Goal: Task Accomplishment & Management: Use online tool/utility

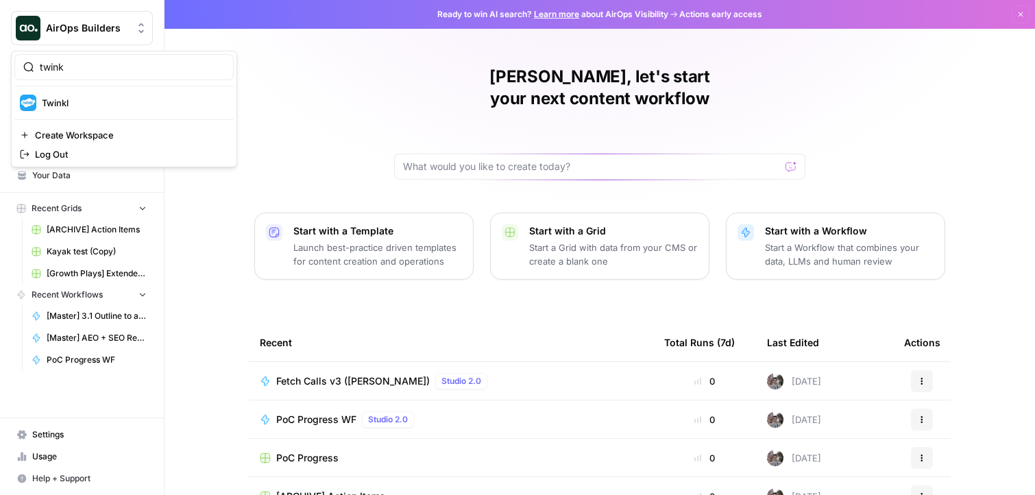
type input "twink"
click at [107, 99] on span "Twinkl" at bounding box center [132, 103] width 181 height 14
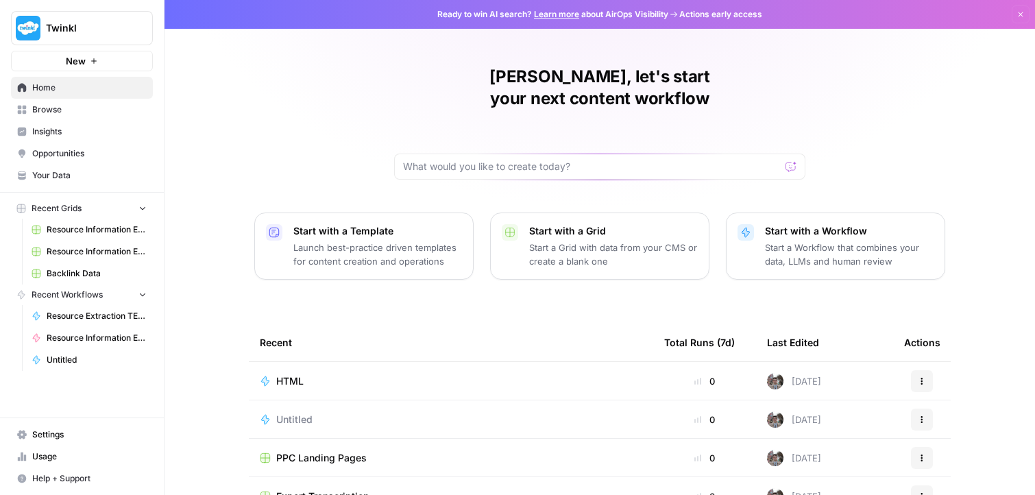
click at [78, 108] on span "Browse" at bounding box center [89, 110] width 114 height 12
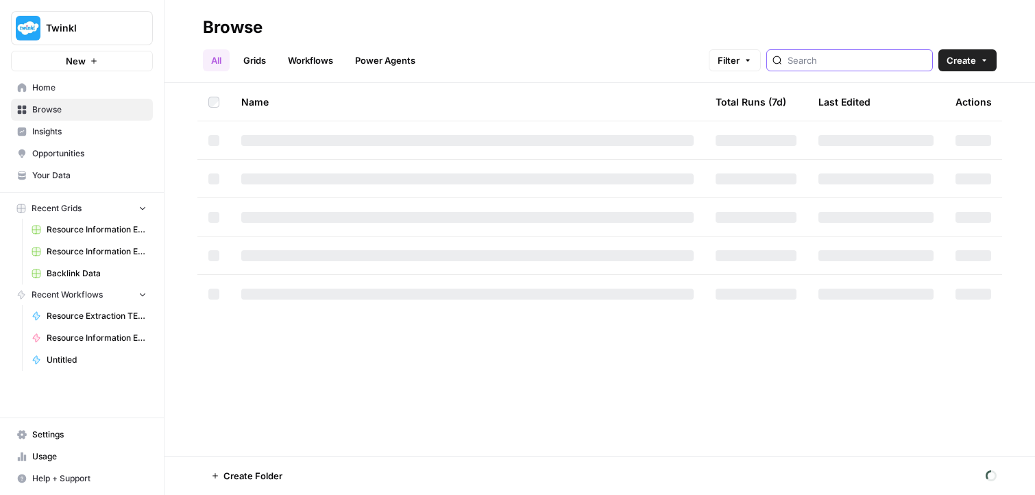
click at [858, 62] on input "search" at bounding box center [857, 60] width 139 height 14
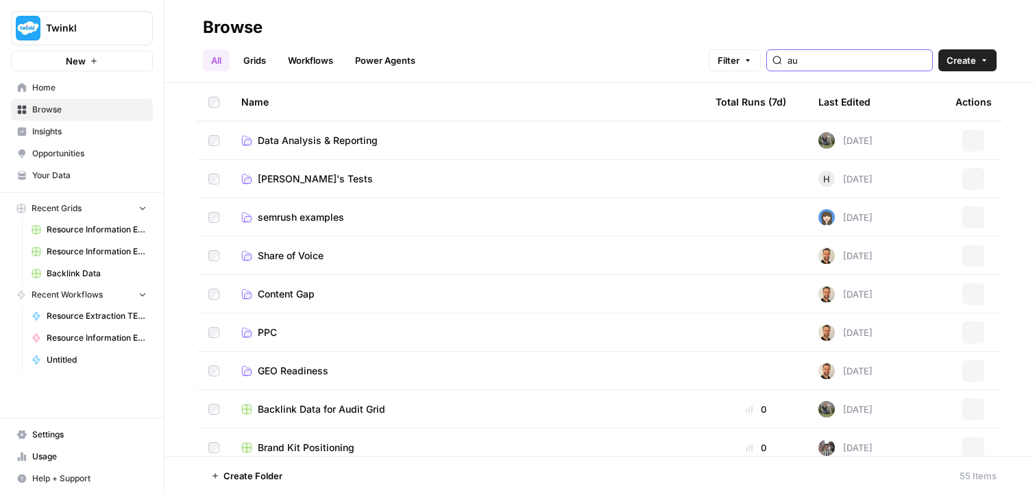
type input "aus"
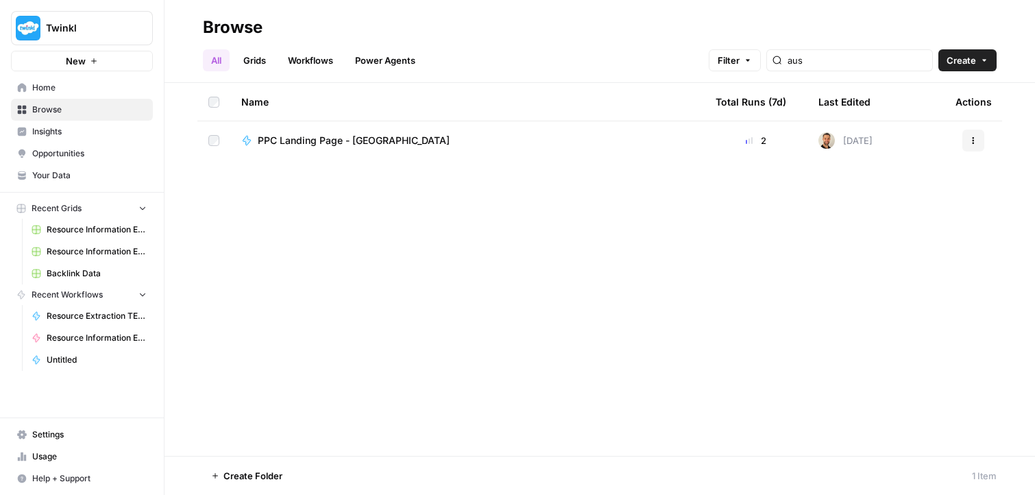
click at [93, 165] on link "Opportunities" at bounding box center [82, 154] width 142 height 22
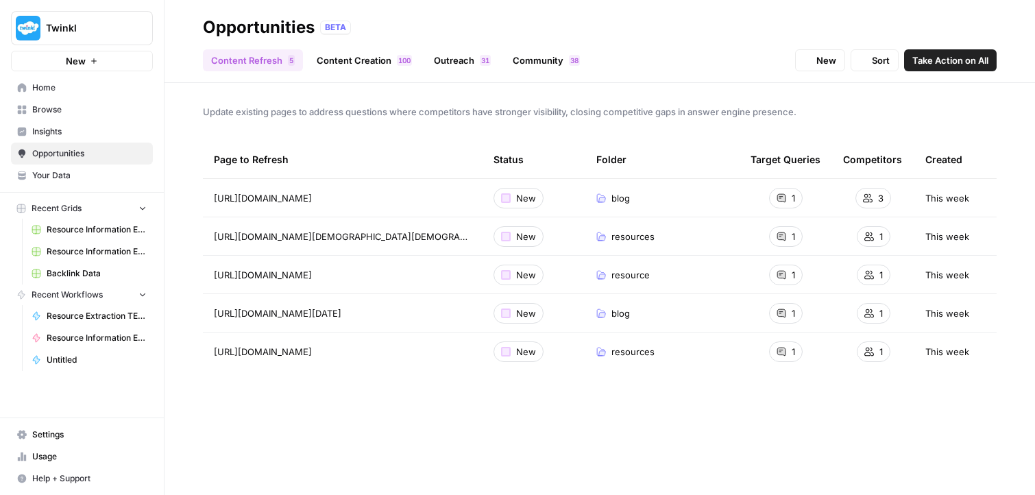
click at [93, 175] on span "Your Data" at bounding box center [89, 175] width 114 height 12
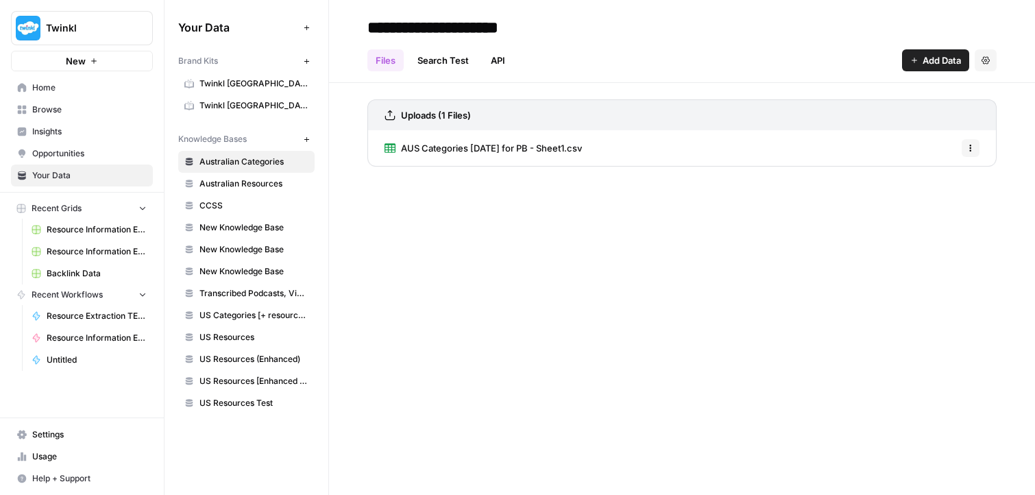
click at [247, 91] on link "Twinkl Australia" at bounding box center [246, 84] width 136 height 22
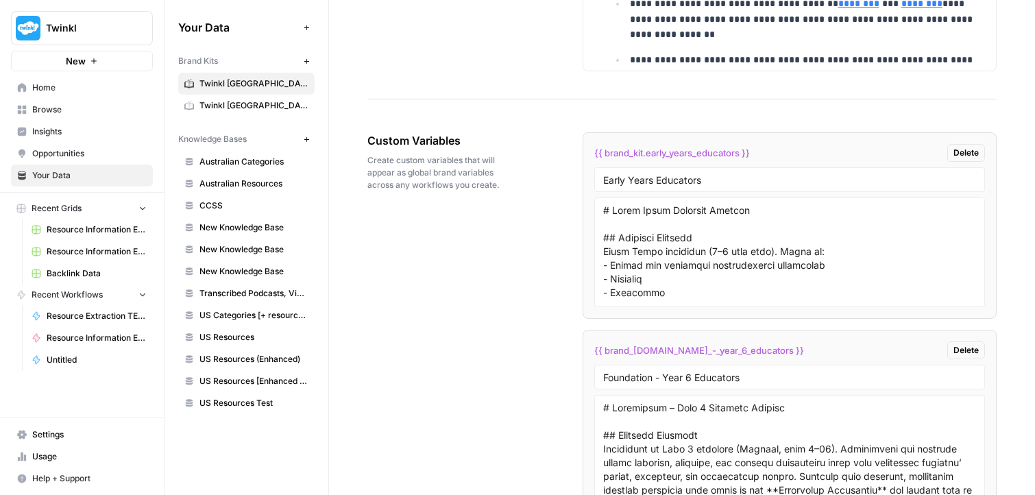
scroll to position [2294, 0]
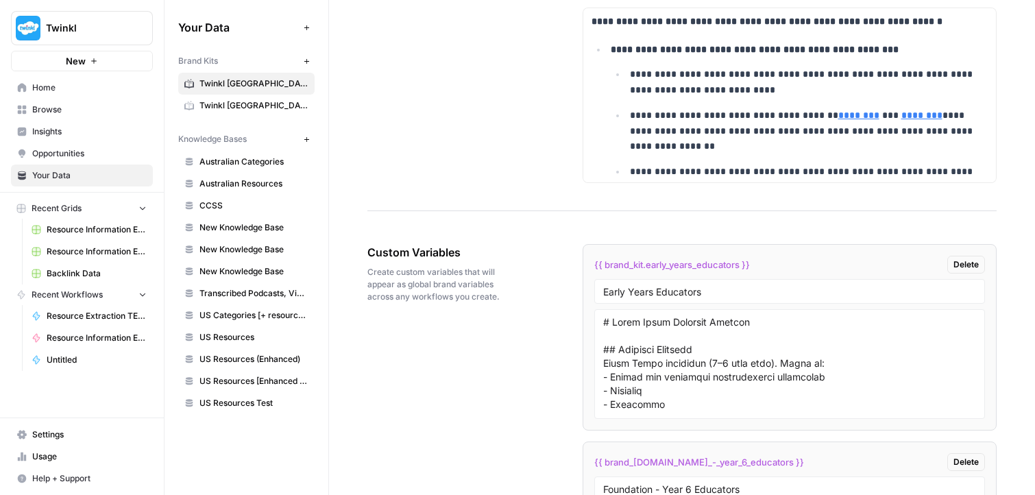
click at [650, 272] on div "{{ brand_kit.early_years_educators }} Delete" at bounding box center [789, 265] width 391 height 18
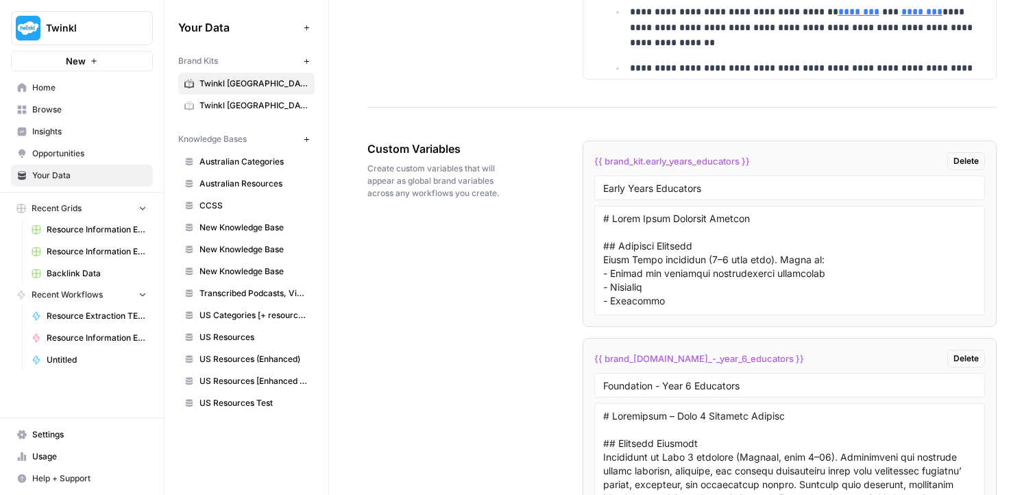
scroll to position [2418, 0]
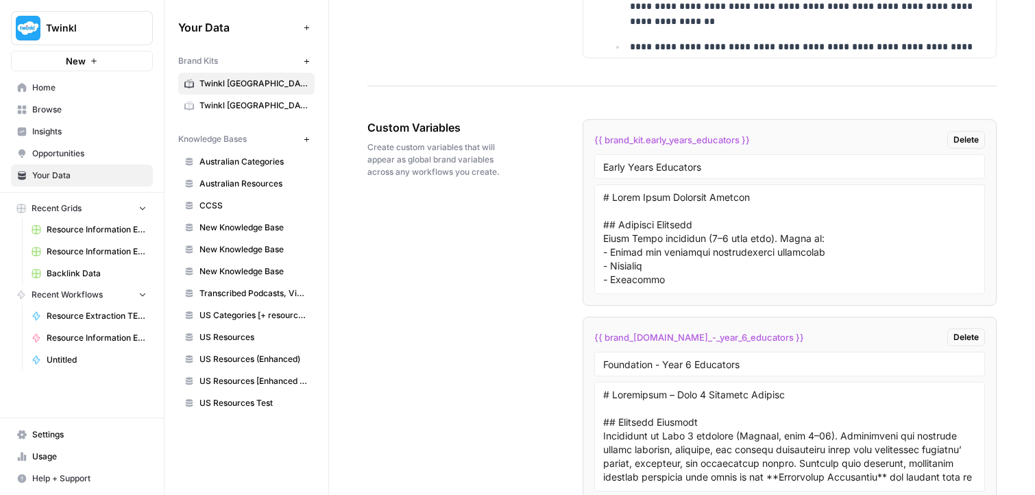
click at [679, 331] on div "{{ brand_kit.foundation_-_year_6_educators }} Delete" at bounding box center [789, 337] width 391 height 18
click at [764, 283] on textarea at bounding box center [790, 239] width 374 height 97
click at [725, 441] on textarea at bounding box center [790, 436] width 374 height 97
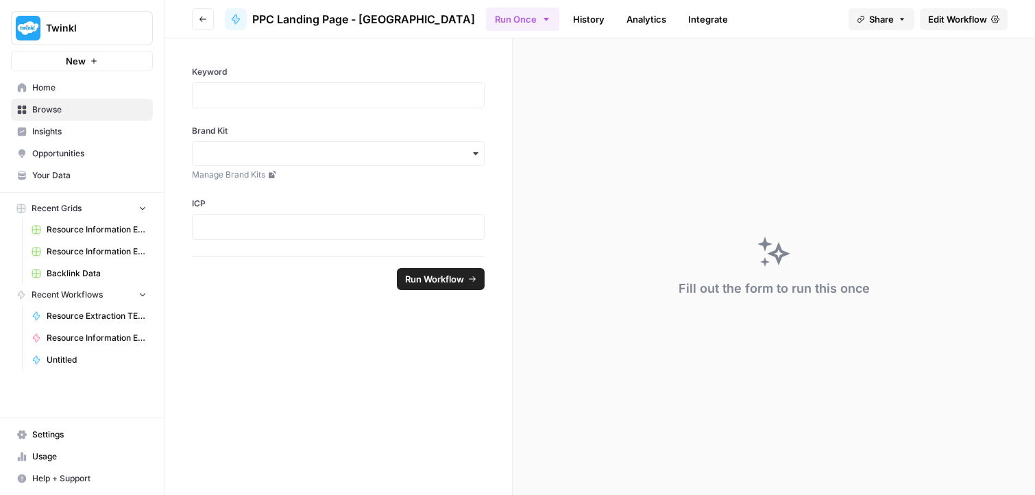
click at [954, 13] on span "Edit Workflow" at bounding box center [957, 19] width 59 height 14
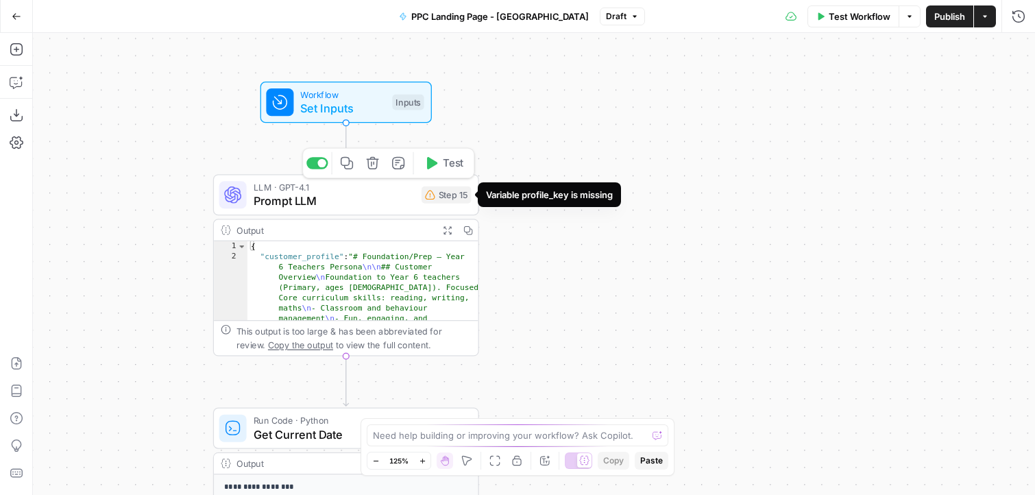
click at [409, 202] on span "Prompt LLM" at bounding box center [334, 201] width 161 height 17
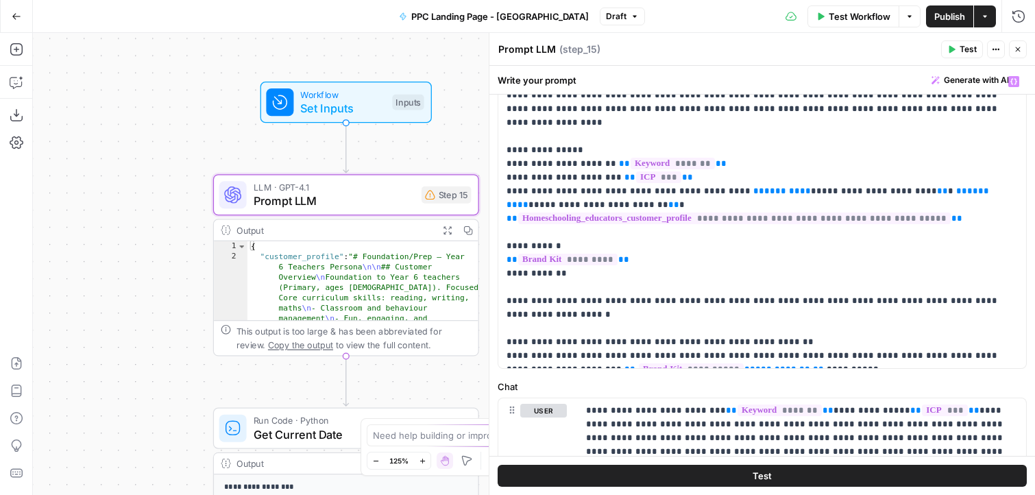
scroll to position [92, 0]
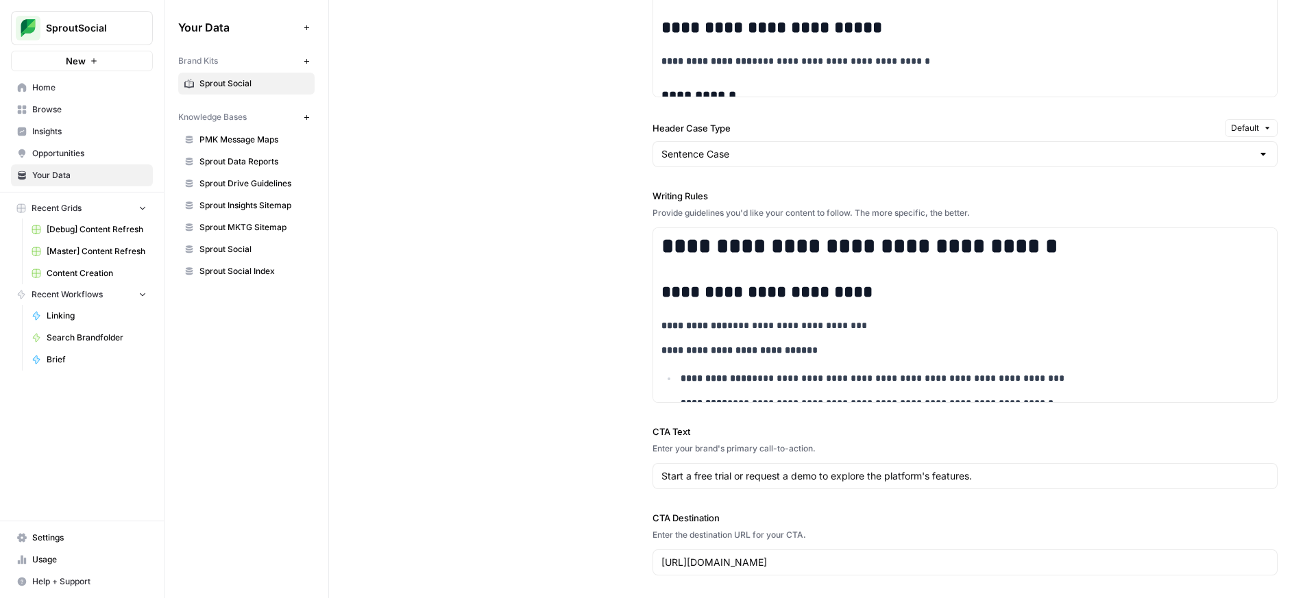
scroll to position [1067, 0]
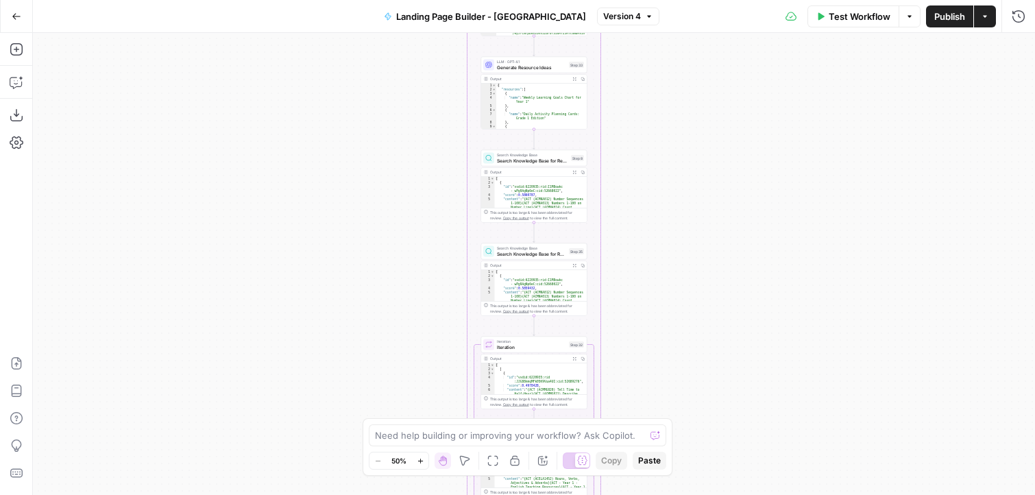
click at [676, 165] on div "Workflow Set Inputs Inputs LLM · GPT-4.1 Prompt LLM Step 15 Output Copy 1 2 { "…" at bounding box center [534, 264] width 1002 height 462
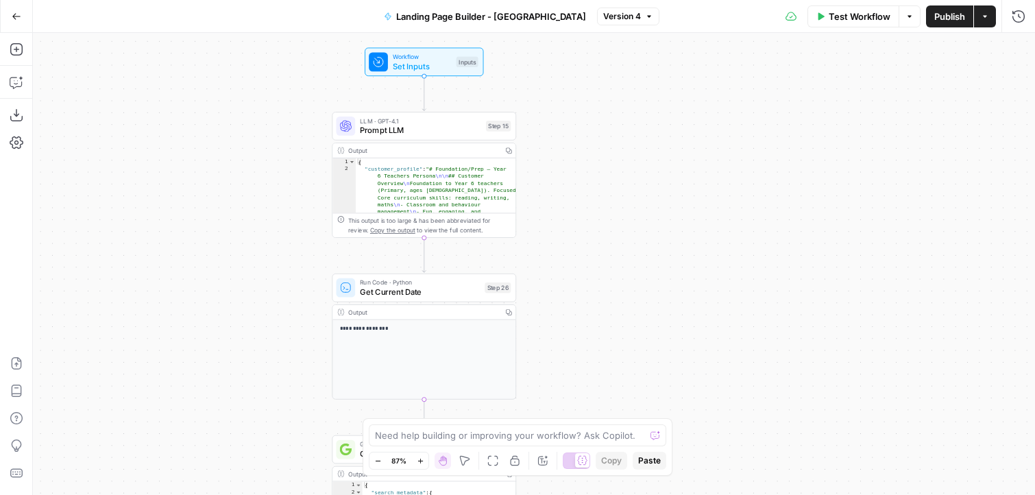
click at [470, 143] on div "Output Copy 1 2 { "customer_profile" : "# Foundation/Prep – Year 6 Teachers Per…" at bounding box center [424, 190] width 184 height 95
click at [476, 130] on span "Prompt LLM" at bounding box center [420, 130] width 121 height 12
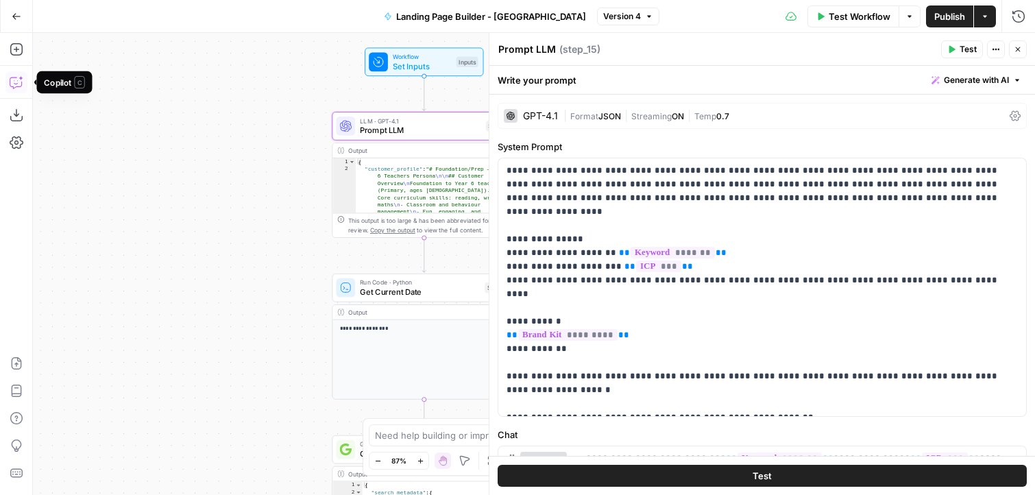
click at [23, 81] on button "Copilot" at bounding box center [16, 82] width 22 height 22
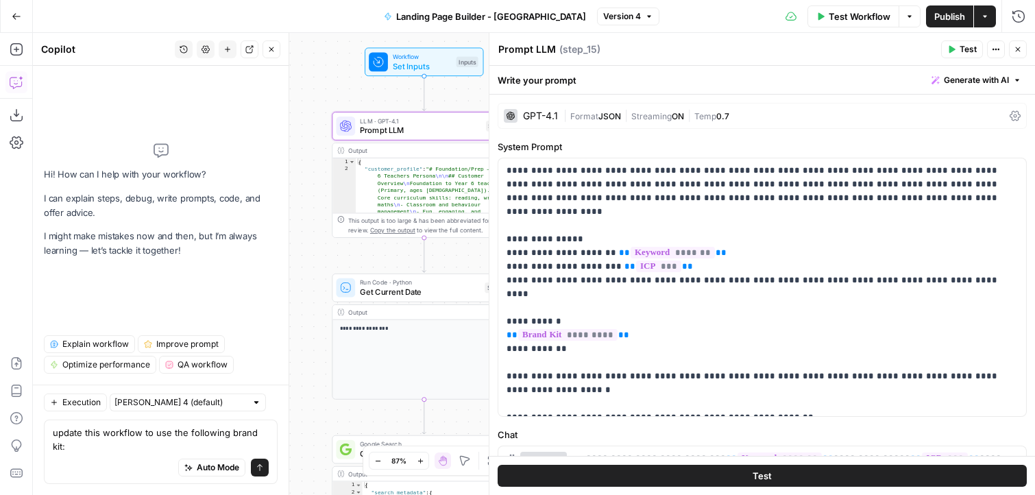
scroll to position [14, 0]
type textarea "update this workflow to use the following brand kit:"
click at [454, 58] on div "Workflow Set Inputs Inputs Test Step" at bounding box center [424, 62] width 110 height 20
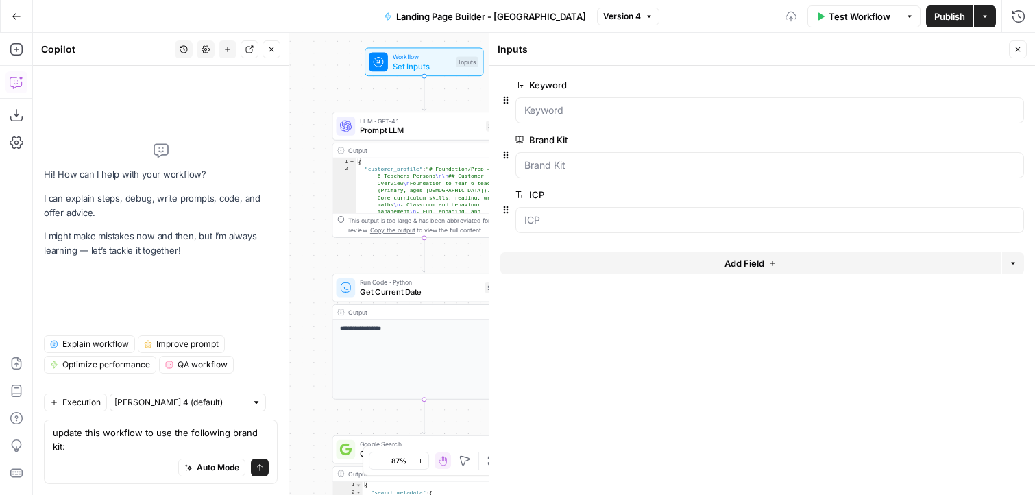
click at [592, 176] on div at bounding box center [769, 165] width 509 height 26
click at [460, 41] on span "Test Step" at bounding box center [457, 39] width 32 height 11
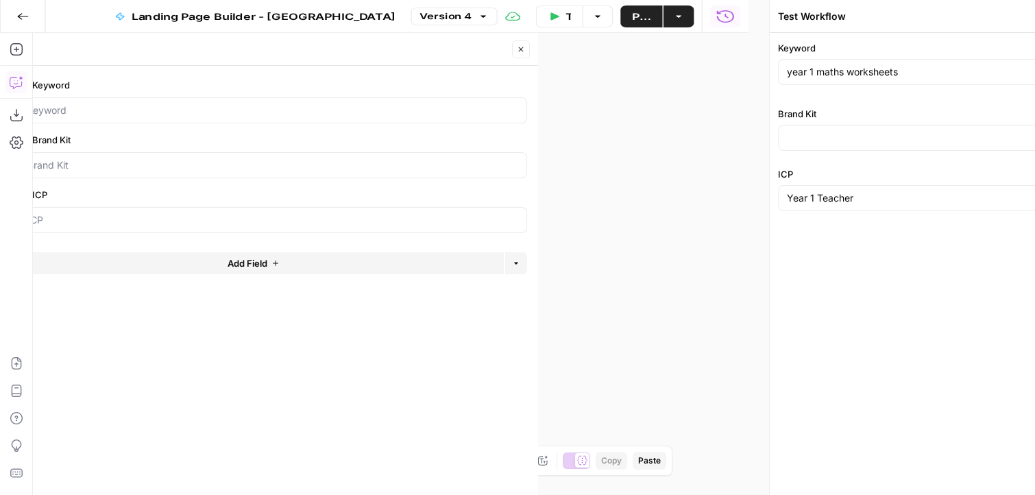
type input "Twinkl Australia"
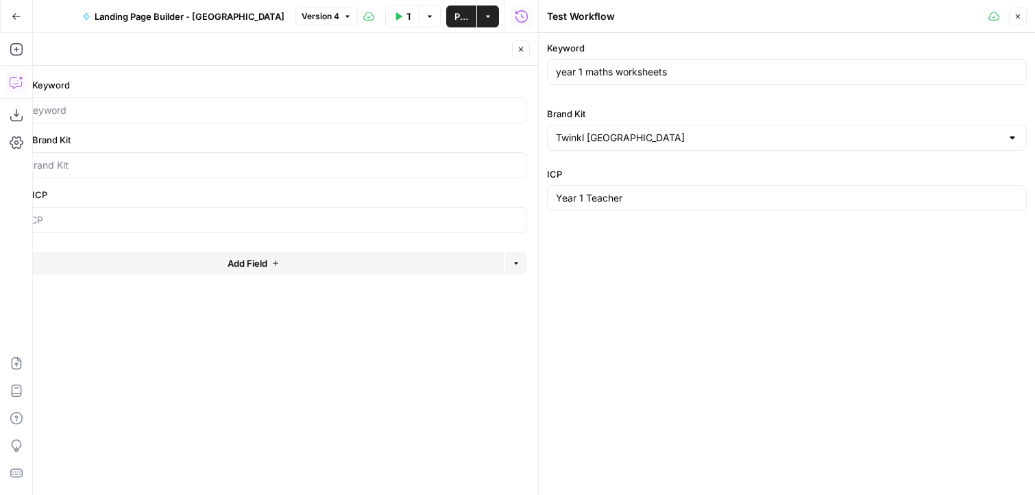
click at [521, 50] on icon "button" at bounding box center [521, 49] width 5 height 5
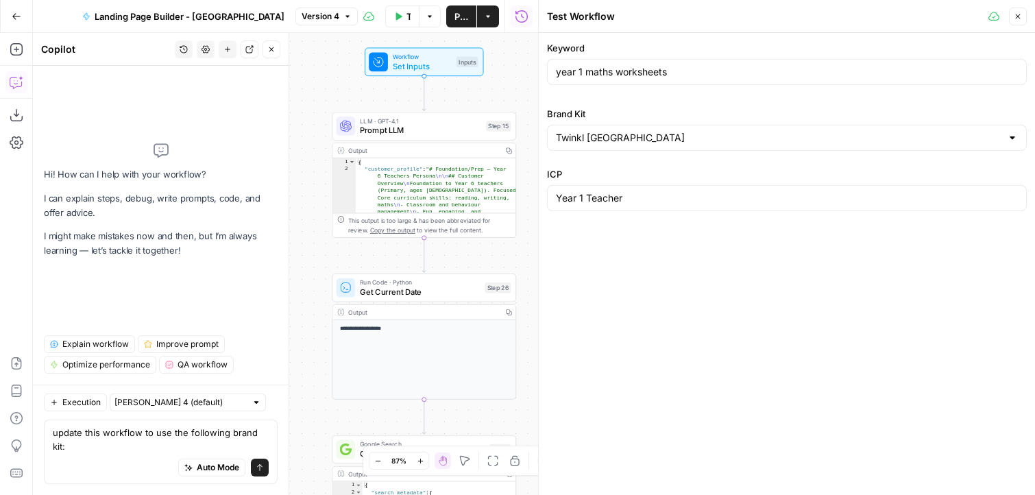
click at [149, 460] on div "Auto Mode Send" at bounding box center [161, 468] width 216 height 30
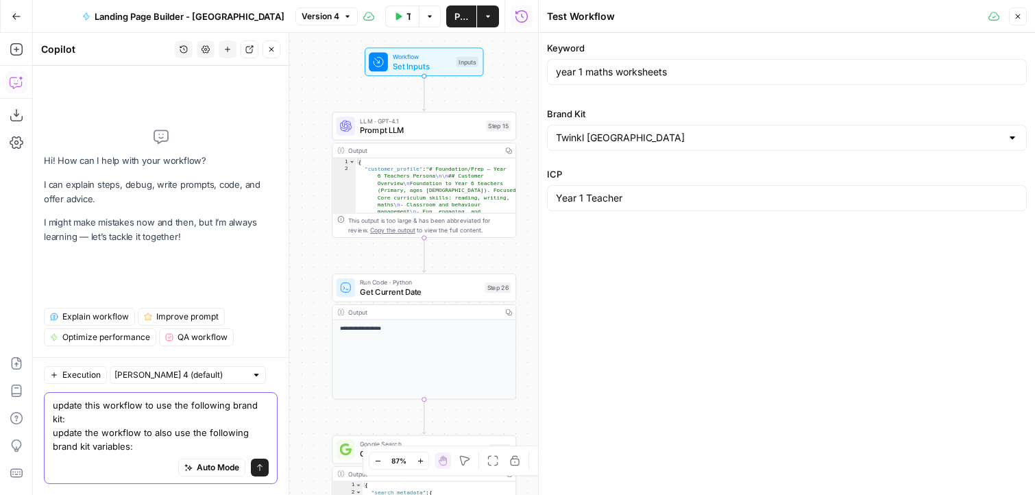
paste textarea "{{ brand_kit.early_years_educators }}"
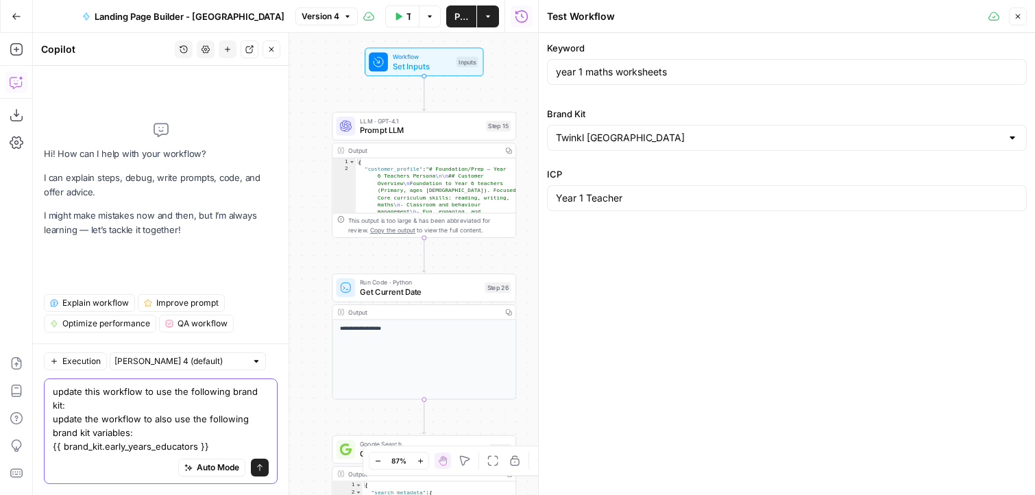
paste textarea "{{ brand_kit.foundation_-_year_6_educators }}"
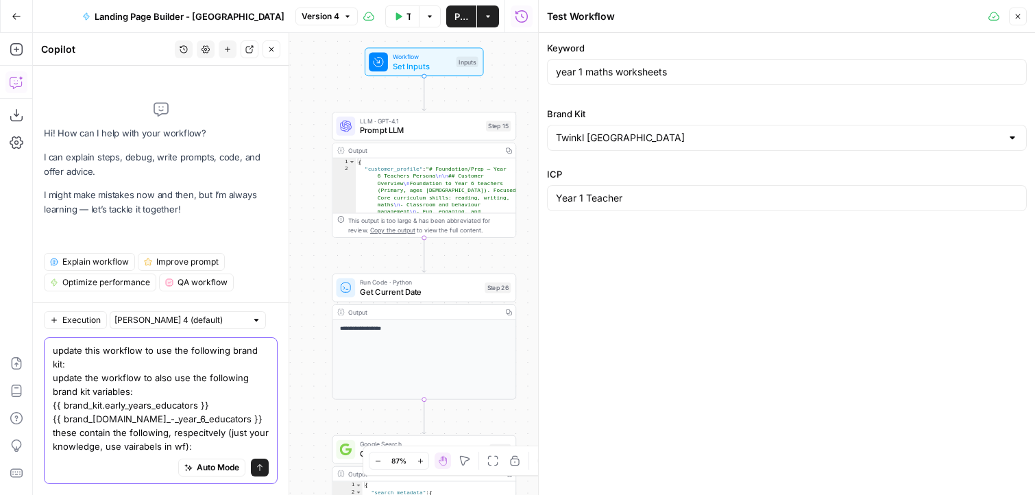
paste textarea "# Early Years Educator Persona ## Customer Overview Early Years educators (0–5 …"
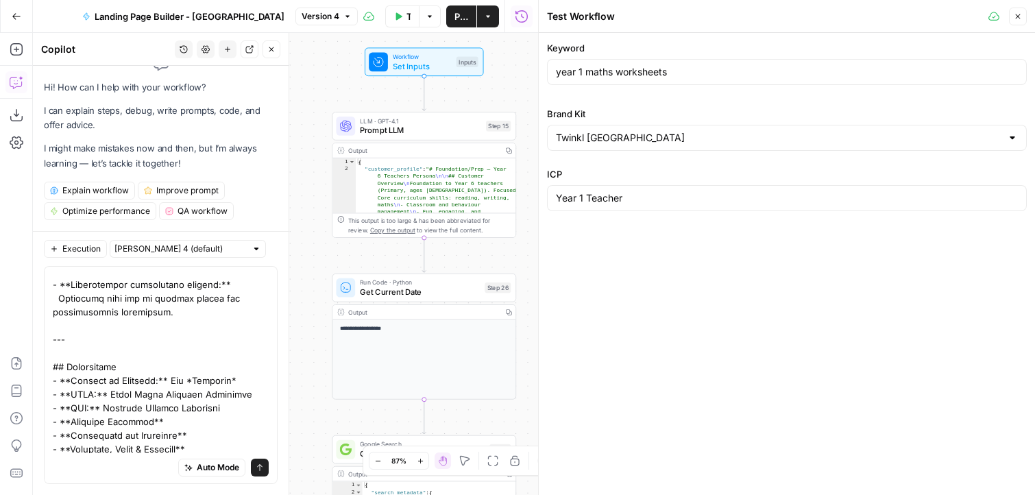
scroll to position [0, 0]
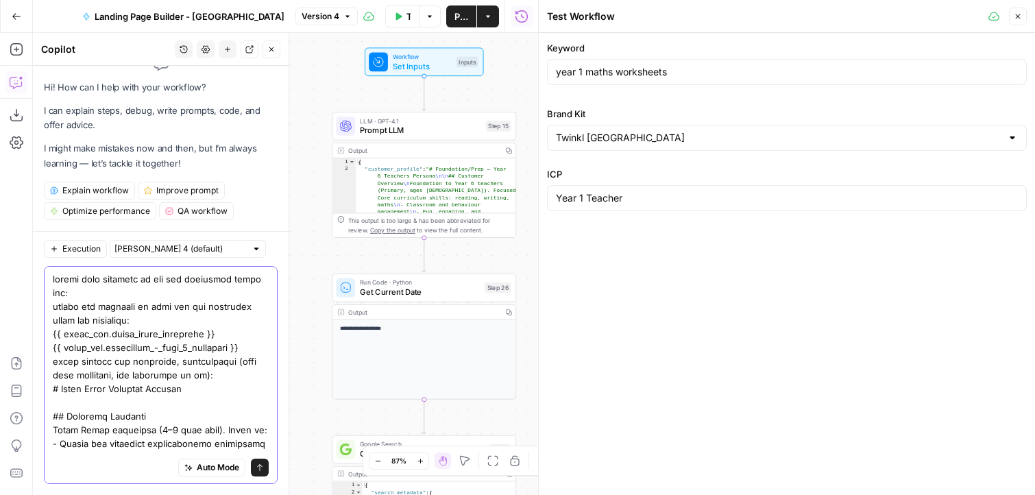
paste textarea "# Foundation – Year 6 Teachers Persona ## Customer Overview Foundation to Year …"
type textarea "update this workflow to use the following brand kit: update the workflow to als…"
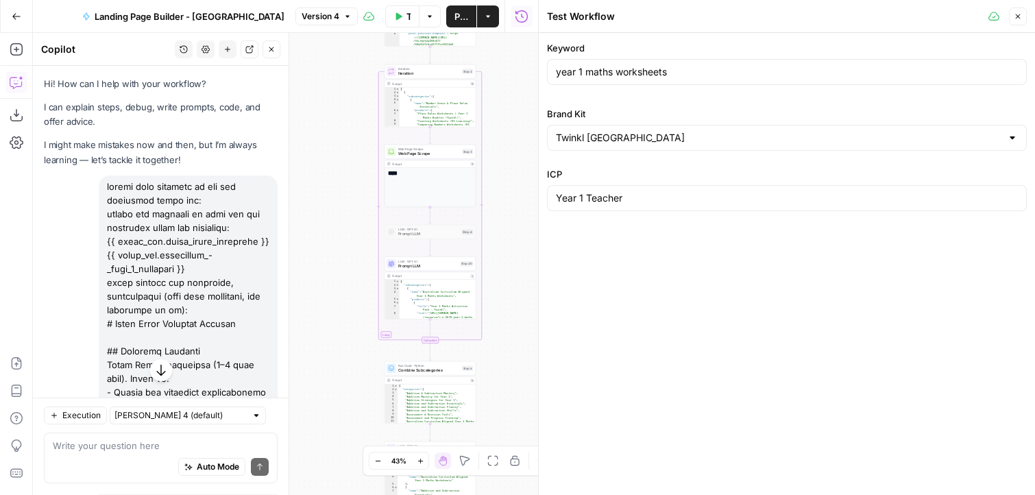
drag, startPoint x: 162, startPoint y: 318, endPoint x: 92, endPoint y: 179, distance: 156.0
copy div "update this workflow to use the following brand kit: update the workflow to als…"
click at [228, 49] on icon "button" at bounding box center [227, 49] width 8 height 8
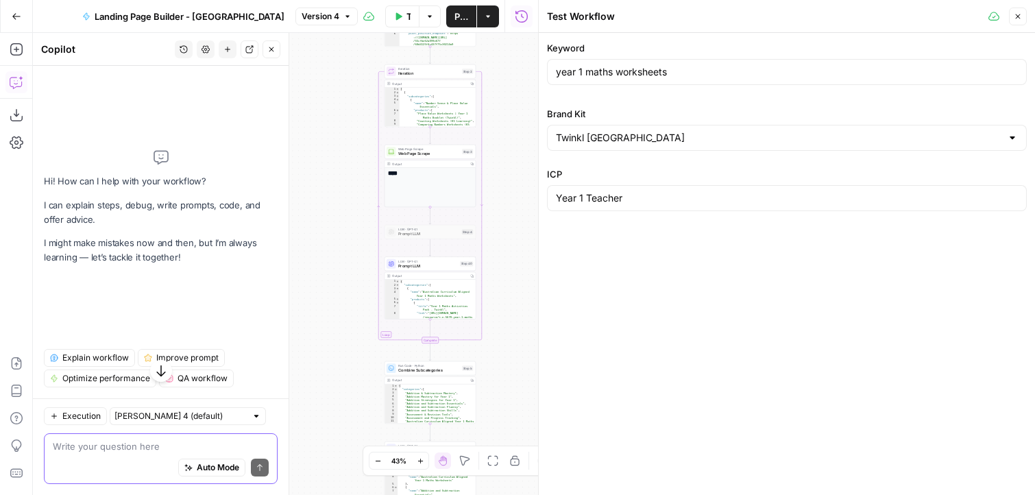
click at [157, 441] on textarea at bounding box center [161, 446] width 216 height 14
paste textarea "update this workflow to use the following brand kit: update the workflow to als…"
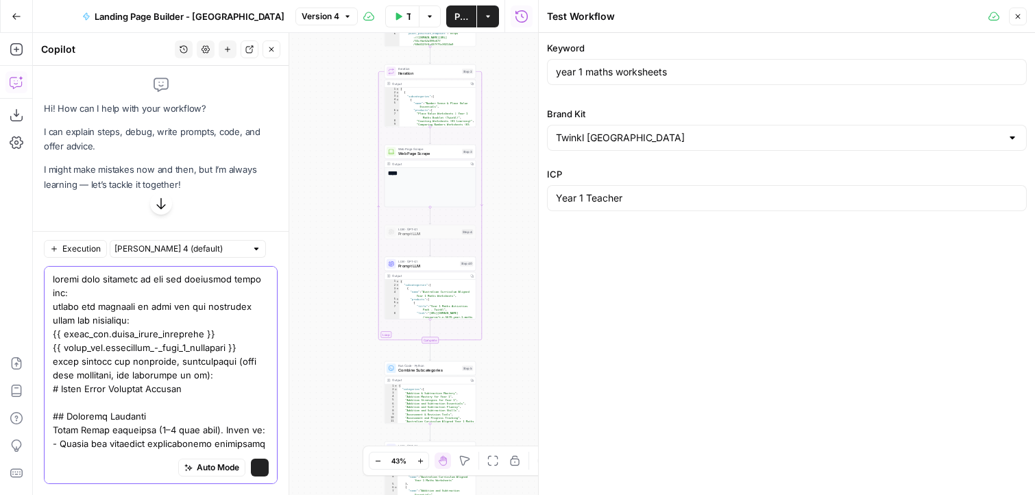
scroll to position [2091, 0]
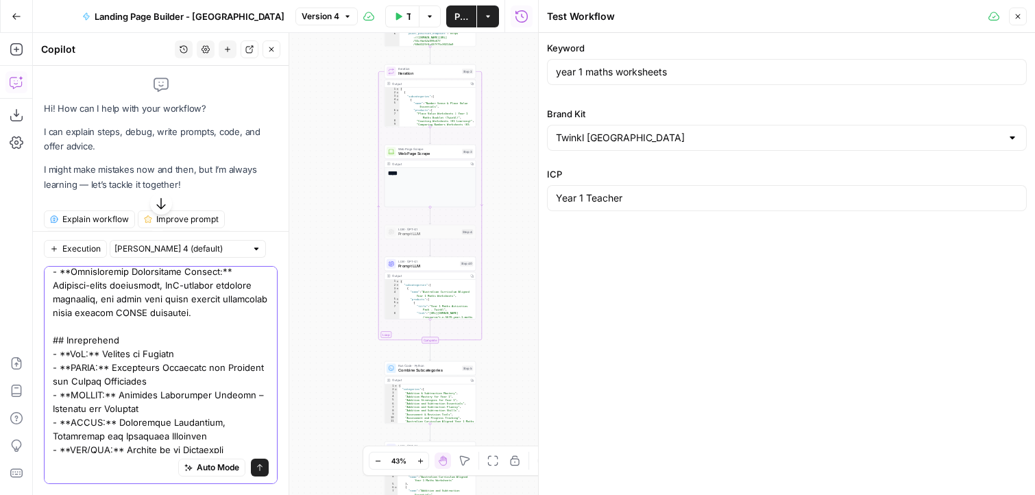
type textarea "update this workflow to use the following brand kit: update the workflow to als…"
click at [202, 470] on span "Auto Mode" at bounding box center [218, 467] width 43 height 12
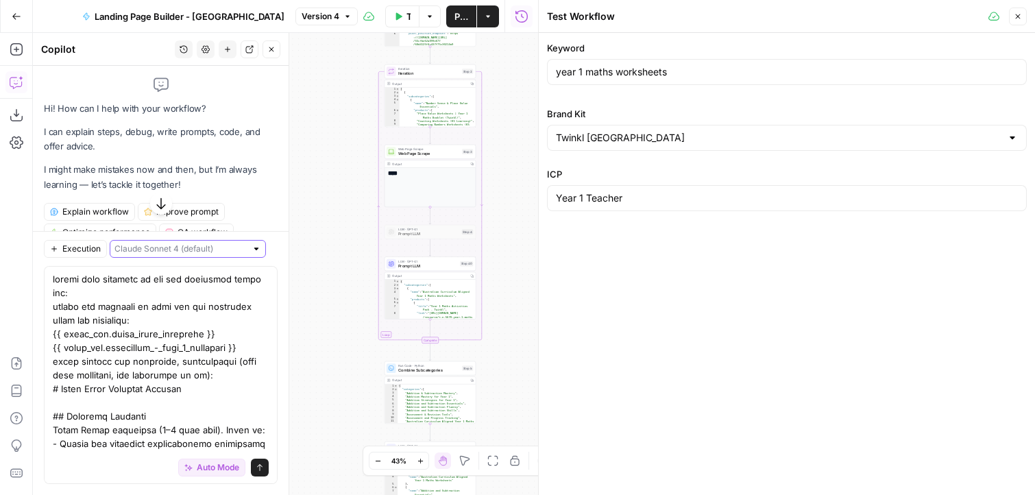
click at [211, 250] on input "text" at bounding box center [180, 249] width 132 height 14
click at [185, 293] on span "Claude Opus 4.1" at bounding box center [175, 298] width 108 height 14
type input "Claude Sonnet 4 (default)"
click at [191, 371] on div "Changing Copilot Model Changing the copilot model is in preview. Try it out and…" at bounding box center [517, 247] width 1035 height 495
click at [194, 247] on input "text" at bounding box center [180, 249] width 132 height 14
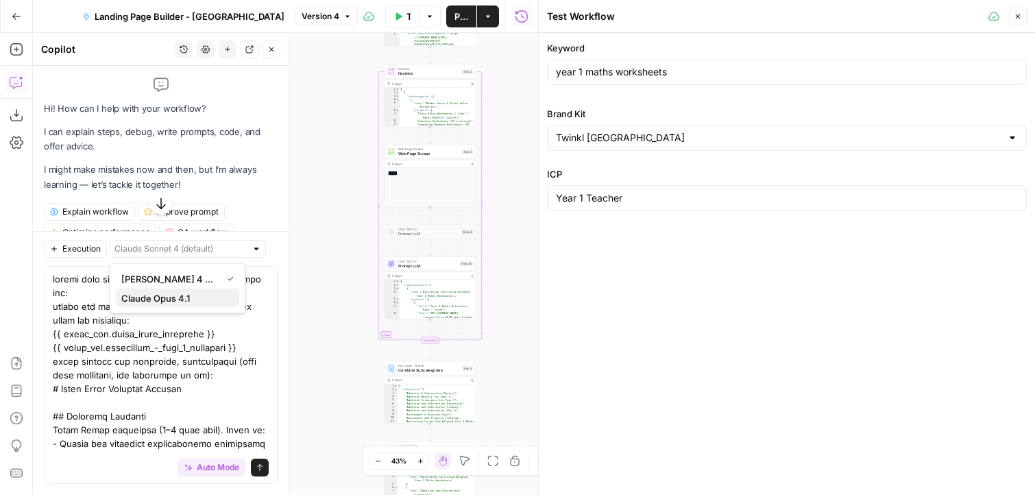
click at [190, 304] on span "Claude Opus 4.1" at bounding box center [175, 298] width 108 height 14
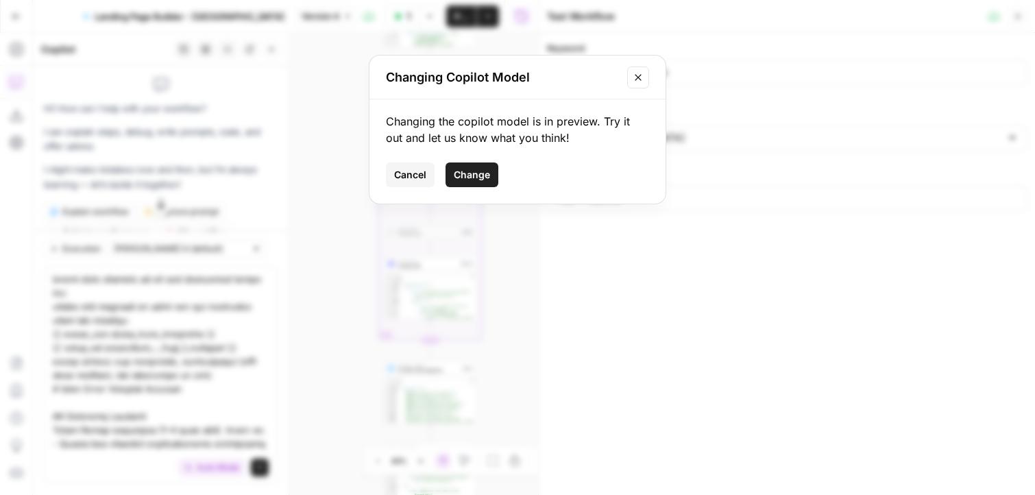
click at [470, 178] on span "Change" at bounding box center [472, 175] width 36 height 14
type input "Claude Opus 4.1"
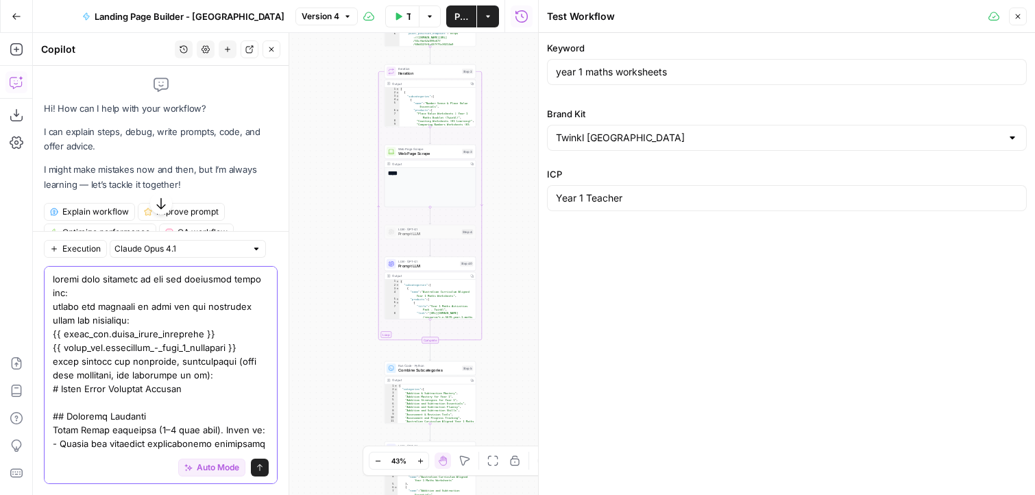
click at [261, 466] on icon "submit" at bounding box center [260, 467] width 8 height 8
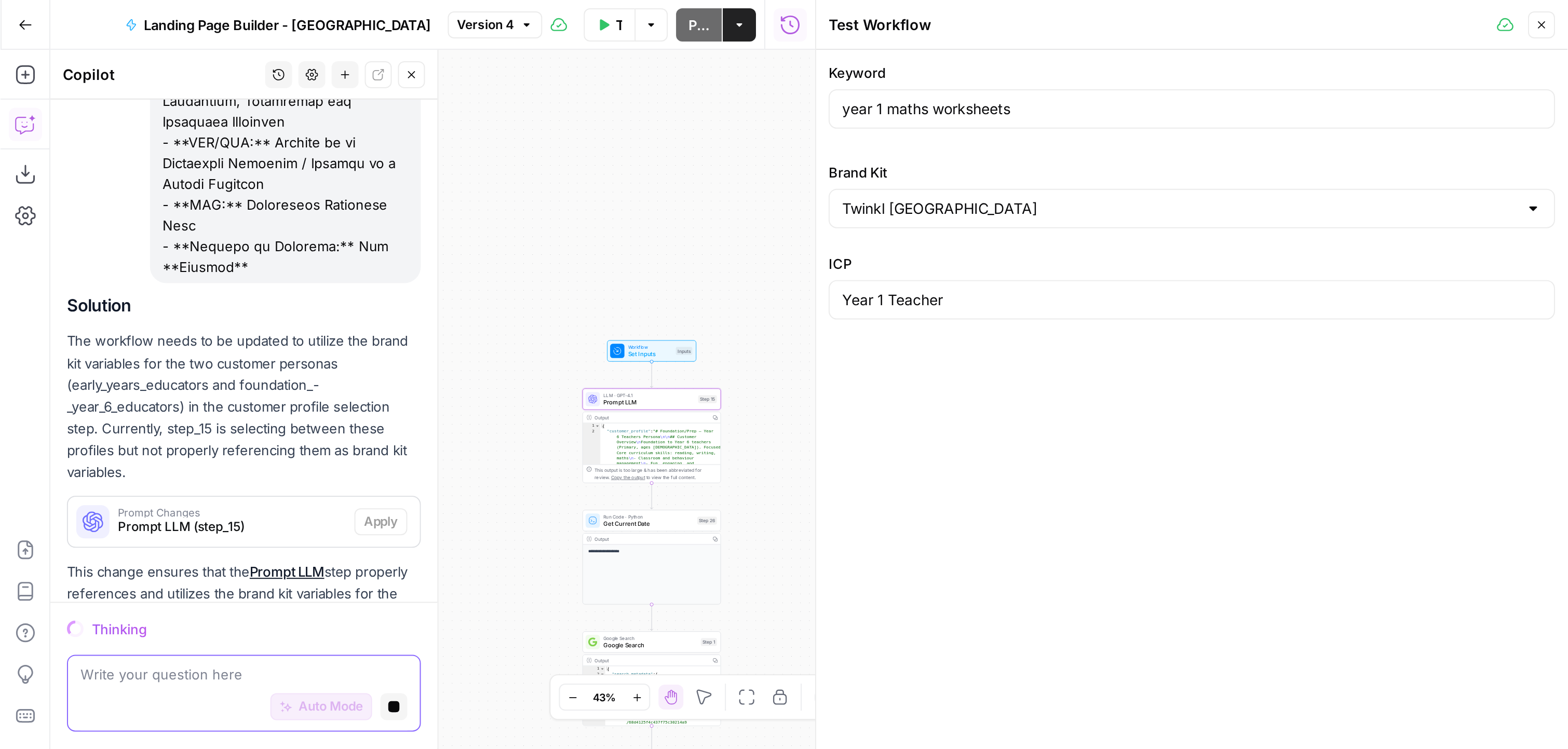
scroll to position [2168, 0]
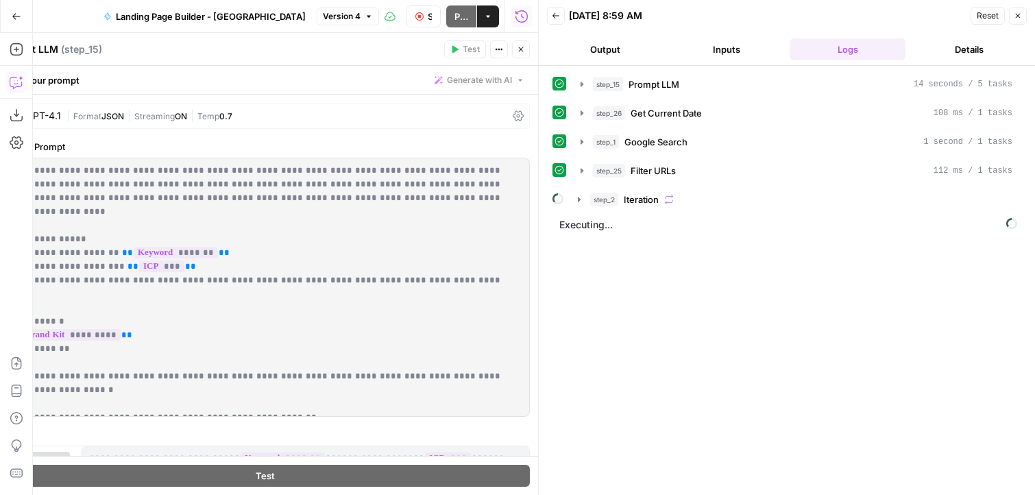
click at [519, 51] on icon "button" at bounding box center [521, 49] width 8 height 8
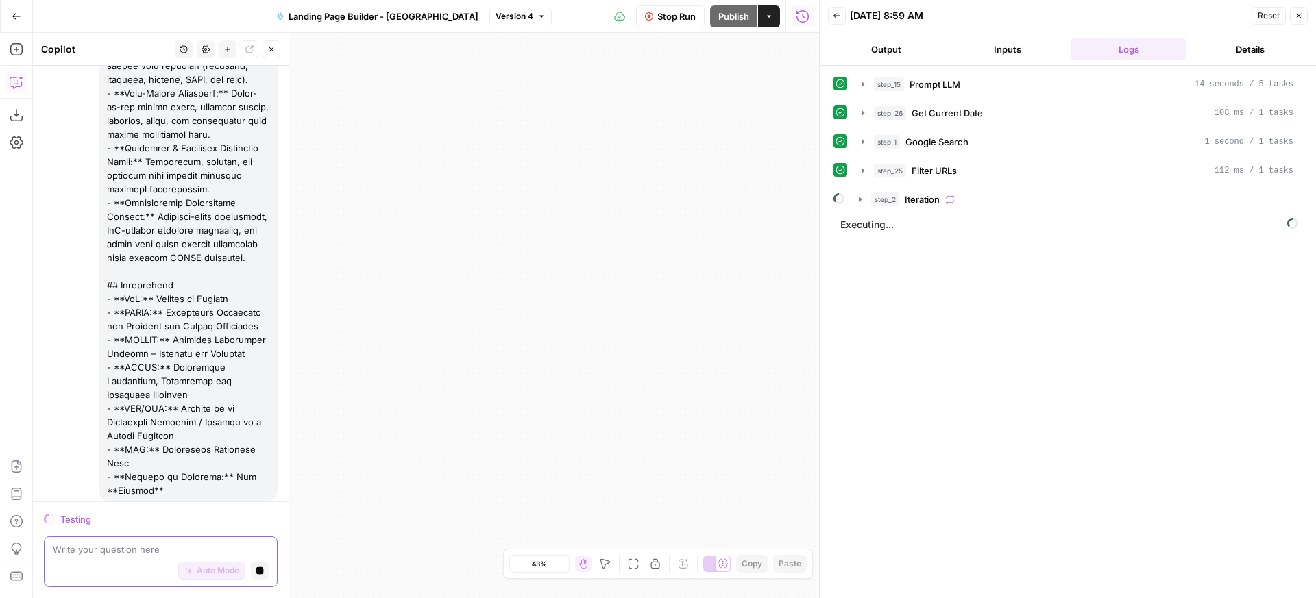
scroll to position [2924, 0]
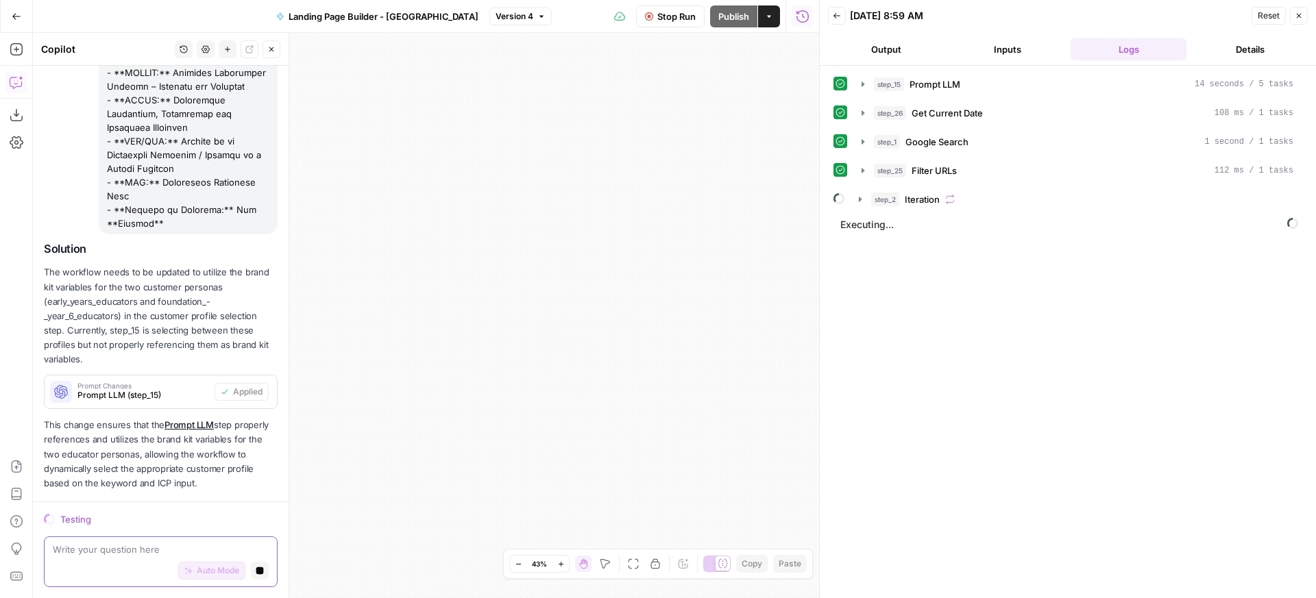
drag, startPoint x: 550, startPoint y: 213, endPoint x: 708, endPoint y: 337, distance: 200.6
click at [708, 337] on div "Workflow Set Inputs Inputs LLM · GPT-4.1 Prompt LLM Step 15 Output Expand Outpu…" at bounding box center [426, 316] width 786 height 566
click at [633, 494] on icon "button" at bounding box center [633, 564] width 11 height 11
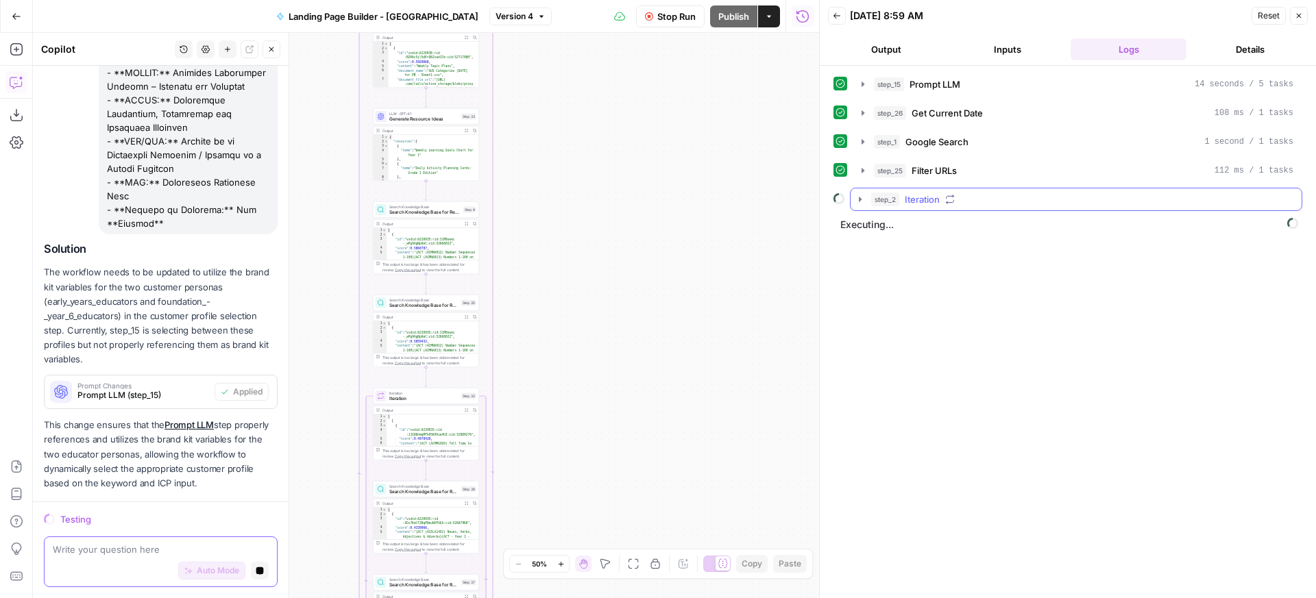
click at [962, 208] on button "step_2 Iteration" at bounding box center [1076, 200] width 451 height 22
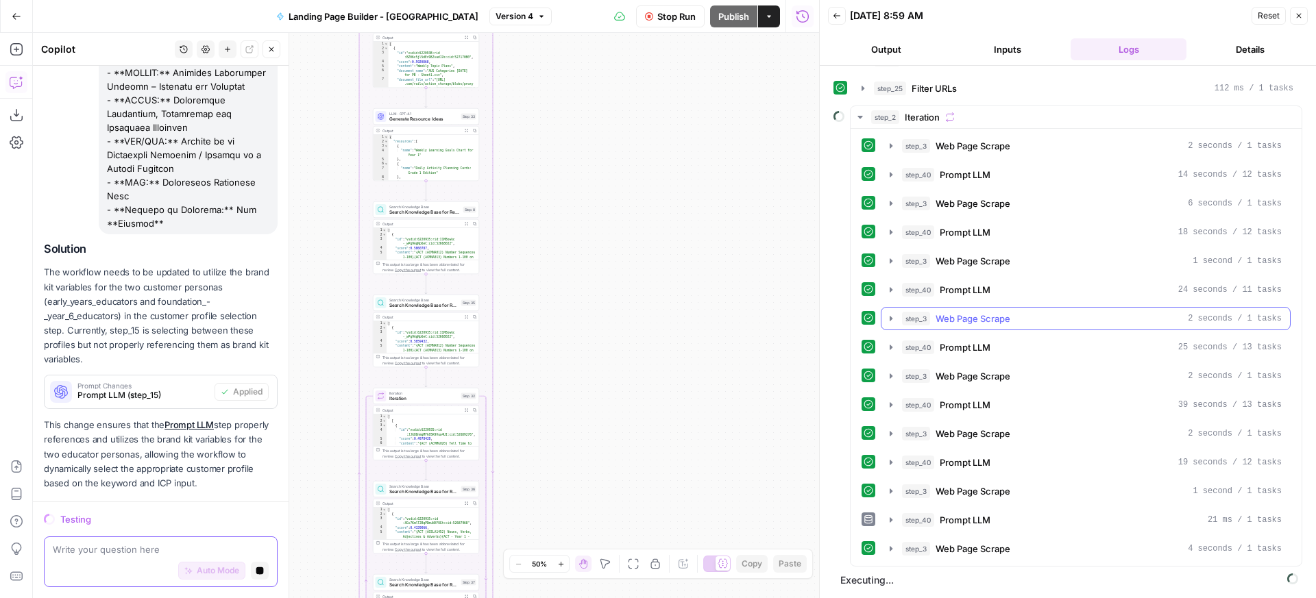
scroll to position [0, 0]
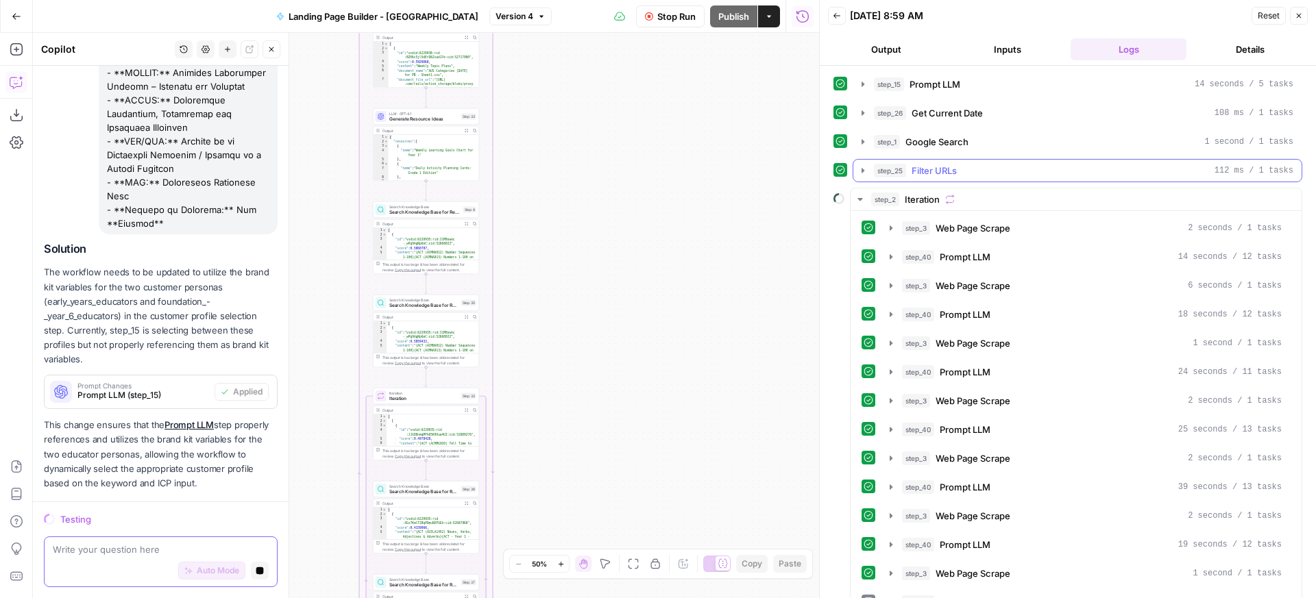
click at [959, 172] on div "step_25 Filter URLs 112 ms / 1 tasks" at bounding box center [1084, 171] width 420 height 14
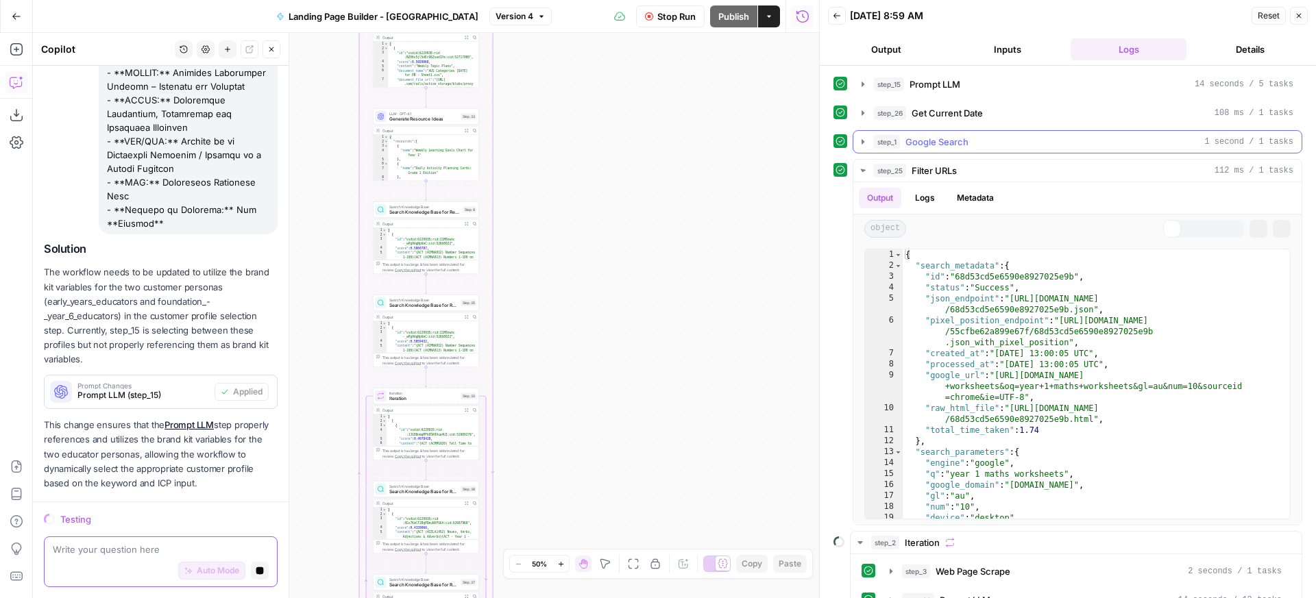
click at [980, 130] on div "step_1 Google Search 1 second / 1 tasks" at bounding box center [1078, 141] width 450 height 23
type textarea "**********"
click at [1034, 343] on div "{ "search_metadata" : { "id" : "68d53cd5e6590e8927025e9b" , "status" : "Success…" at bounding box center [1091, 395] width 377 height 291
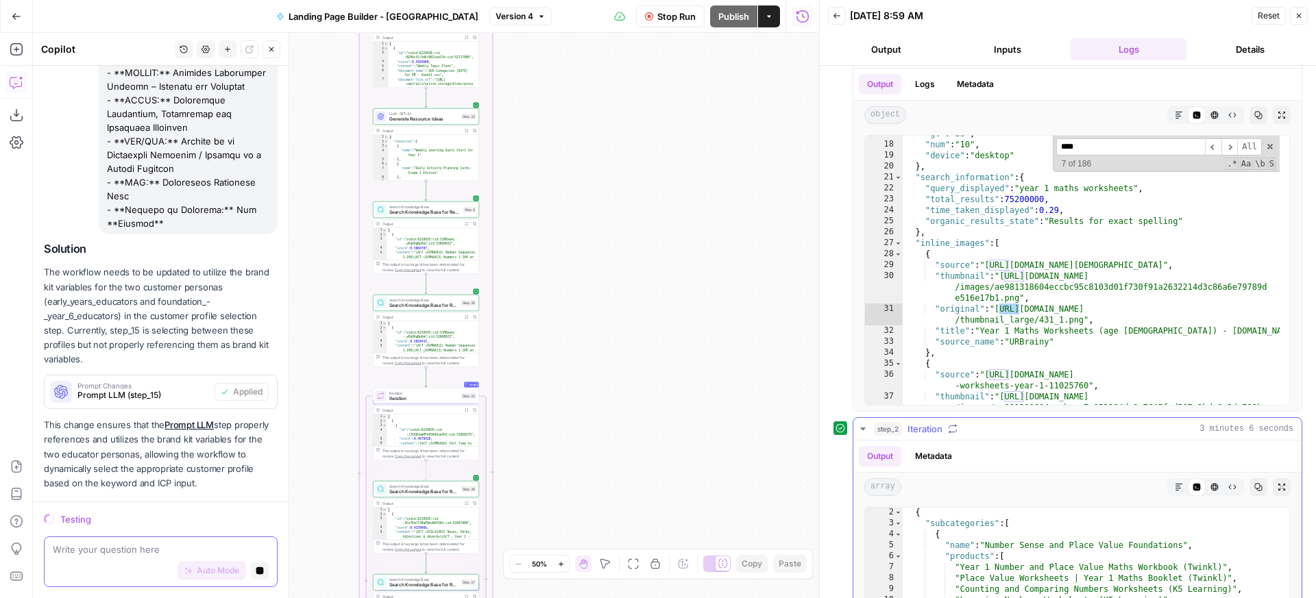
scroll to position [96, 0]
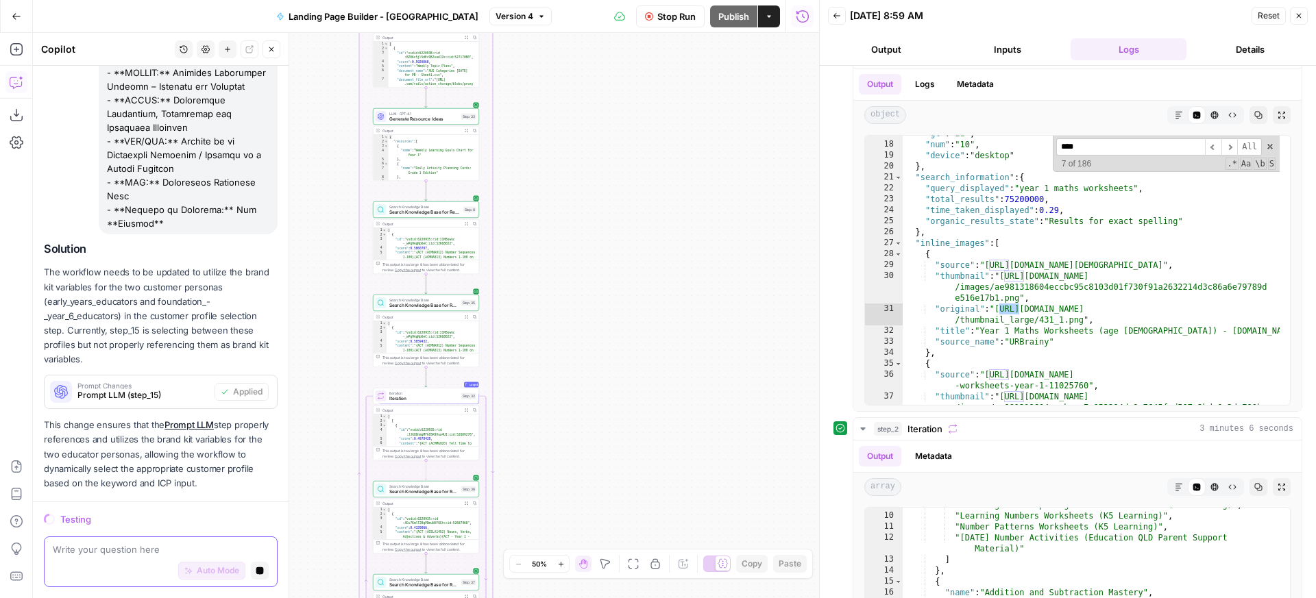
type input "****"
click at [439, 394] on span "Iteration" at bounding box center [423, 393] width 69 height 5
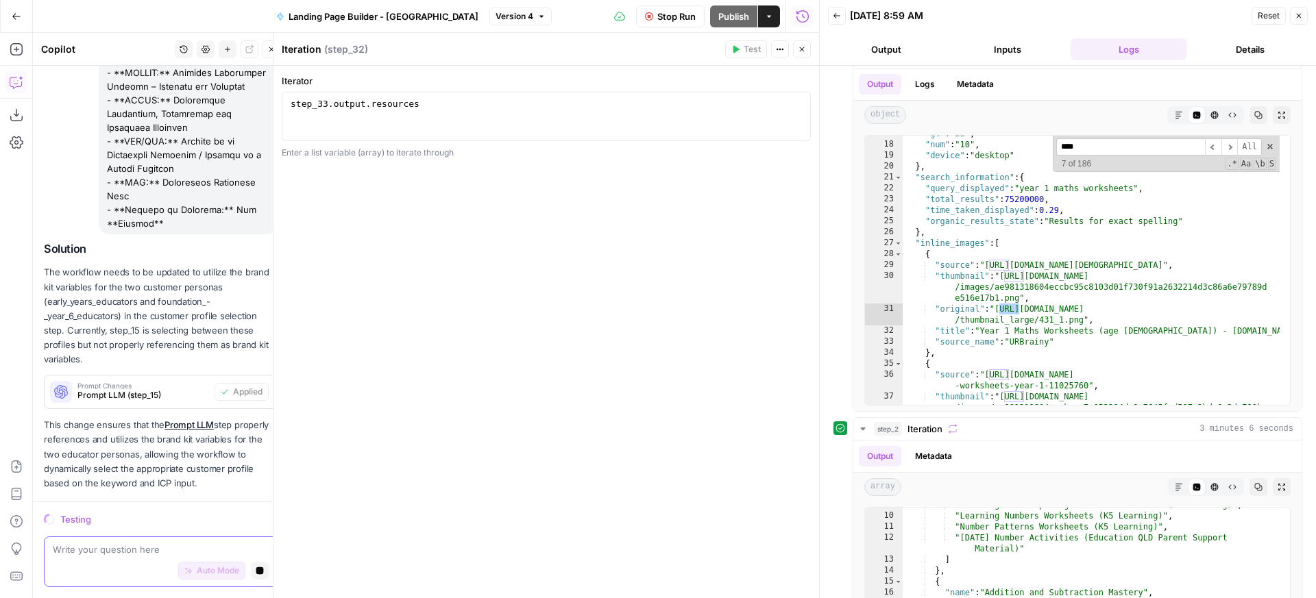
click at [798, 55] on button "Close" at bounding box center [802, 49] width 18 height 18
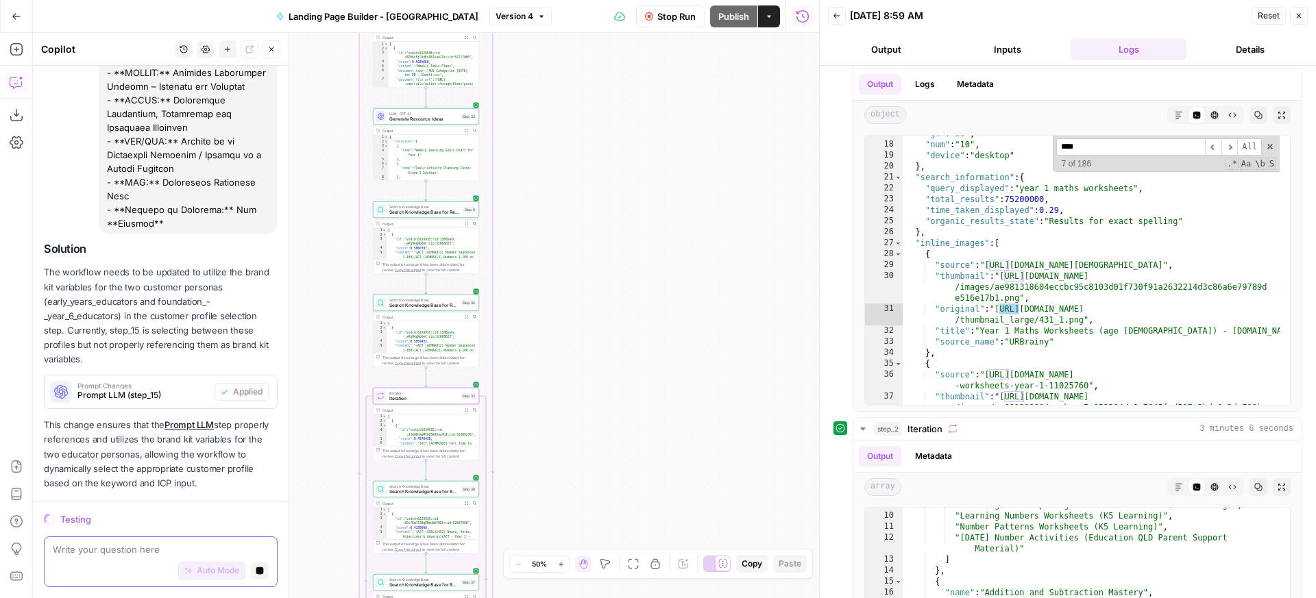
click at [679, 23] on button "Stop Run" at bounding box center [670, 16] width 69 height 22
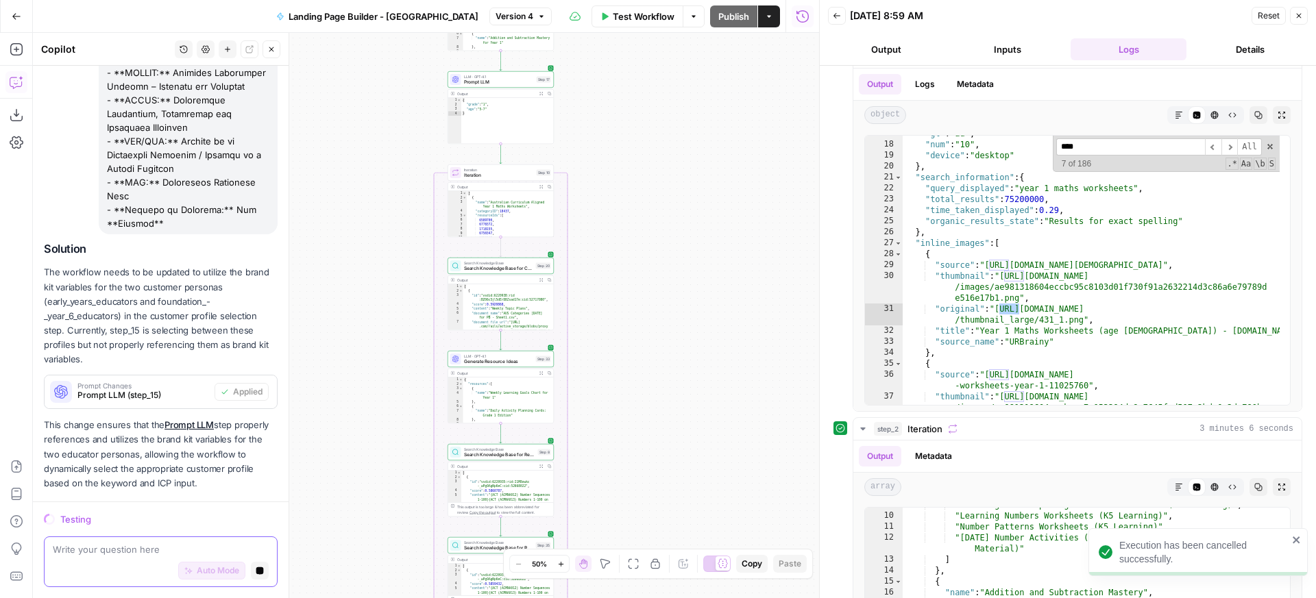
drag, startPoint x: 582, startPoint y: 165, endPoint x: 662, endPoint y: 492, distance: 337.2
click at [662, 494] on div "Workflow Set Inputs Inputs LLM · GPT-4.1 Prompt LLM Step 15 Output Expand Outpu…" at bounding box center [426, 316] width 786 height 566
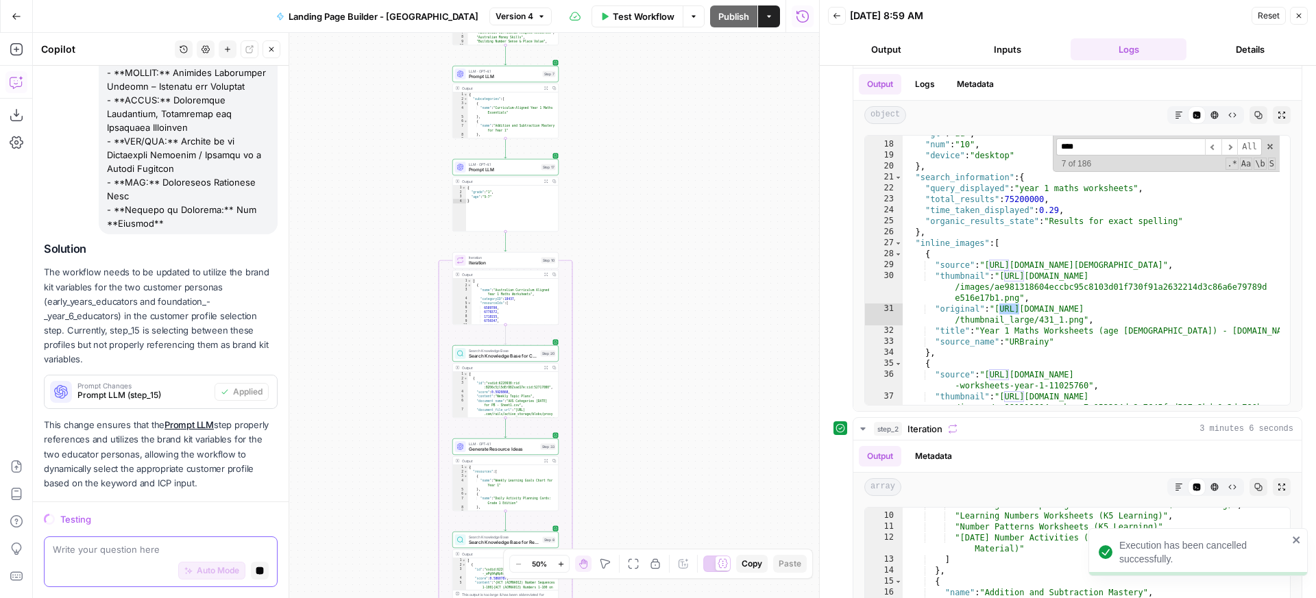
click at [635, 206] on div "Workflow Set Inputs Inputs LLM · GPT-4.1 Prompt LLM Step 15 Output Expand Outpu…" at bounding box center [426, 316] width 786 height 566
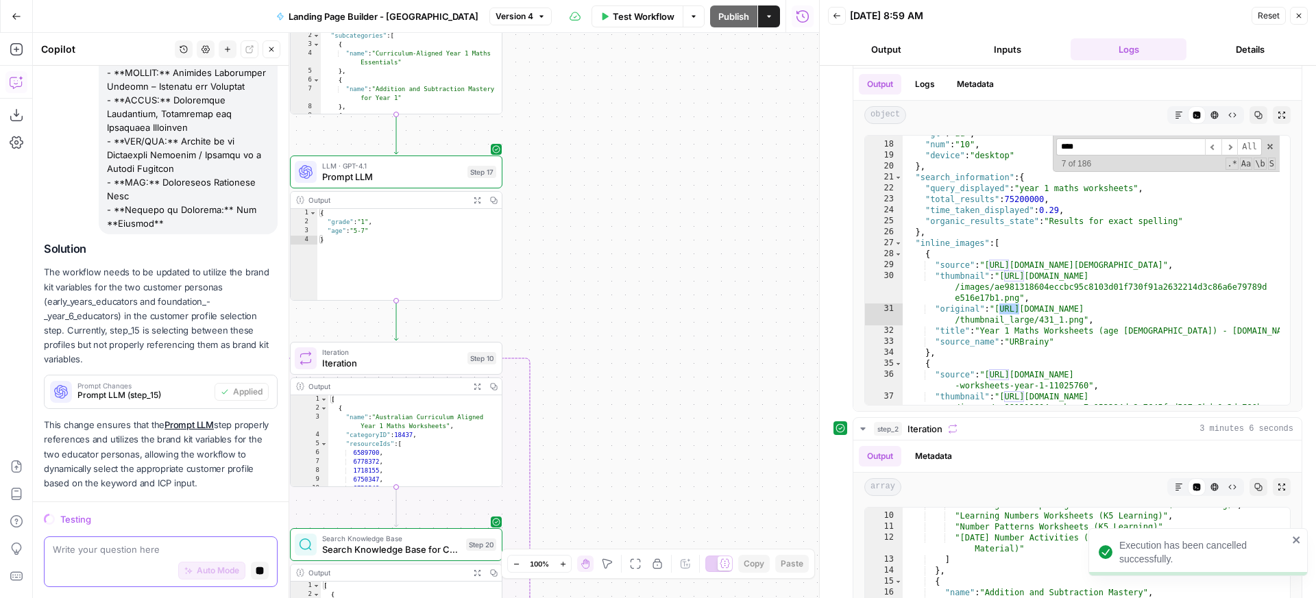
drag, startPoint x: 623, startPoint y: 191, endPoint x: 684, endPoint y: 250, distance: 84.8
click at [684, 250] on div "Workflow Set Inputs Inputs LLM · GPT-4.1 Prompt LLM Step 15 Output Expand Outpu…" at bounding box center [426, 316] width 786 height 566
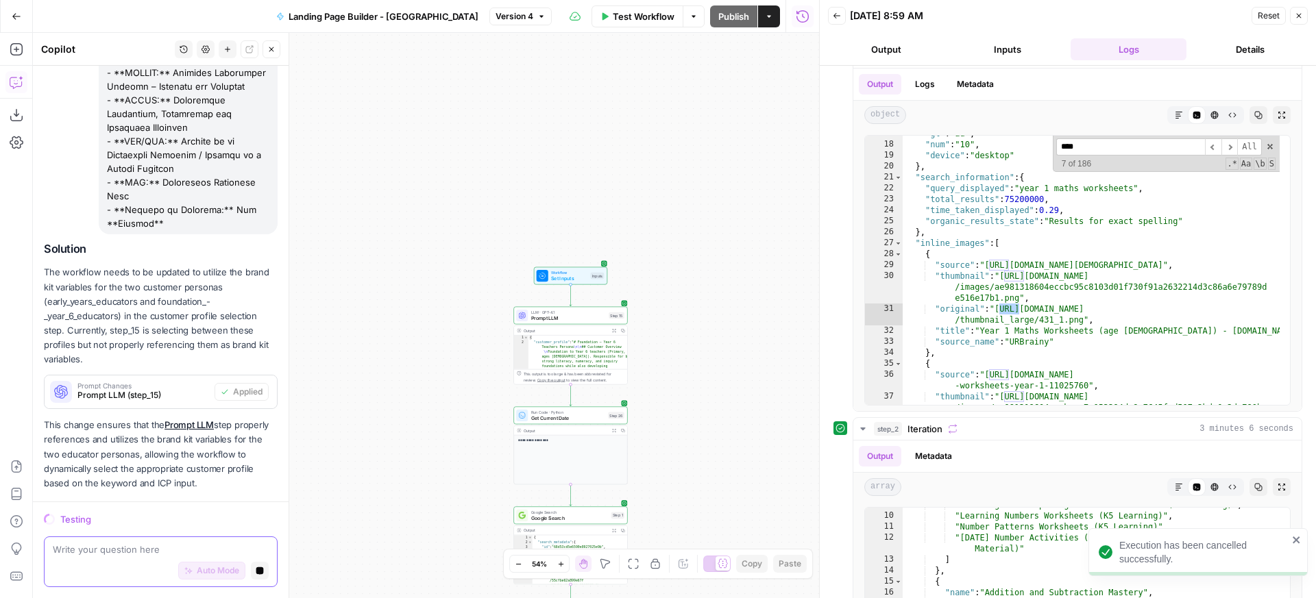
click at [698, 330] on div "Workflow Set Inputs Inputs LLM · GPT-4.1 Prompt LLM Step 15 Output Expand Outpu…" at bounding box center [426, 316] width 786 height 566
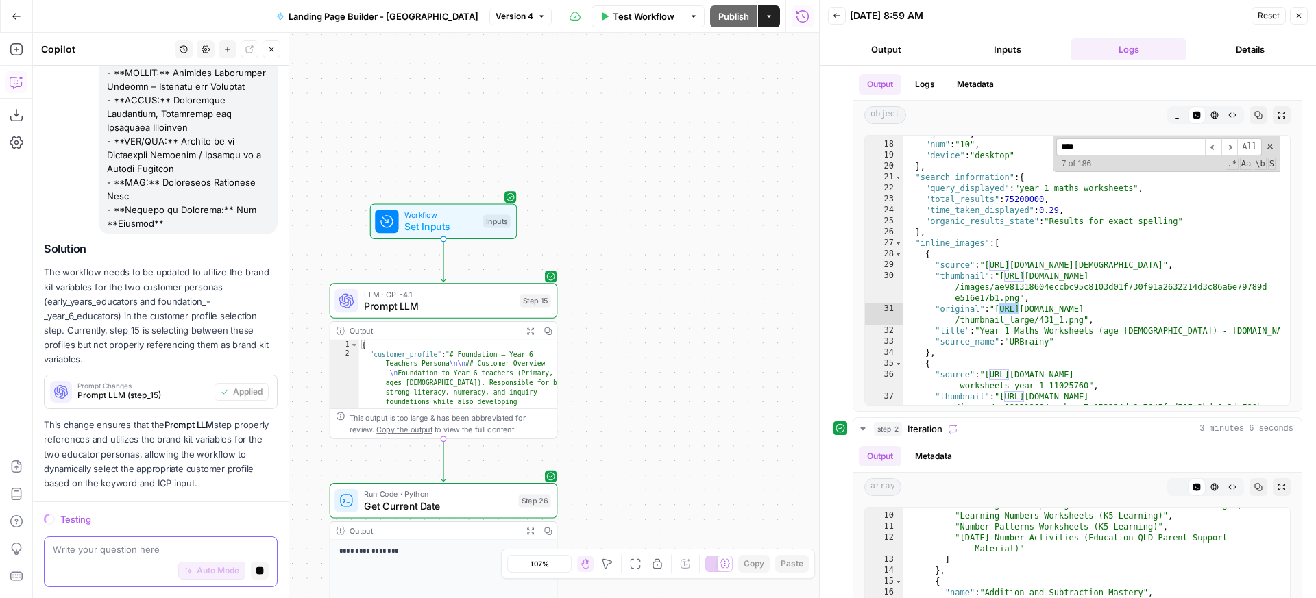
click at [498, 311] on span "Prompt LLM" at bounding box center [439, 306] width 150 height 14
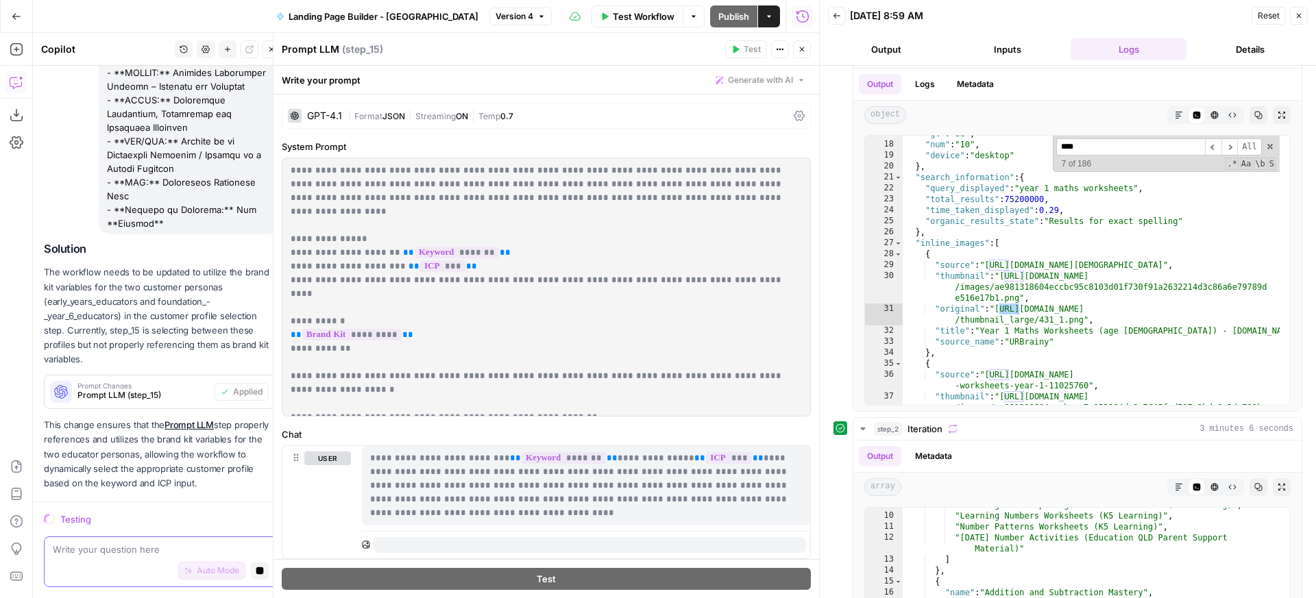
scroll to position [40, 0]
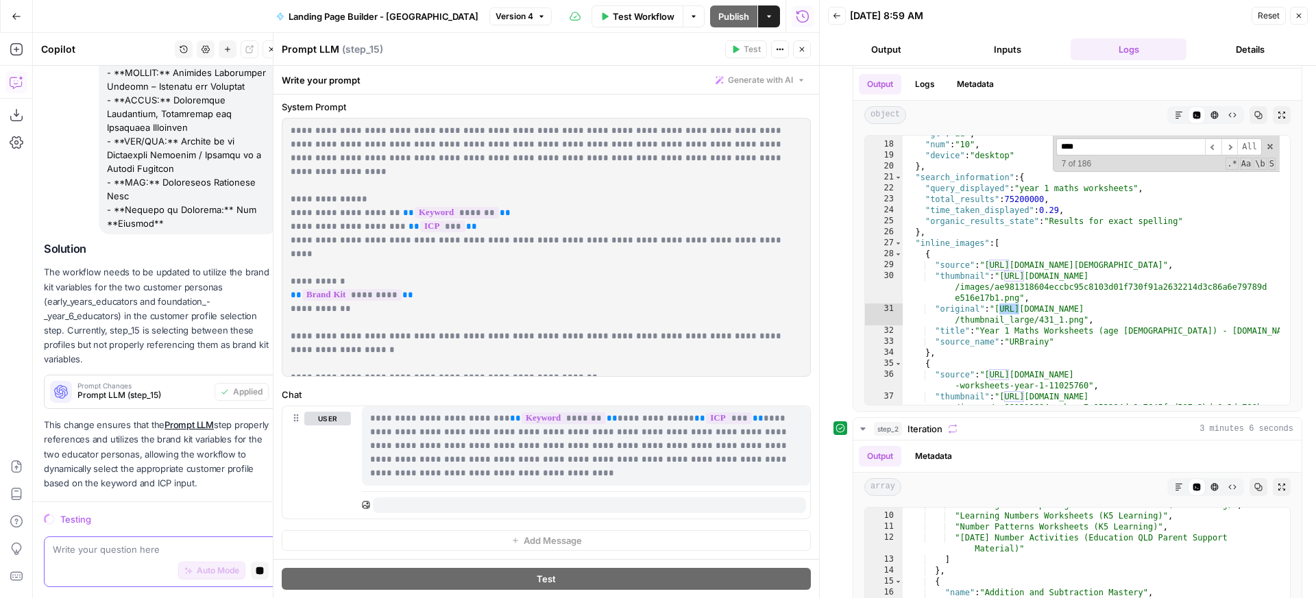
click at [677, 311] on p "**********" at bounding box center [541, 247] width 501 height 247
click at [183, 278] on p "The workflow needs to be updated to utilize the brand kit variables for the two…" at bounding box center [161, 315] width 234 height 101
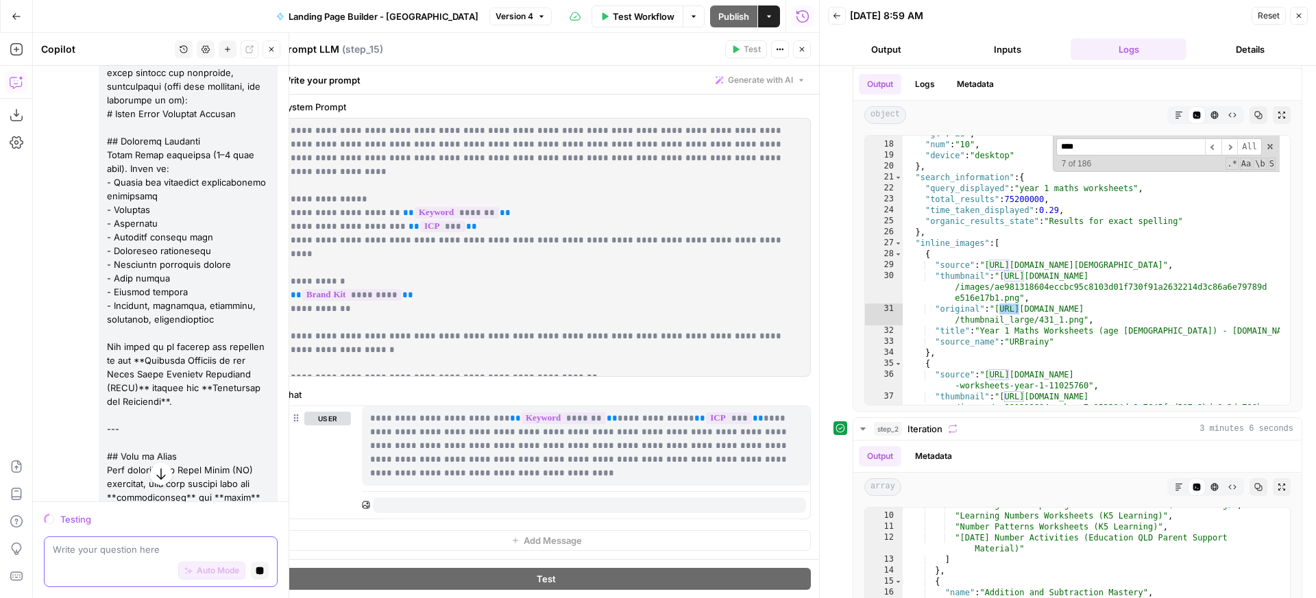
scroll to position [0, 0]
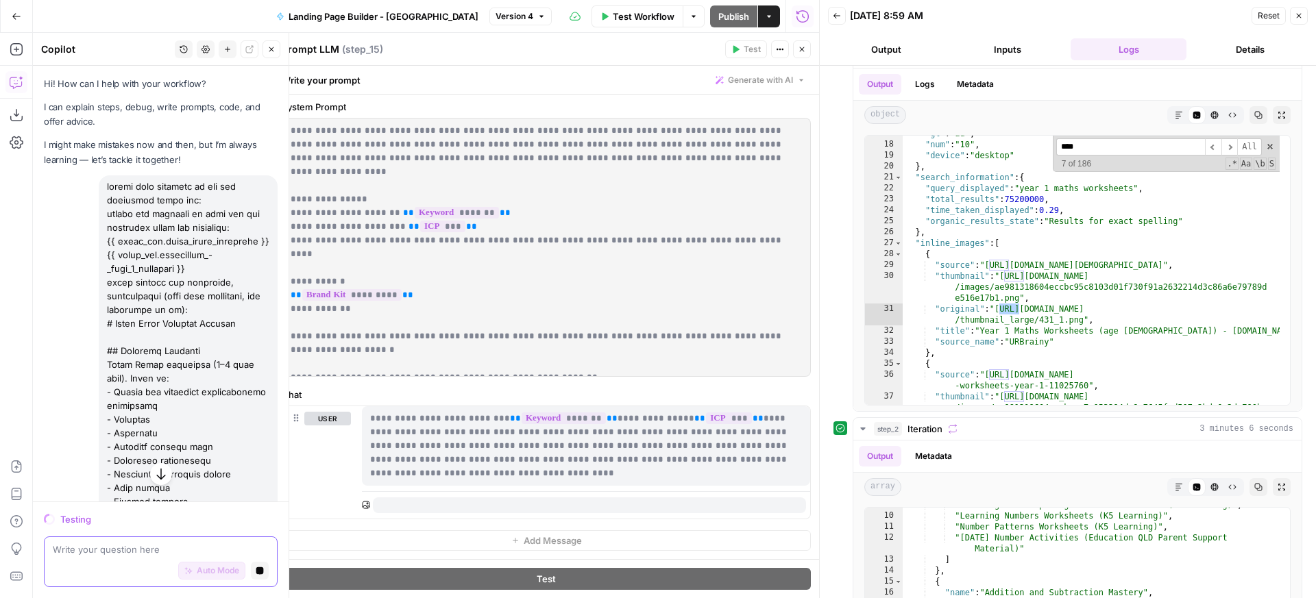
drag, startPoint x: 172, startPoint y: 227, endPoint x: 104, endPoint y: 147, distance: 105.0
copy div "update this workflow to use the following brand kit: update the workflow to als…"
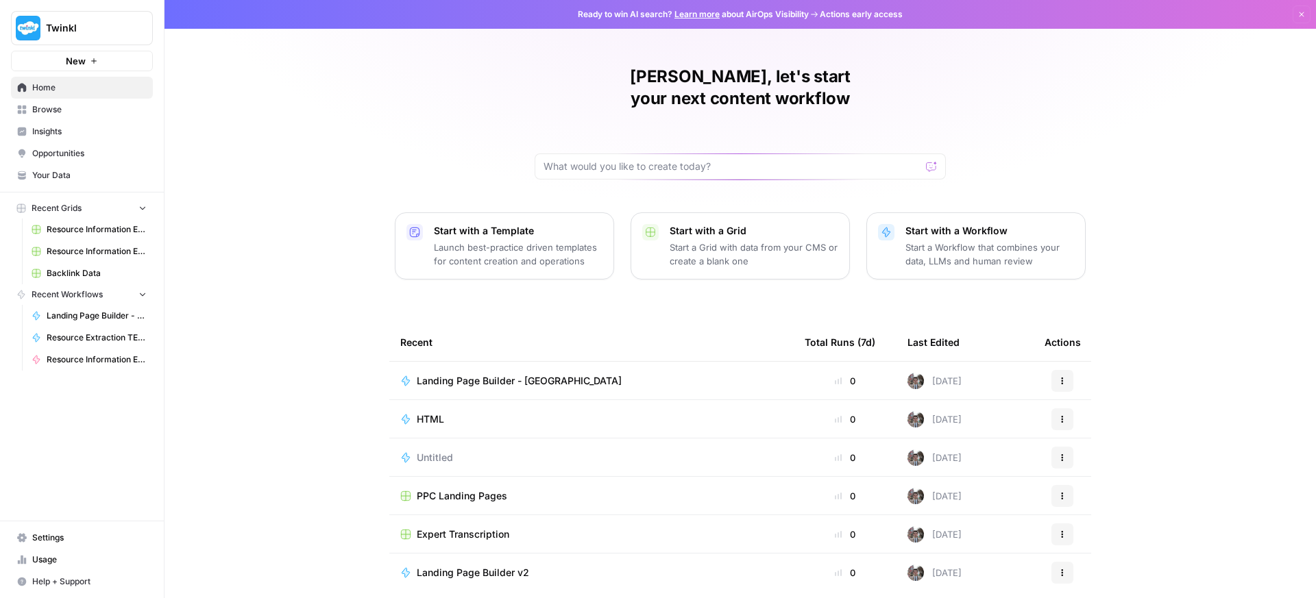
click at [115, 22] on span "Twinkl" at bounding box center [87, 28] width 83 height 14
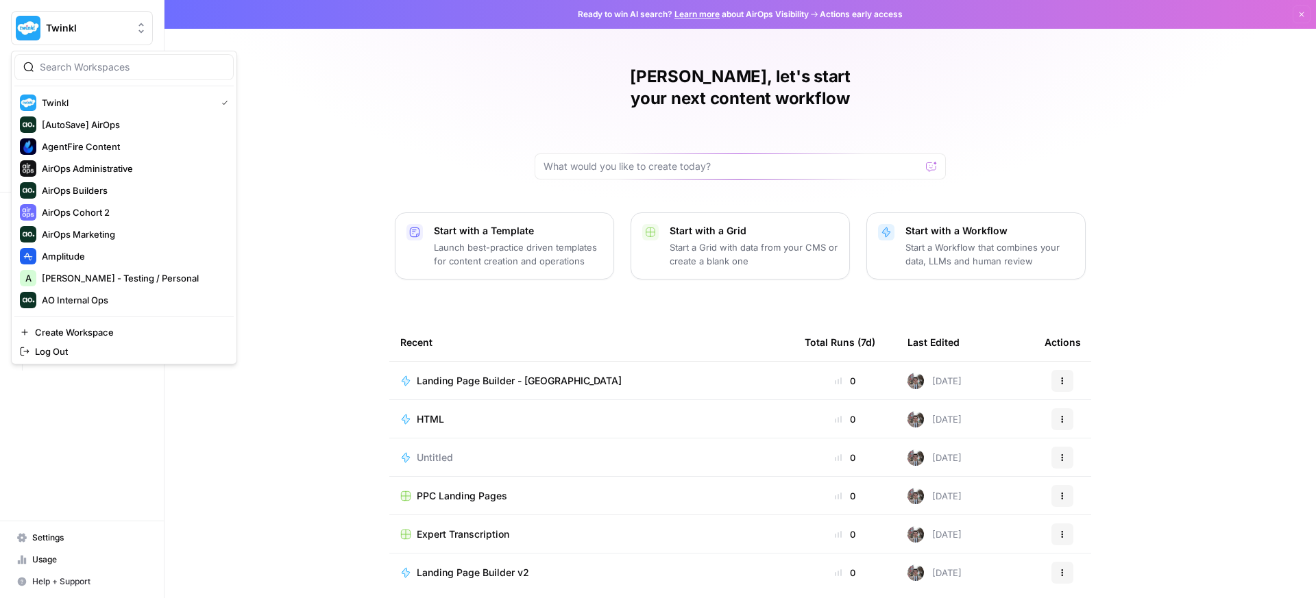
click at [134, 74] on div at bounding box center [123, 67] width 219 height 26
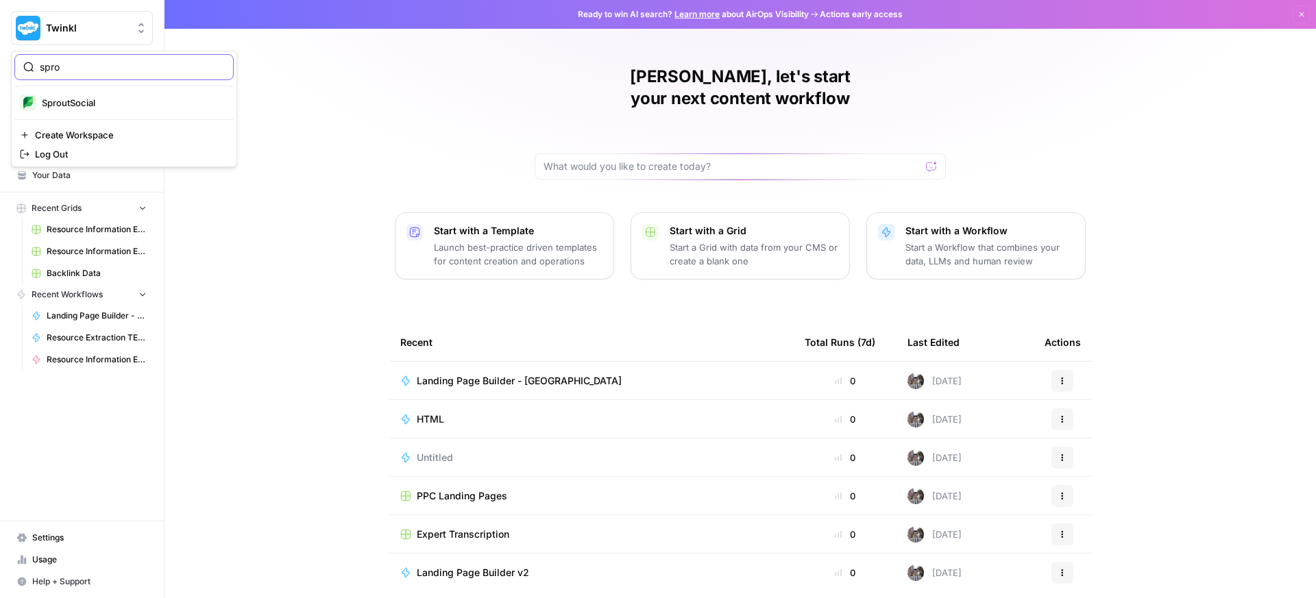
type input "spro"
click at [105, 110] on div "SproutSocial" at bounding box center [124, 103] width 208 height 16
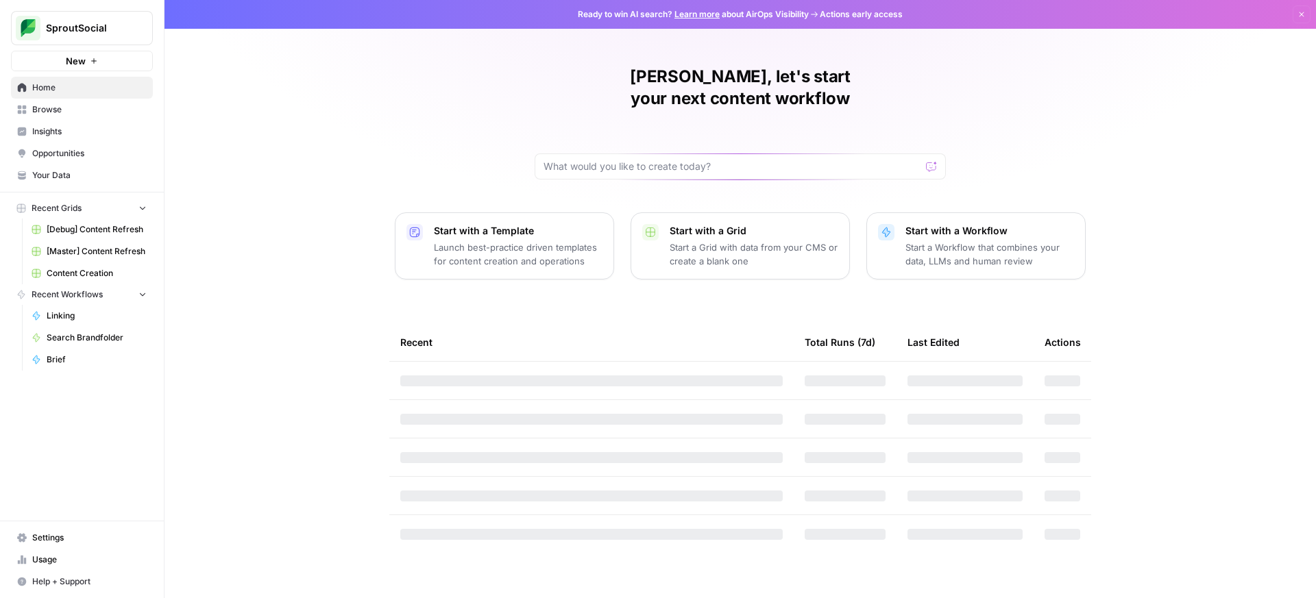
click at [82, 256] on span "[Master] Content Refresh" at bounding box center [97, 251] width 100 height 12
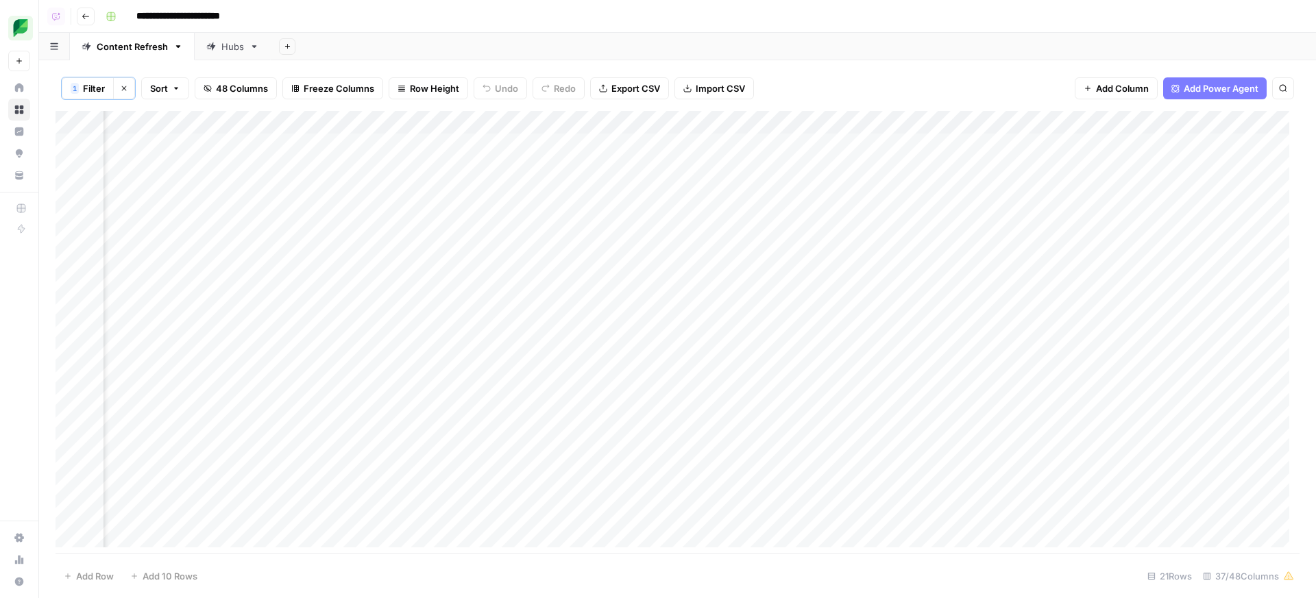
scroll to position [0, 1043]
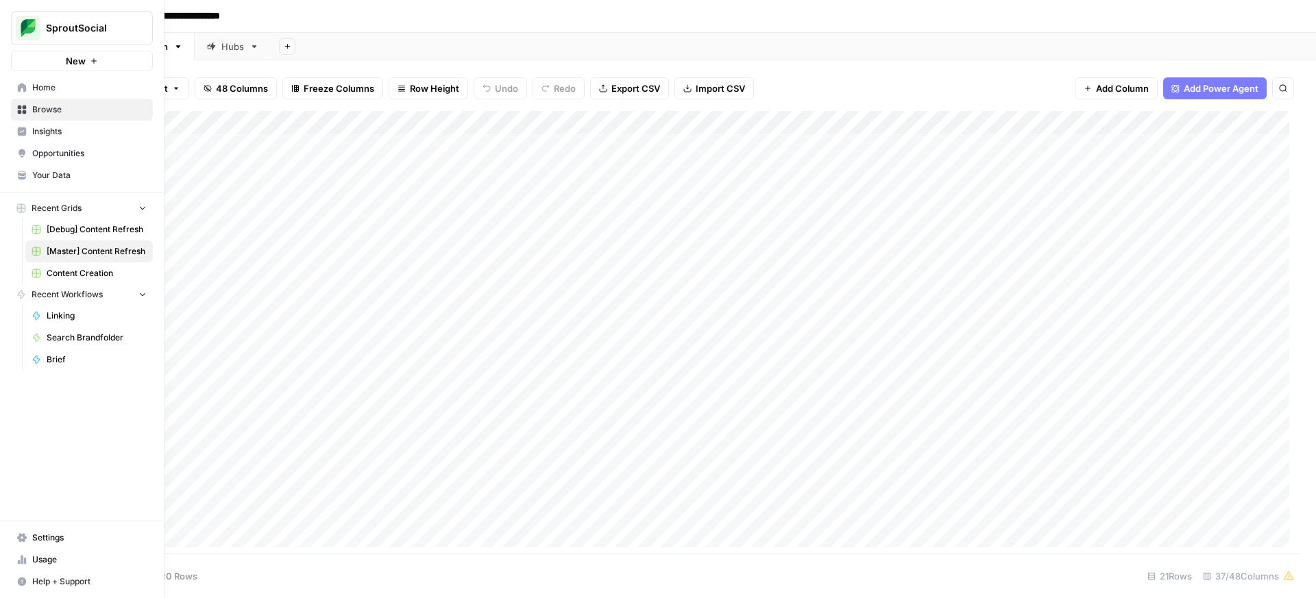
click at [92, 227] on span "[Debug] Content Refresh" at bounding box center [97, 229] width 100 height 12
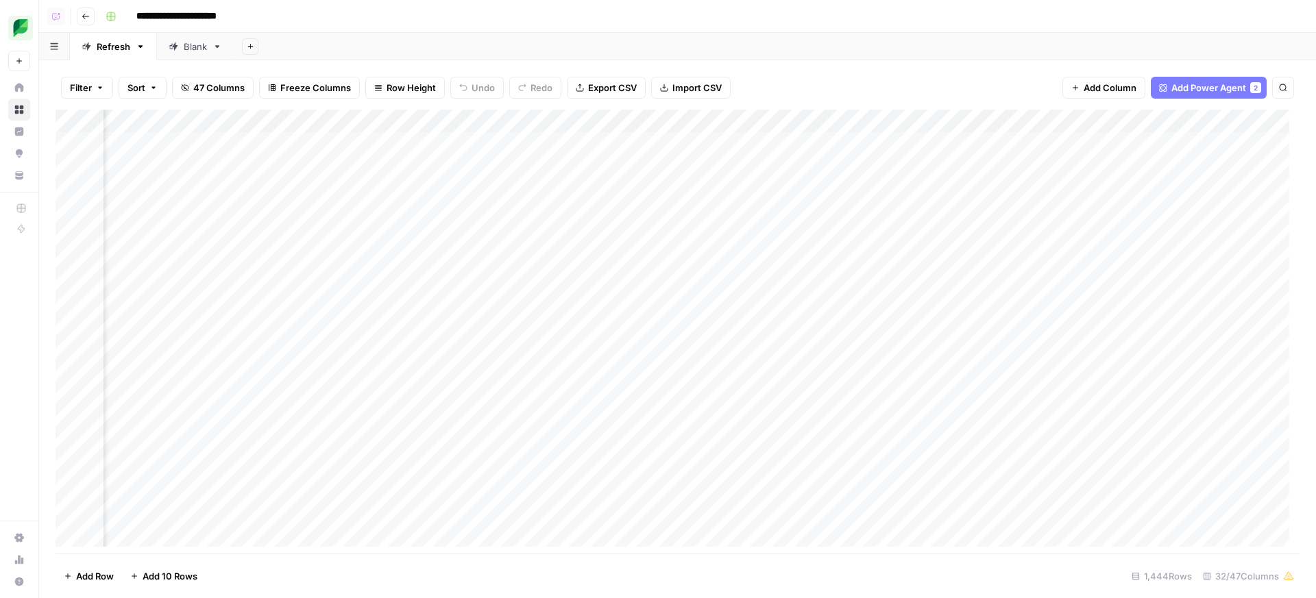
scroll to position [0, 1484]
click at [545, 117] on div "Add Column" at bounding box center [678, 334] width 1244 height 448
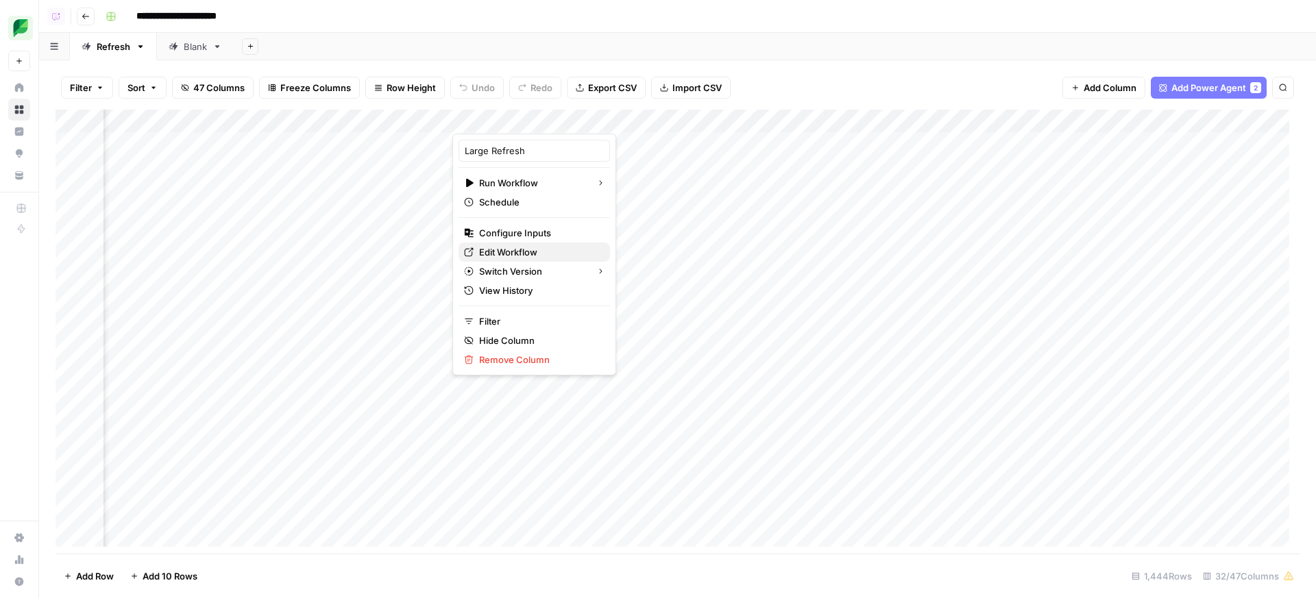
click at [539, 252] on span "Edit Workflow" at bounding box center [539, 252] width 120 height 14
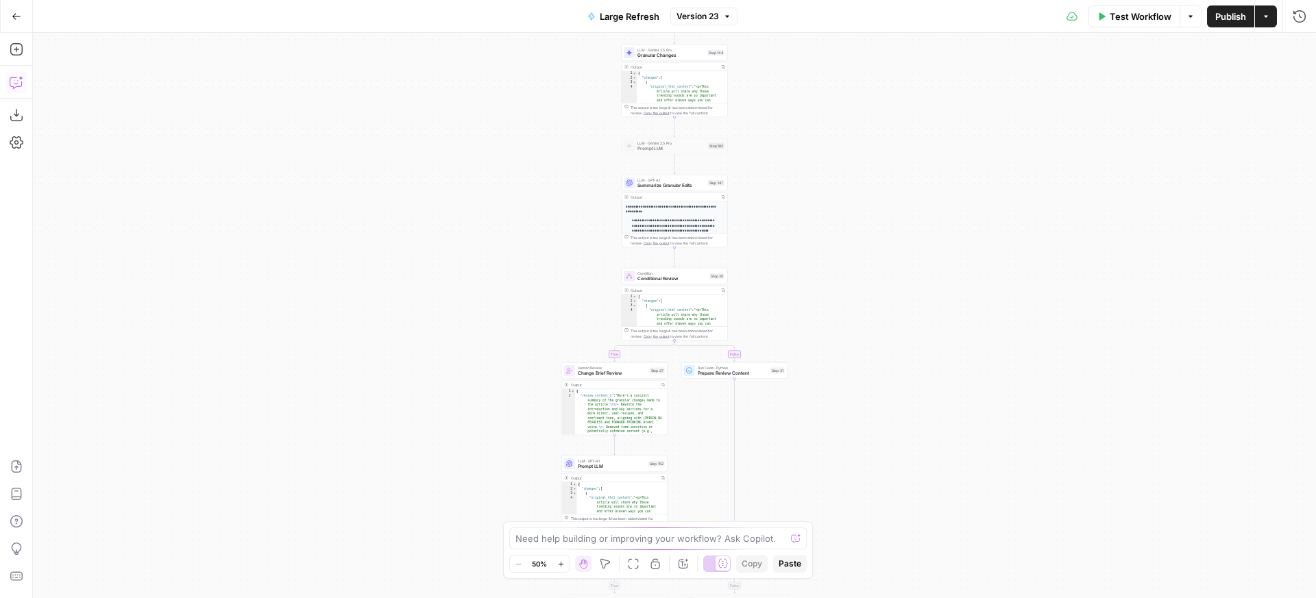
click at [11, 88] on icon "button" at bounding box center [17, 82] width 14 height 14
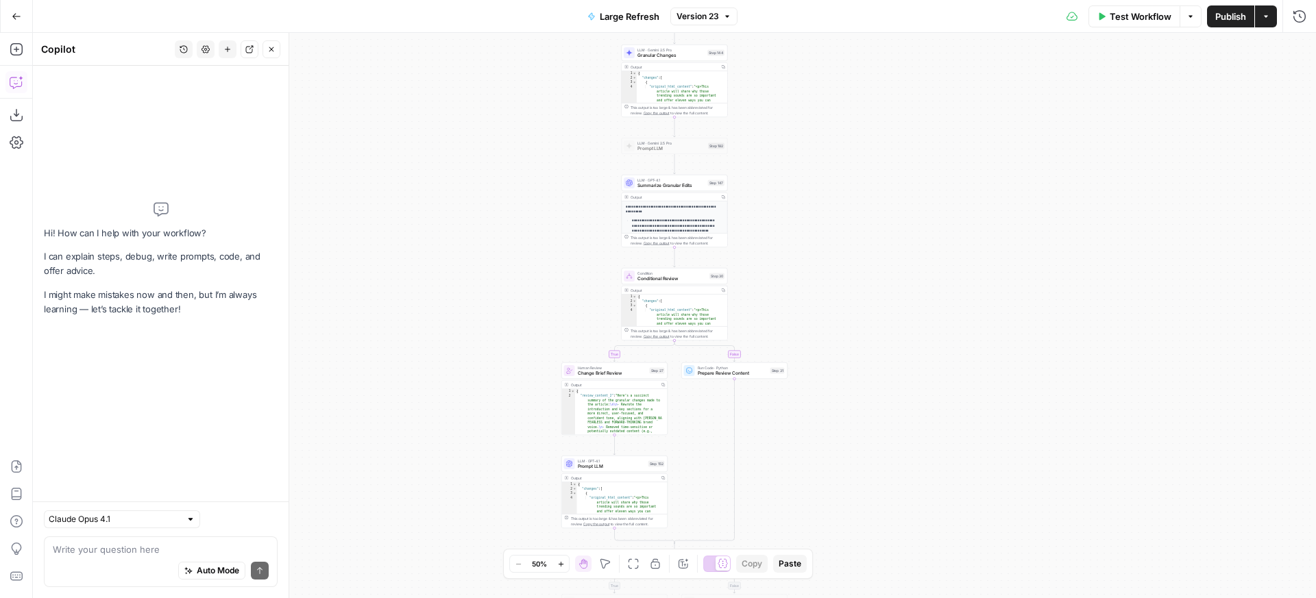
click at [11, 88] on icon "button" at bounding box center [17, 82] width 14 height 14
type textarea "how are CTAs to be formatted?"
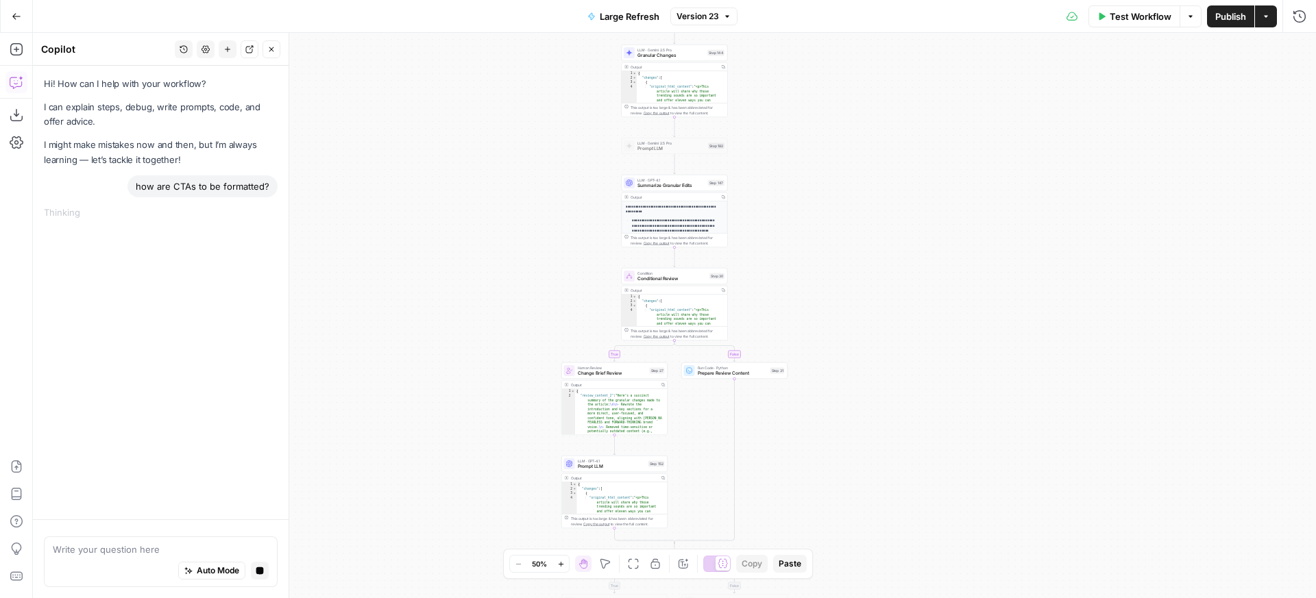
click at [124, 413] on div "Hi! How can I help with your workflow? I can explain steps, debug, write prompt…" at bounding box center [161, 293] width 256 height 454
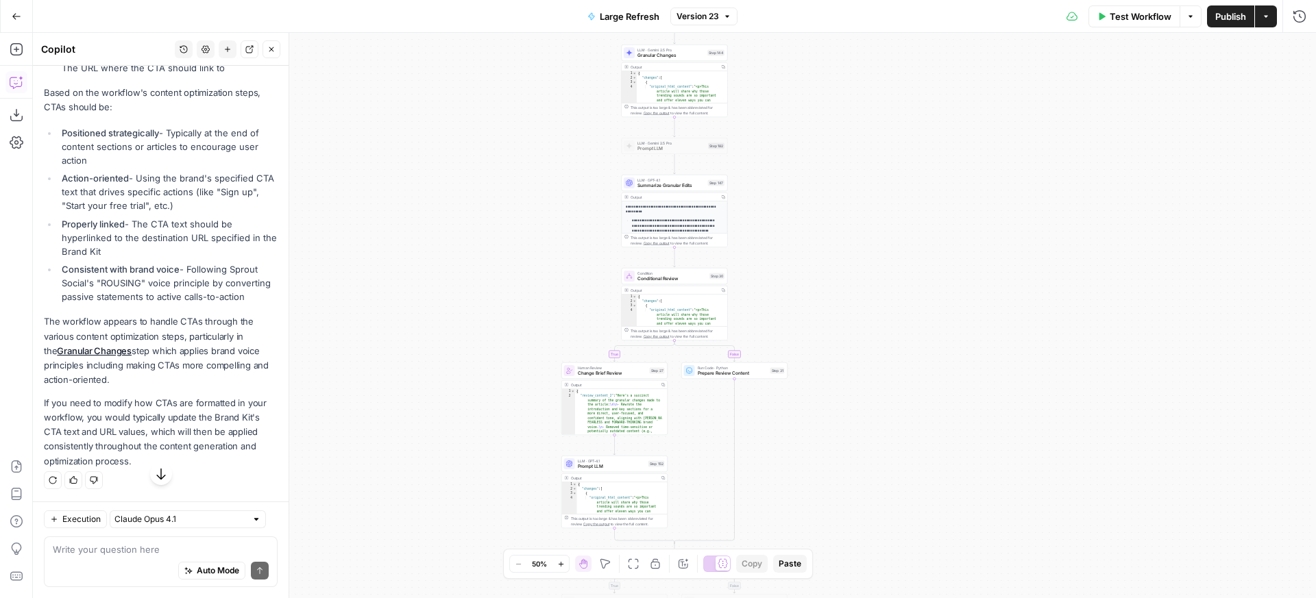
scroll to position [289, 0]
click at [184, 545] on textarea at bounding box center [161, 550] width 216 height 14
type textarea "is tehre some sort of specific formatting needed?"
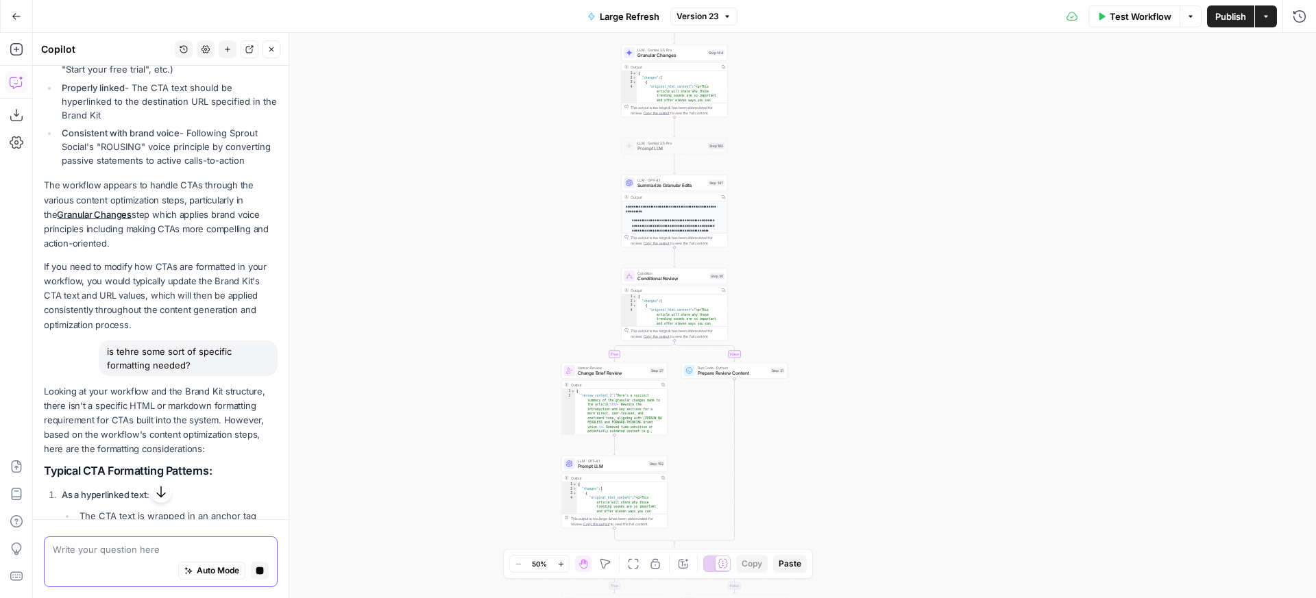
scroll to position [311, 0]
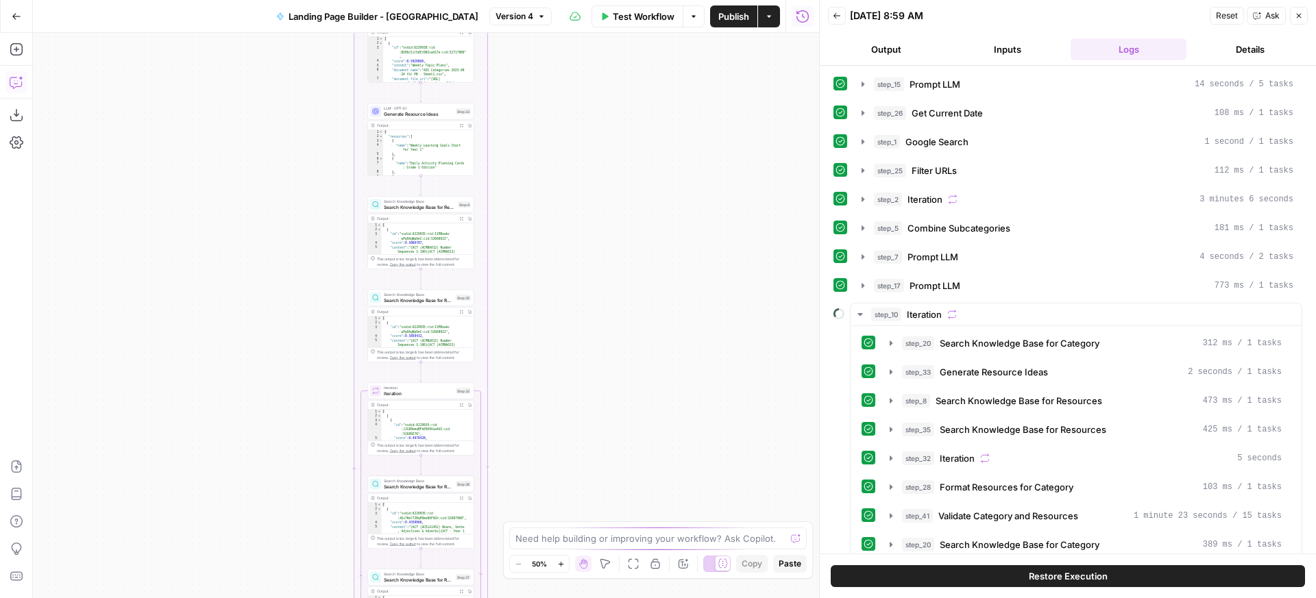
click at [16, 81] on icon "button" at bounding box center [17, 82] width 14 height 14
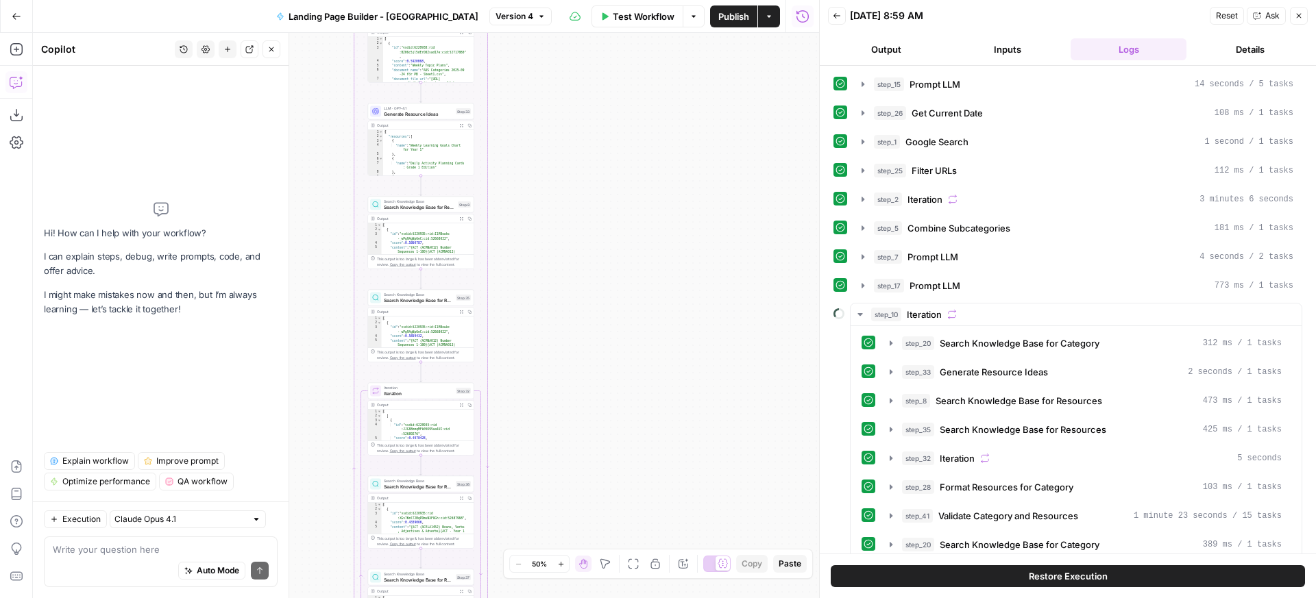
click at [206, 542] on div "Write your question here Auto Mode Send" at bounding box center [161, 562] width 234 height 51
paste textarea "loremi dolo sitametc ad eli sed doeiusmod tempo inc: utlabo etd magnaali en adm…"
type textarea "loremi dolo sitametc ad eli sed doeiusmod tempo inc: utlabo etd magnaali en adm…"
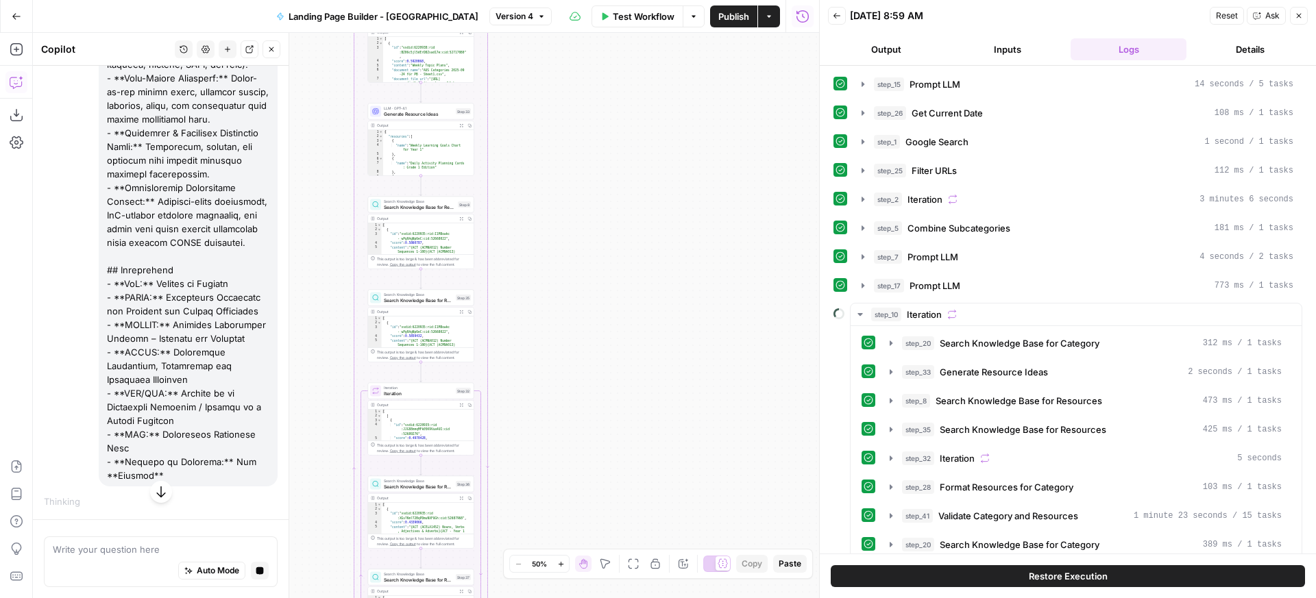
click at [1298, 19] on icon "button" at bounding box center [1299, 16] width 8 height 8
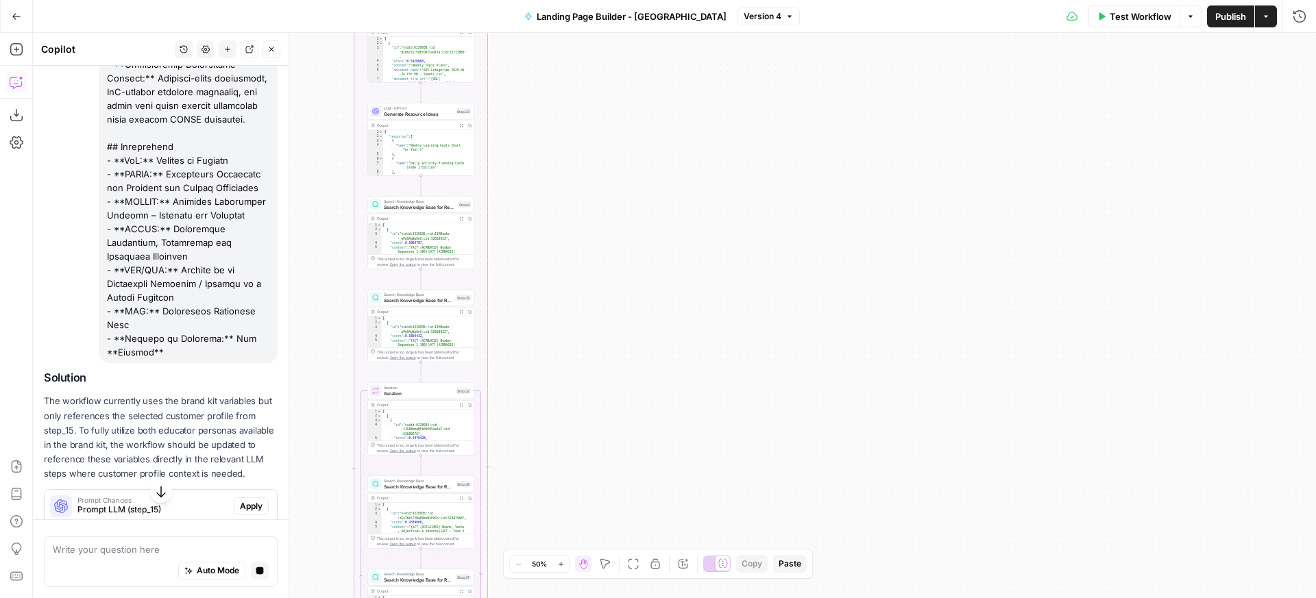
scroll to position [2669, 0]
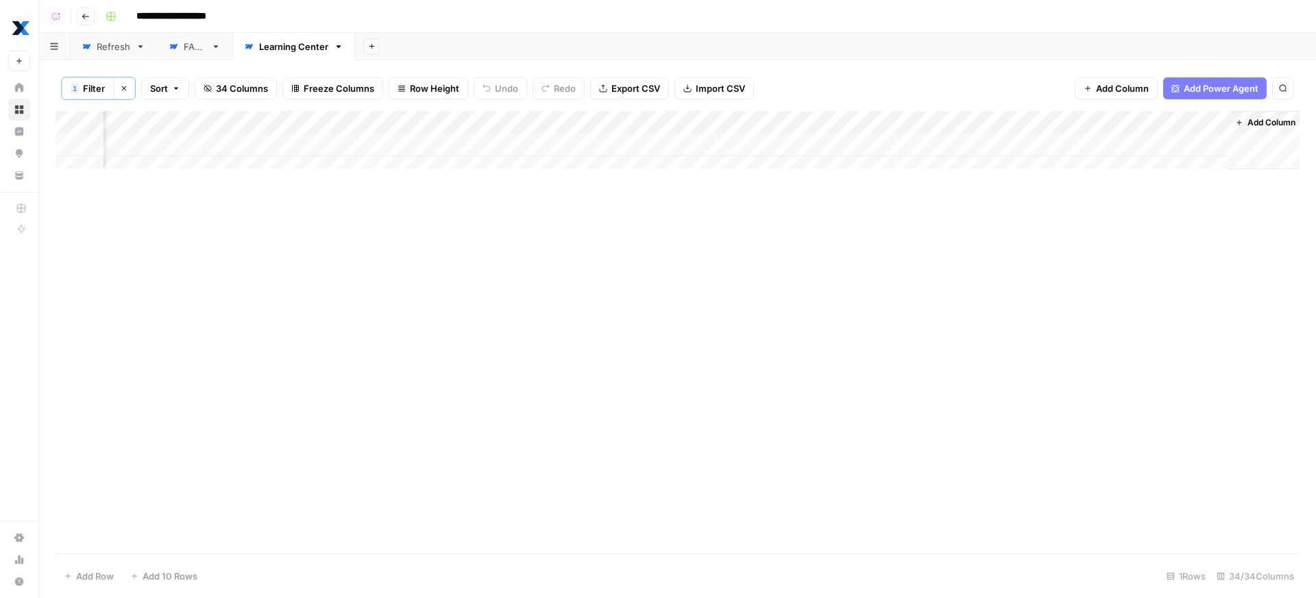
scroll to position [0, 4107]
click at [575, 141] on div "Add Column" at bounding box center [678, 145] width 1244 height 69
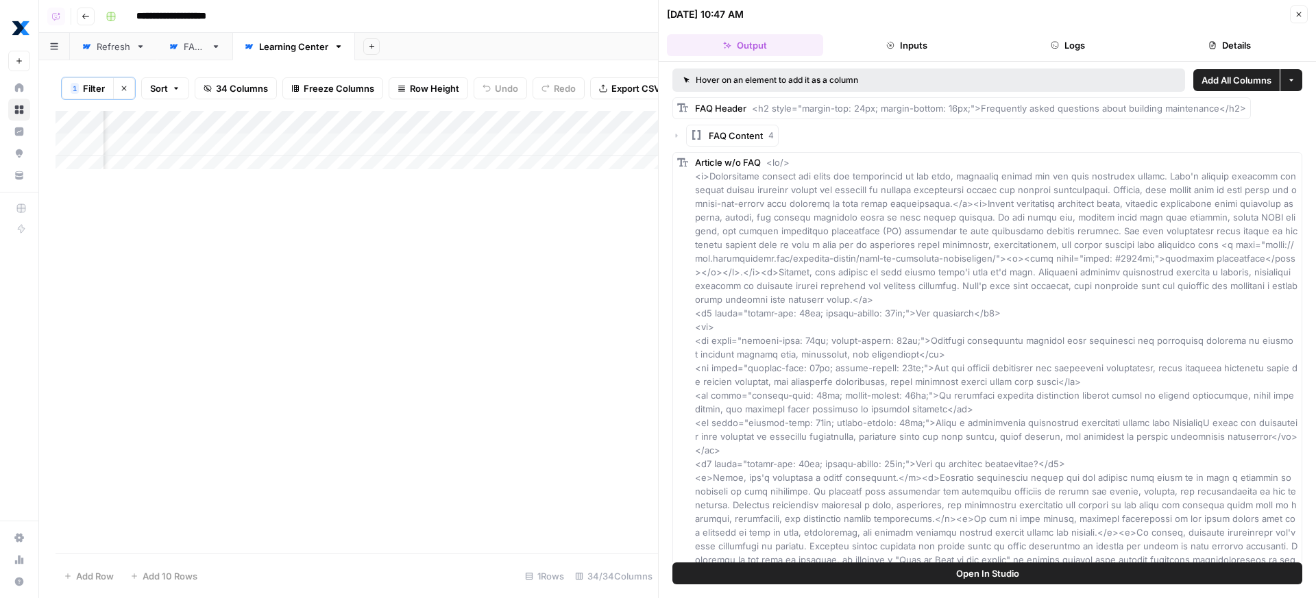
scroll to position [0, 3377]
click at [105, 49] on div "Refresh" at bounding box center [114, 47] width 34 height 14
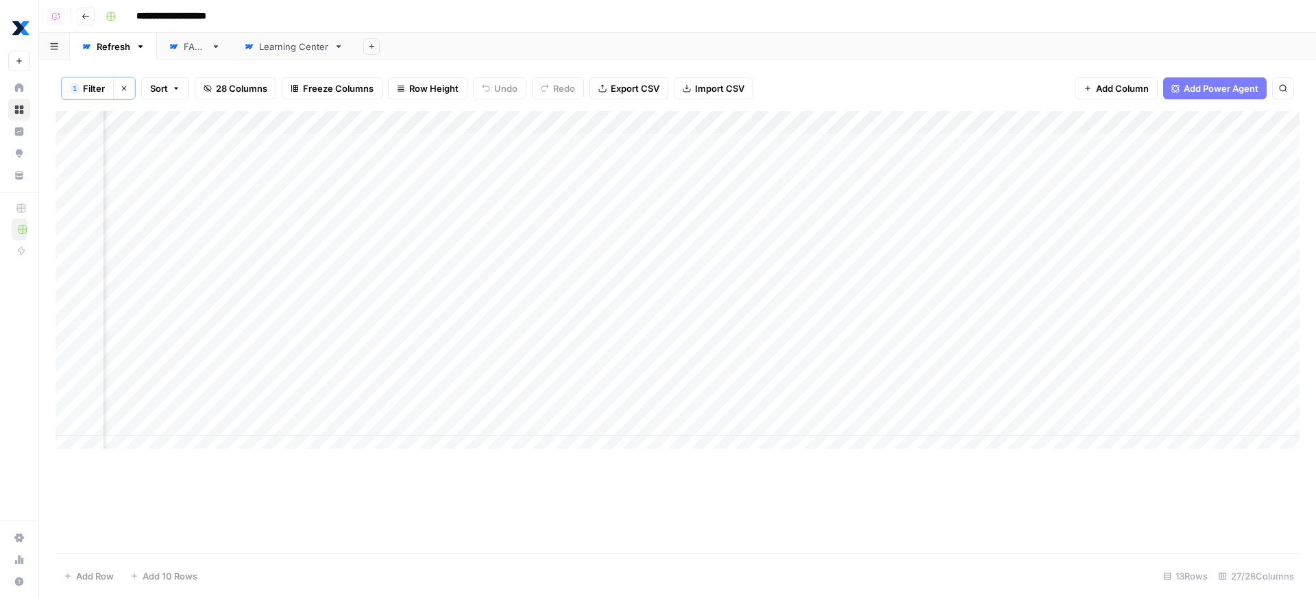
scroll to position [0, 1639]
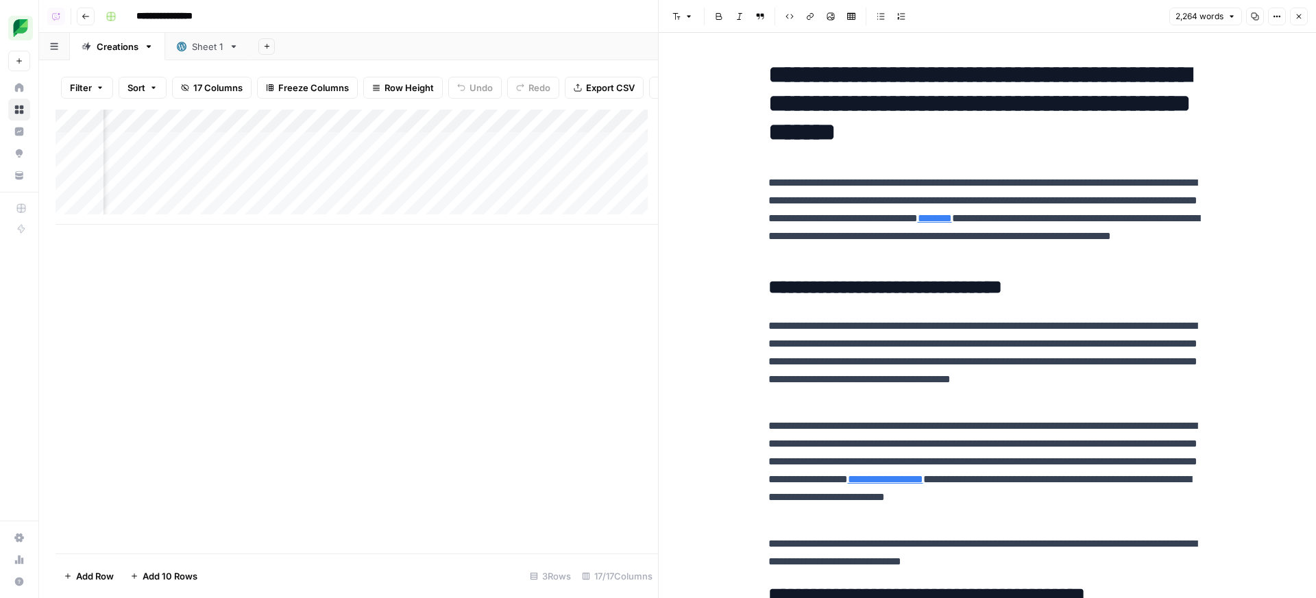
scroll to position [4627, 0]
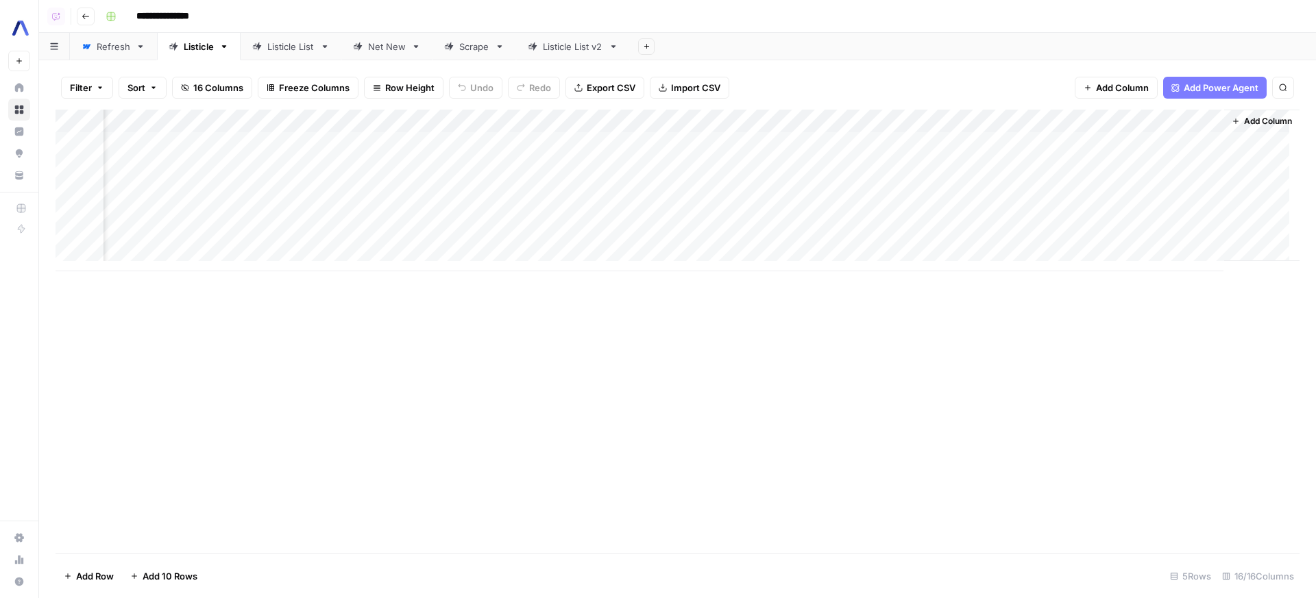
scroll to position [0, 672]
click at [95, 29] on header "**********" at bounding box center [677, 16] width 1277 height 33
click at [105, 45] on div "Refresh" at bounding box center [114, 47] width 34 height 14
click at [529, 118] on div "Add Column" at bounding box center [678, 334] width 1244 height 448
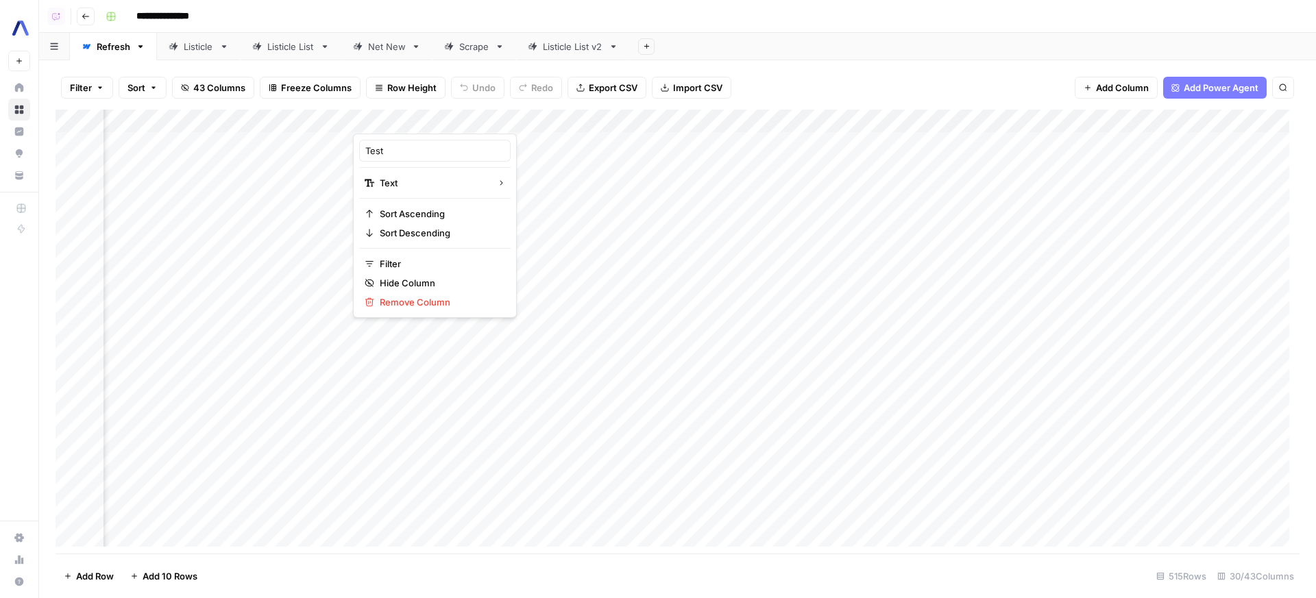
click at [81, 89] on span "Filter" at bounding box center [81, 88] width 22 height 14
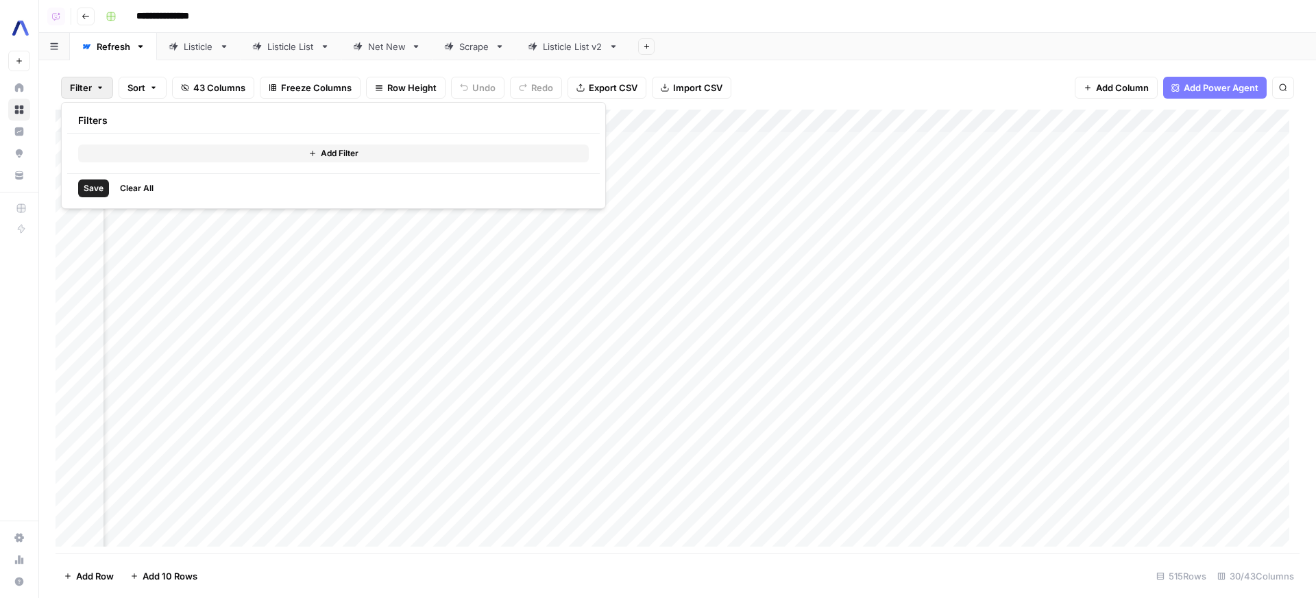
click at [814, 67] on div "Filter Sort 43 Columns Freeze Columns Row Height Undo Redo Export CSV Import CS…" at bounding box center [678, 88] width 1244 height 44
click at [482, 123] on div "Add Column" at bounding box center [678, 334] width 1244 height 448
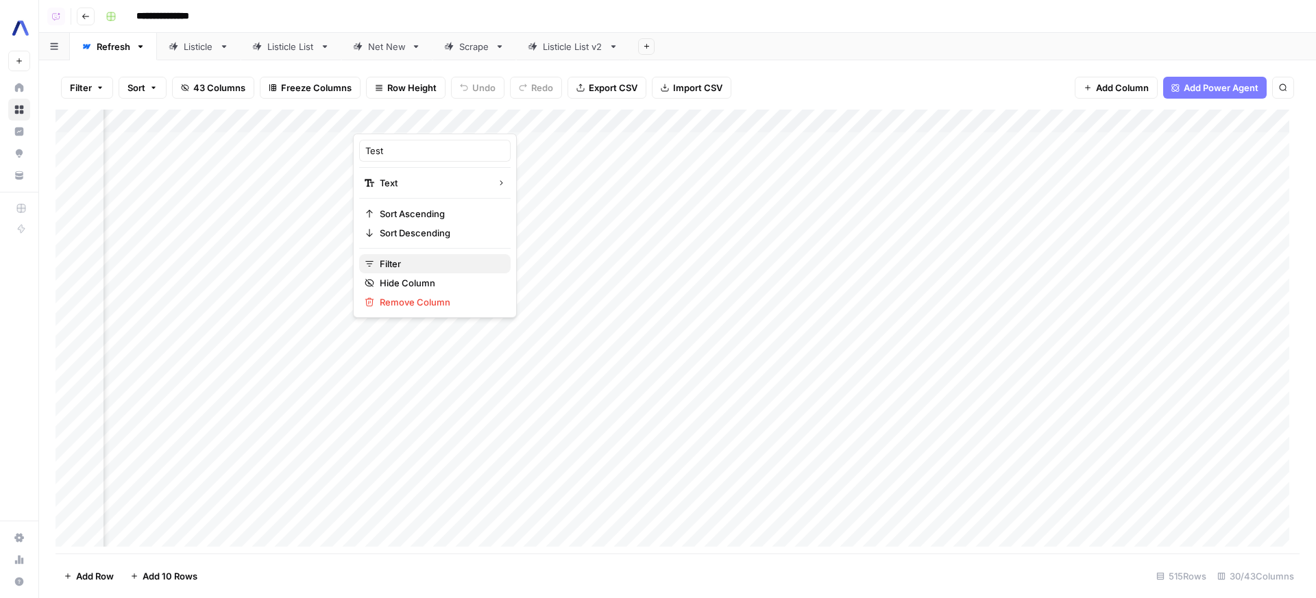
click at [413, 263] on span "Filter" at bounding box center [440, 264] width 120 height 14
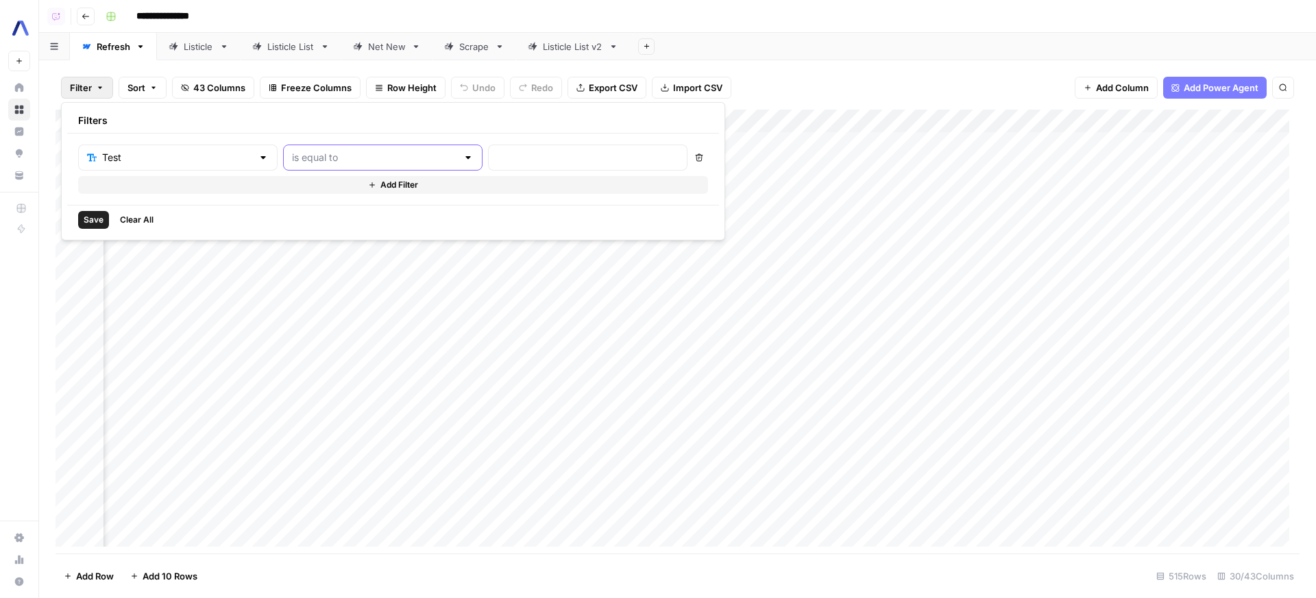
click at [389, 157] on input "text" at bounding box center [374, 158] width 165 height 14
click at [345, 230] on span "contains" at bounding box center [351, 230] width 151 height 14
type input "contains"
click at [589, 171] on div "Test contains Delete Add Filter" at bounding box center [393, 169] width 630 height 49
click at [571, 168] on div at bounding box center [587, 158] width 199 height 26
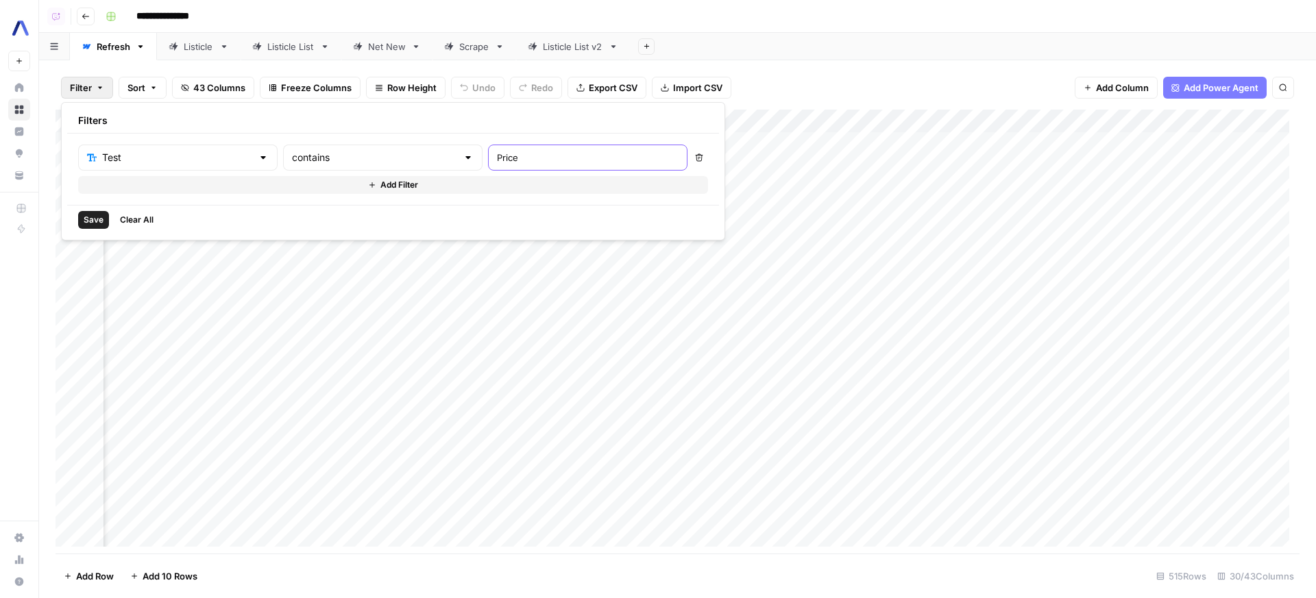
type input "Price"
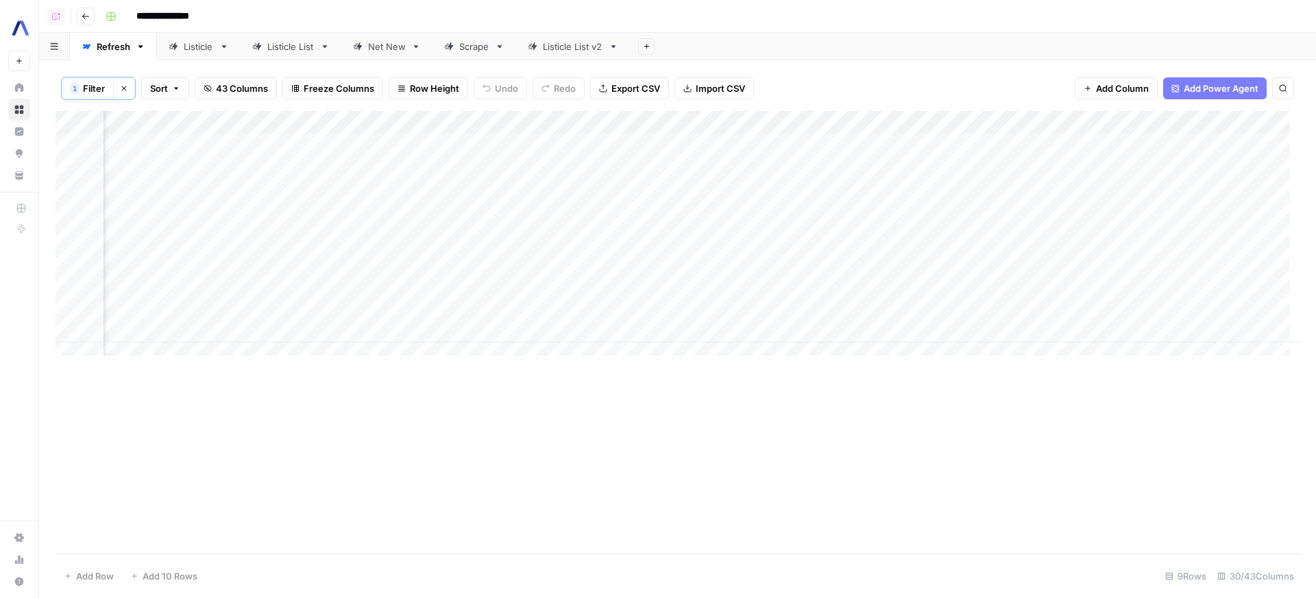
click at [798, 49] on div "Add Sheet" at bounding box center [973, 46] width 686 height 27
click at [542, 138] on div "Add Column" at bounding box center [678, 238] width 1244 height 255
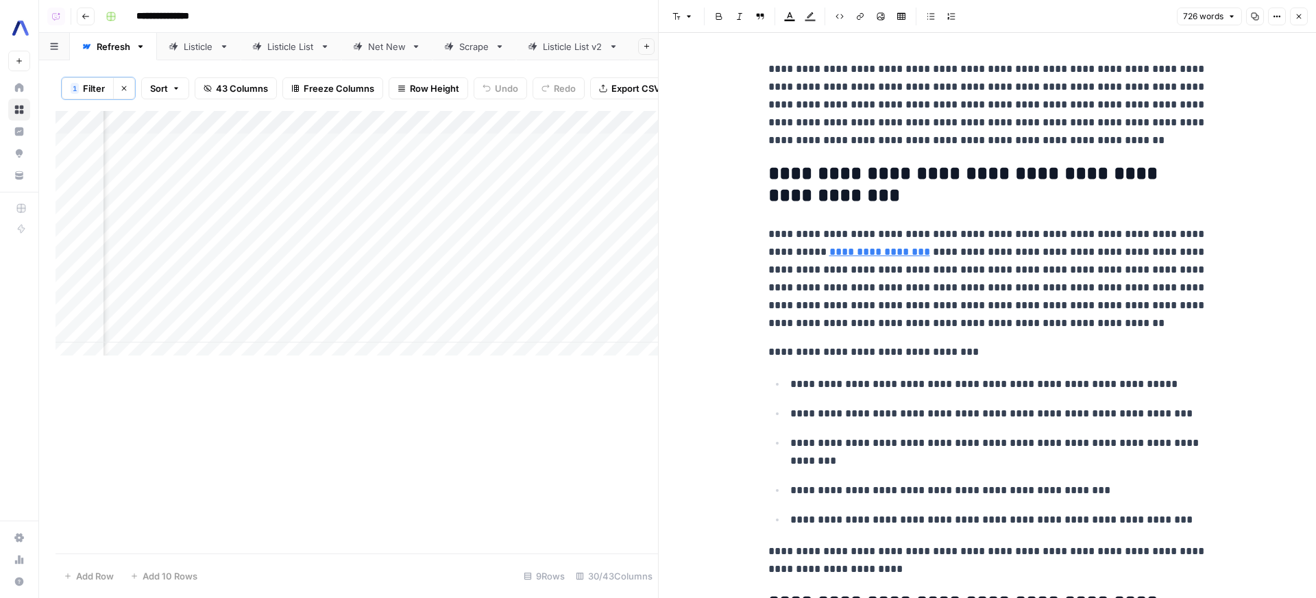
scroll to position [0, 1783]
click at [1264, 15] on div "726 words Copy Options Close" at bounding box center [1242, 17] width 131 height 18
click at [1255, 14] on icon "button" at bounding box center [1255, 16] width 8 height 8
click at [400, 155] on div "Add Column" at bounding box center [357, 238] width 603 height 255
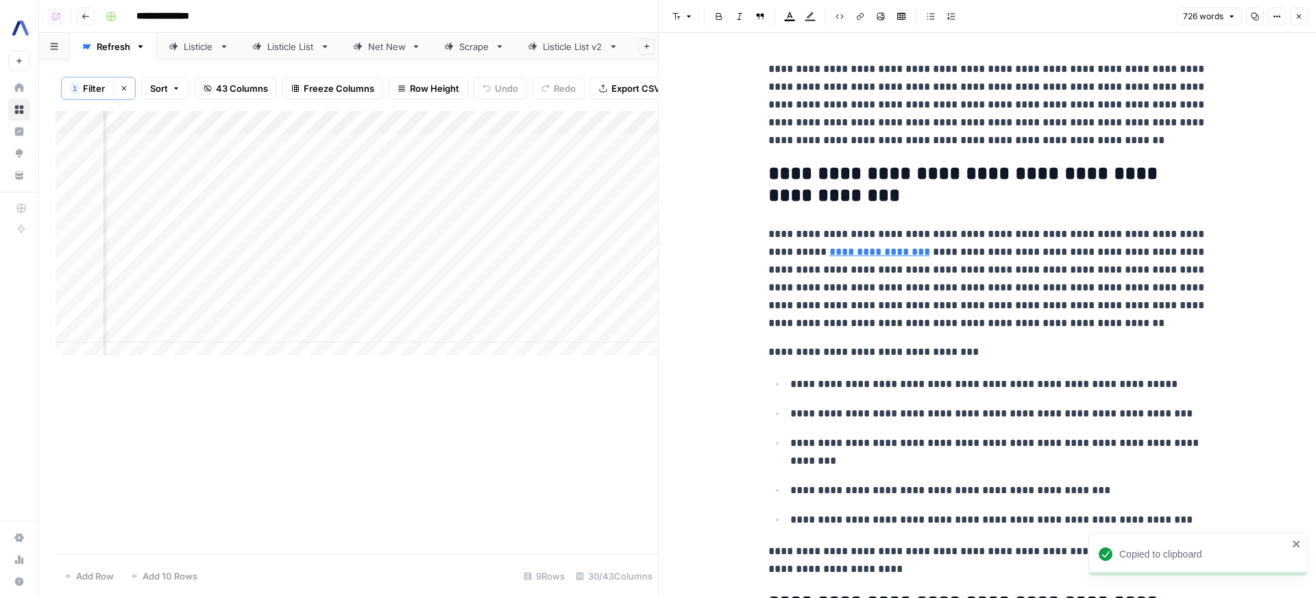
click at [400, 155] on div "Add Column" at bounding box center [357, 238] width 603 height 255
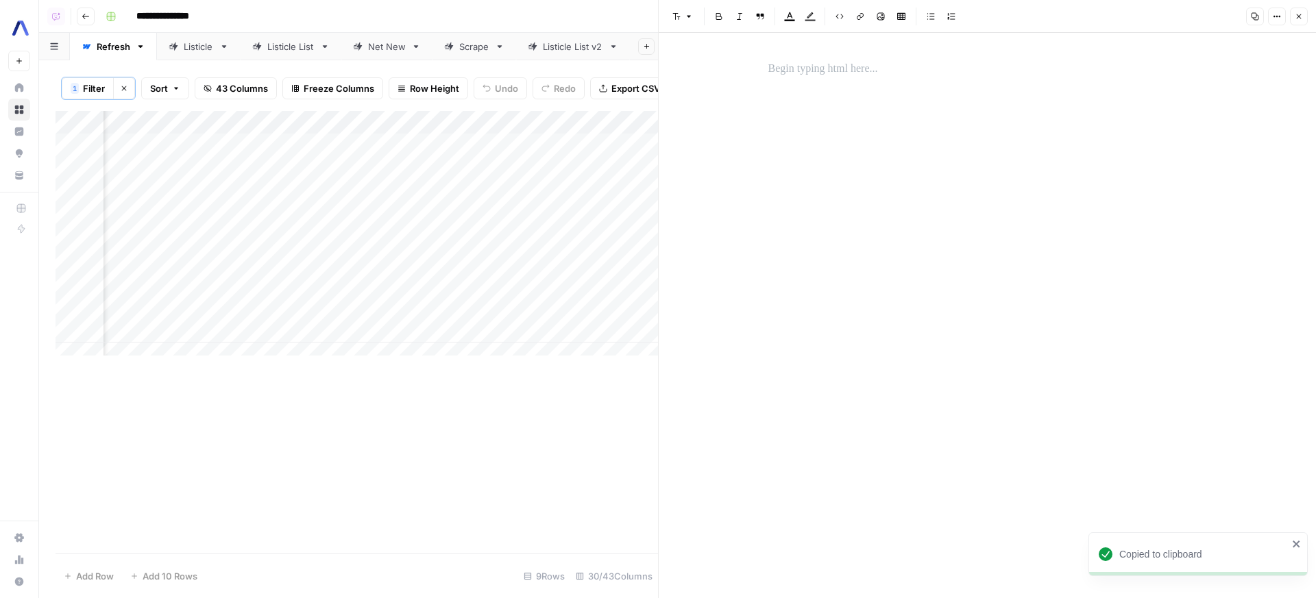
click at [982, 86] on div at bounding box center [987, 305] width 455 height 500
click at [799, 52] on div at bounding box center [987, 316] width 455 height 566
click at [810, 68] on p at bounding box center [987, 69] width 439 height 18
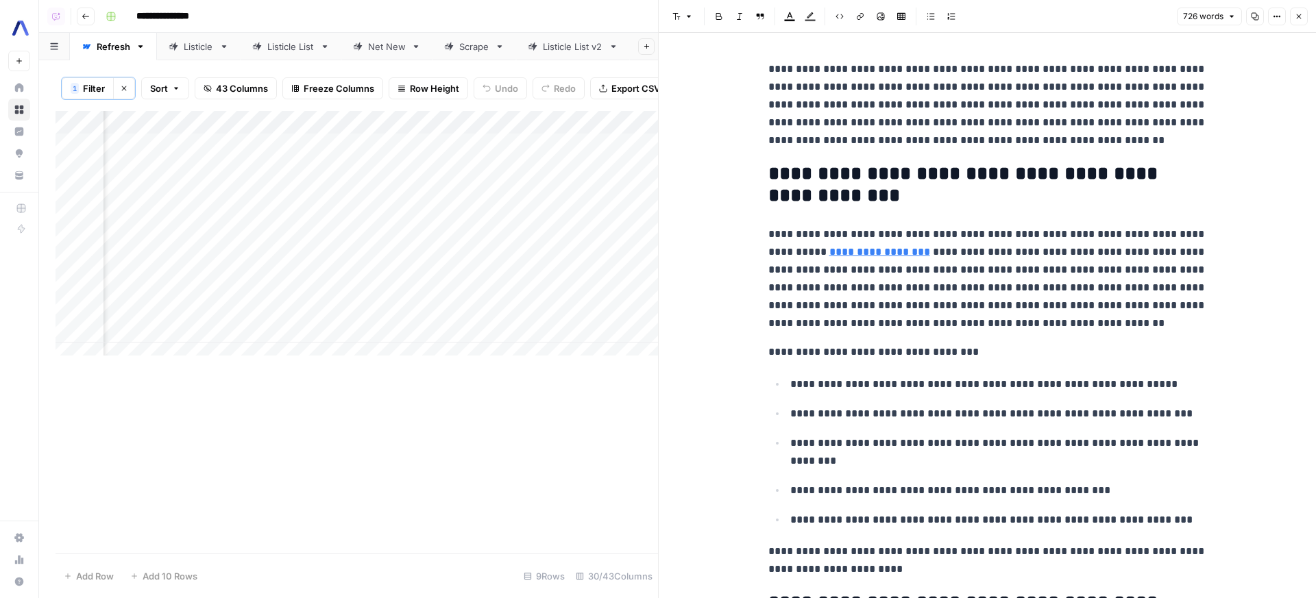
click at [995, 250] on p "**********" at bounding box center [987, 279] width 439 height 107
type input ".27"
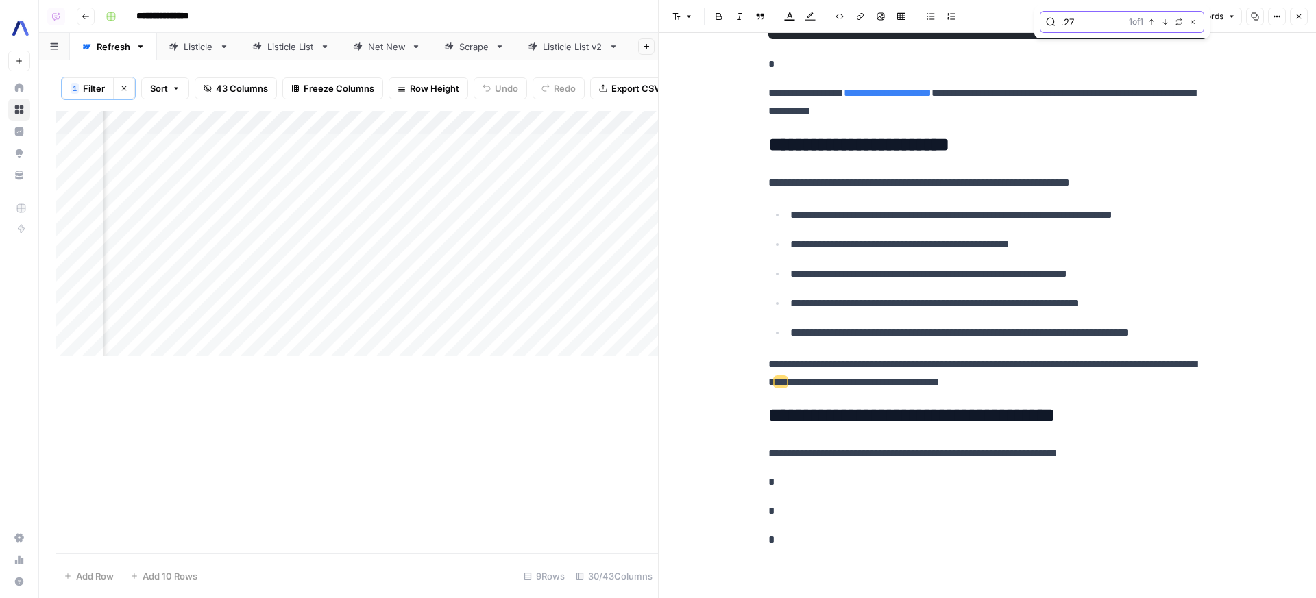
scroll to position [0, 3240]
click at [640, 125] on div "Add Column" at bounding box center [357, 238] width 603 height 255
click at [592, 104] on div "1 Filter Clear filters Sort 43 Columns Freeze Columns Row Height Undo Redo Expo…" at bounding box center [357, 88] width 603 height 45
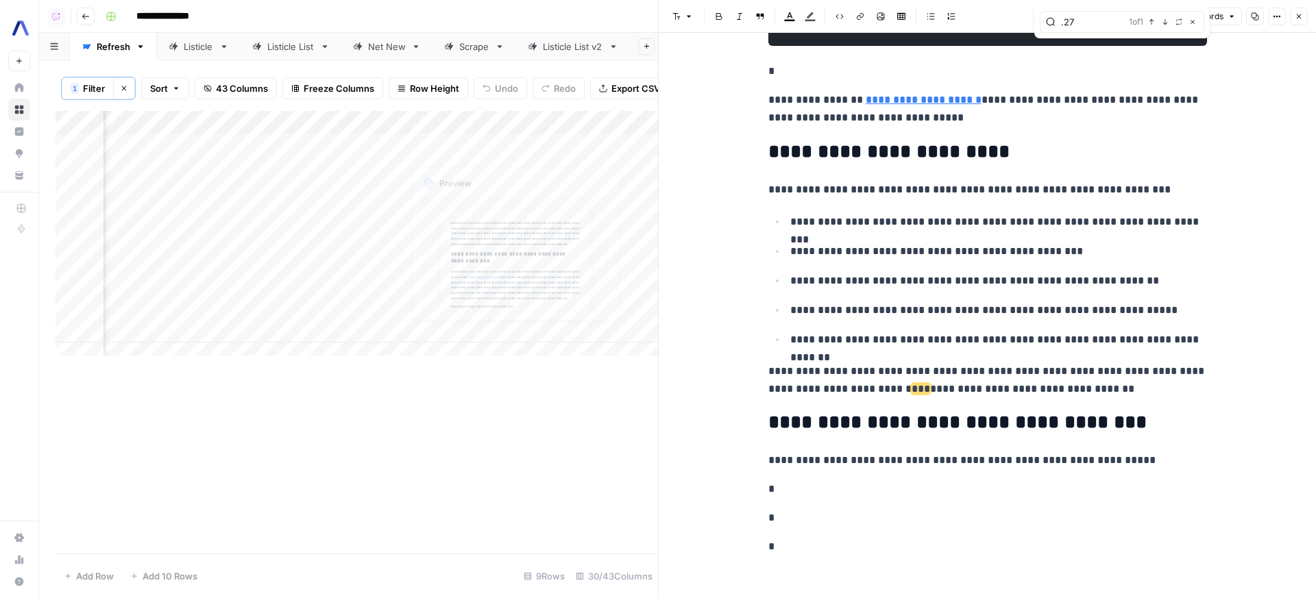
click at [478, 154] on div "Add Column" at bounding box center [357, 238] width 603 height 255
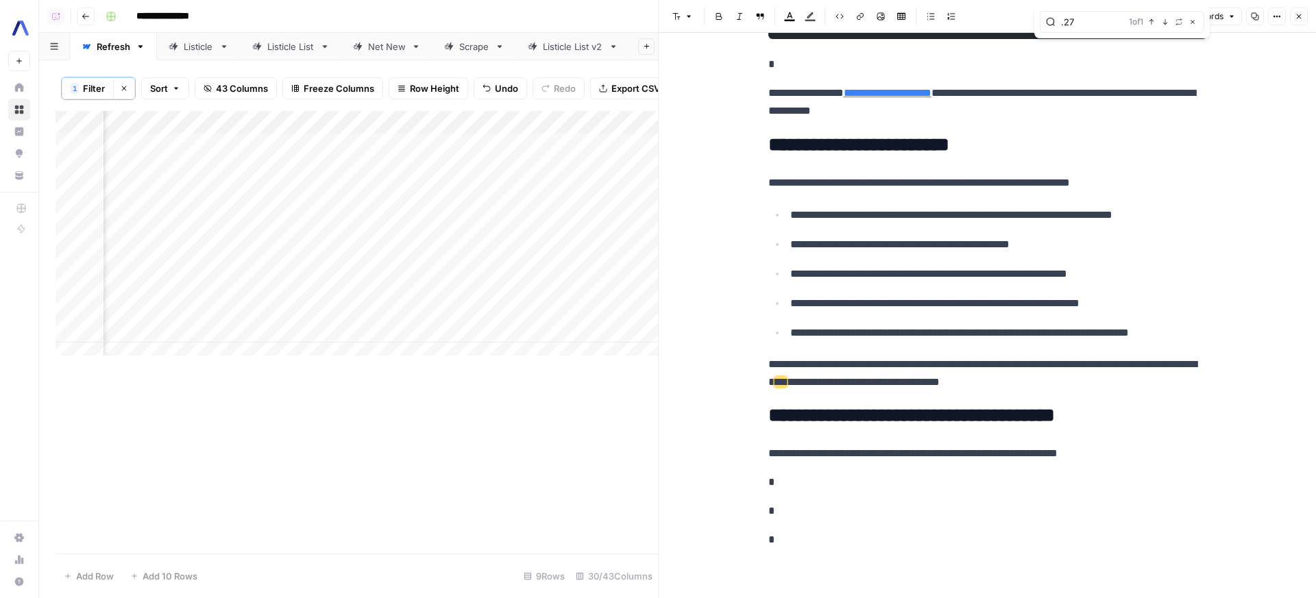
scroll to position [0, 3212]
click at [451, 157] on div "Add Column" at bounding box center [357, 238] width 603 height 255
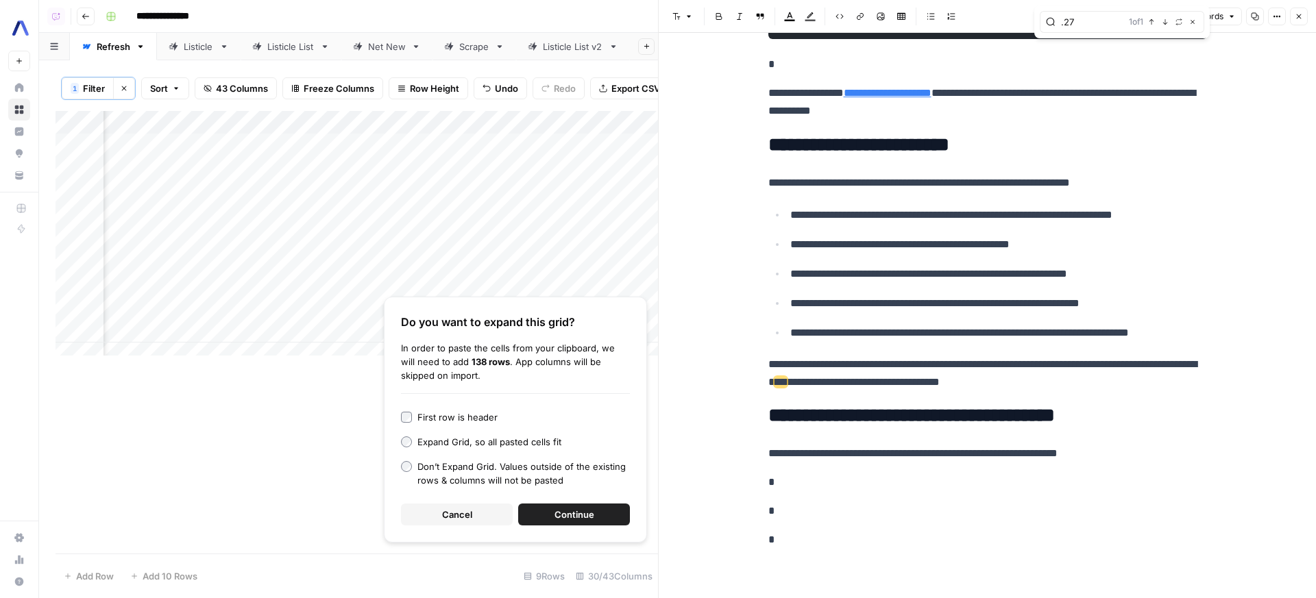
click at [451, 520] on span "Cancel" at bounding box center [457, 515] width 30 height 14
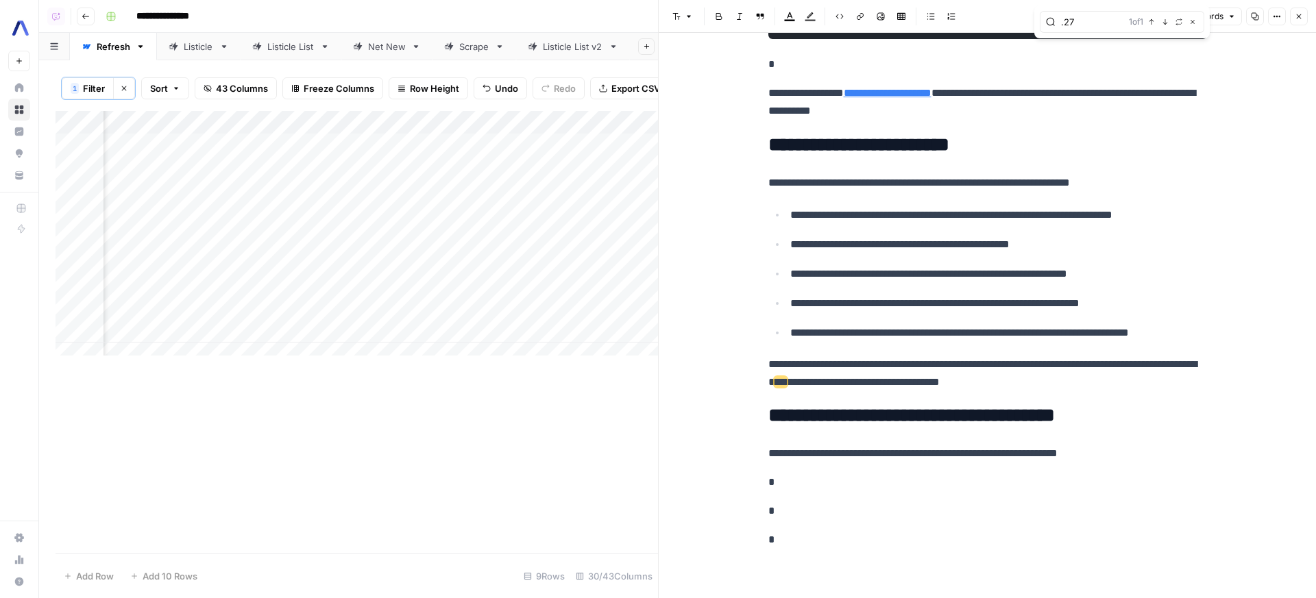
click at [478, 149] on div "Add Column" at bounding box center [357, 238] width 603 height 255
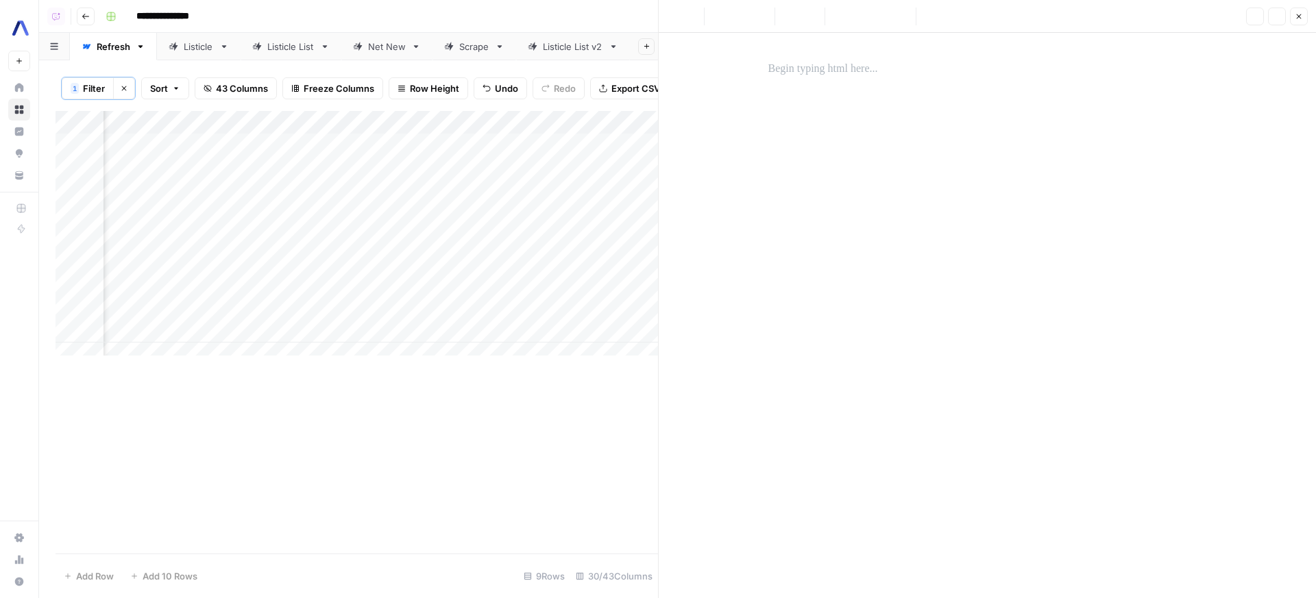
click at [875, 160] on div at bounding box center [987, 305] width 455 height 500
click at [857, 82] on div at bounding box center [987, 69] width 455 height 29
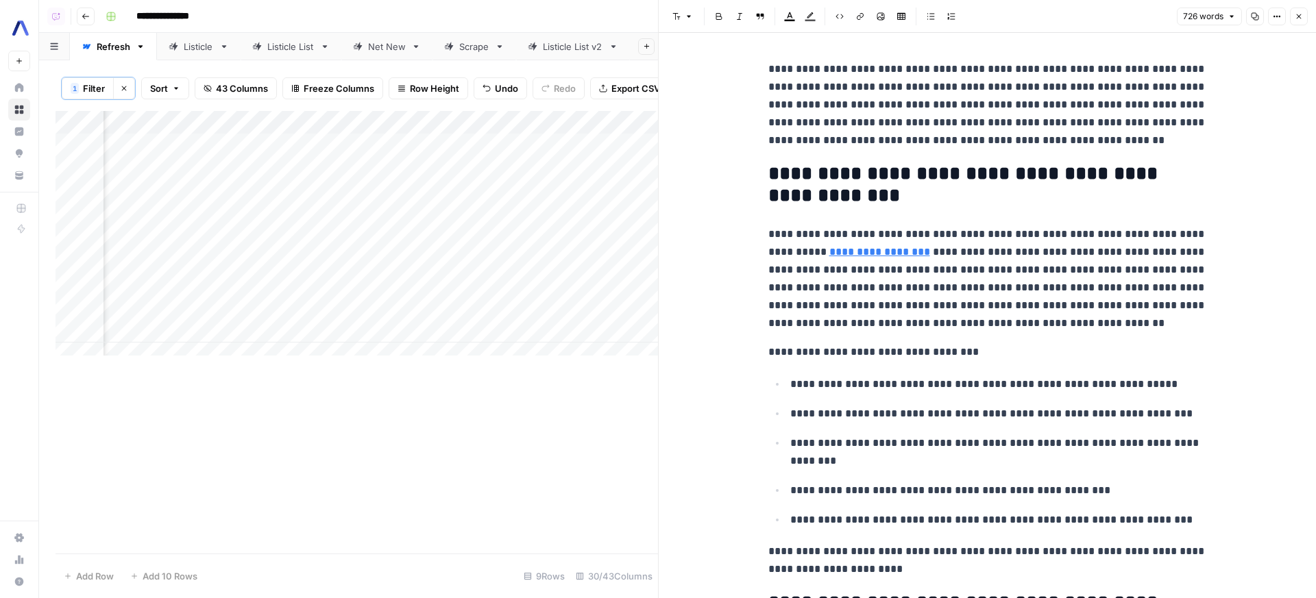
click at [571, 406] on div "Add Column" at bounding box center [357, 332] width 603 height 443
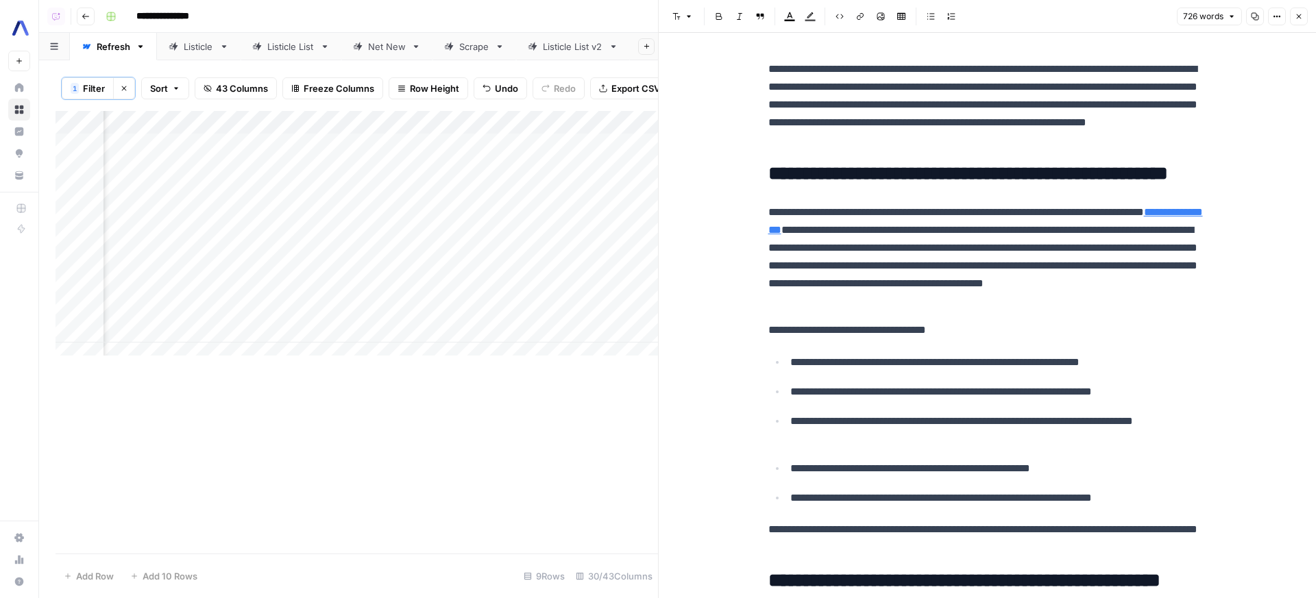
click at [504, 174] on div "Add Column" at bounding box center [357, 238] width 603 height 255
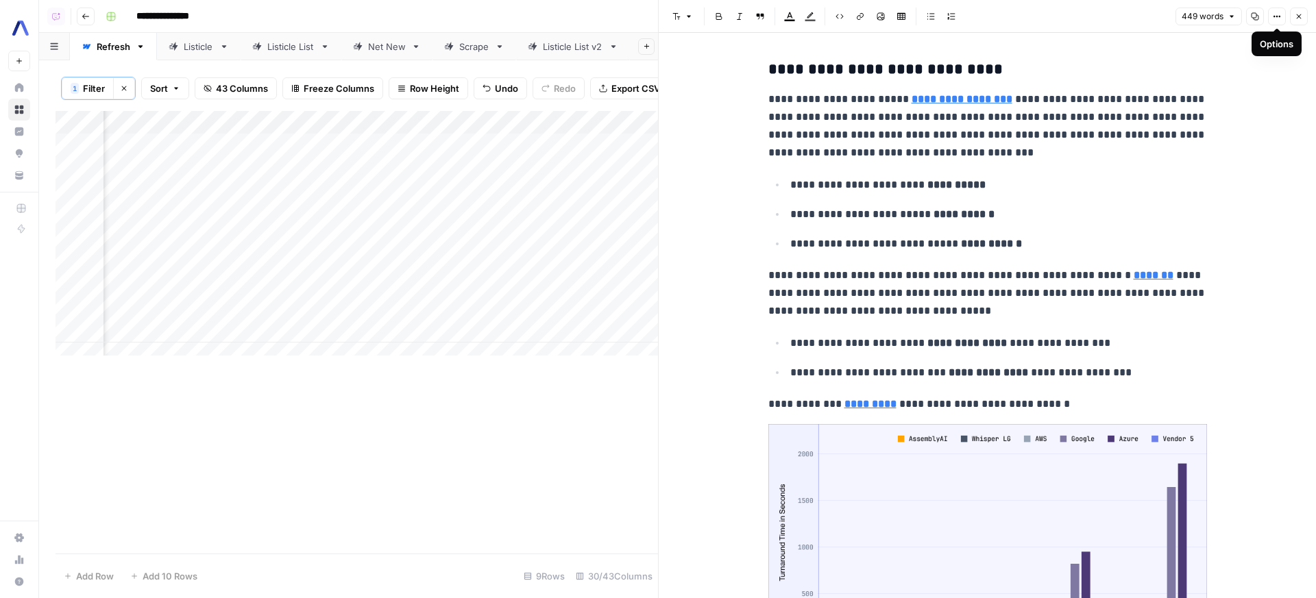
click at [1258, 21] on button "Copy" at bounding box center [1255, 17] width 18 height 18
click at [179, 179] on div "Add Column" at bounding box center [357, 238] width 603 height 255
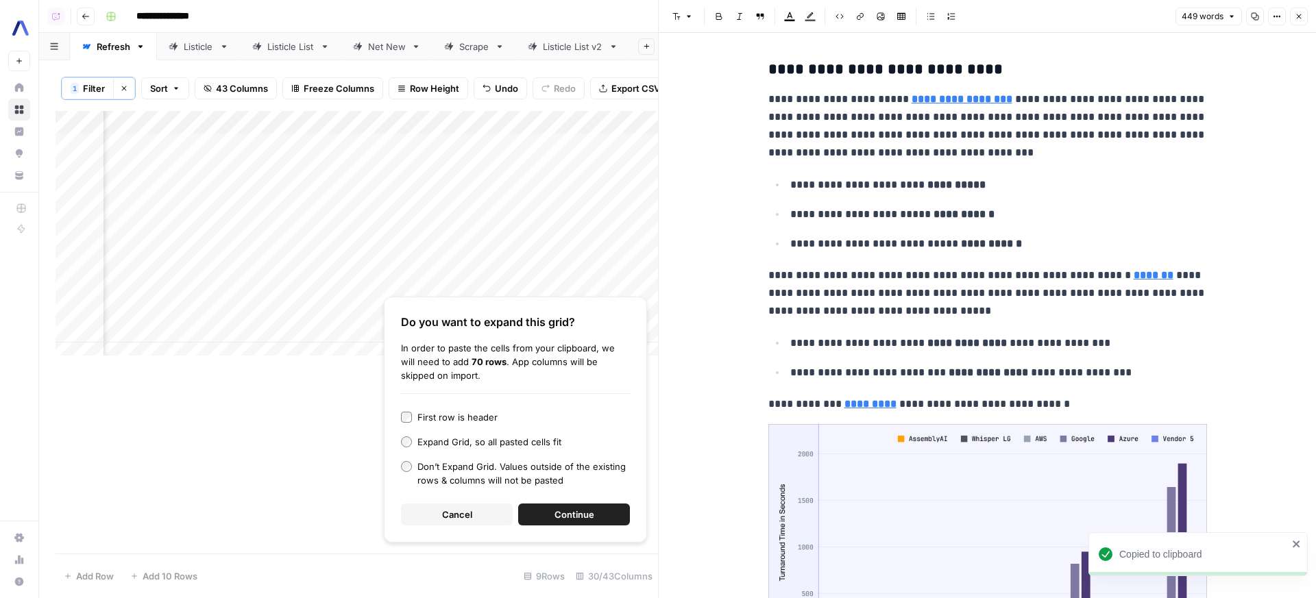
click at [457, 514] on span "Cancel" at bounding box center [457, 515] width 30 height 14
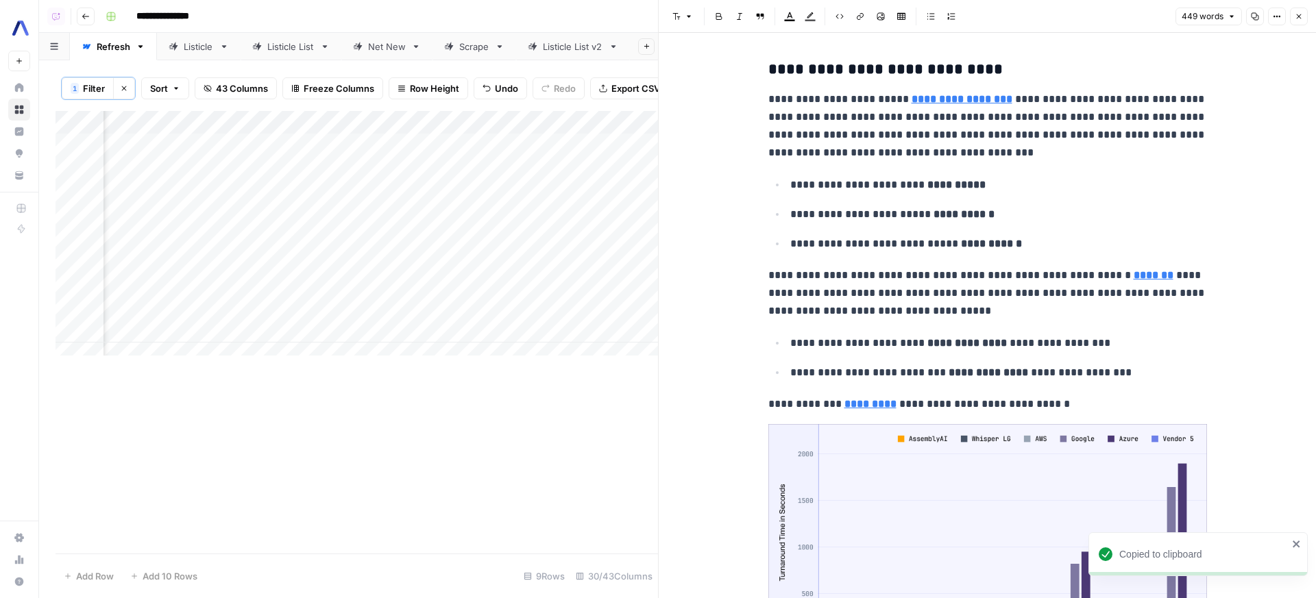
click at [231, 168] on div "Add Column" at bounding box center [357, 238] width 603 height 255
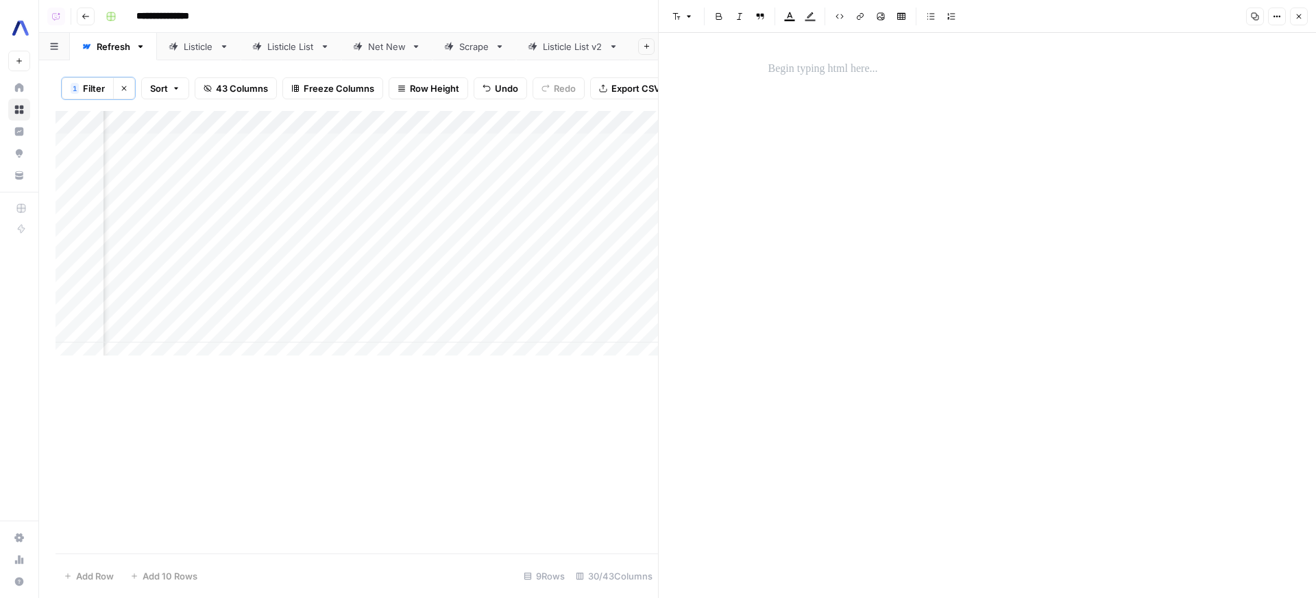
click at [923, 144] on div at bounding box center [987, 305] width 455 height 500
click at [882, 77] on p at bounding box center [987, 69] width 439 height 18
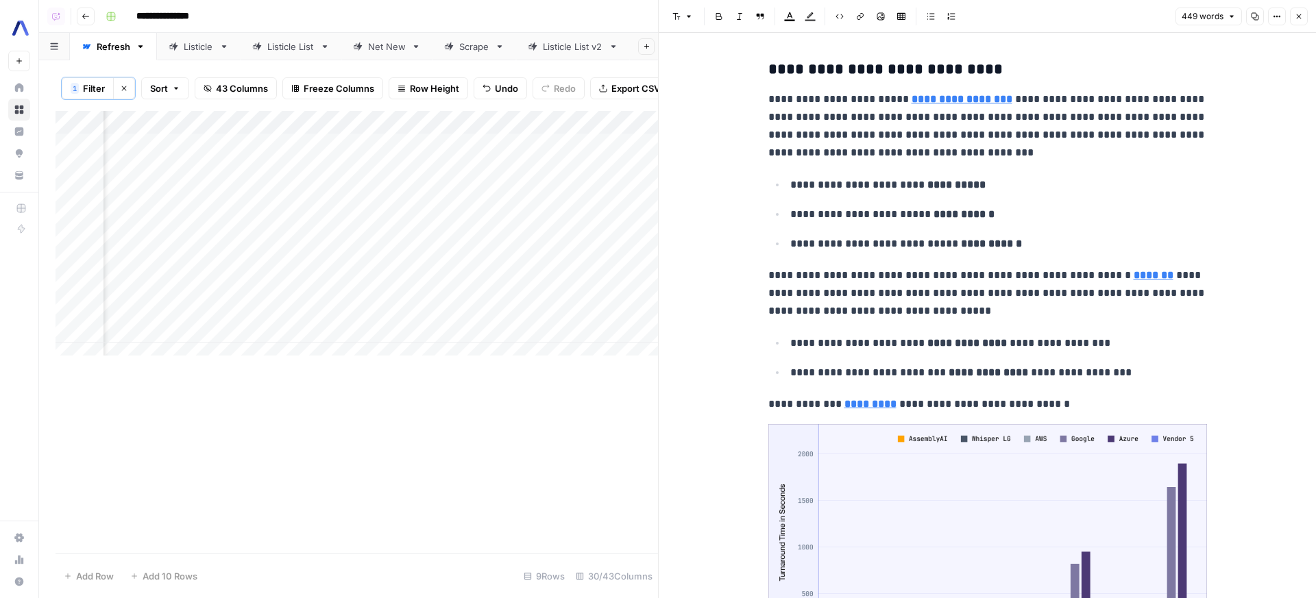
scroll to position [0, 1324]
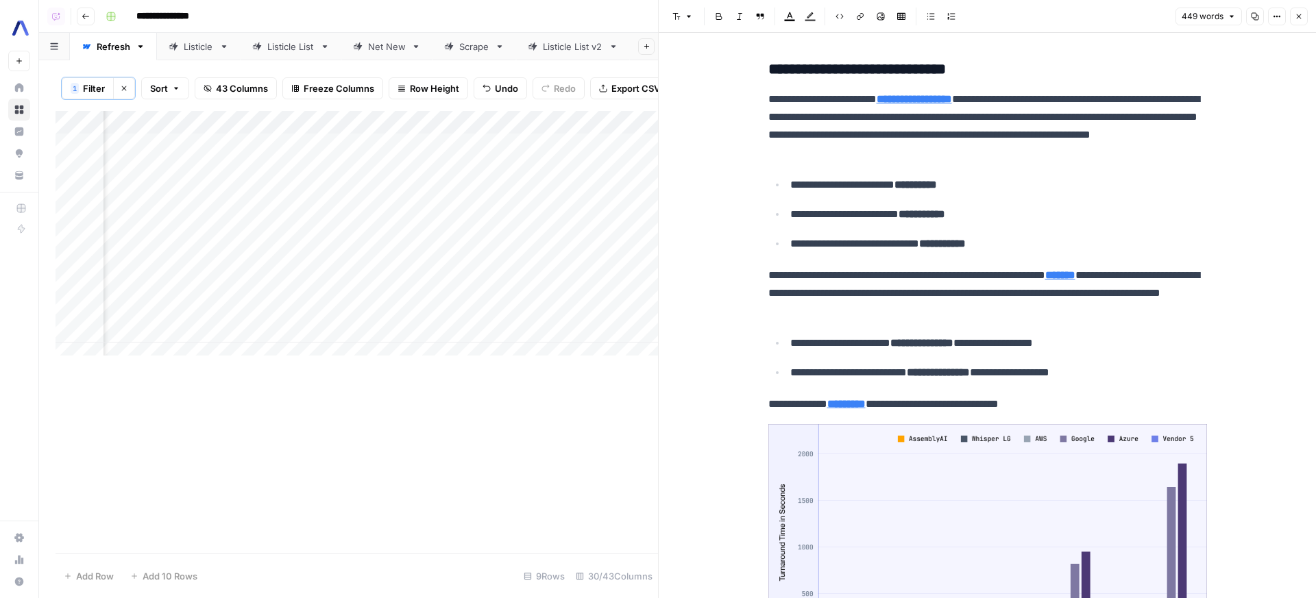
click at [339, 192] on div "Add Column" at bounding box center [357, 238] width 603 height 255
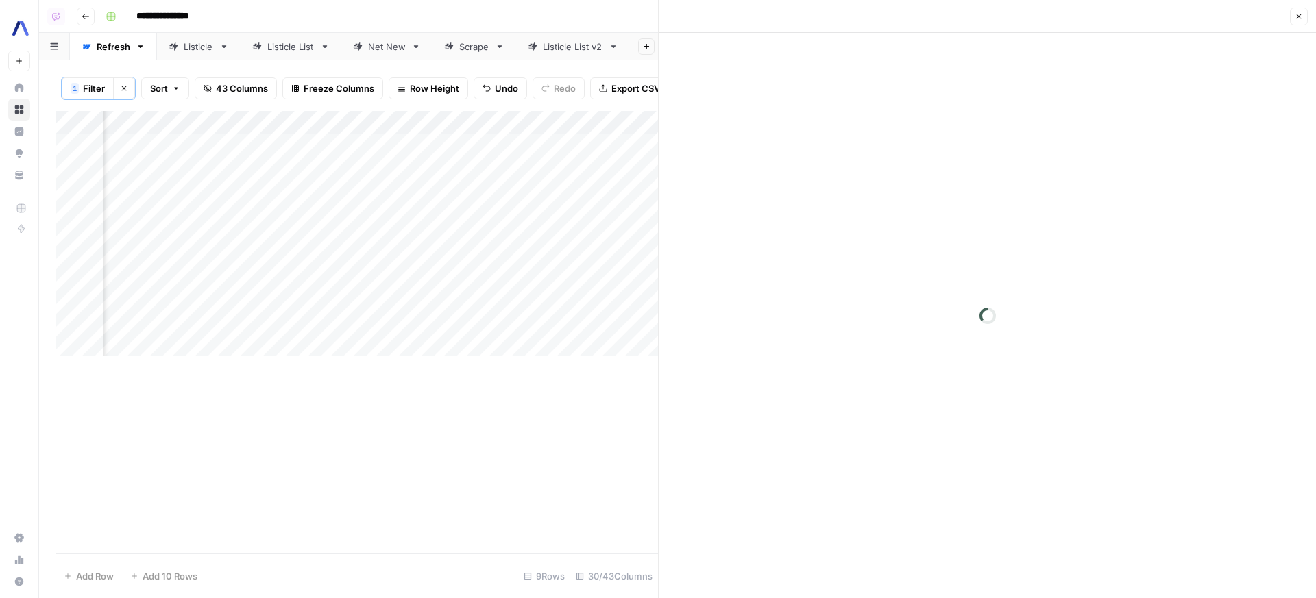
click at [1276, 22] on div "Close" at bounding box center [987, 17] width 641 height 18
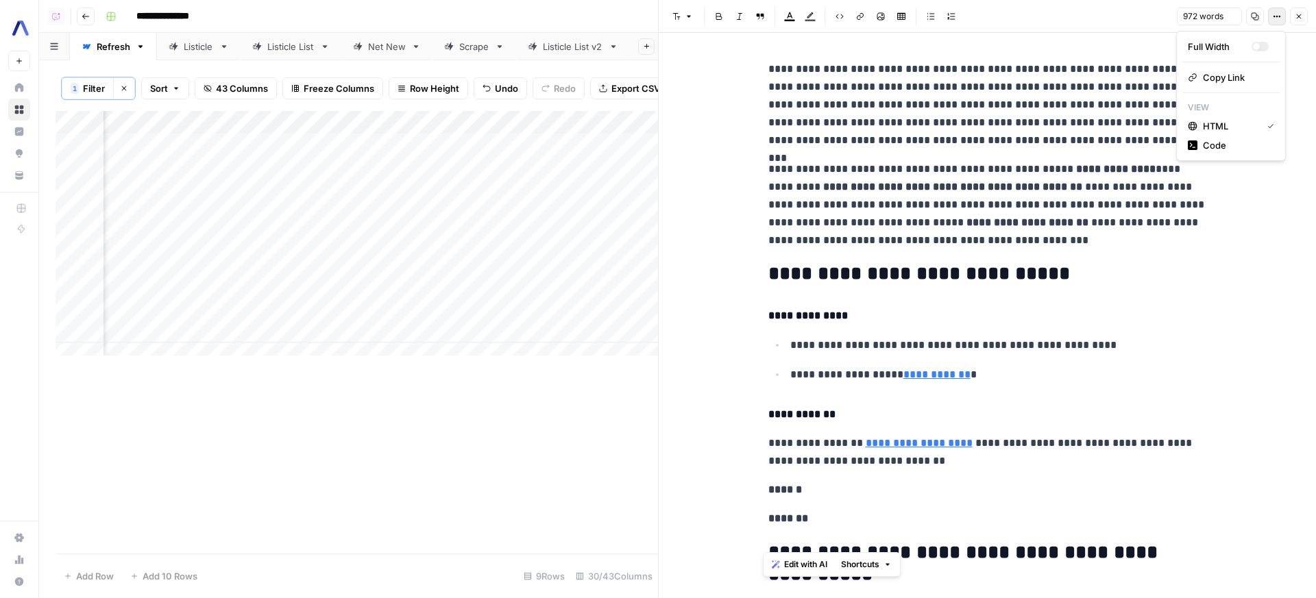
click at [1274, 21] on button "Options" at bounding box center [1277, 17] width 18 height 18
click at [1255, 21] on header "Font style Bold Italic Block quote Text color Highlight color Code block Link I…" at bounding box center [987, 16] width 657 height 33
click at [1256, 21] on button "Copy" at bounding box center [1255, 17] width 18 height 18
click at [339, 204] on div "Add Column" at bounding box center [357, 238] width 603 height 255
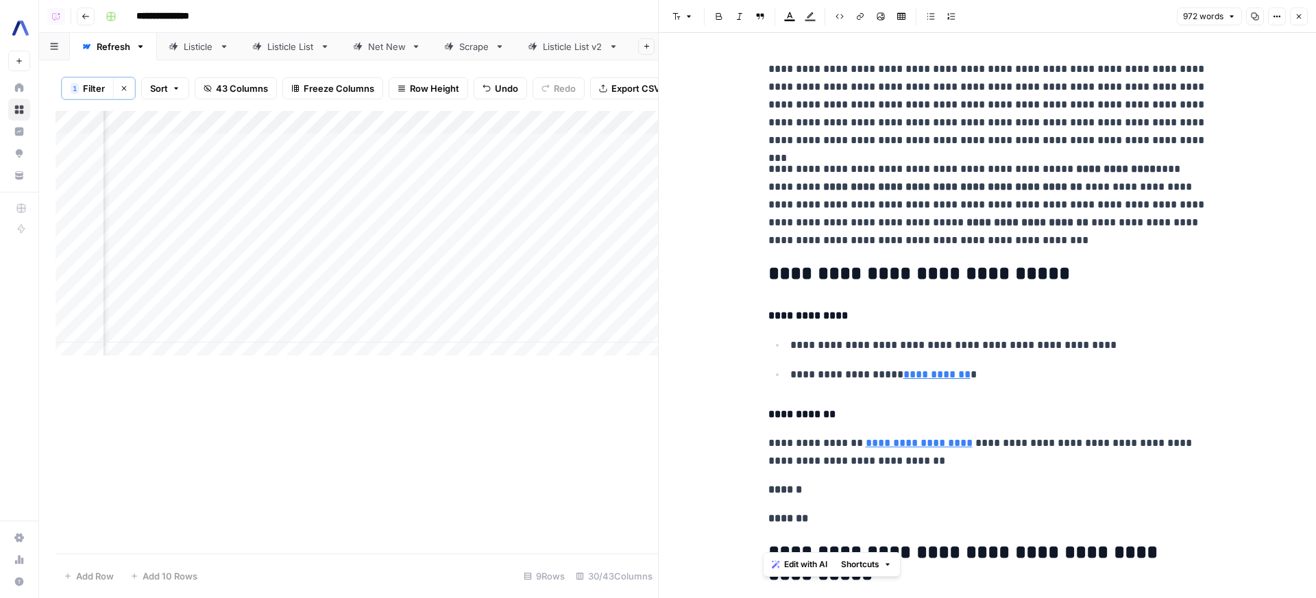
click at [337, 204] on div "Add Column" at bounding box center [357, 238] width 603 height 255
click at [337, 203] on div "Add Column" at bounding box center [357, 238] width 603 height 255
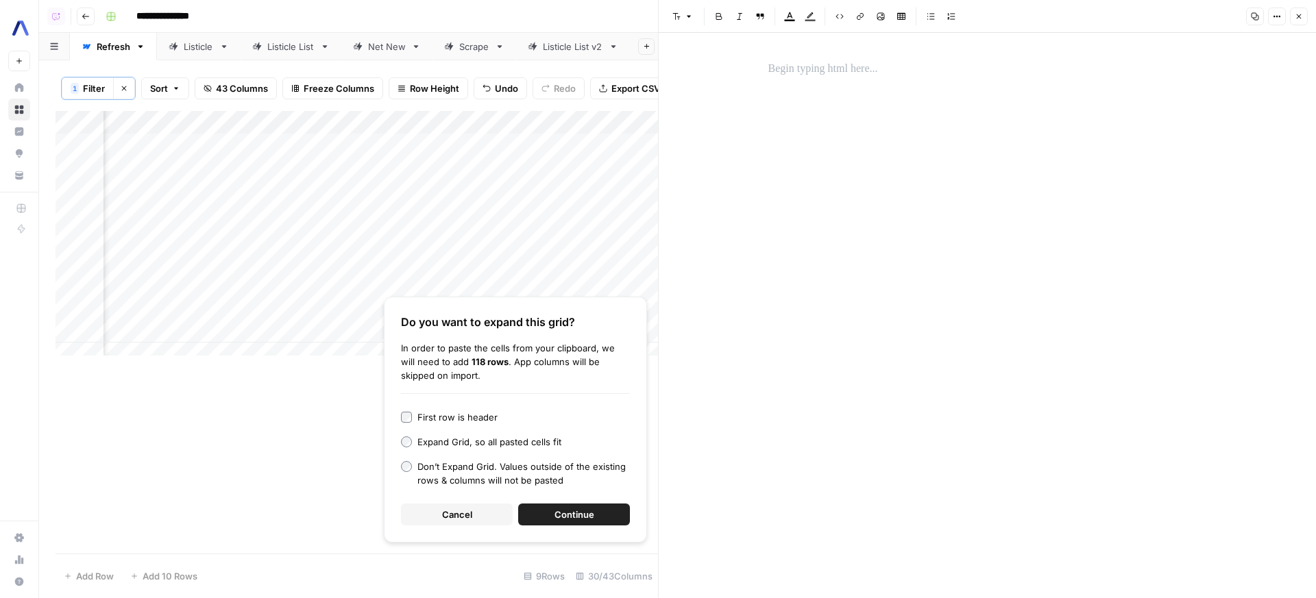
click at [926, 95] on div at bounding box center [987, 305] width 455 height 500
click at [845, 54] on div at bounding box center [987, 316] width 455 height 566
click at [842, 64] on p at bounding box center [987, 69] width 439 height 18
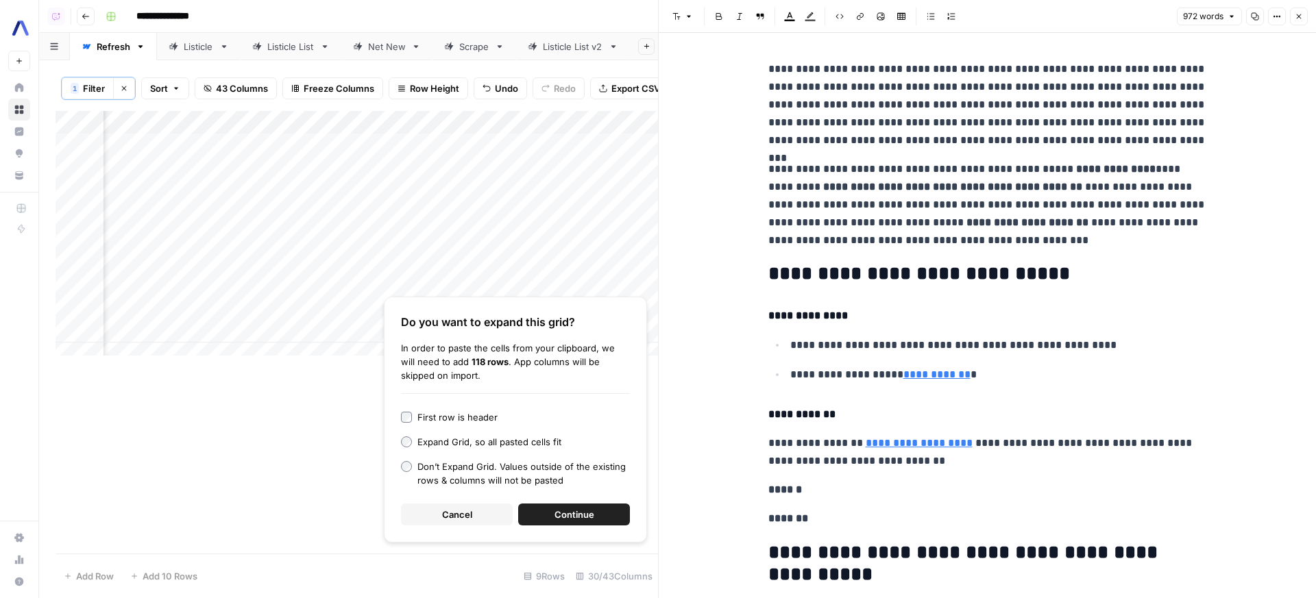
click at [495, 520] on button "Cancel" at bounding box center [457, 515] width 112 height 22
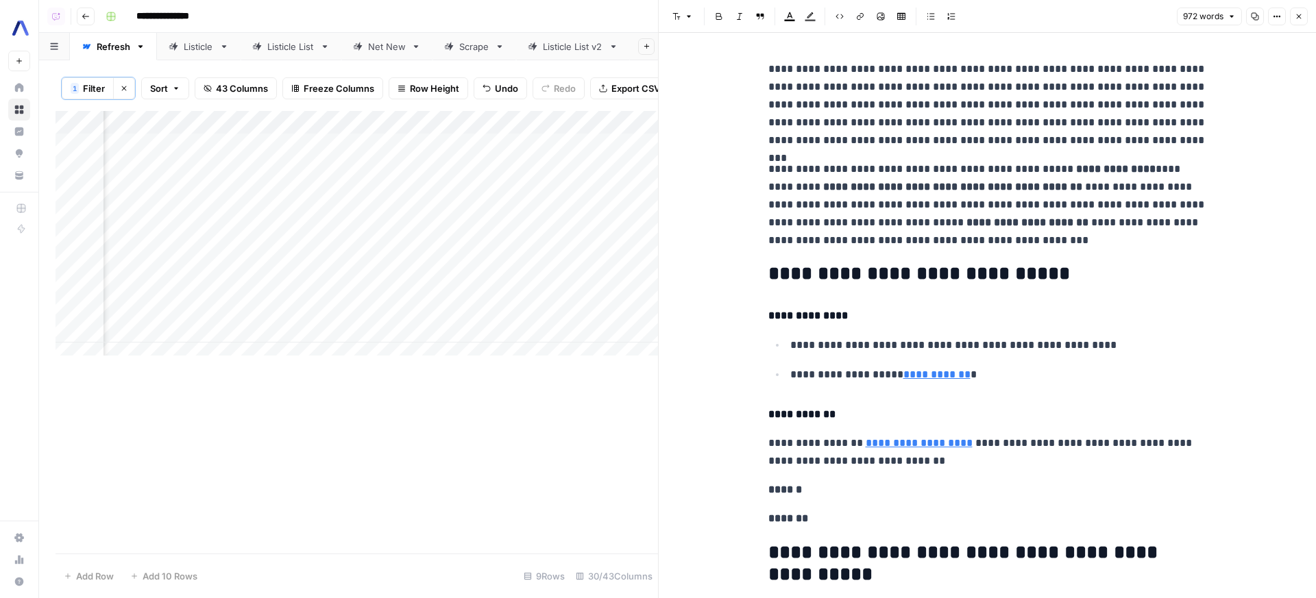
scroll to position [0, 1383]
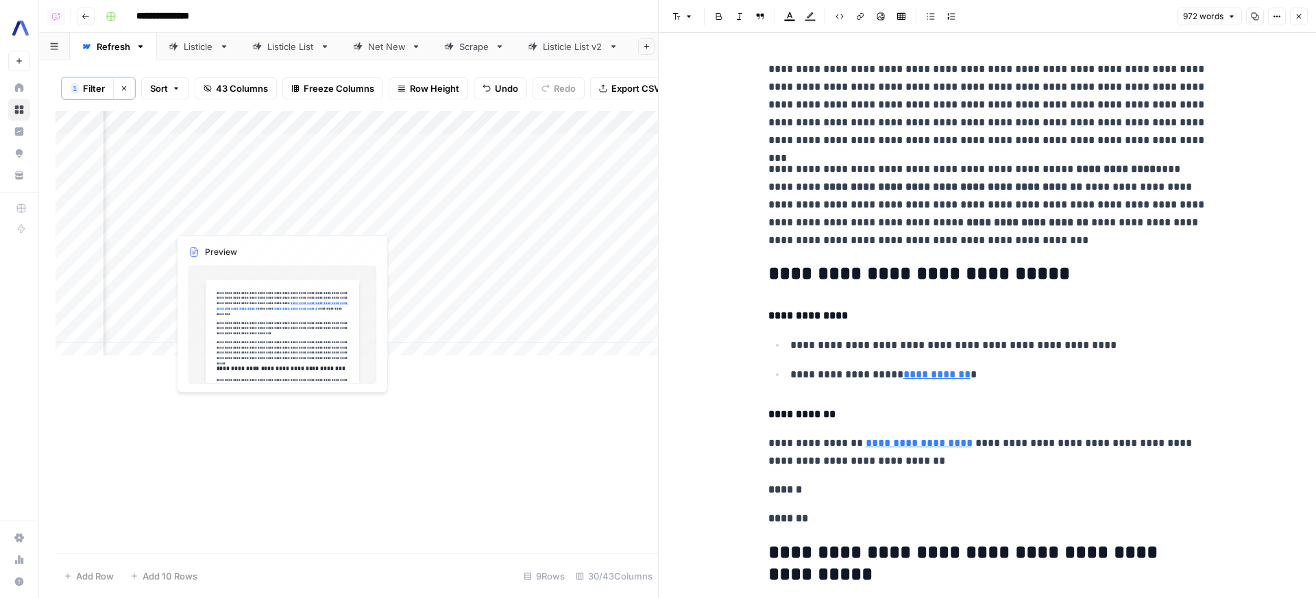
click at [259, 200] on div "Add Column" at bounding box center [357, 238] width 603 height 255
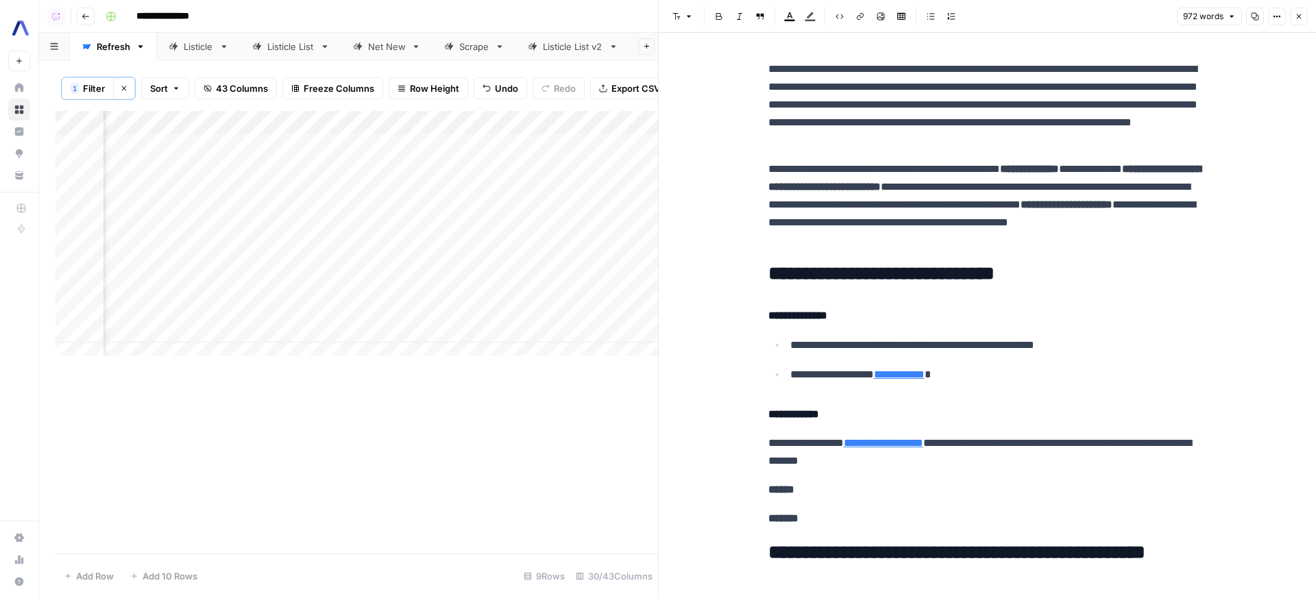
click at [277, 196] on div "Add Column" at bounding box center [357, 238] width 603 height 255
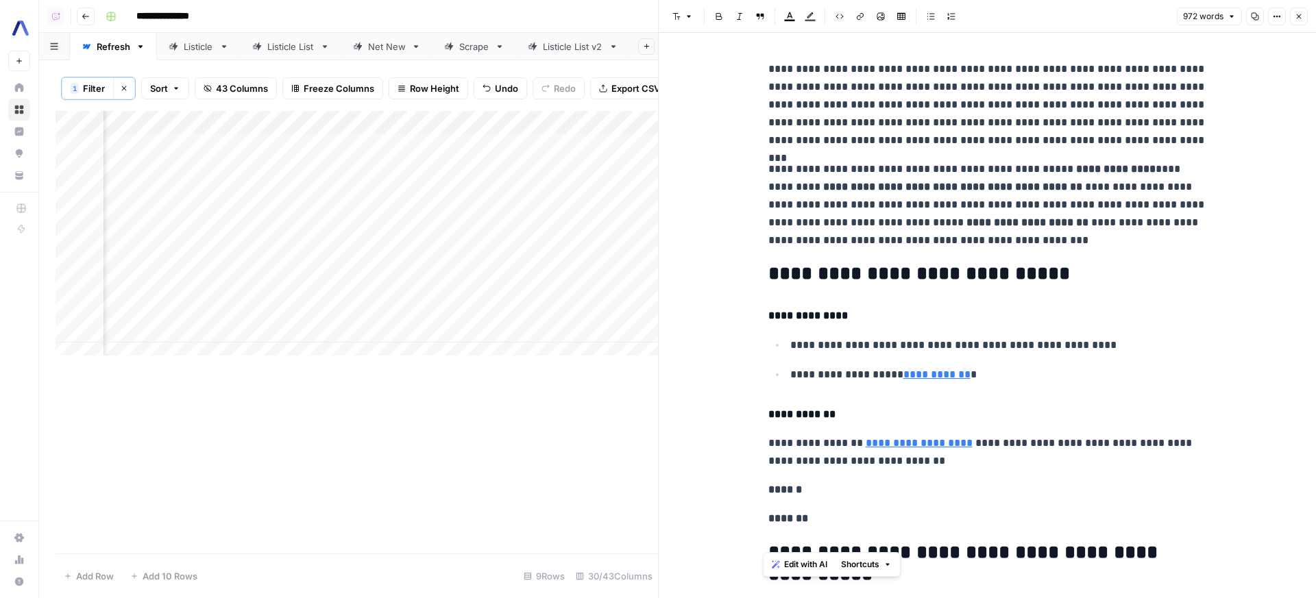
scroll to position [0, 1465]
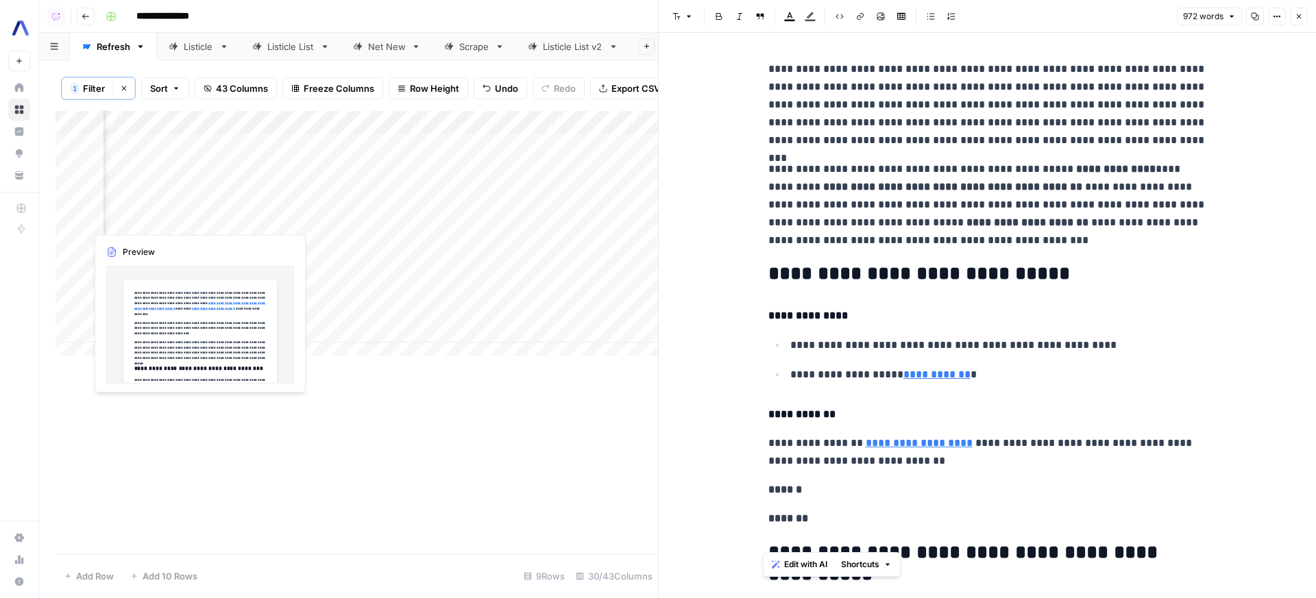
click at [195, 213] on div "Add Column" at bounding box center [357, 238] width 603 height 255
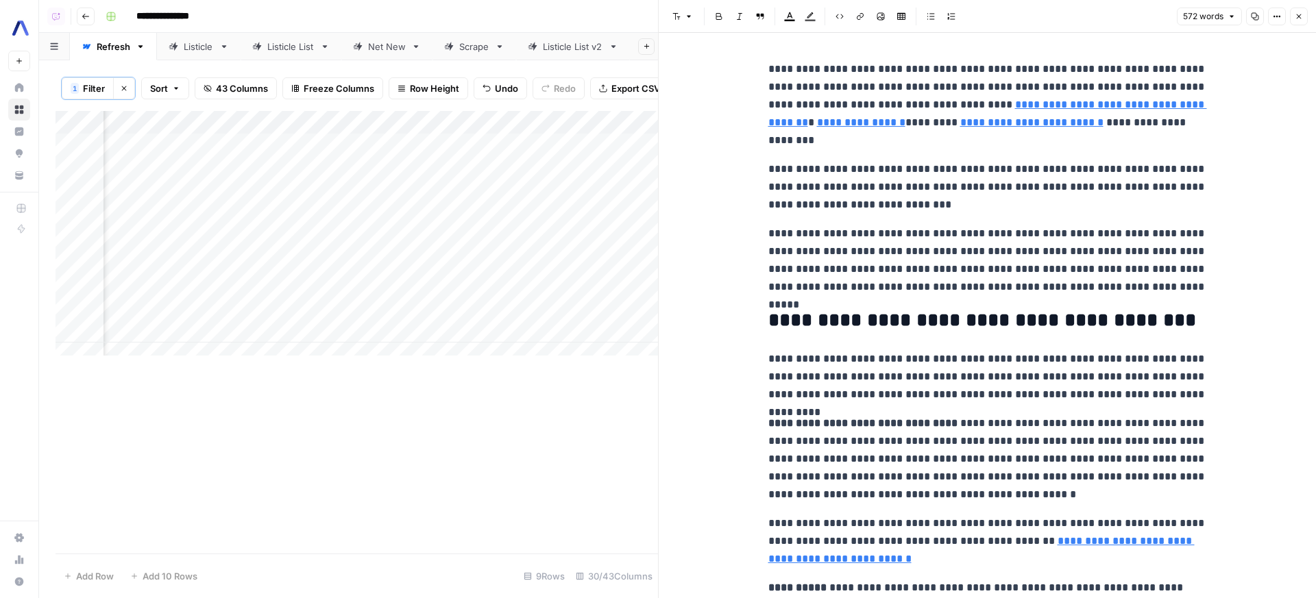
click at [1261, 14] on button "Copy" at bounding box center [1255, 17] width 18 height 18
click at [406, 215] on div "Add Column" at bounding box center [357, 238] width 603 height 255
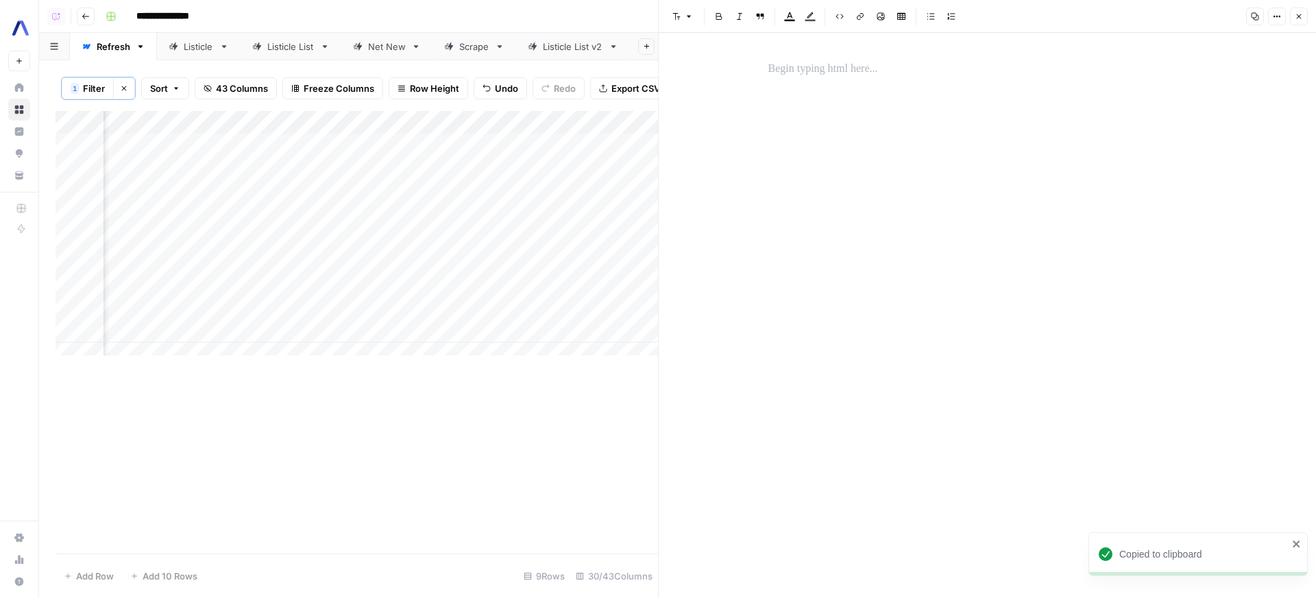
click at [853, 75] on p at bounding box center [987, 69] width 439 height 18
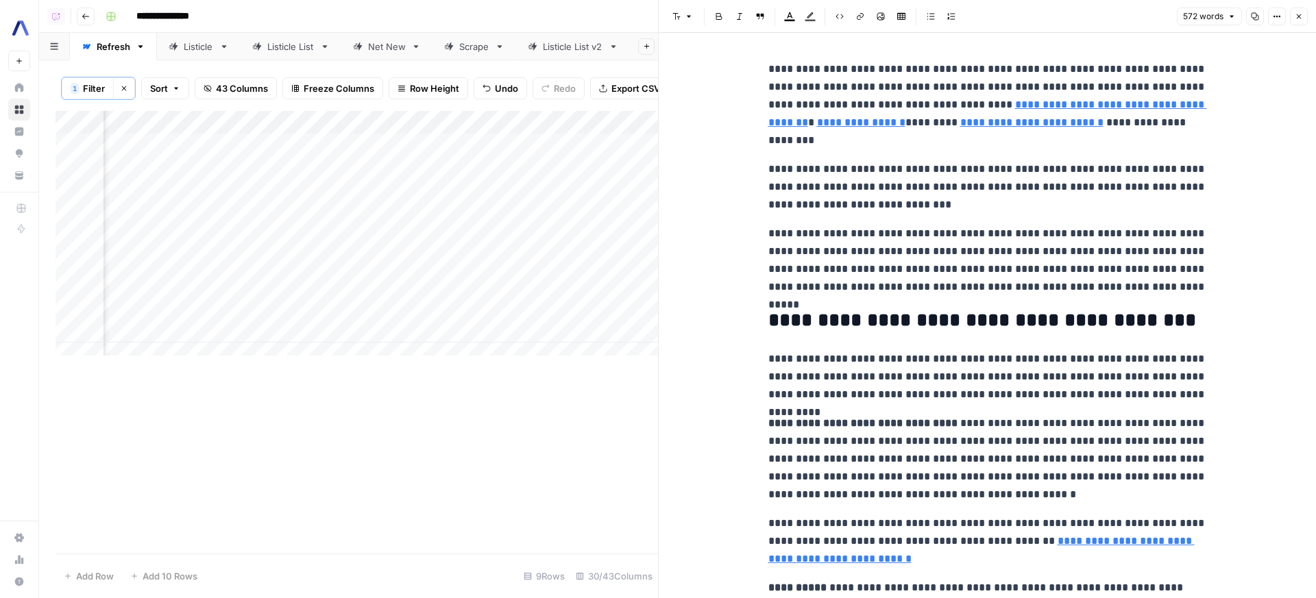
scroll to position [0, 1149]
click at [521, 246] on div "Add Column" at bounding box center [357, 238] width 603 height 255
click at [515, 241] on div "Add Column" at bounding box center [357, 238] width 603 height 255
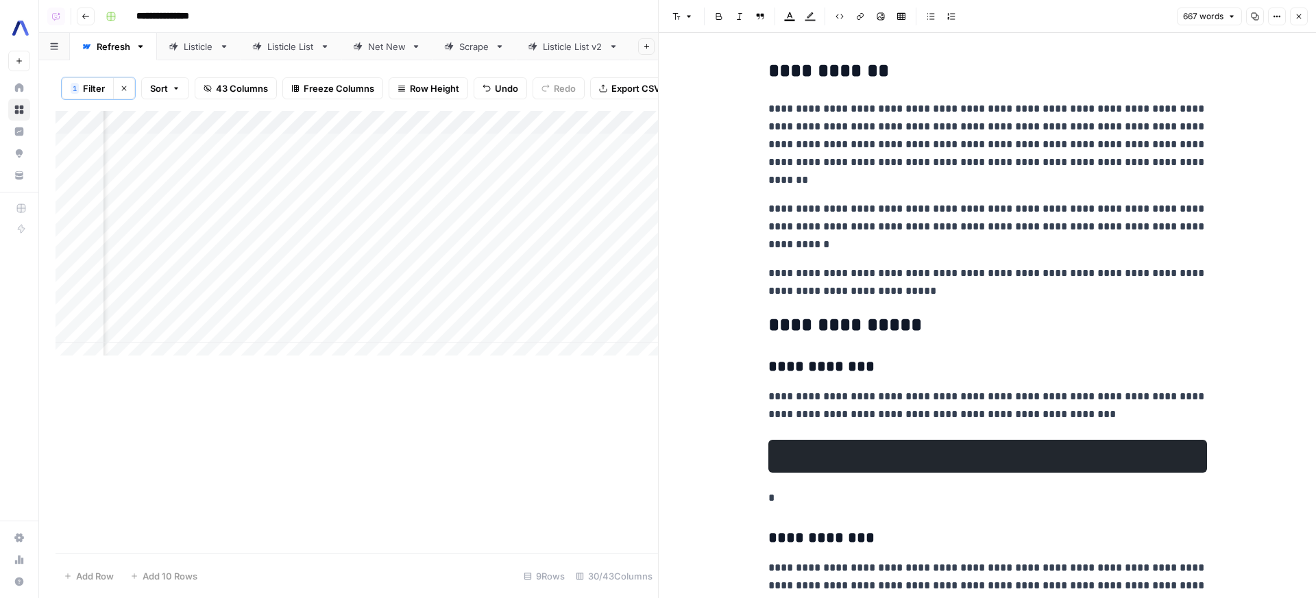
click at [1261, 16] on button "Copy" at bounding box center [1255, 17] width 18 height 18
click at [545, 243] on div "Add Column" at bounding box center [357, 238] width 603 height 255
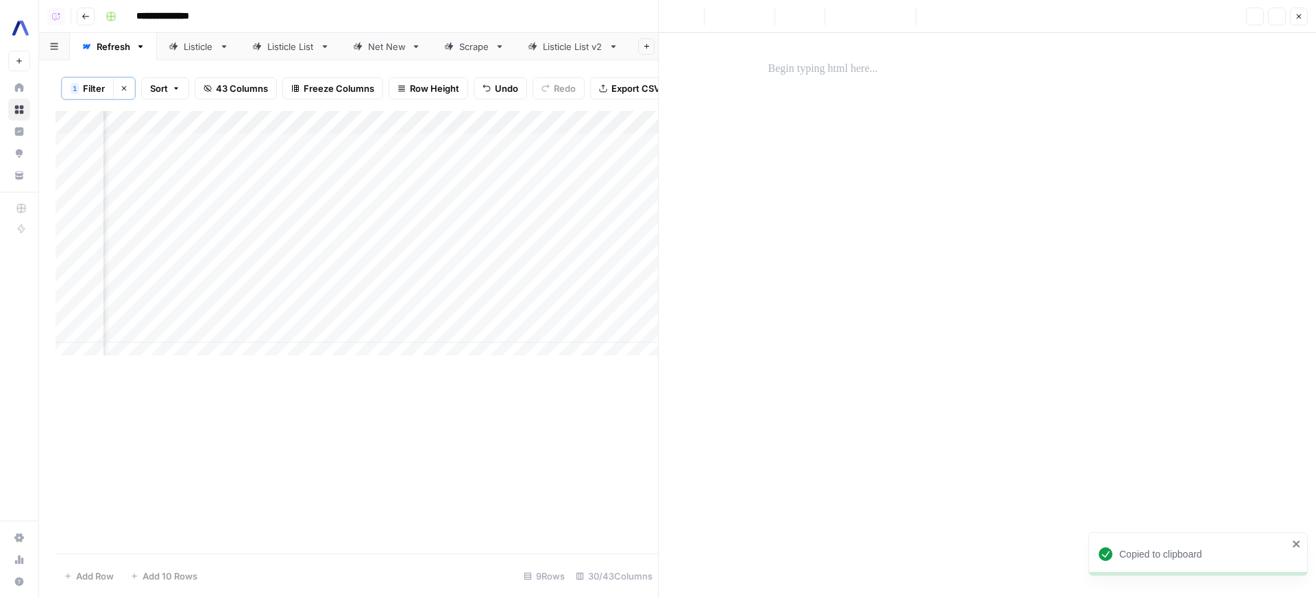
click at [918, 56] on div at bounding box center [987, 69] width 455 height 29
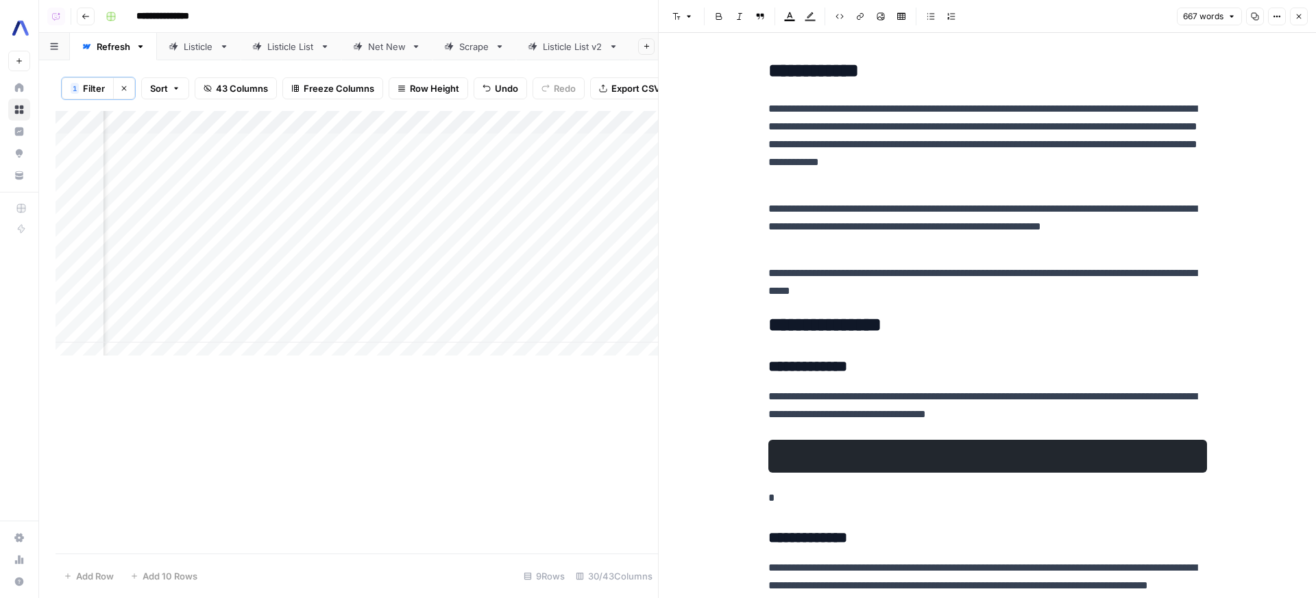
scroll to position [0, 1217]
click at [448, 265] on div "Add Column" at bounding box center [357, 238] width 603 height 255
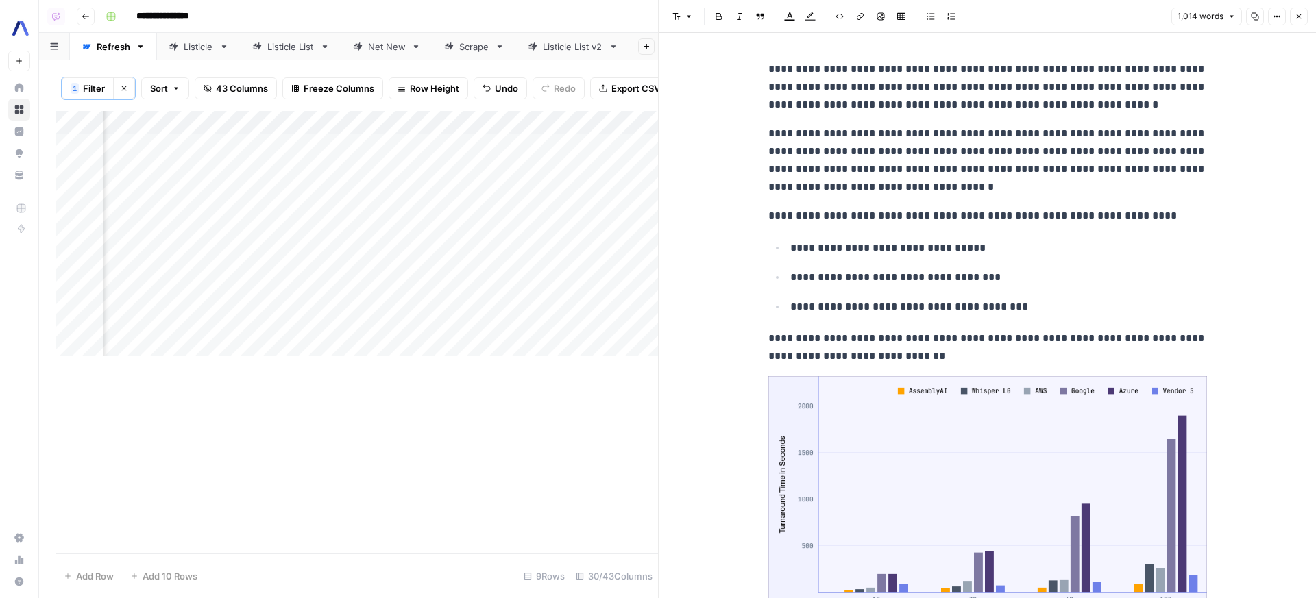
click at [1259, 16] on icon "button" at bounding box center [1256, 17] width 8 height 8
drag, startPoint x: 385, startPoint y: 275, endPoint x: 376, endPoint y: 265, distance: 13.6
click at [385, 275] on div "Add Column" at bounding box center [357, 238] width 603 height 255
click at [376, 265] on div "Add Column" at bounding box center [357, 238] width 603 height 255
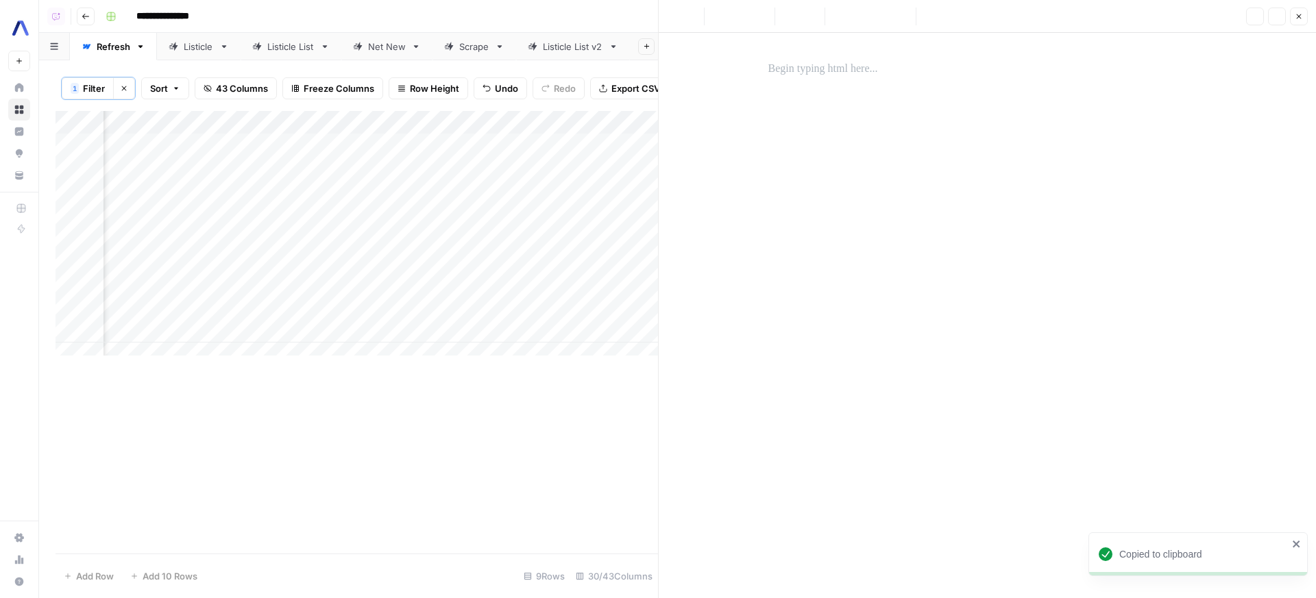
click at [972, 112] on div at bounding box center [987, 305] width 455 height 500
drag, startPoint x: 865, startPoint y: 49, endPoint x: 859, endPoint y: 64, distance: 15.7
click at [865, 49] on div "Image" at bounding box center [881, 44] width 39 height 22
click at [856, 69] on p at bounding box center [987, 69] width 439 height 18
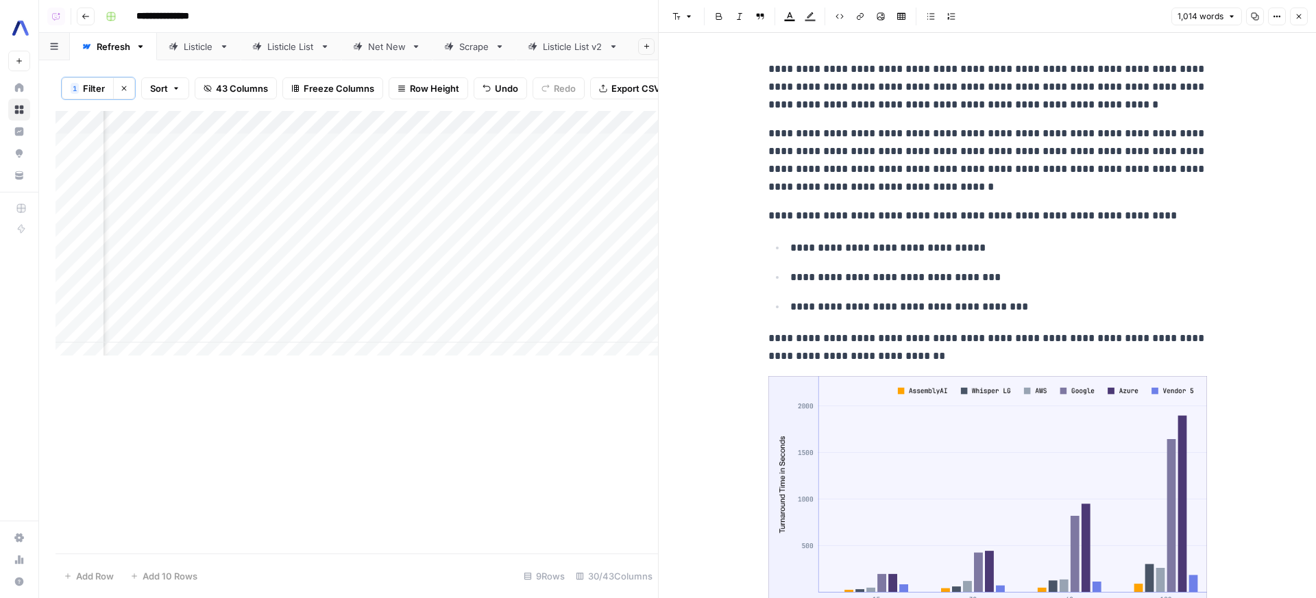
scroll to position [0, 1324]
click at [340, 291] on div "Add Column" at bounding box center [357, 238] width 603 height 255
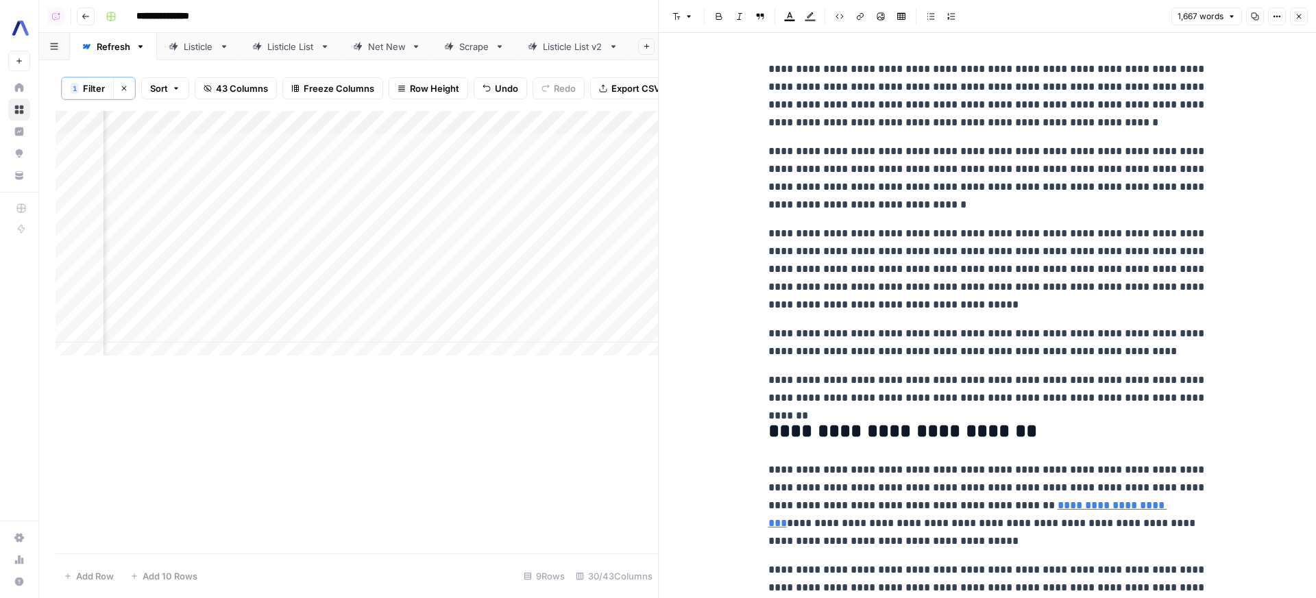
click at [1287, 19] on div "1,667 words Copy Options Close" at bounding box center [1240, 17] width 136 height 18
click at [1254, 23] on button "Copy" at bounding box center [1255, 17] width 18 height 18
click at [332, 291] on div "Add Column" at bounding box center [357, 238] width 603 height 255
click at [335, 291] on div "Add Column" at bounding box center [357, 238] width 603 height 255
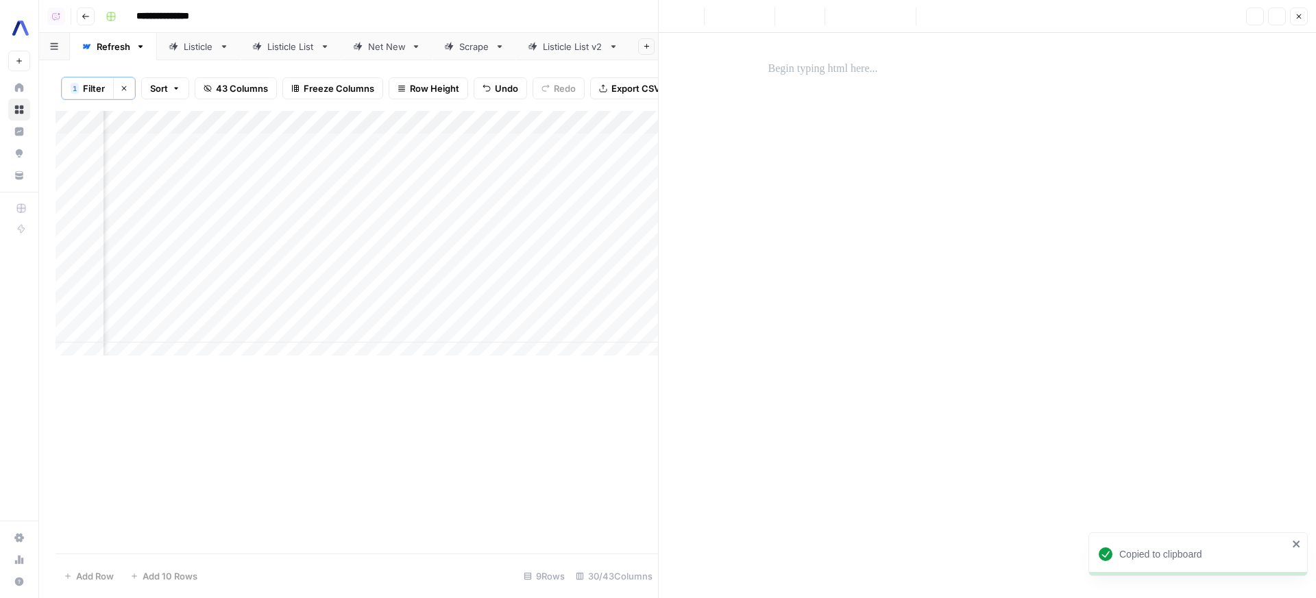
click at [890, 94] on div at bounding box center [987, 305] width 455 height 500
click at [862, 59] on div at bounding box center [987, 69] width 455 height 29
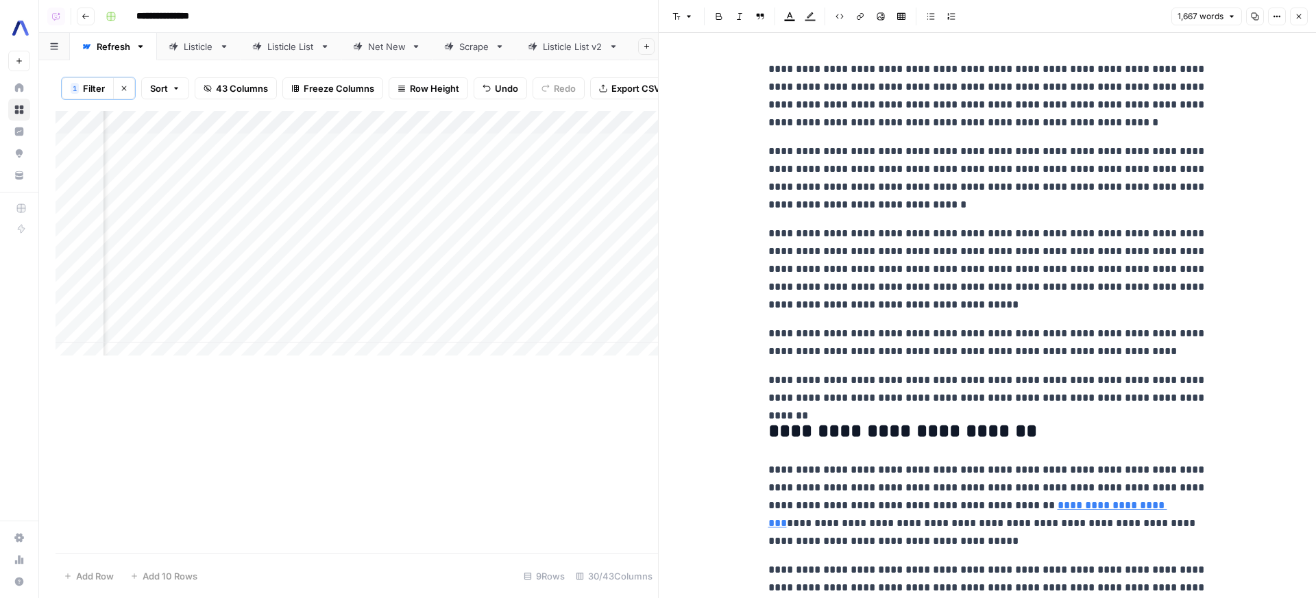
scroll to position [0, 1248]
click at [421, 312] on div "Add Column" at bounding box center [357, 238] width 603 height 255
click at [417, 312] on div "Add Column" at bounding box center [357, 238] width 603 height 255
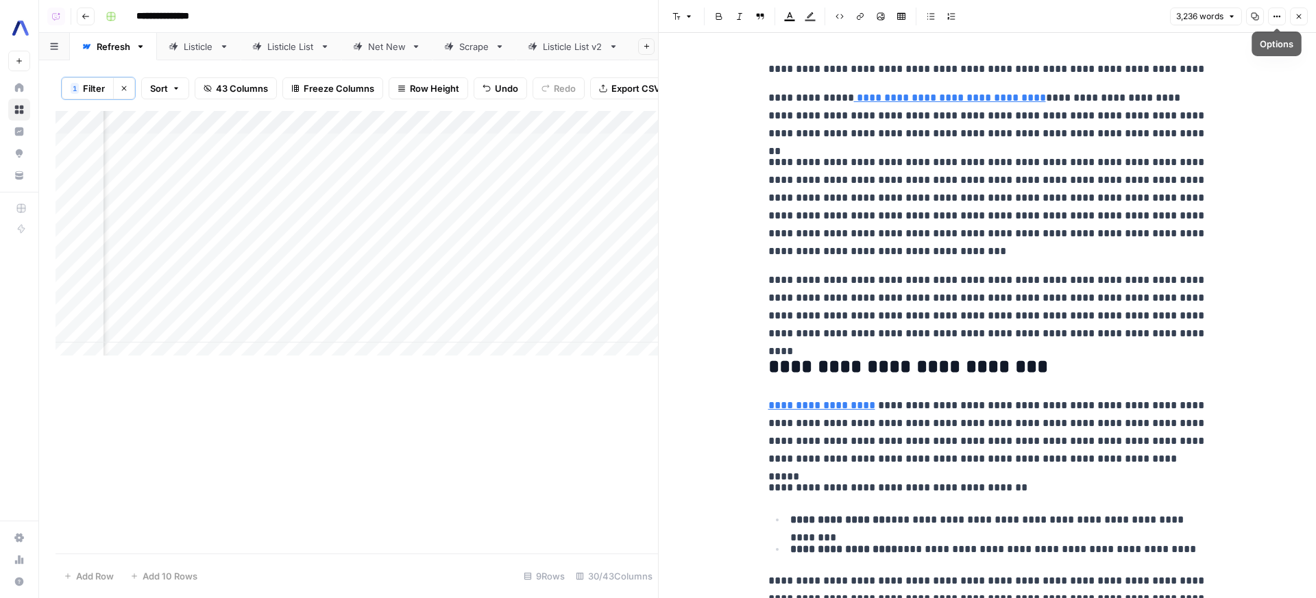
click at [1250, 21] on button "Copy" at bounding box center [1255, 17] width 18 height 18
click at [377, 311] on div "Add Column" at bounding box center [357, 238] width 603 height 255
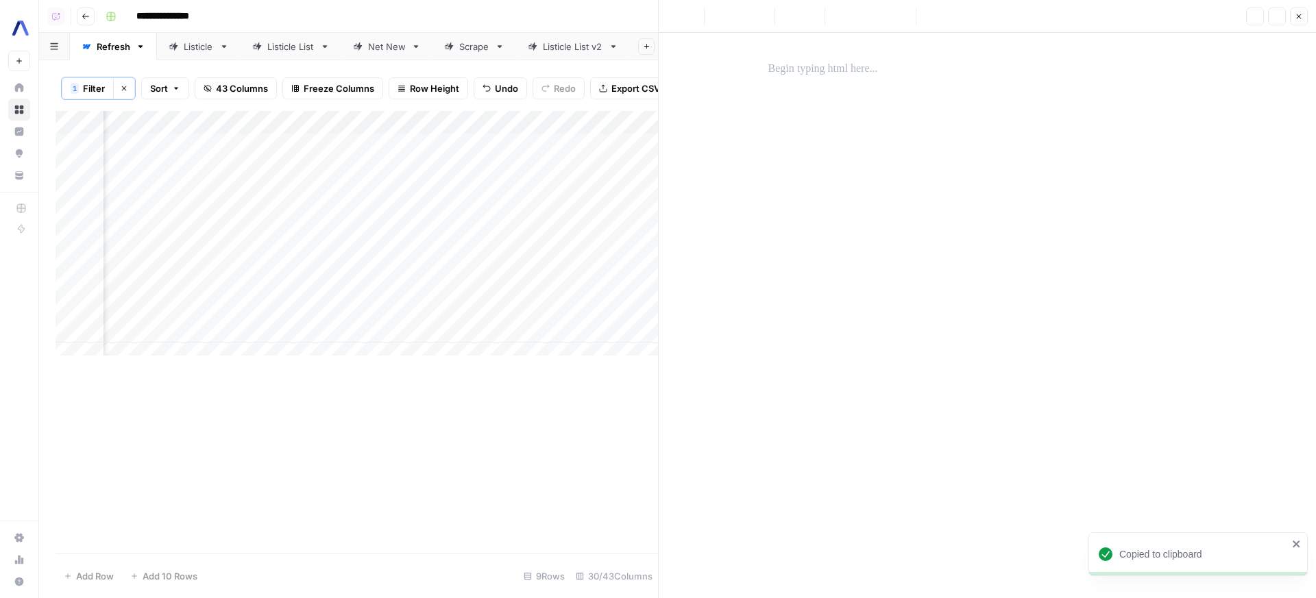
click at [877, 86] on div at bounding box center [987, 305] width 455 height 500
click at [821, 61] on p at bounding box center [987, 69] width 439 height 18
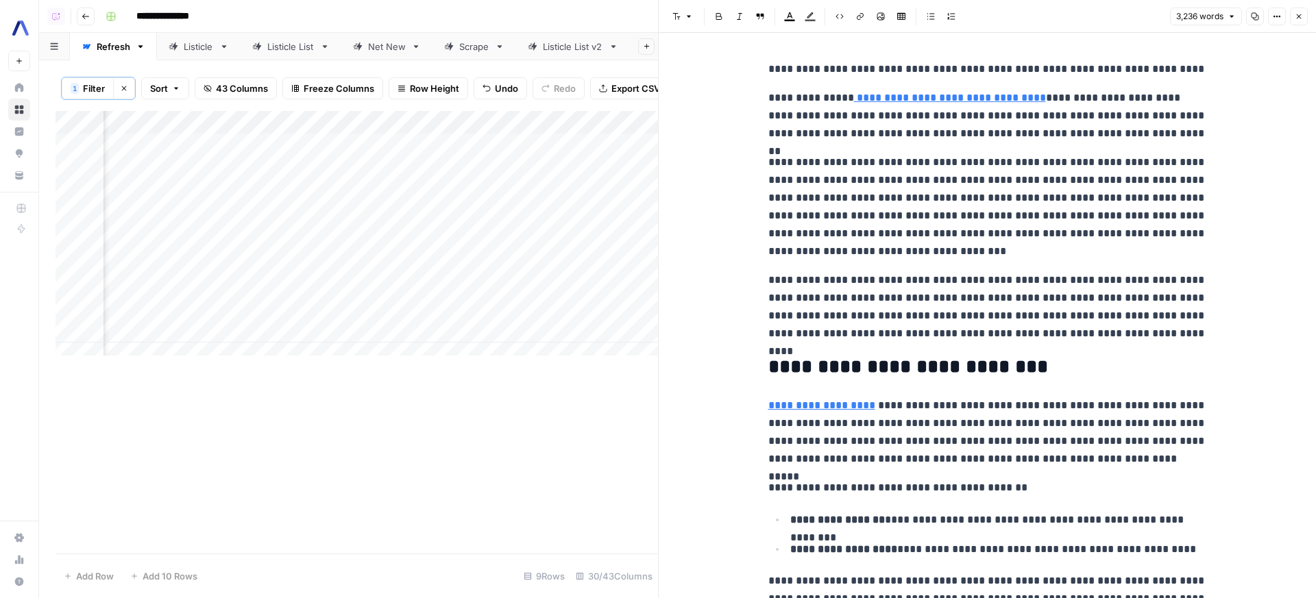
scroll to position [0, 1149]
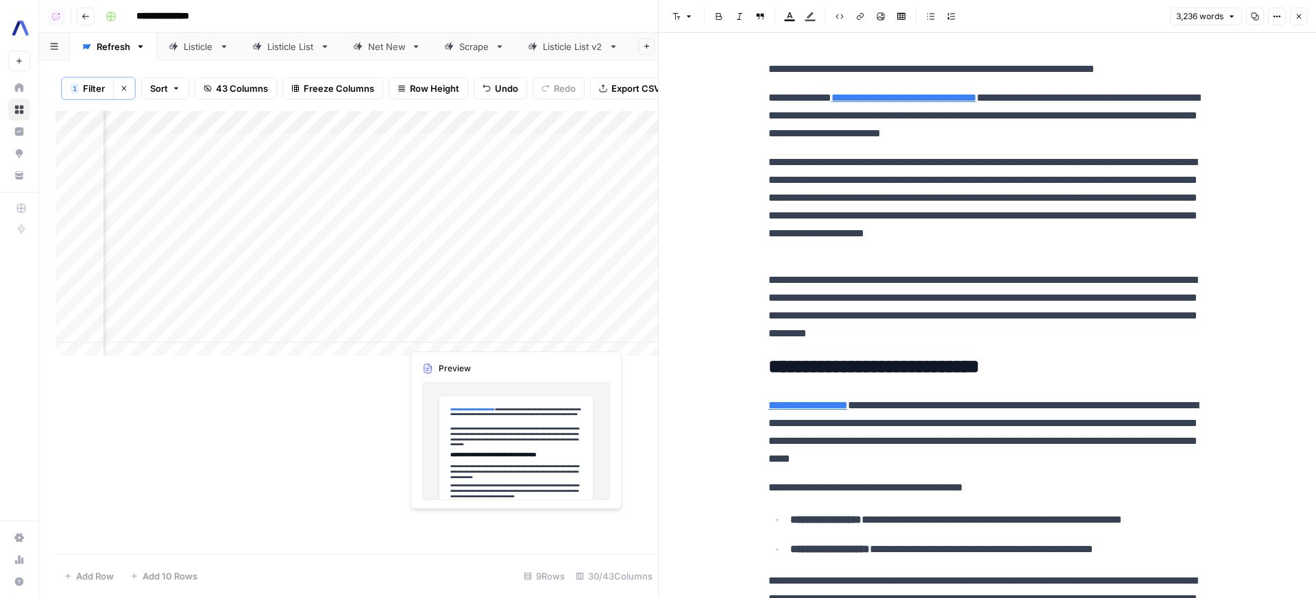
click at [513, 336] on div "Add Column" at bounding box center [357, 238] width 603 height 255
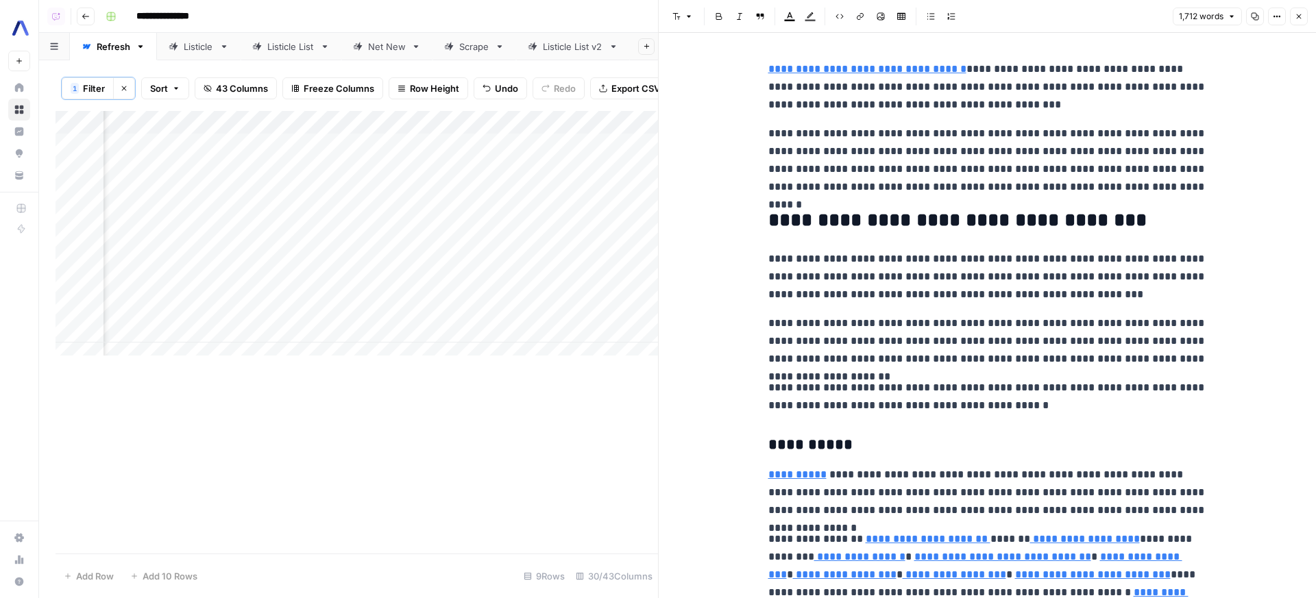
click at [1253, 21] on button "Copy" at bounding box center [1255, 17] width 18 height 18
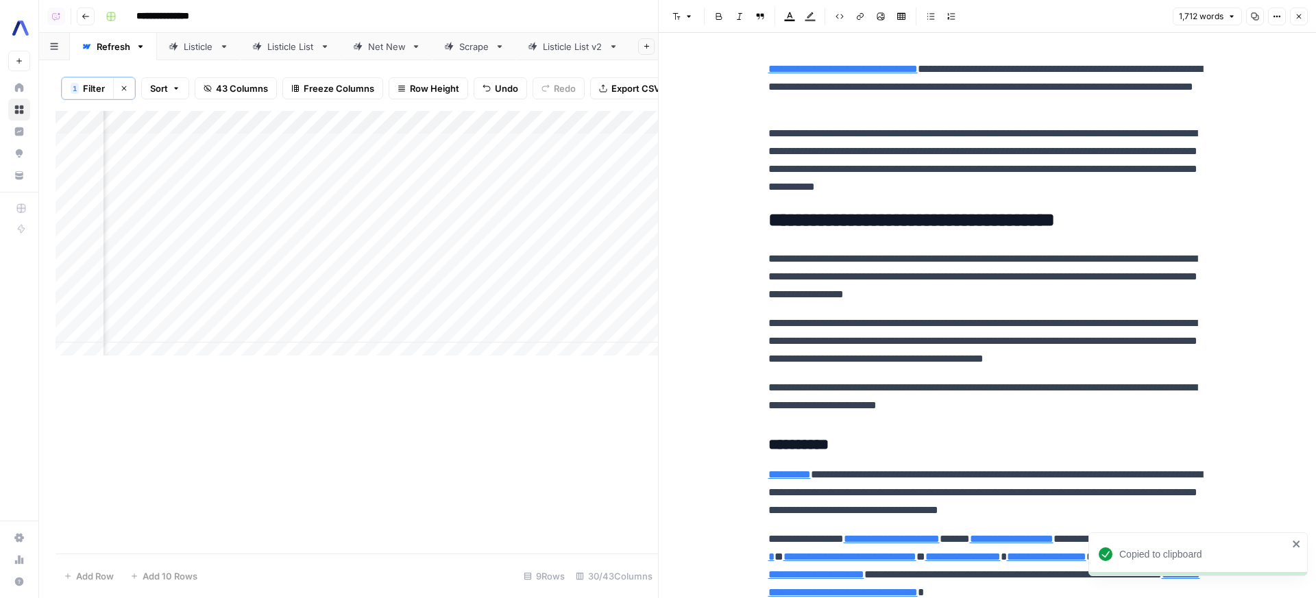
scroll to position [0, 3237]
click at [453, 343] on div "Add Column" at bounding box center [357, 238] width 603 height 255
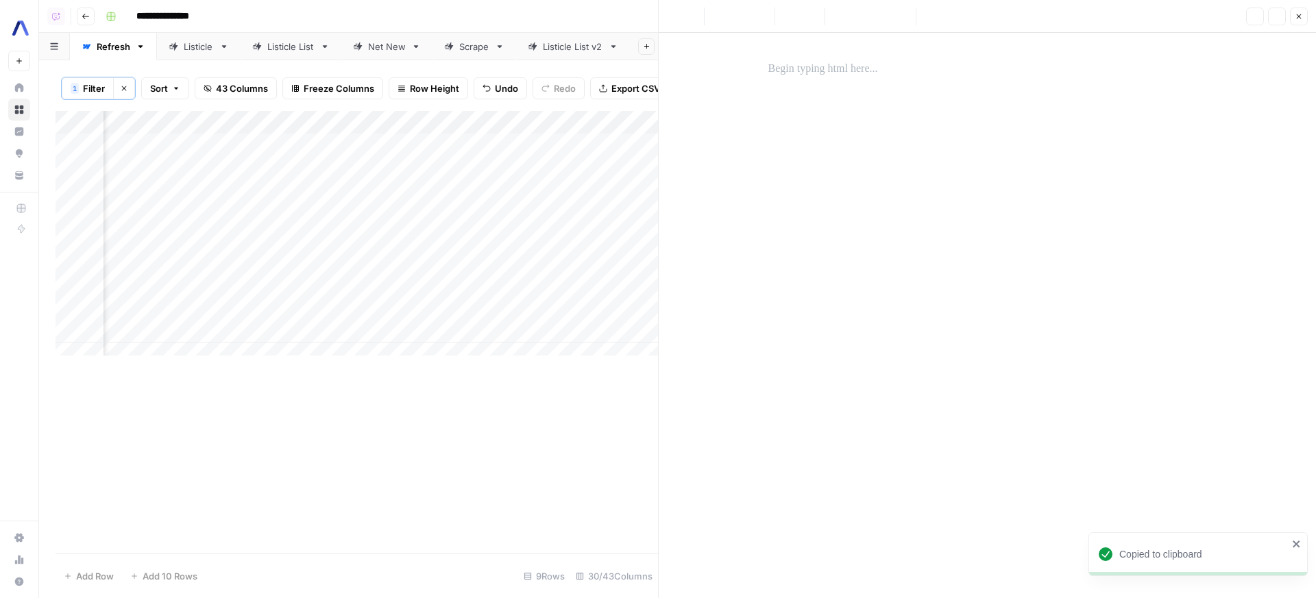
click at [452, 339] on div "Add Column" at bounding box center [357, 238] width 603 height 255
click at [851, 77] on p at bounding box center [987, 69] width 439 height 18
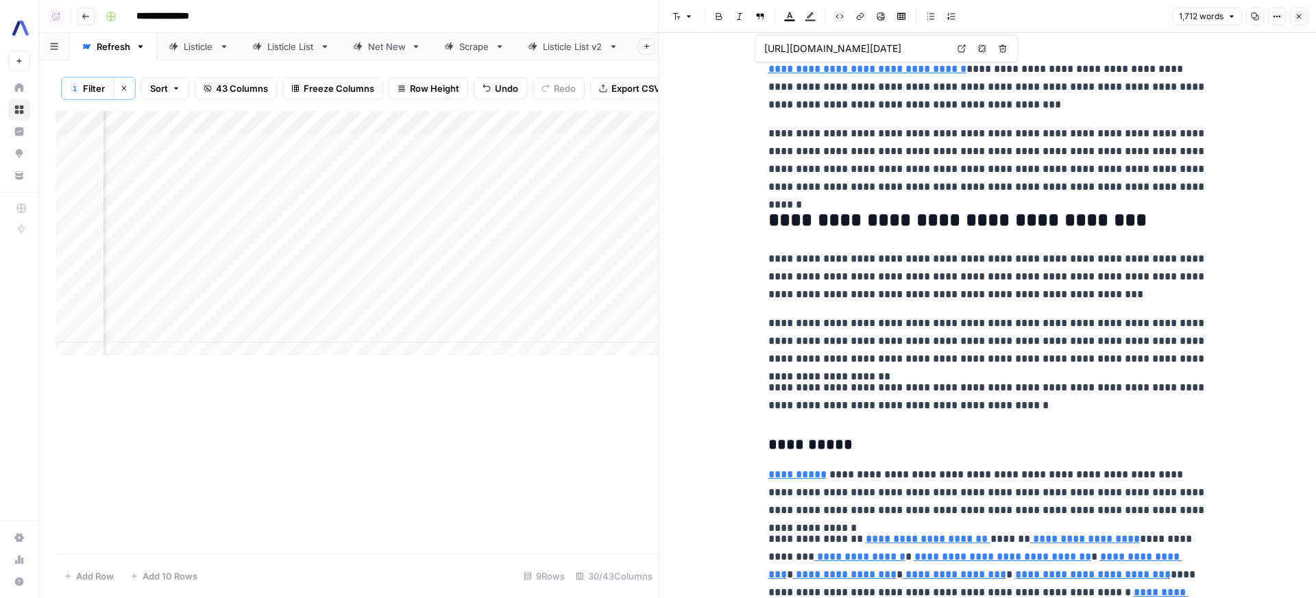
click at [1298, 18] on icon "button" at bounding box center [1299, 16] width 8 height 8
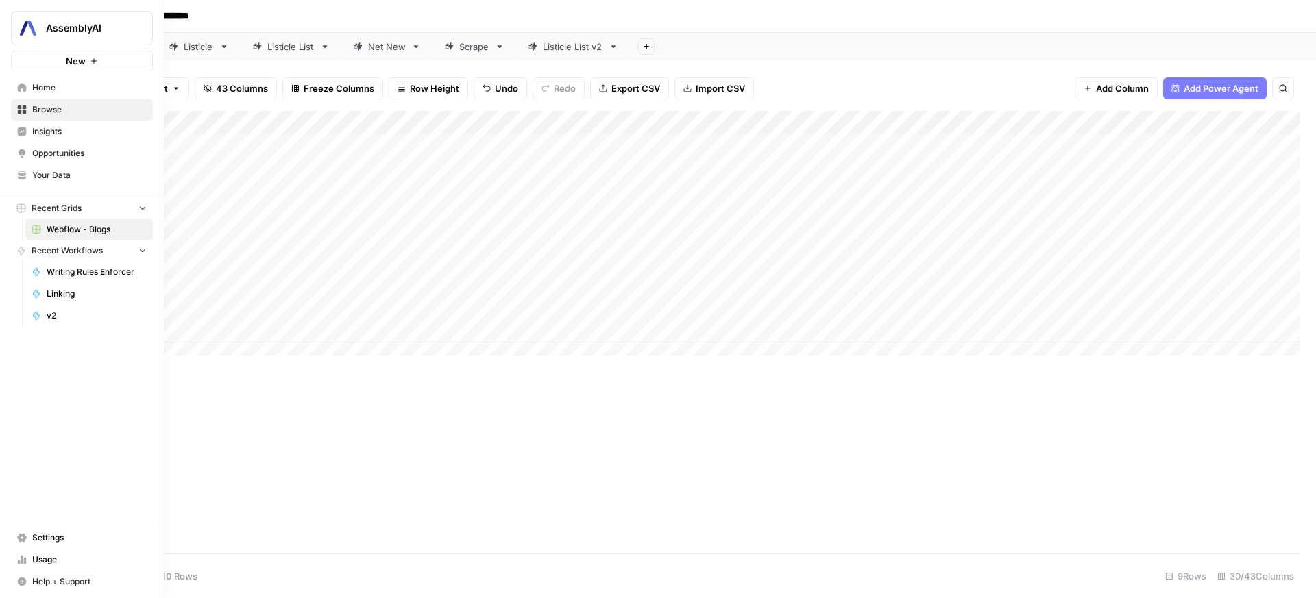
click at [29, 184] on link "Your Data" at bounding box center [82, 176] width 142 height 22
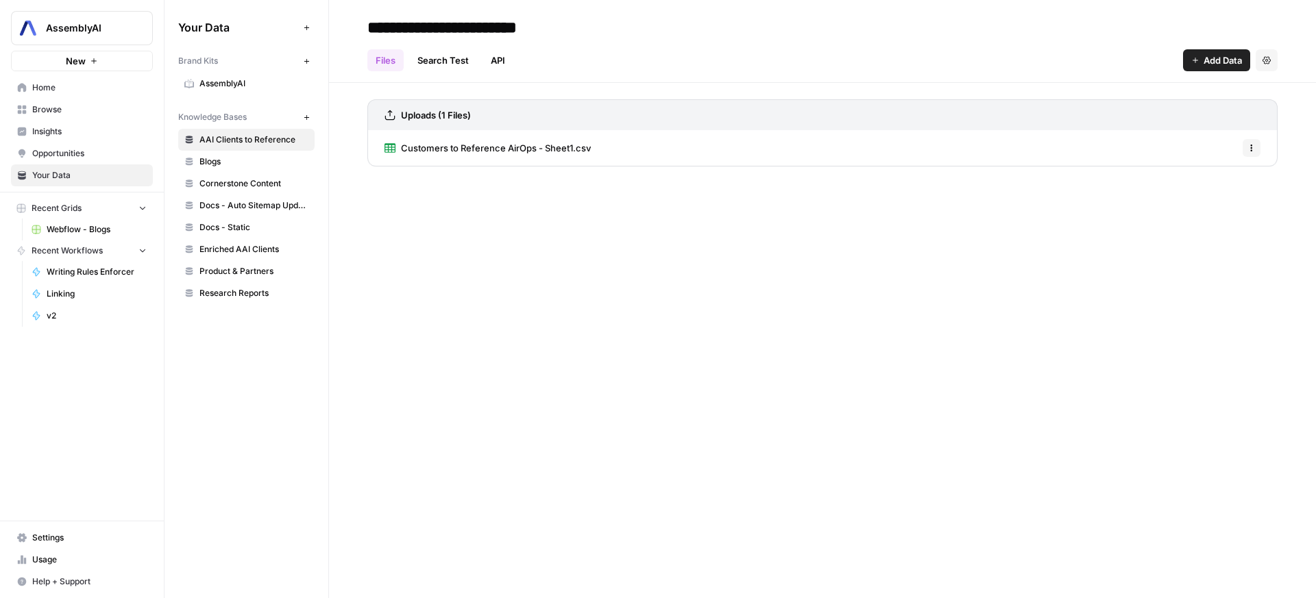
click at [247, 163] on span "Blogs" at bounding box center [253, 162] width 109 height 12
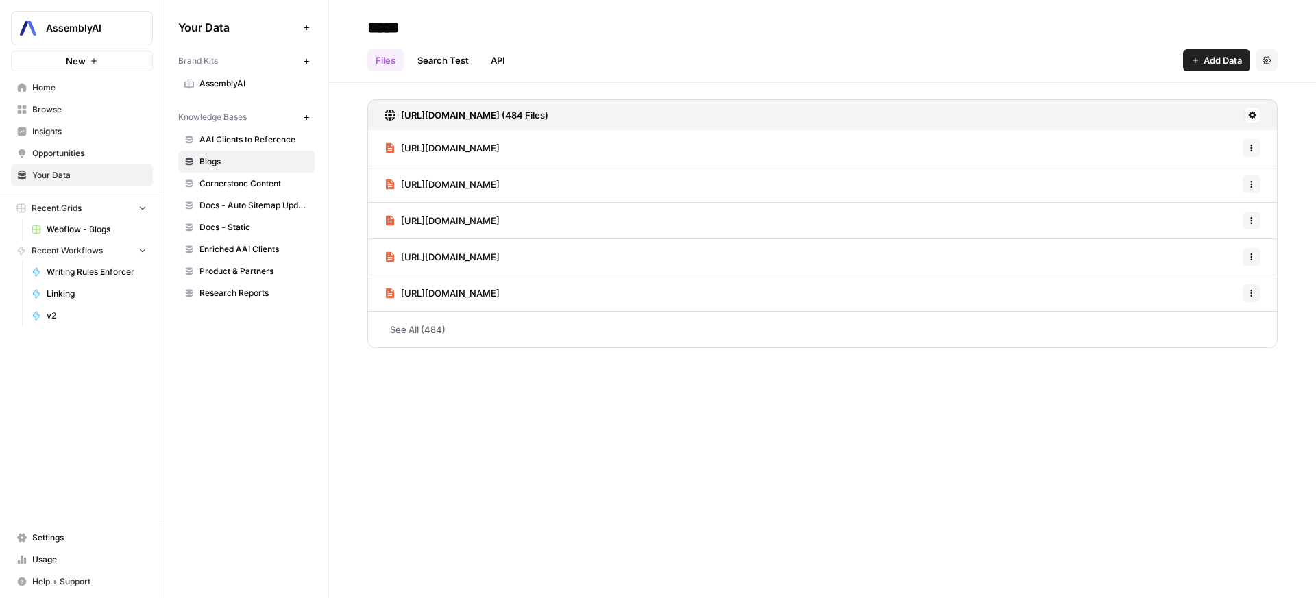
click at [1258, 114] on button at bounding box center [1252, 115] width 16 height 16
click at [1222, 139] on span "Sync Data" at bounding box center [1200, 145] width 84 height 14
click at [248, 180] on span "Cornerstone Content" at bounding box center [253, 184] width 109 height 12
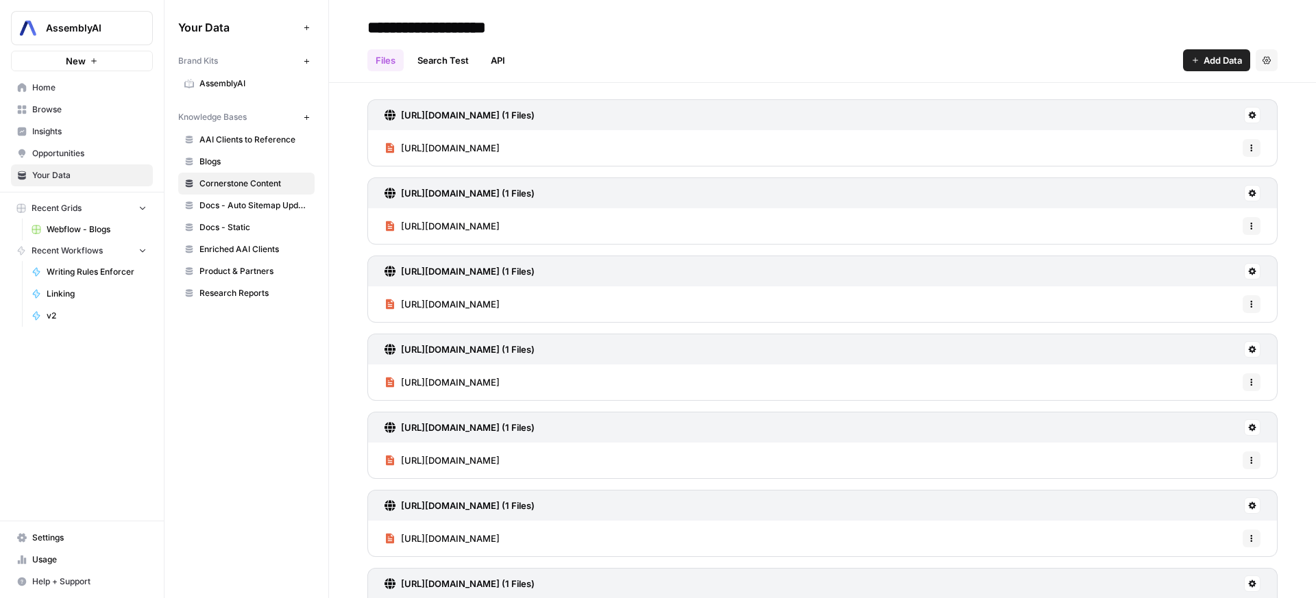
click at [1263, 60] on icon "button" at bounding box center [1267, 60] width 8 height 8
click at [855, 80] on header "**********" at bounding box center [822, 41] width 987 height 83
click at [282, 210] on span "Docs - Auto Sitemap Update" at bounding box center [253, 205] width 109 height 12
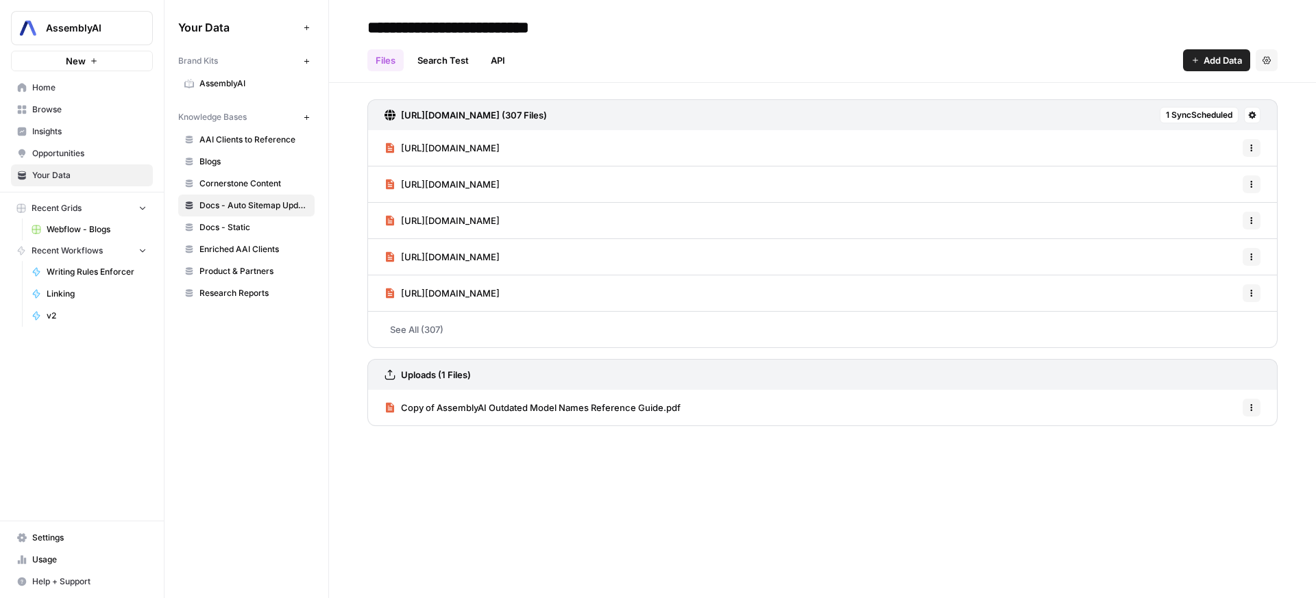
click at [1242, 118] on div "1 Sync Scheduled" at bounding box center [1210, 115] width 101 height 16
click at [1261, 113] on div "https://www.assemblyai.com/docs/sitemap.xml (307 Files) 1 Sync Scheduled" at bounding box center [822, 114] width 910 height 31
click at [1258, 115] on button at bounding box center [1252, 115] width 16 height 16
click at [1228, 147] on span "Sync Data" at bounding box center [1200, 145] width 84 height 14
click at [219, 219] on link "Docs - Static" at bounding box center [246, 228] width 136 height 22
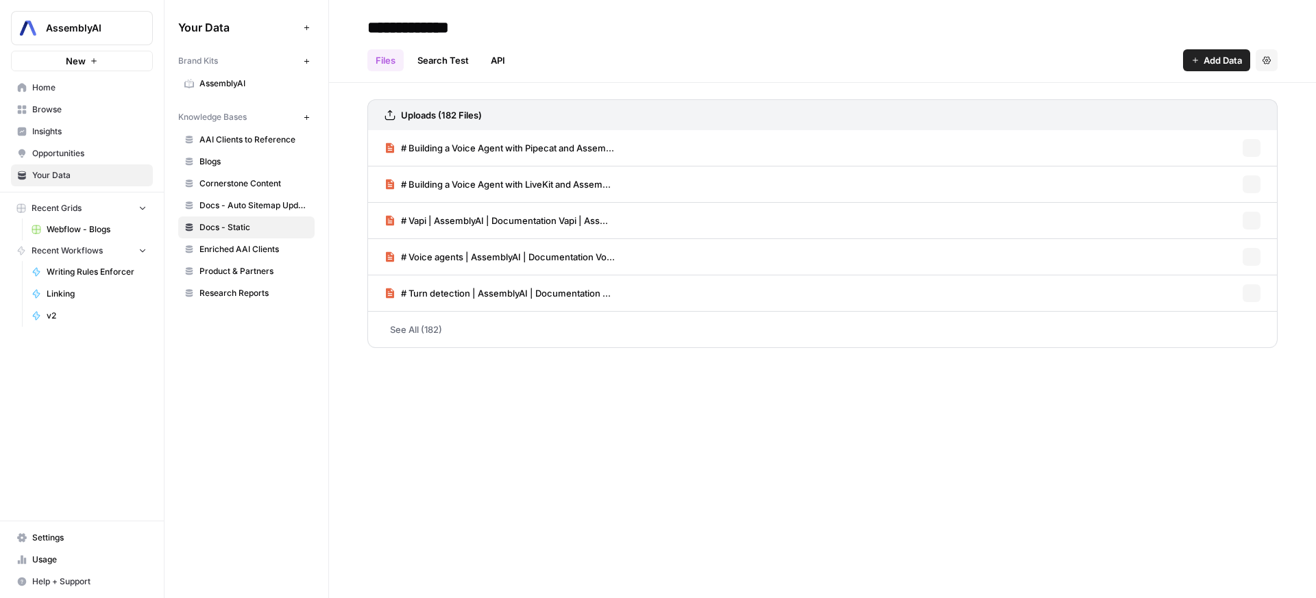
click at [241, 257] on link "Enriched AAI Clients" at bounding box center [246, 250] width 136 height 22
click at [215, 258] on link "Enriched AAI Clients" at bounding box center [246, 250] width 136 height 22
click at [219, 263] on link "Product & Partners" at bounding box center [246, 271] width 136 height 22
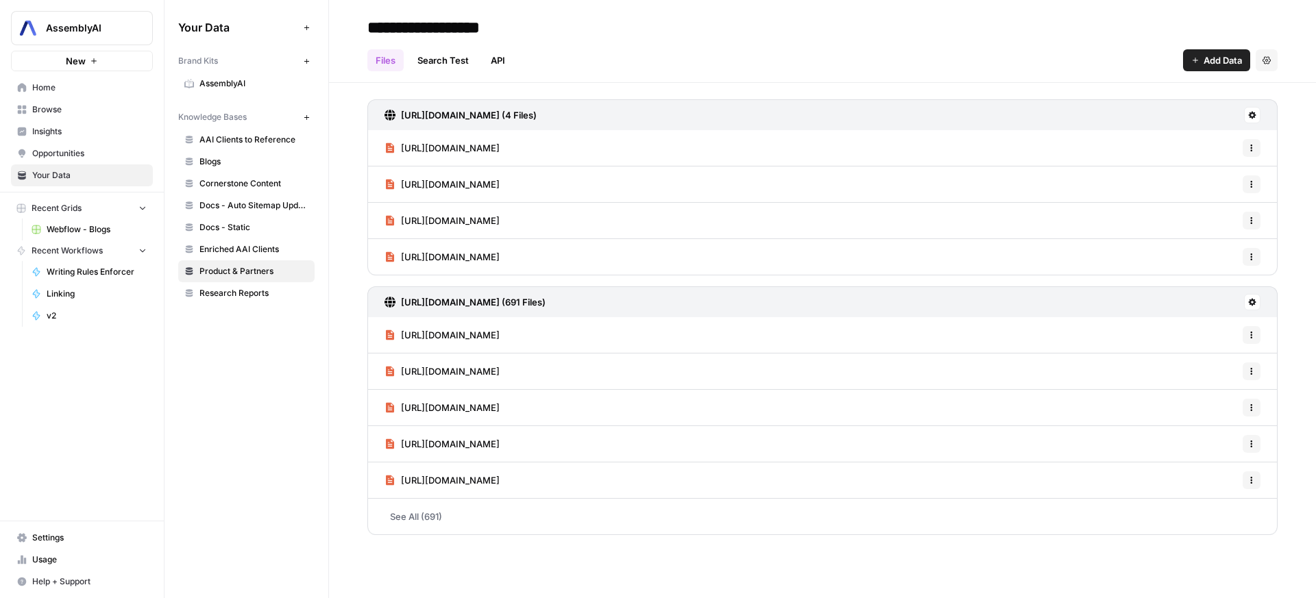
click at [1248, 119] on button at bounding box center [1252, 115] width 16 height 16
click at [1224, 144] on span "Sync Data" at bounding box center [1200, 145] width 84 height 14
click at [1249, 302] on icon at bounding box center [1253, 303] width 8 height 8
click at [1174, 329] on span "Sync Data" at bounding box center [1200, 332] width 84 height 14
click at [206, 294] on span "Research Reports" at bounding box center [253, 293] width 109 height 12
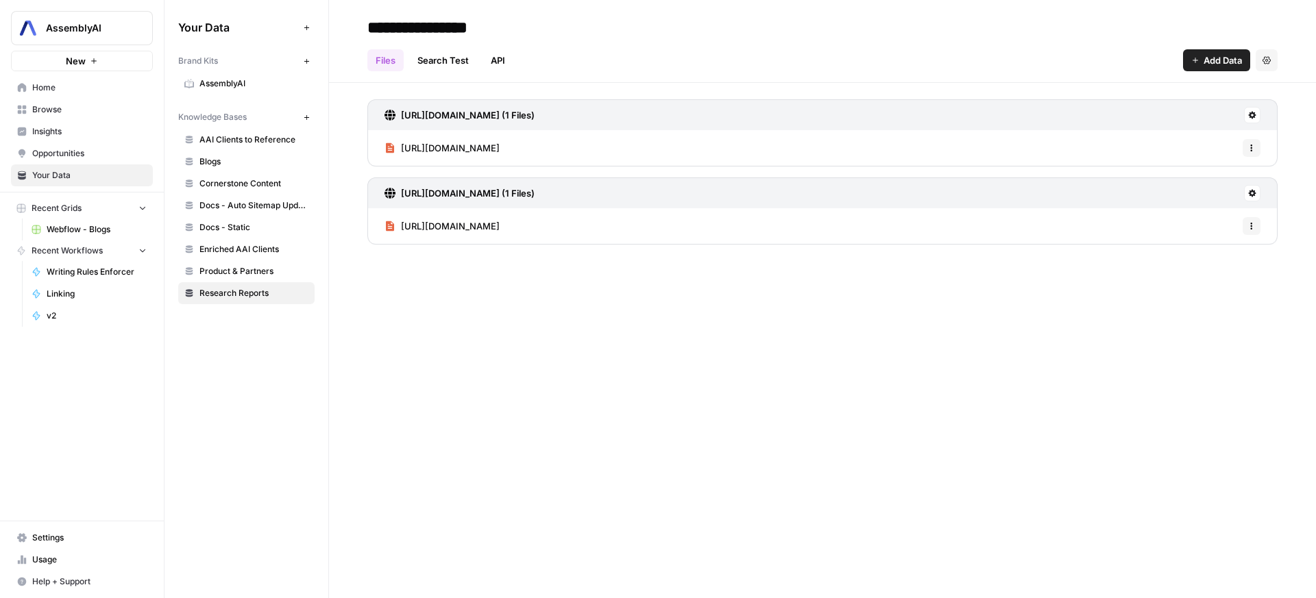
click at [284, 224] on span "Docs - Static" at bounding box center [253, 227] width 109 height 12
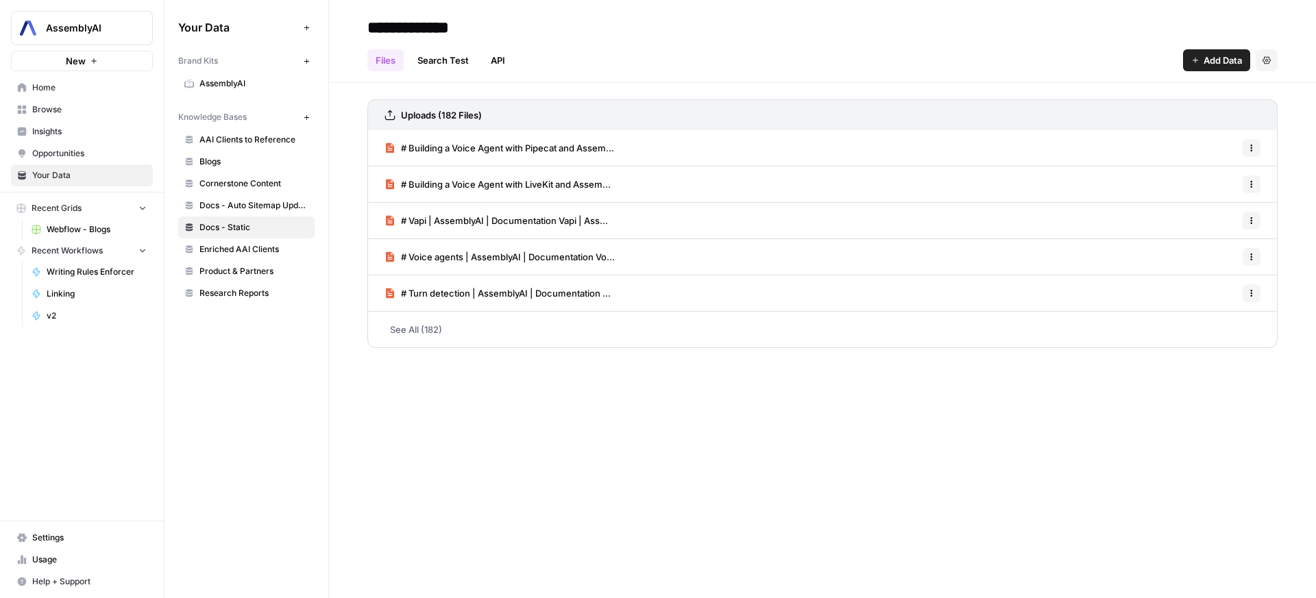
click at [282, 197] on link "Docs - Auto Sitemap Update" at bounding box center [246, 206] width 136 height 22
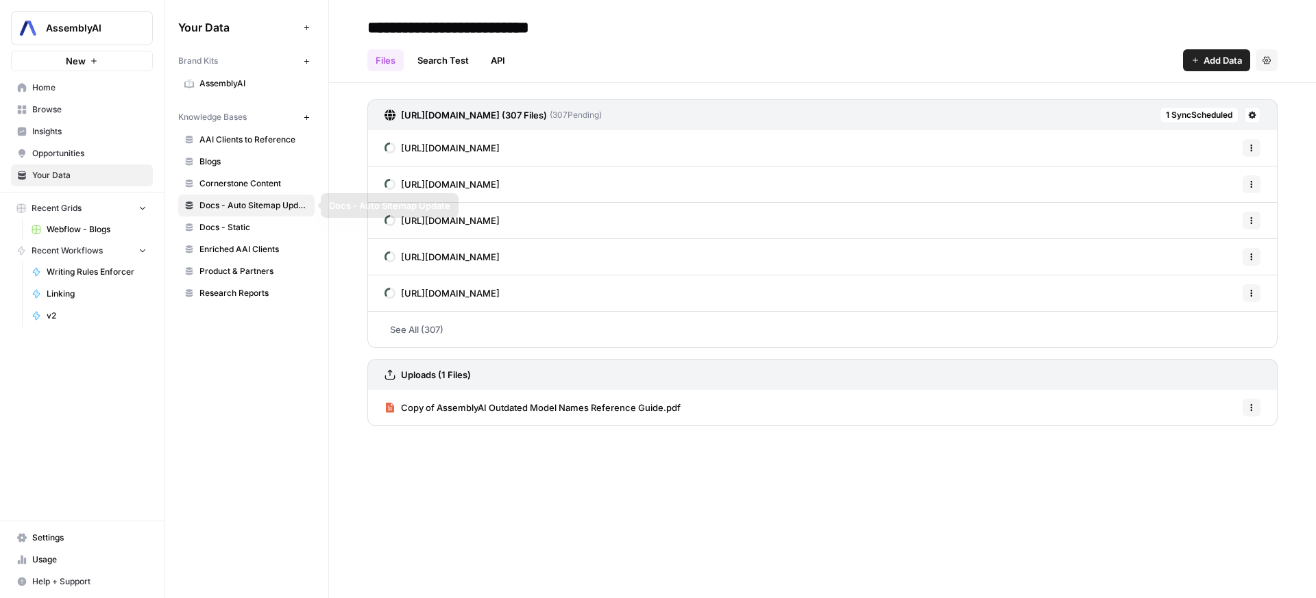
click at [274, 184] on span "Cornerstone Content" at bounding box center [253, 184] width 109 height 12
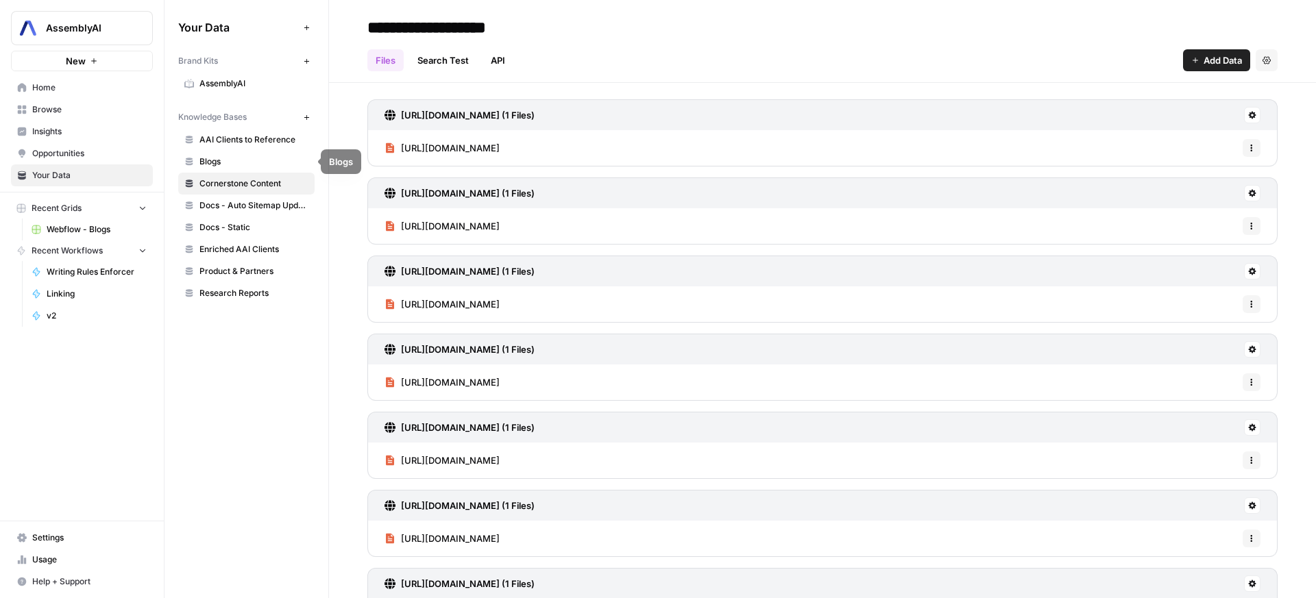
click at [268, 195] on link "Docs - Auto Sitemap Update" at bounding box center [246, 206] width 136 height 22
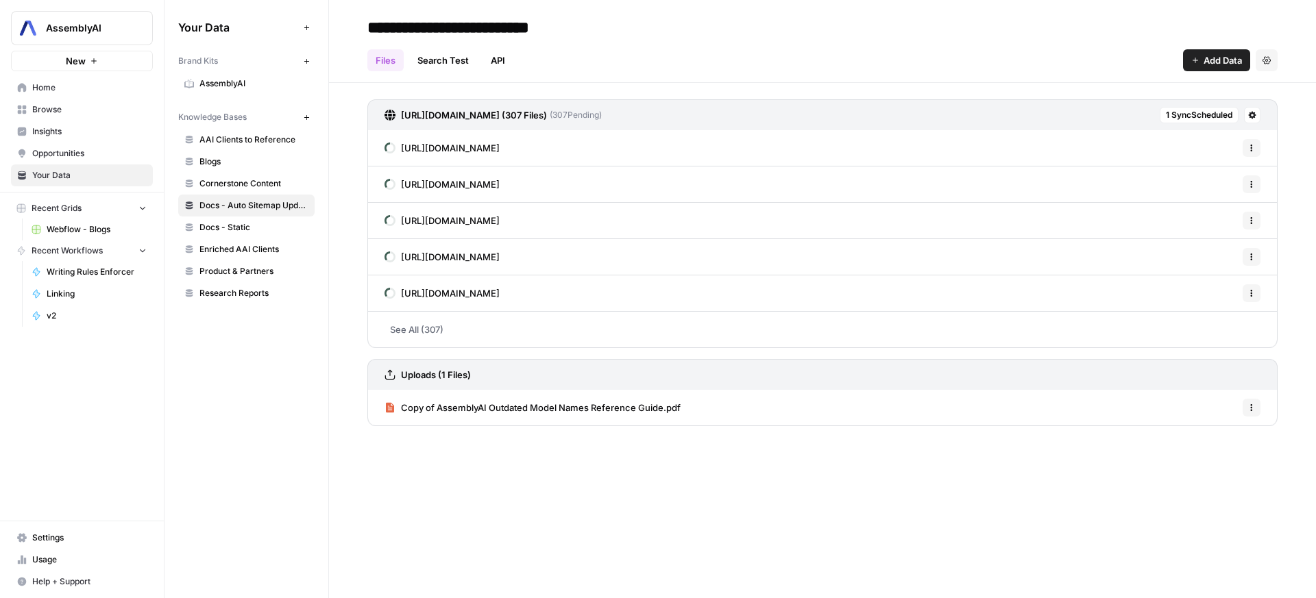
click at [269, 191] on link "Cornerstone Content" at bounding box center [246, 184] width 136 height 22
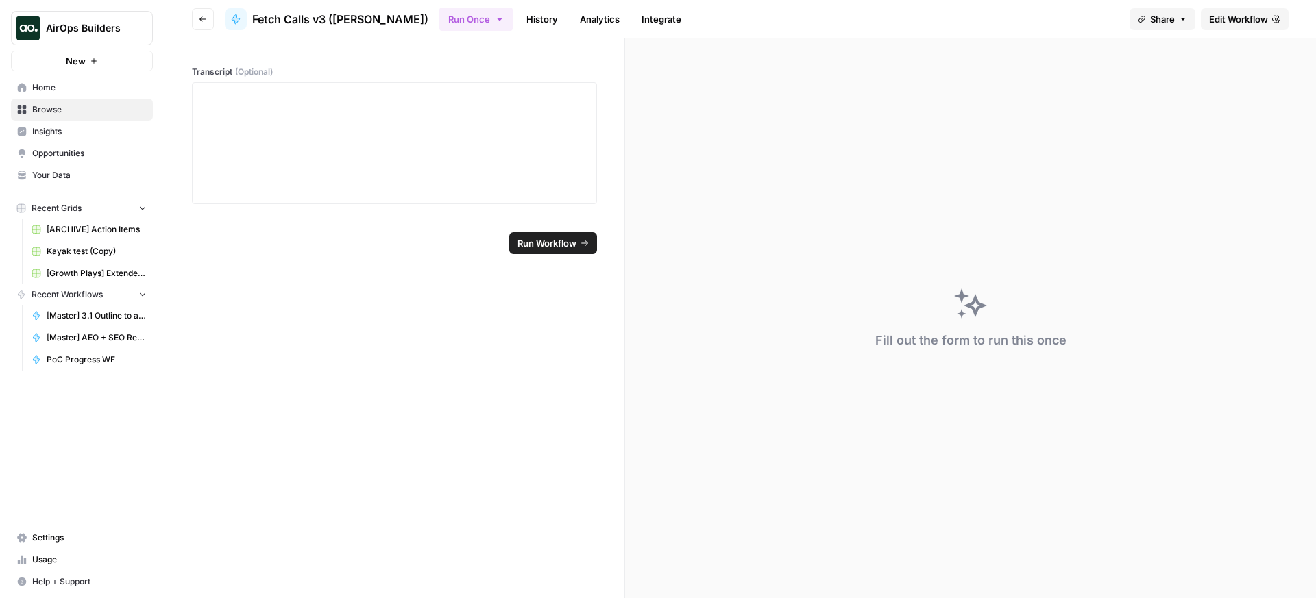
click at [1222, 12] on link "Edit Workflow" at bounding box center [1245, 19] width 88 height 22
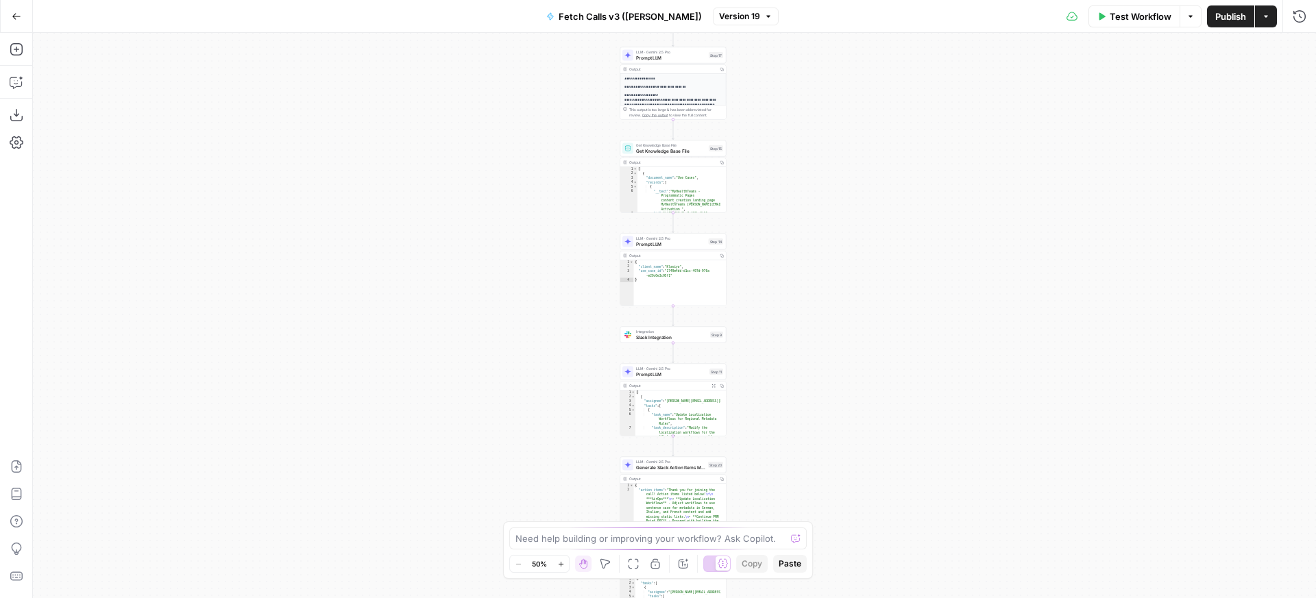
drag, startPoint x: 884, startPoint y: 193, endPoint x: 868, endPoint y: 345, distance: 153.1
click at [868, 345] on div "**********" at bounding box center [674, 316] width 1283 height 566
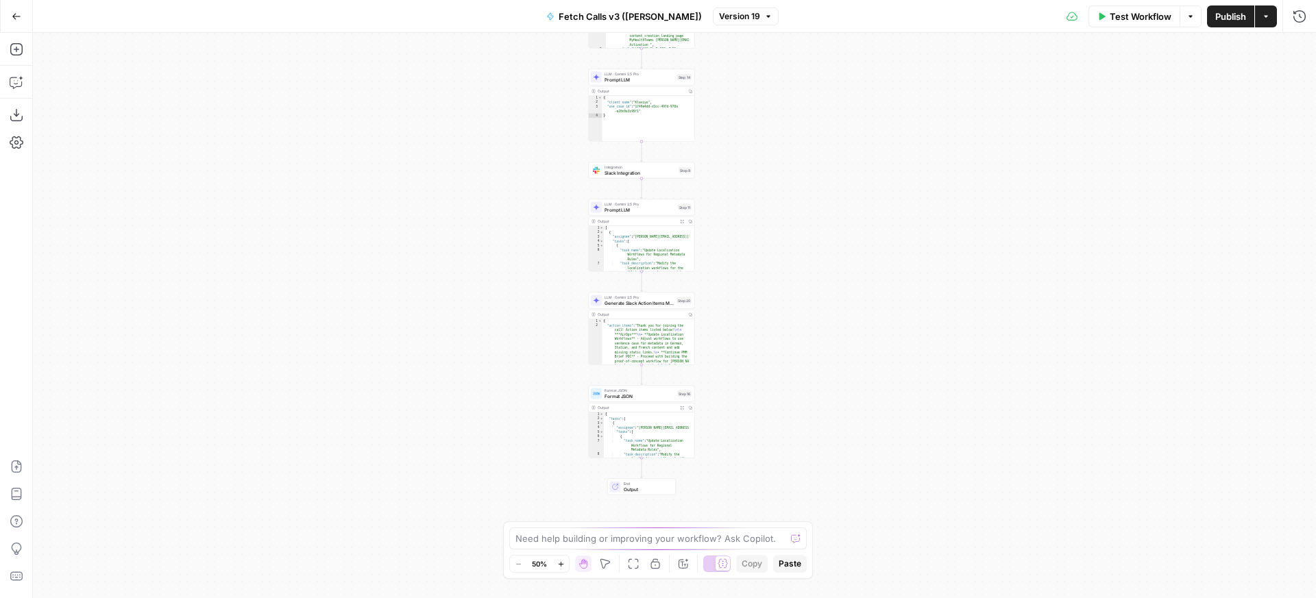
drag, startPoint x: 838, startPoint y: 343, endPoint x: 810, endPoint y: 34, distance: 310.4
click at [811, 33] on div "**********" at bounding box center [674, 316] width 1283 height 566
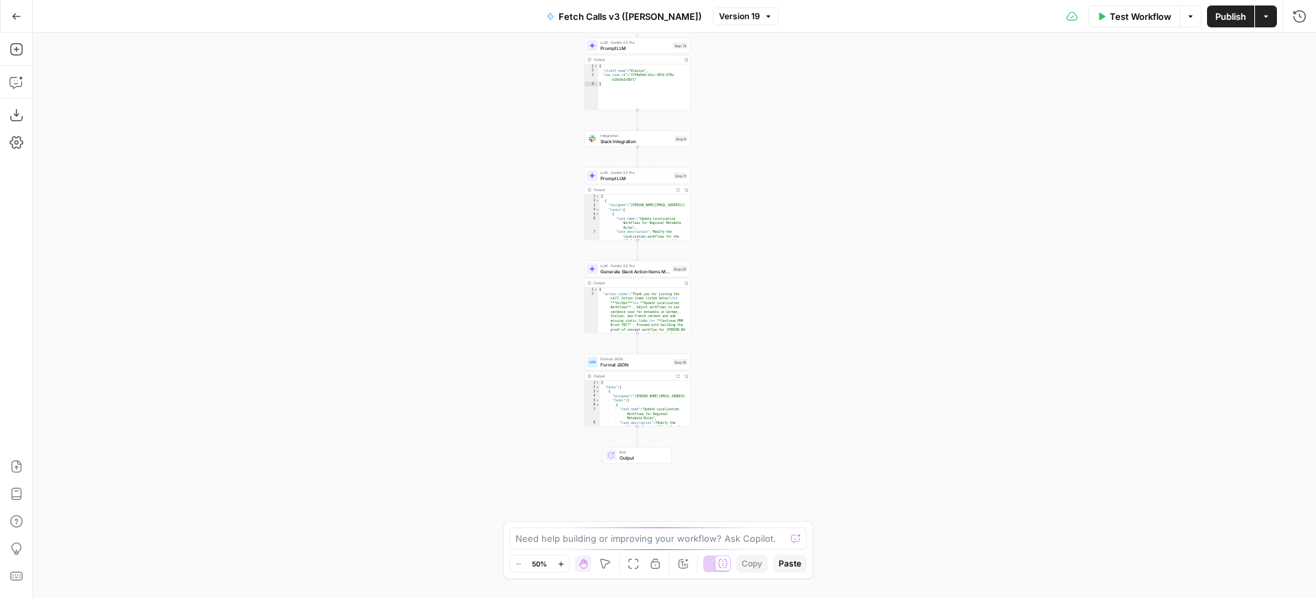
drag, startPoint x: 790, startPoint y: 204, endPoint x: 796, endPoint y: 252, distance: 48.4
click at [796, 252] on div "**********" at bounding box center [674, 316] width 1283 height 566
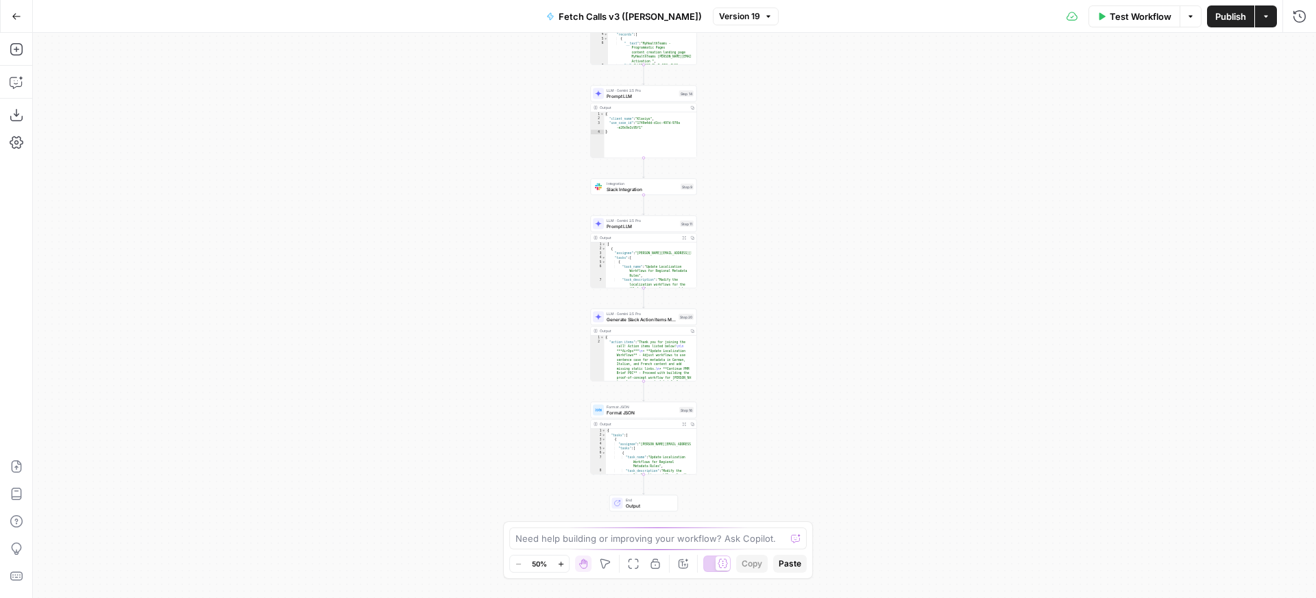
click at [765, 258] on div "**********" at bounding box center [674, 316] width 1283 height 566
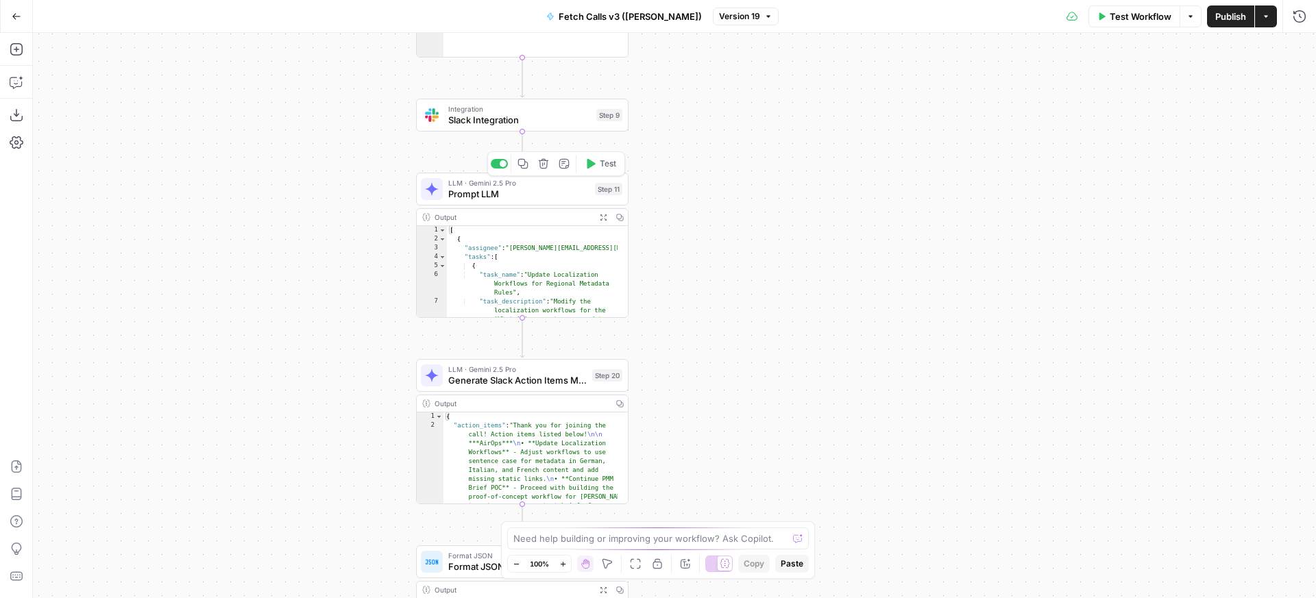
click at [558, 200] on span "Prompt LLM" at bounding box center [518, 194] width 141 height 14
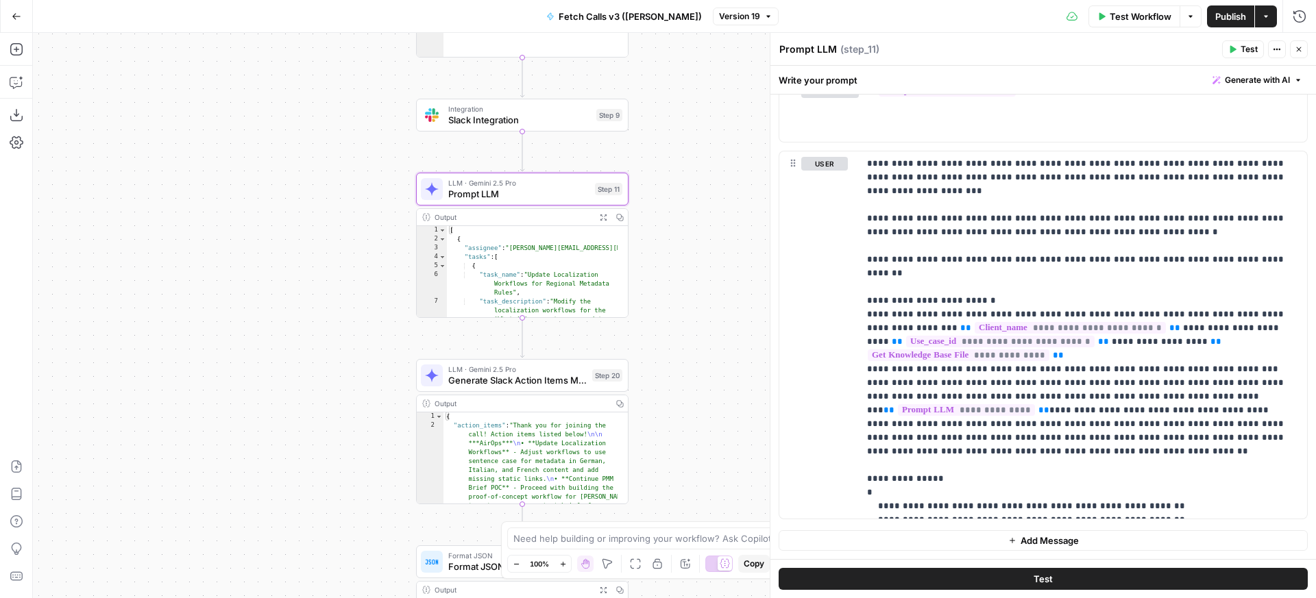
click at [622, 221] on button "Copy" at bounding box center [619, 217] width 16 height 16
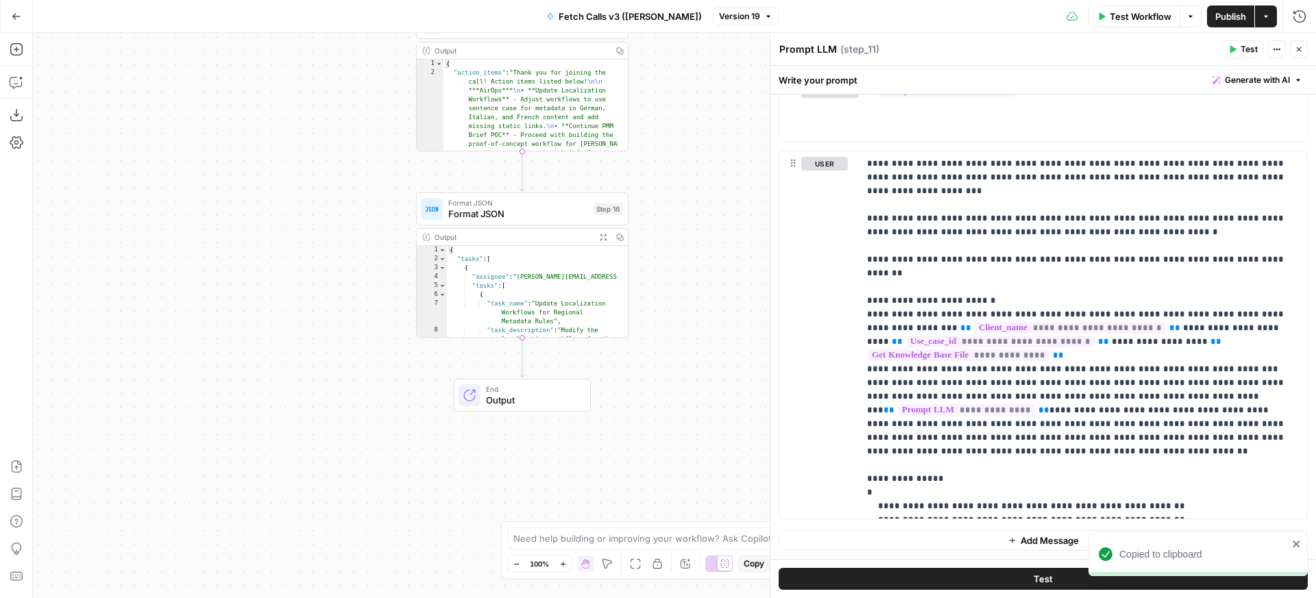
click at [727, 188] on div "**********" at bounding box center [674, 316] width 1283 height 566
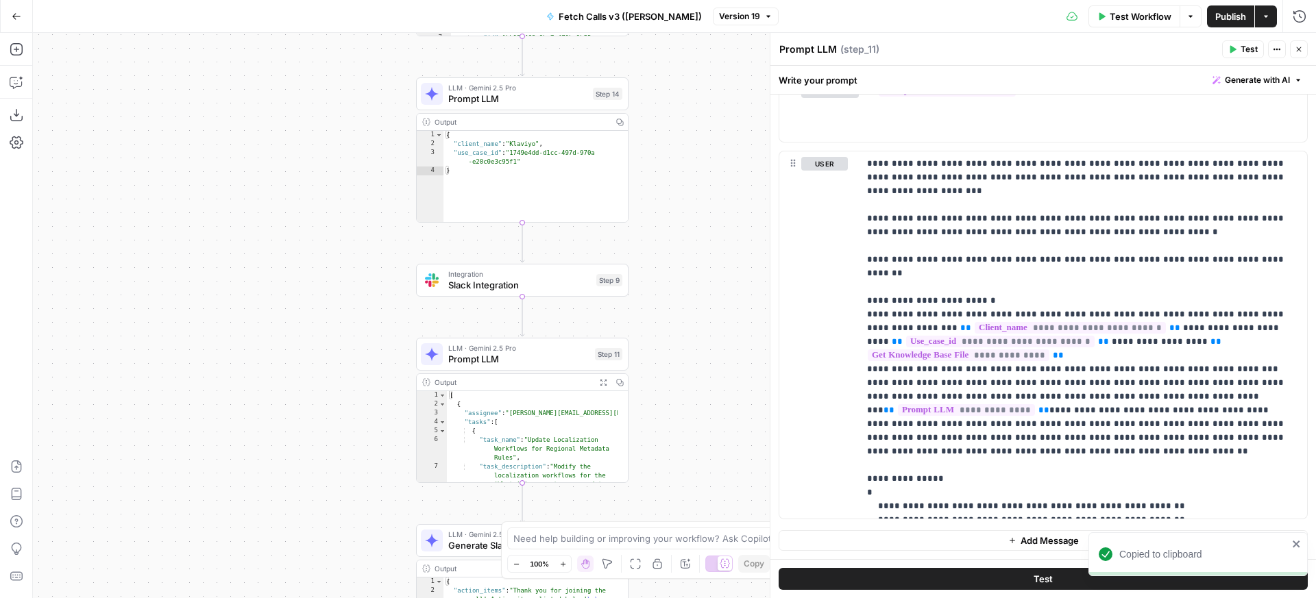
click at [675, 199] on div "**********" at bounding box center [674, 316] width 1283 height 566
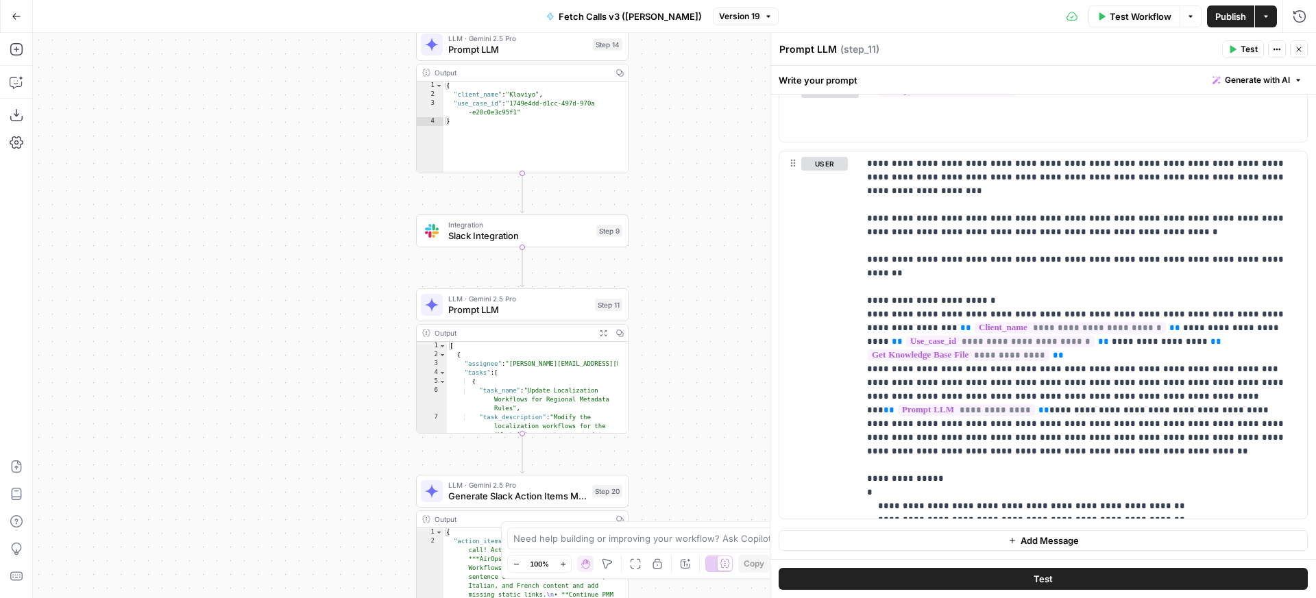
click at [603, 237] on div "Integration Slack Integration Step 9 Copy step Delete step Add Note Test" at bounding box center [522, 230] width 202 height 23
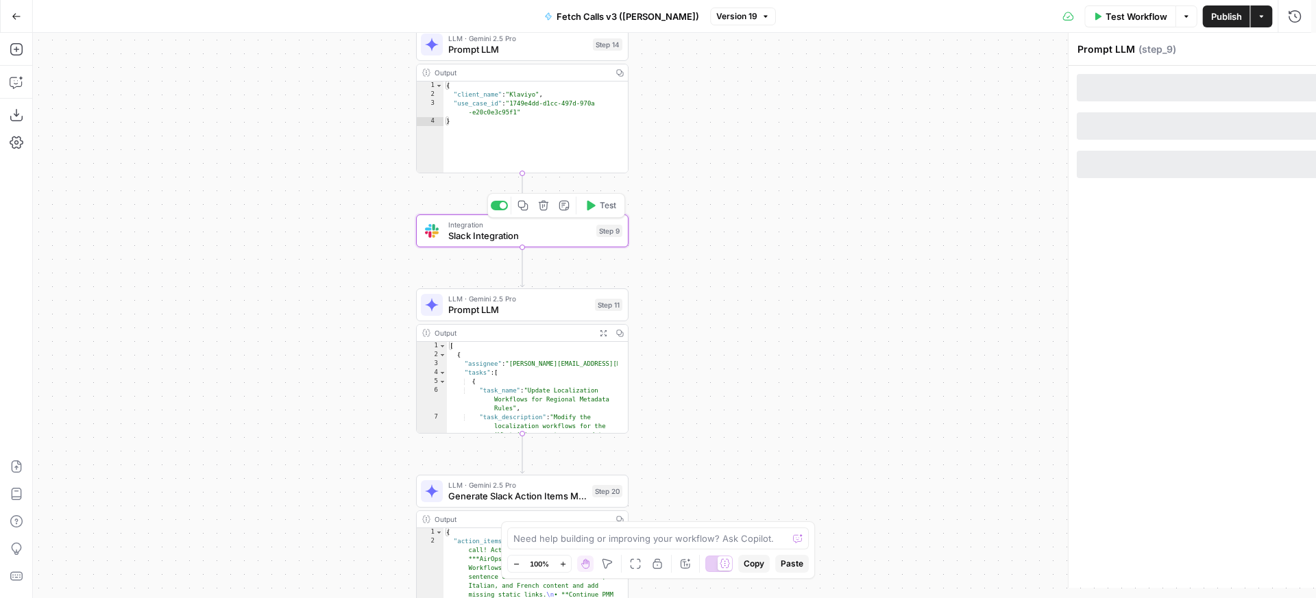
type textarea "Slack Integration"
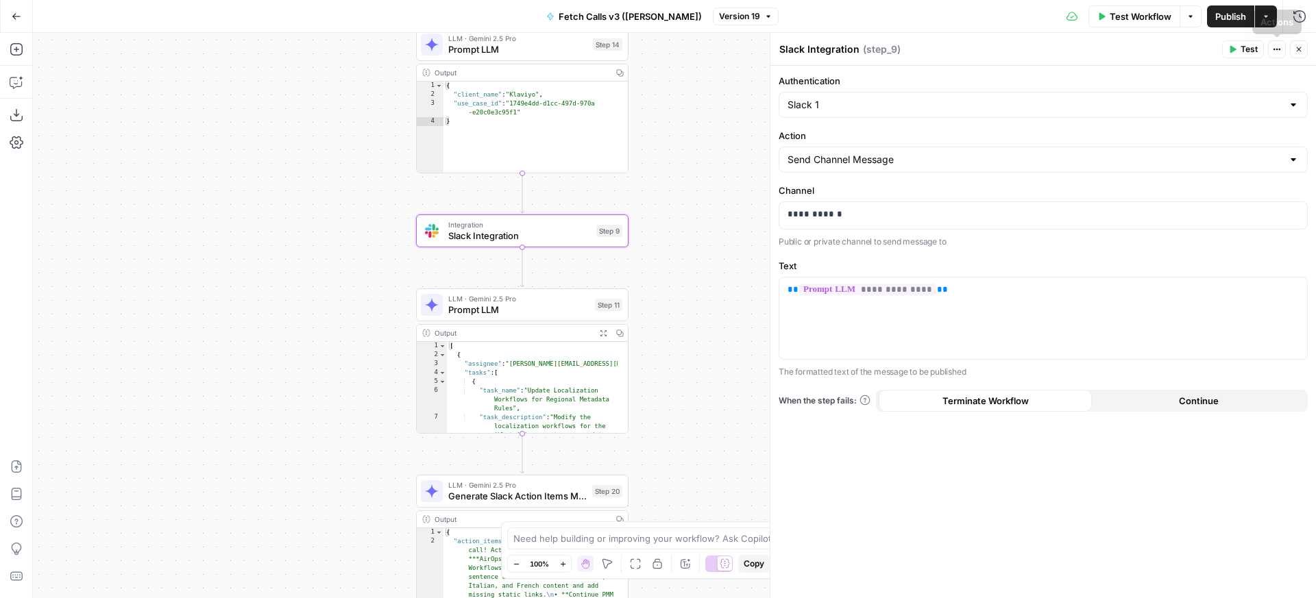
click at [1293, 47] on button "Close" at bounding box center [1299, 49] width 18 height 18
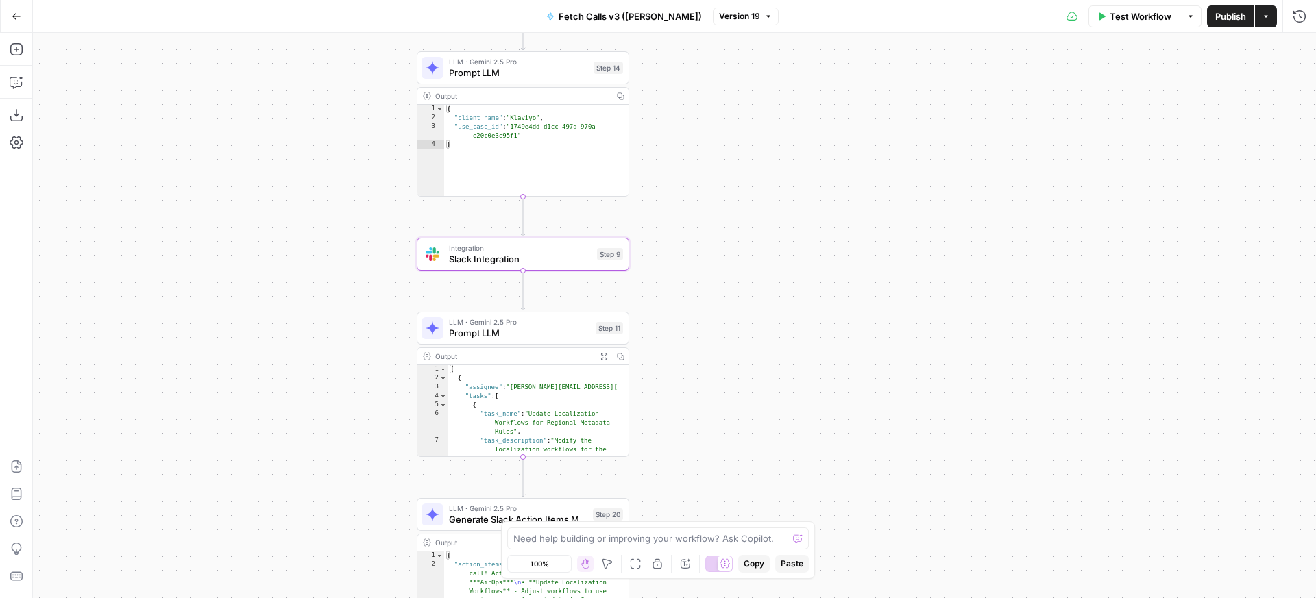
drag, startPoint x: 702, startPoint y: 135, endPoint x: 704, endPoint y: 166, distance: 30.9
click at [704, 166] on div "**********" at bounding box center [674, 316] width 1283 height 566
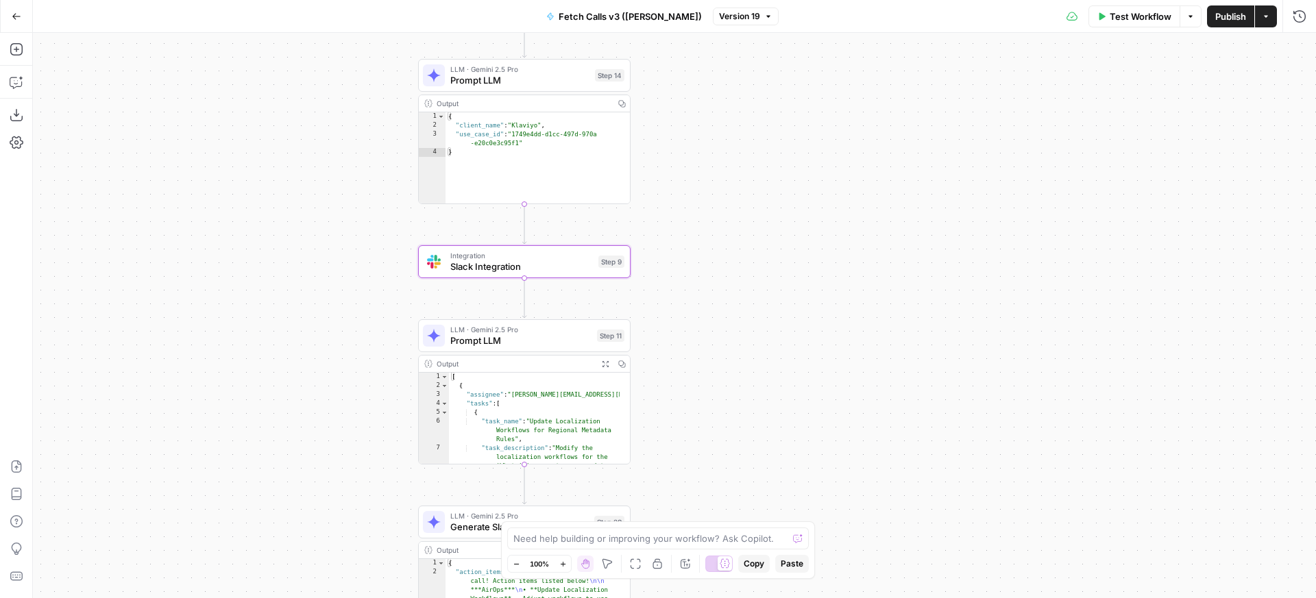
click at [509, 565] on button "Zoom Out" at bounding box center [516, 564] width 16 height 16
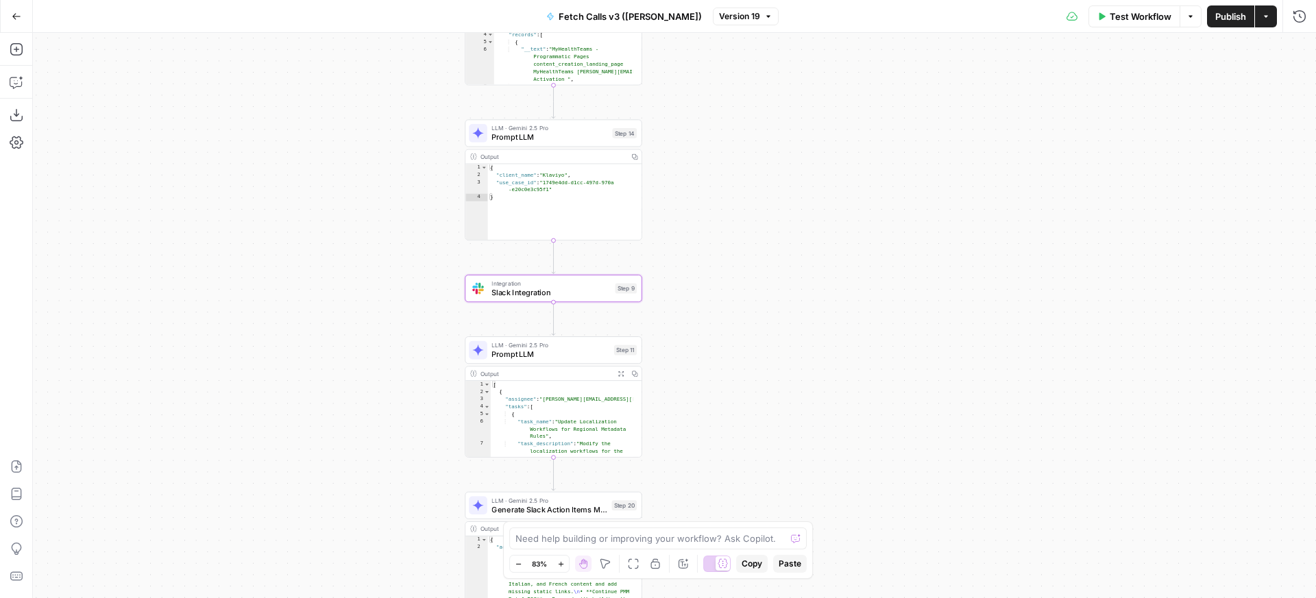
drag, startPoint x: 769, startPoint y: 260, endPoint x: 773, endPoint y: 279, distance: 19.0
click at [773, 279] on div "**********" at bounding box center [674, 316] width 1283 height 566
drag, startPoint x: 757, startPoint y: 329, endPoint x: 761, endPoint y: 311, distance: 18.1
click at [761, 313] on div "**********" at bounding box center [674, 316] width 1283 height 566
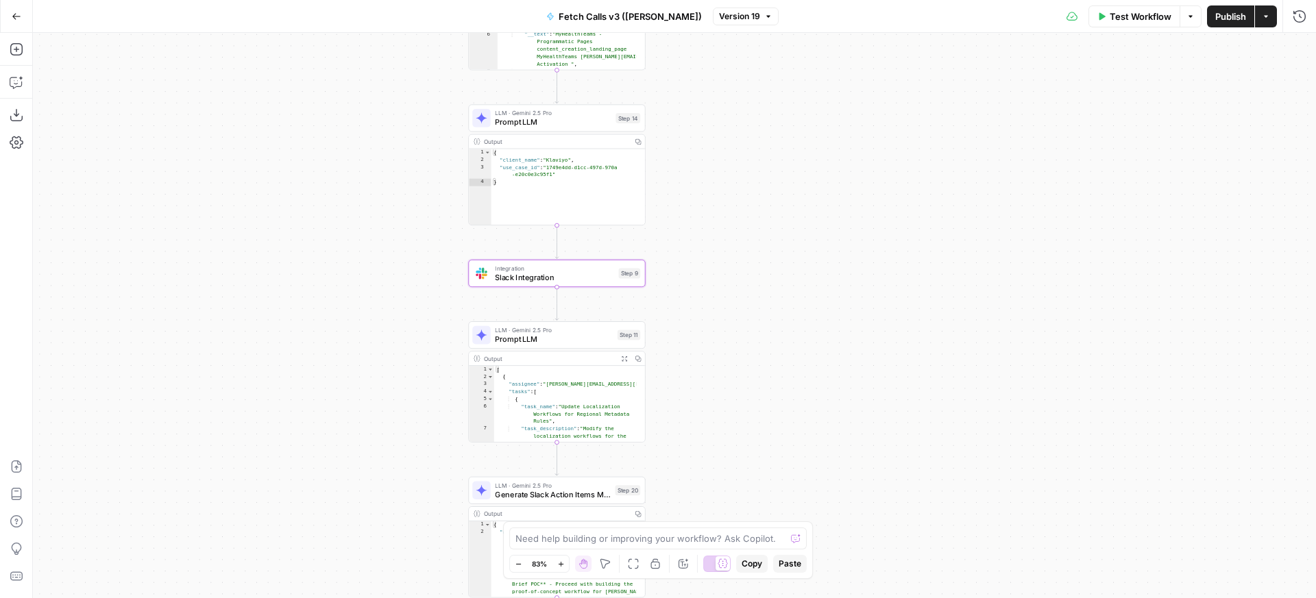
click at [795, 422] on div "**********" at bounding box center [674, 316] width 1283 height 566
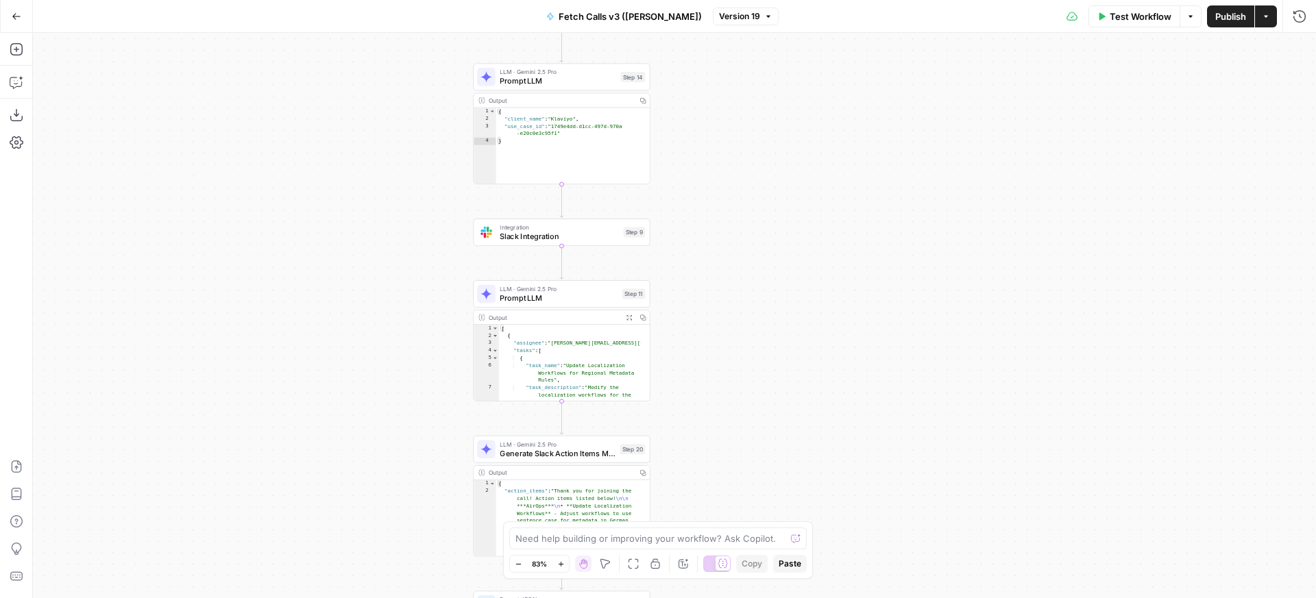
drag, startPoint x: 731, startPoint y: 366, endPoint x: 736, endPoint y: 322, distance: 44.1
click at [736, 322] on div "**********" at bounding box center [674, 316] width 1283 height 566
click at [696, 346] on div "**********" at bounding box center [674, 316] width 1283 height 566
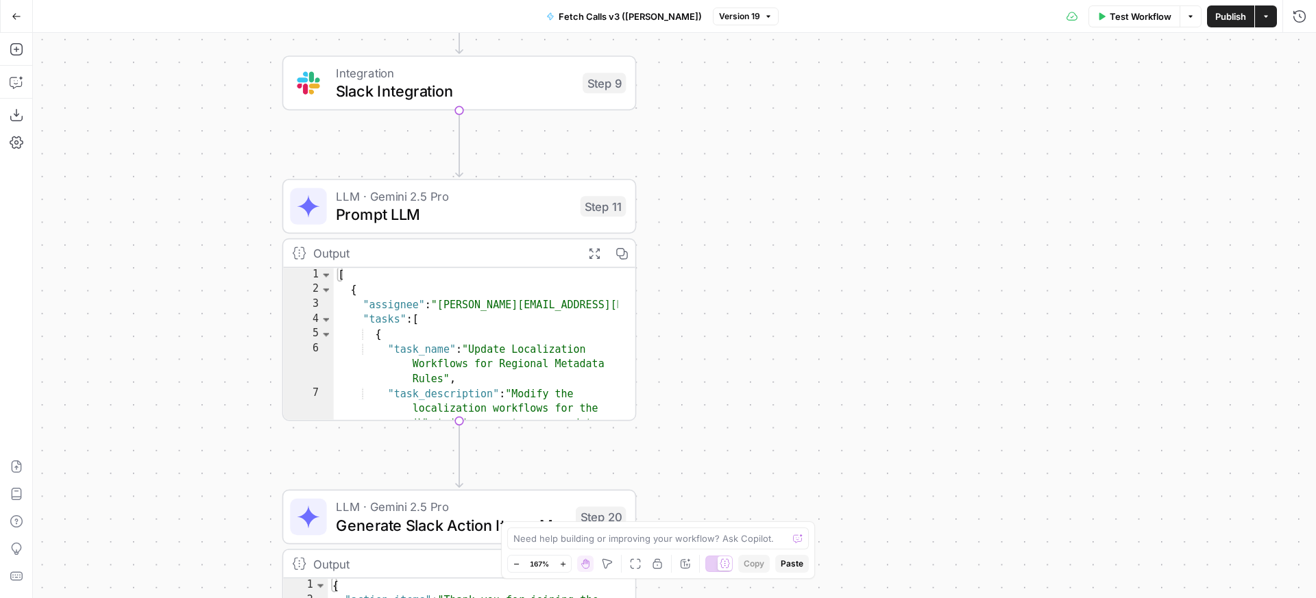
drag, startPoint x: 666, startPoint y: 368, endPoint x: 699, endPoint y: 338, distance: 44.1
click at [699, 338] on div "**********" at bounding box center [674, 316] width 1283 height 566
click at [514, 557] on button "Zoom Out" at bounding box center [516, 564] width 16 height 16
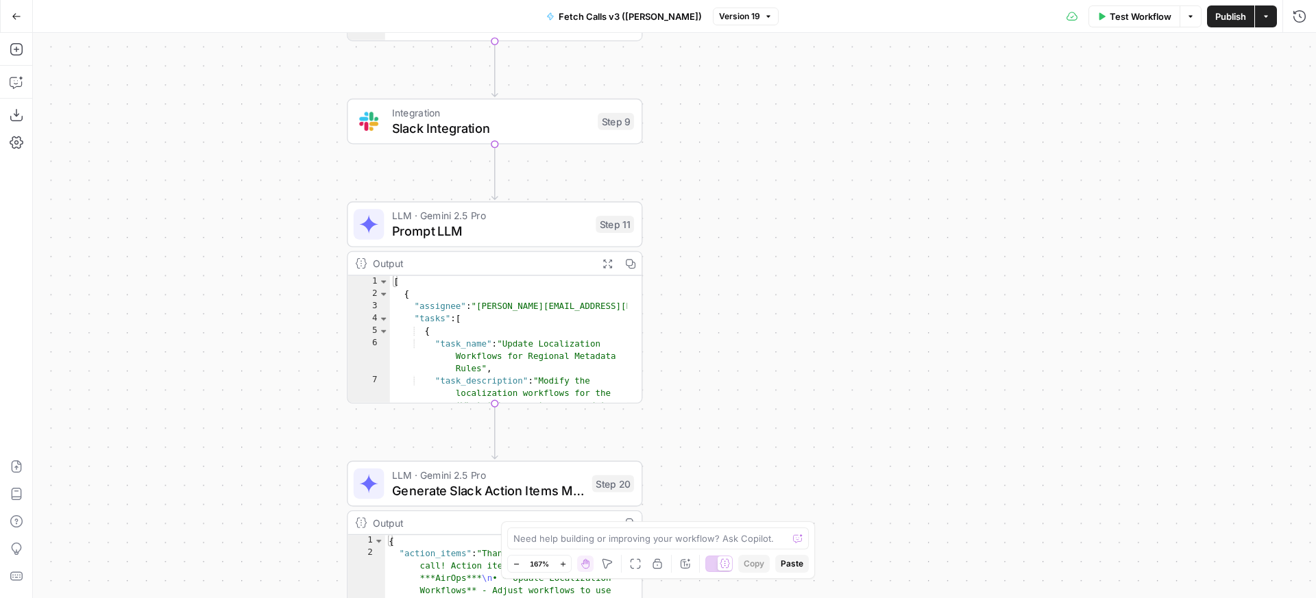
click at [514, 557] on button "Zoom Out" at bounding box center [516, 564] width 16 height 16
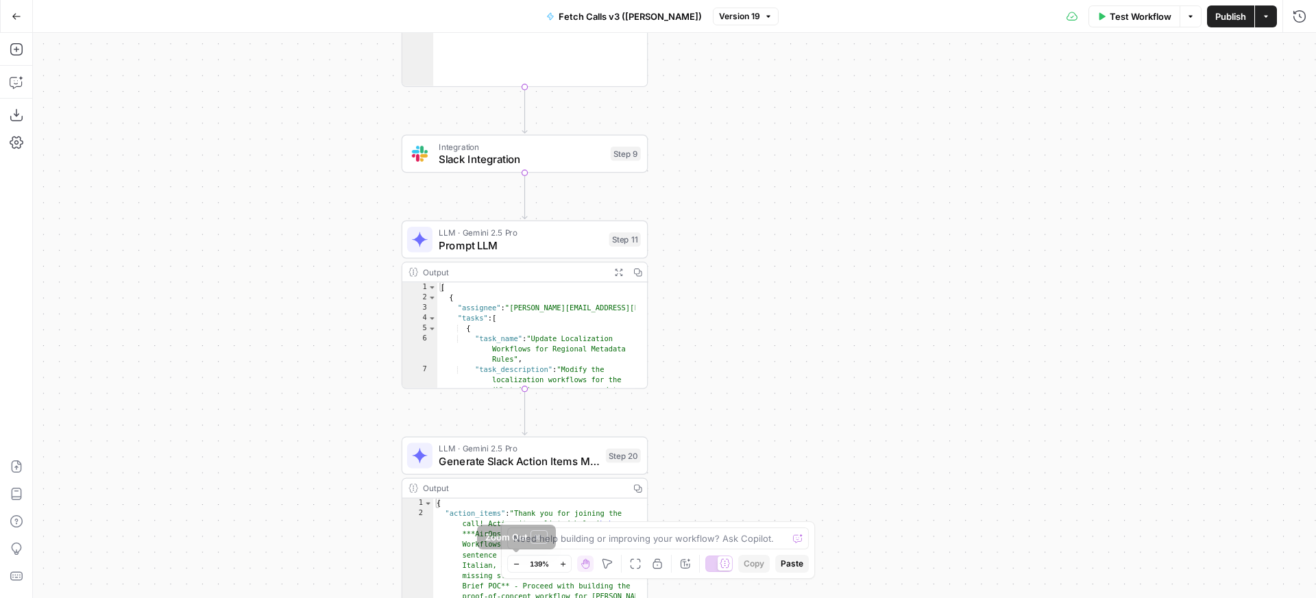
click at [514, 557] on button "Zoom Out" at bounding box center [516, 564] width 16 height 16
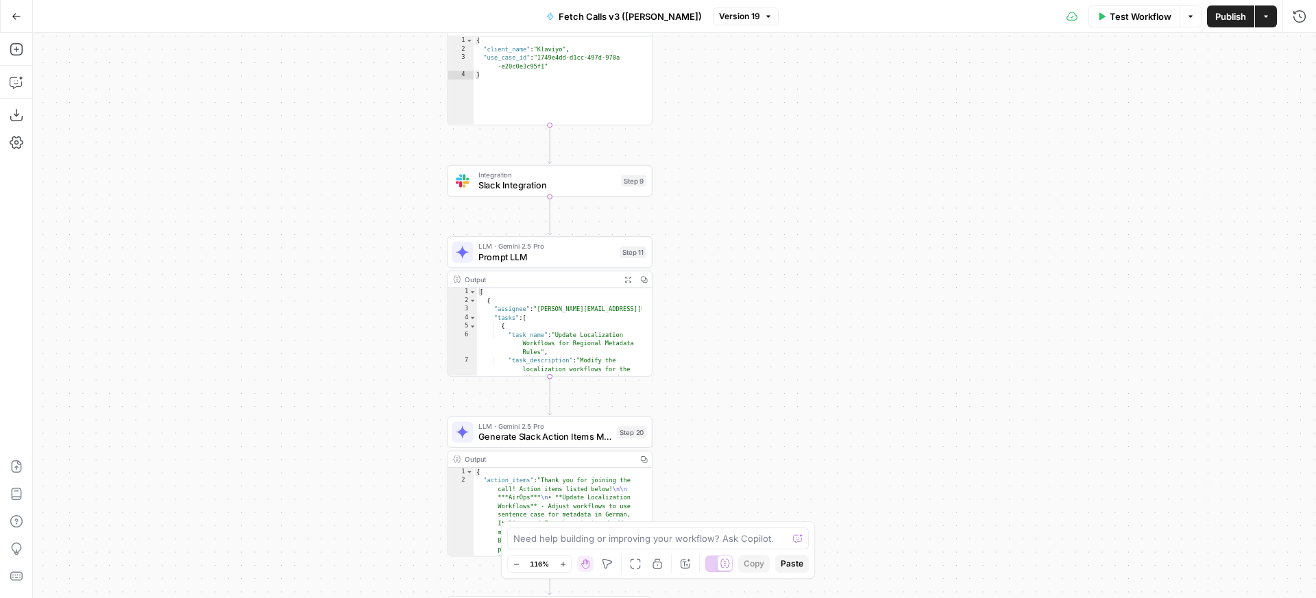
click at [514, 557] on button "Zoom Out" at bounding box center [516, 564] width 16 height 16
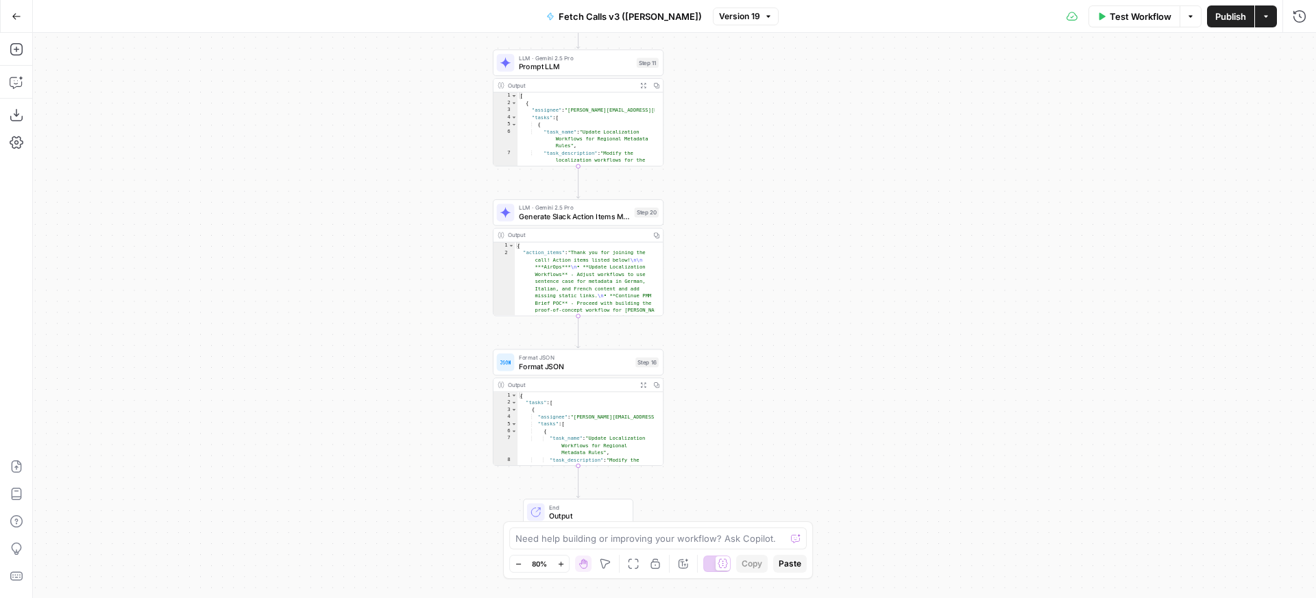
drag, startPoint x: 756, startPoint y: 428, endPoint x: 762, endPoint y: 230, distance: 198.9
click at [762, 230] on div "**********" at bounding box center [674, 316] width 1283 height 566
click at [622, 374] on div "Format JSON Format JSON Step 16 Copy step Delete step Add Note Test" at bounding box center [578, 361] width 171 height 27
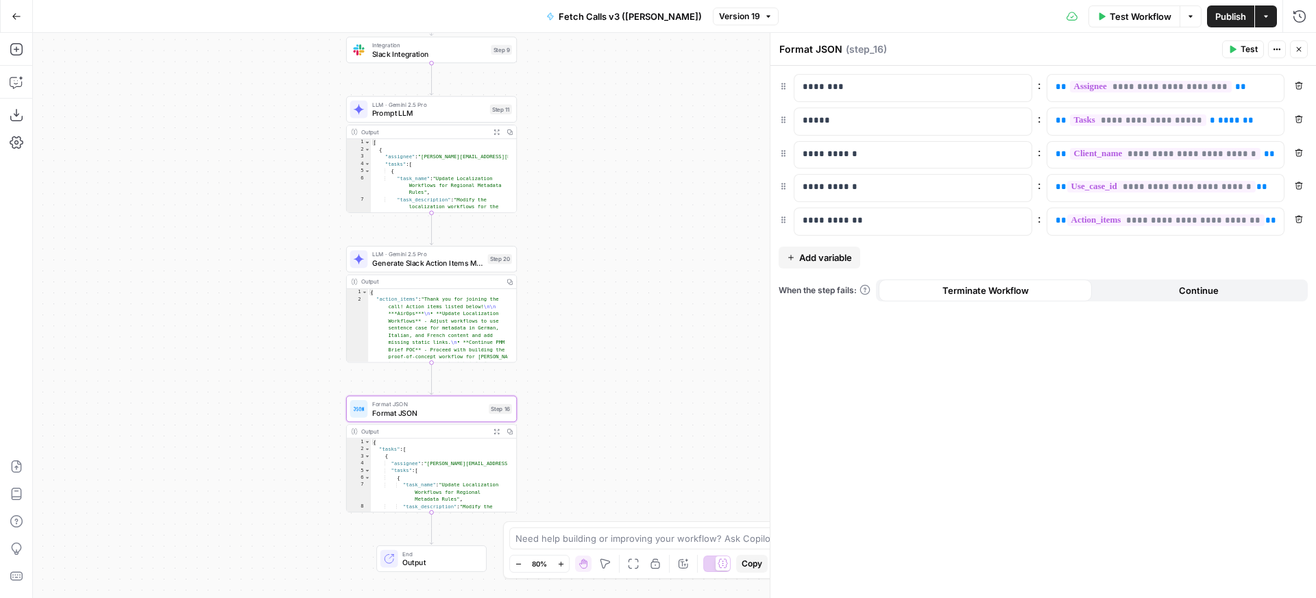
drag, startPoint x: 360, startPoint y: 295, endPoint x: 238, endPoint y: 346, distance: 132.1
click at [238, 346] on div "**********" at bounding box center [674, 316] width 1283 height 566
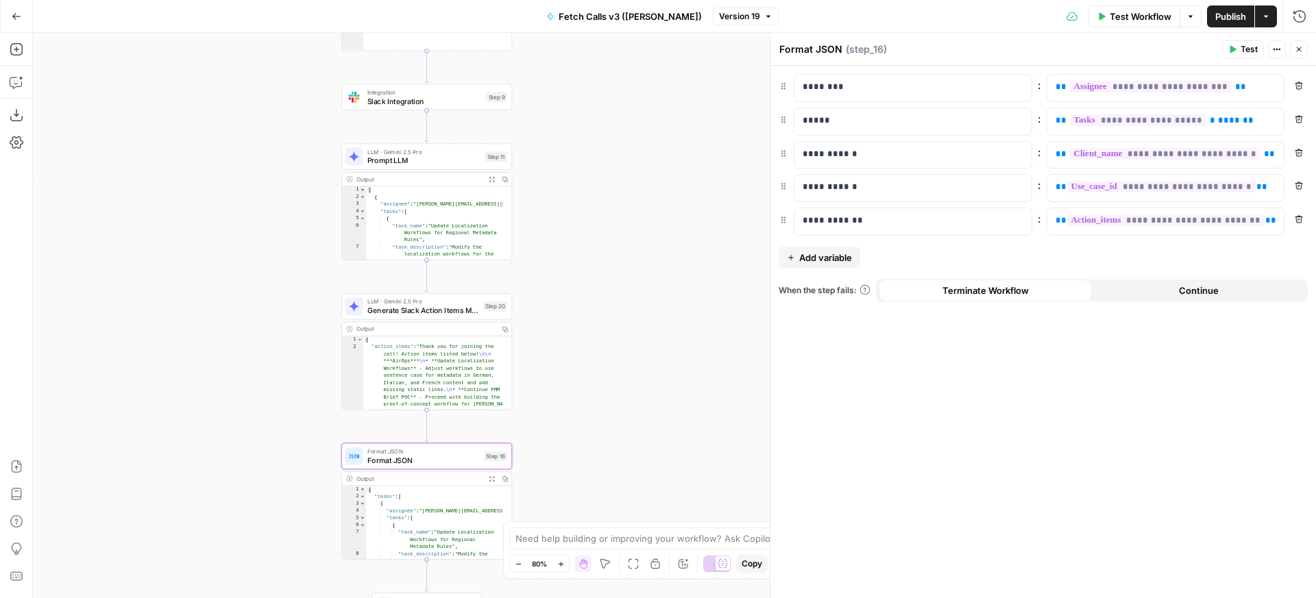
drag, startPoint x: 637, startPoint y: 155, endPoint x: 636, endPoint y: 207, distance: 52.1
click at [636, 207] on div "**********" at bounding box center [674, 316] width 1283 height 566
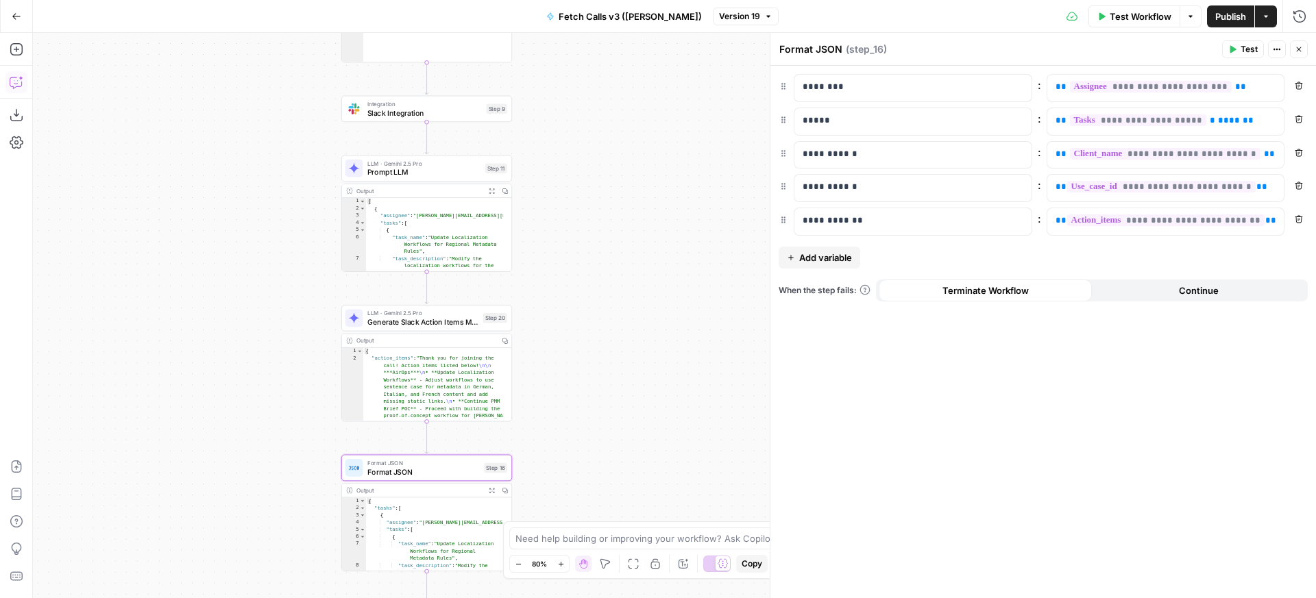
click at [14, 86] on icon "button" at bounding box center [17, 82] width 14 height 14
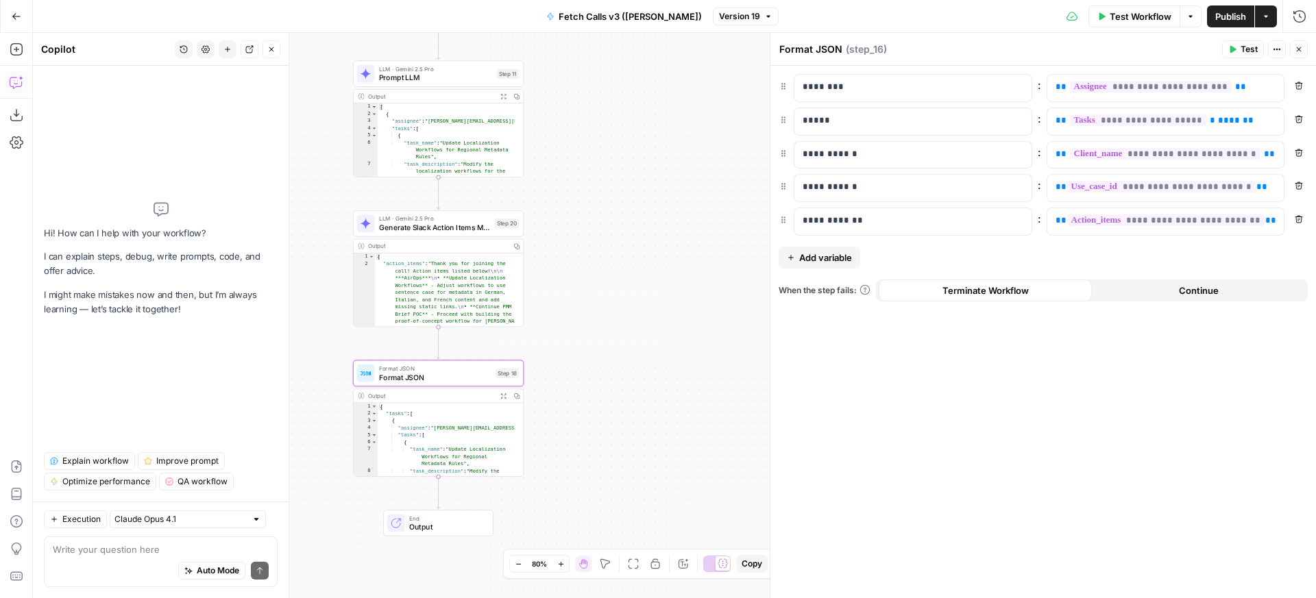
drag, startPoint x: 635, startPoint y: 345, endPoint x: 641, endPoint y: 314, distance: 31.5
click at [641, 314] on div "**********" at bounding box center [674, 316] width 1283 height 566
click at [173, 548] on textarea at bounding box center [161, 550] width 216 height 14
type textarea "update such that each task is assigned"
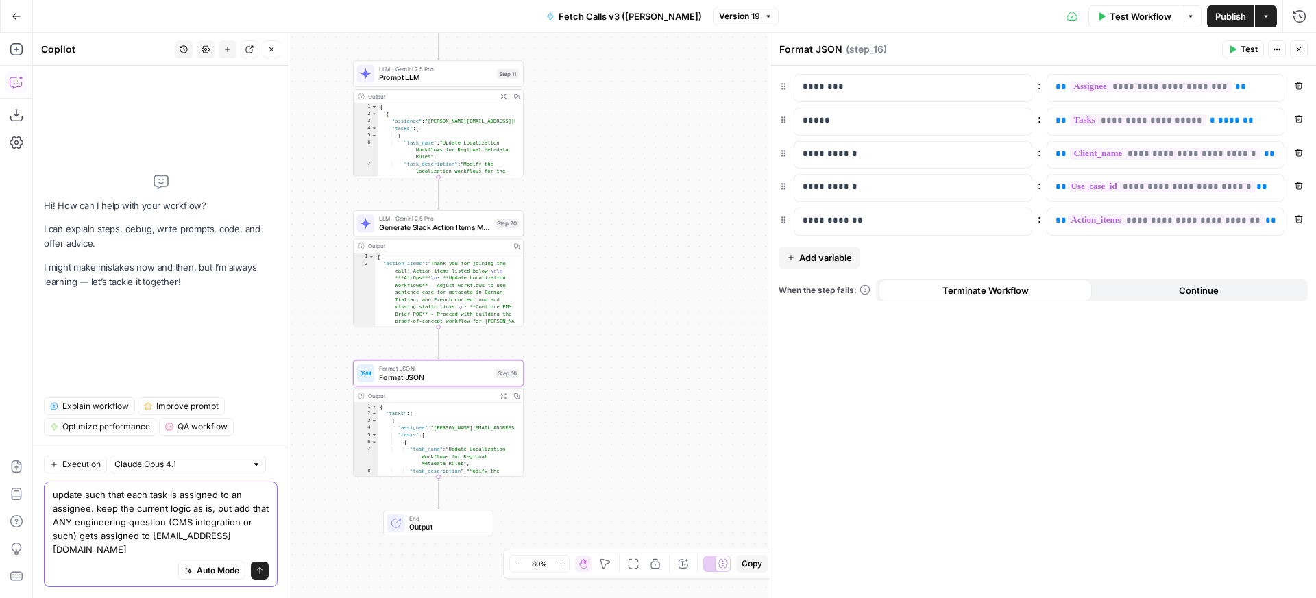
click at [91, 524] on textarea "update such that each task is assigned to an assignee. keep the current logic a…" at bounding box center [161, 522] width 216 height 69
type textarea "update such that each task is assigned to an assignee. keep the current logic a…"
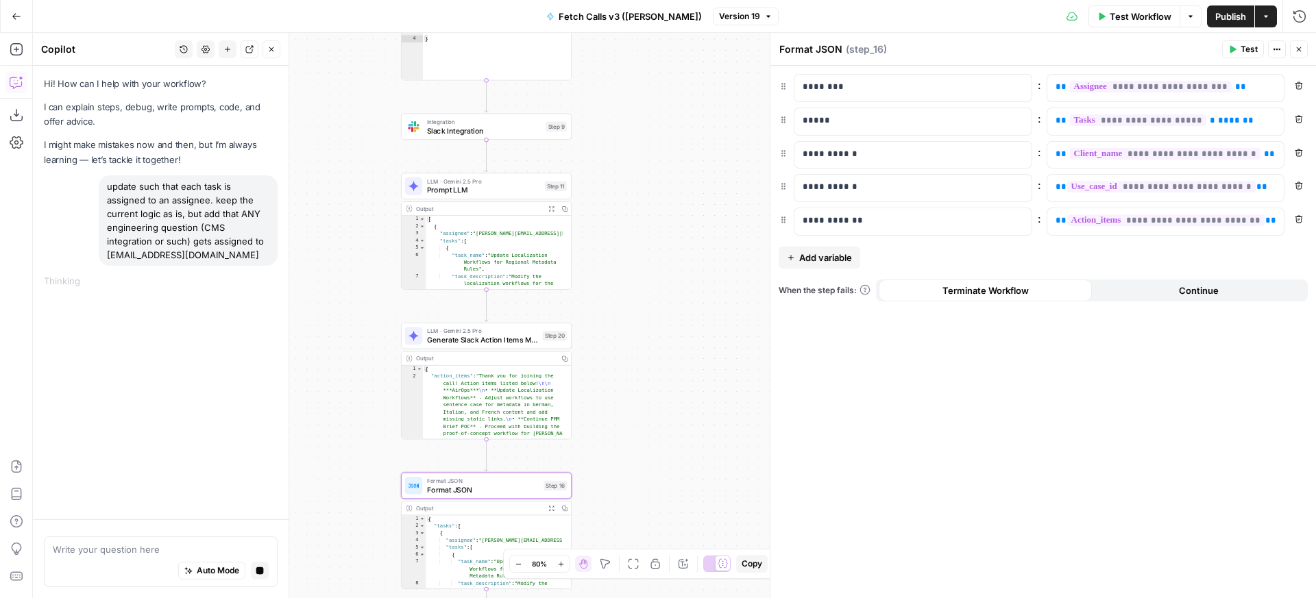
drag, startPoint x: 603, startPoint y: 198, endPoint x: 647, endPoint y: 308, distance: 118.4
click at [647, 308] on div "**********" at bounding box center [674, 316] width 1283 height 566
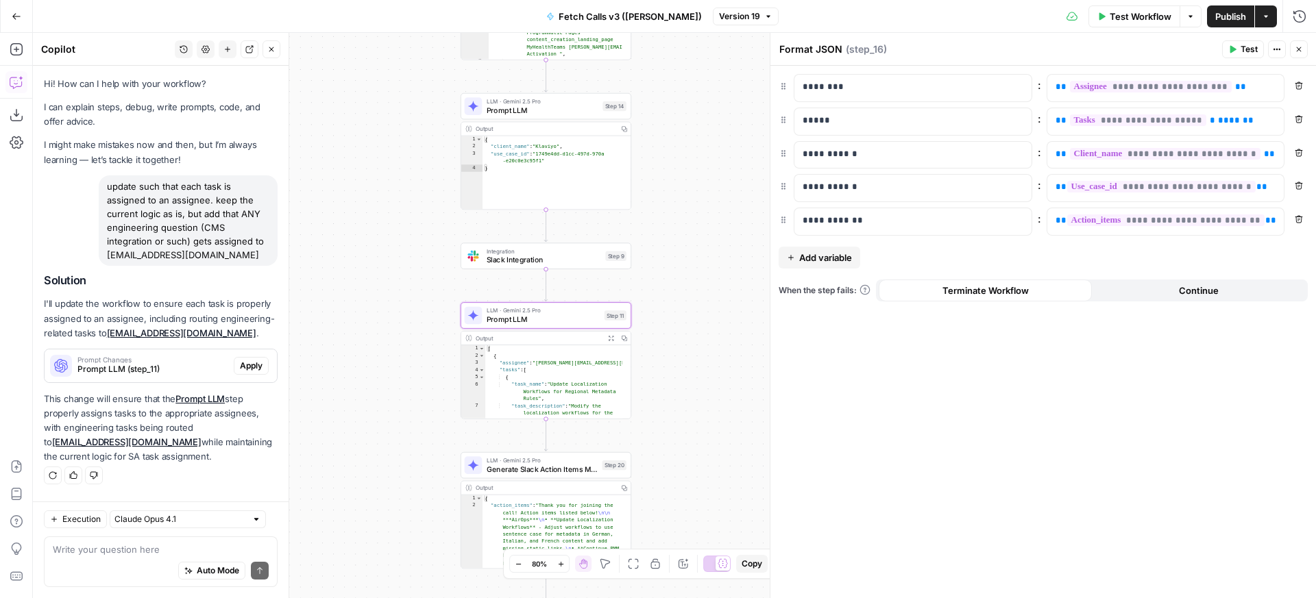
click at [247, 368] on span "Apply" at bounding box center [251, 366] width 23 height 12
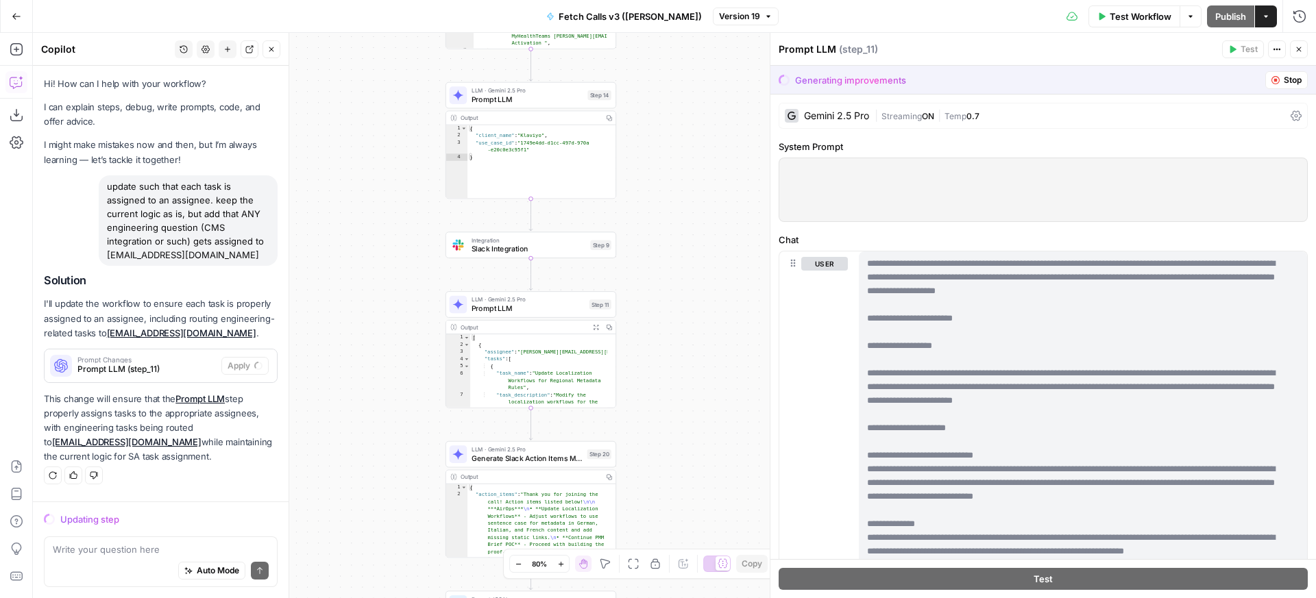
drag, startPoint x: 359, startPoint y: 380, endPoint x: 330, endPoint y: 371, distance: 29.5
click at [330, 371] on div "**********" at bounding box center [674, 316] width 1283 height 566
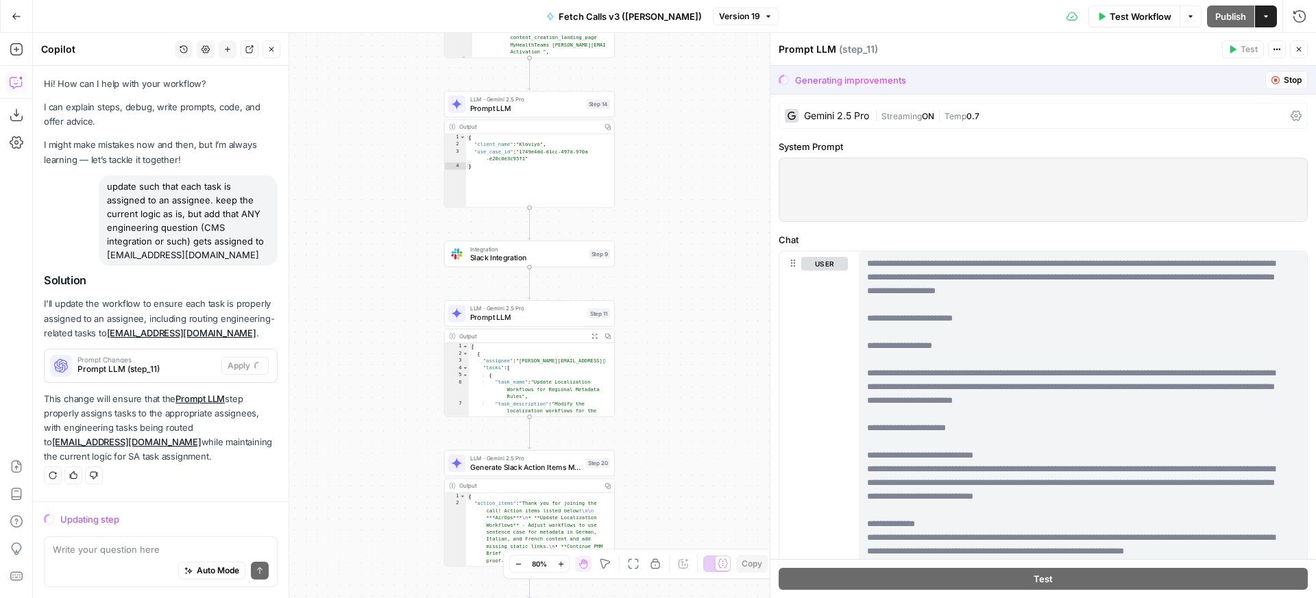
click at [422, 361] on div "**********" at bounding box center [674, 316] width 1283 height 566
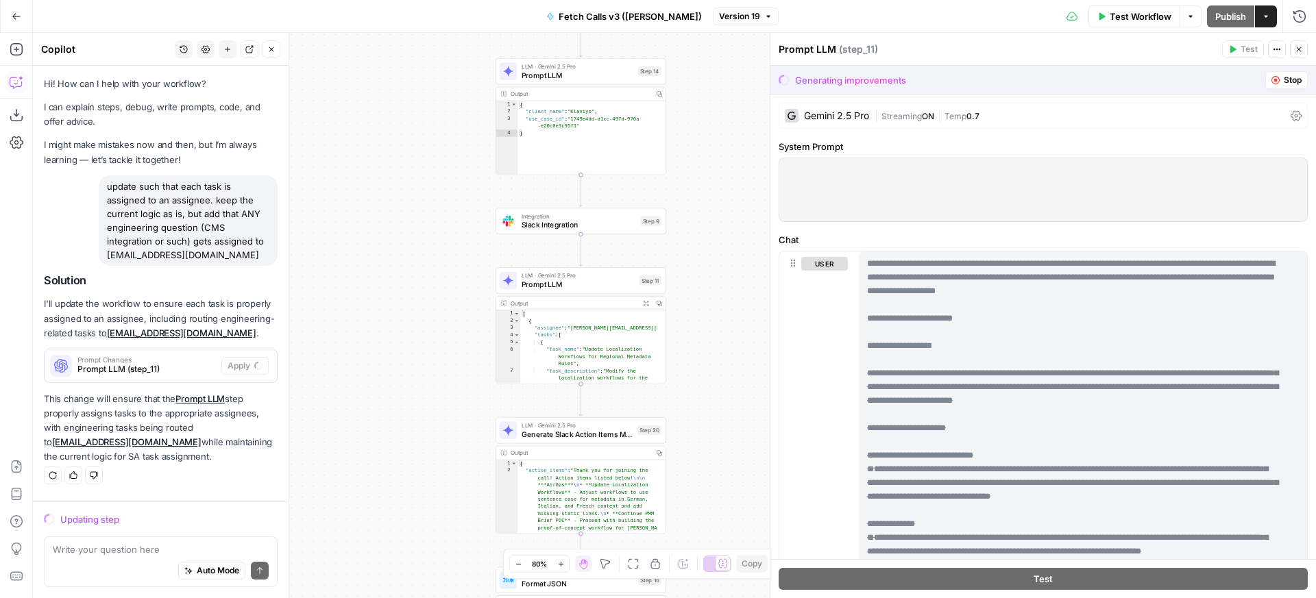
drag, startPoint x: 381, startPoint y: 363, endPoint x: 433, endPoint y: 332, distance: 60.3
click at [433, 332] on div "**********" at bounding box center [674, 316] width 1283 height 566
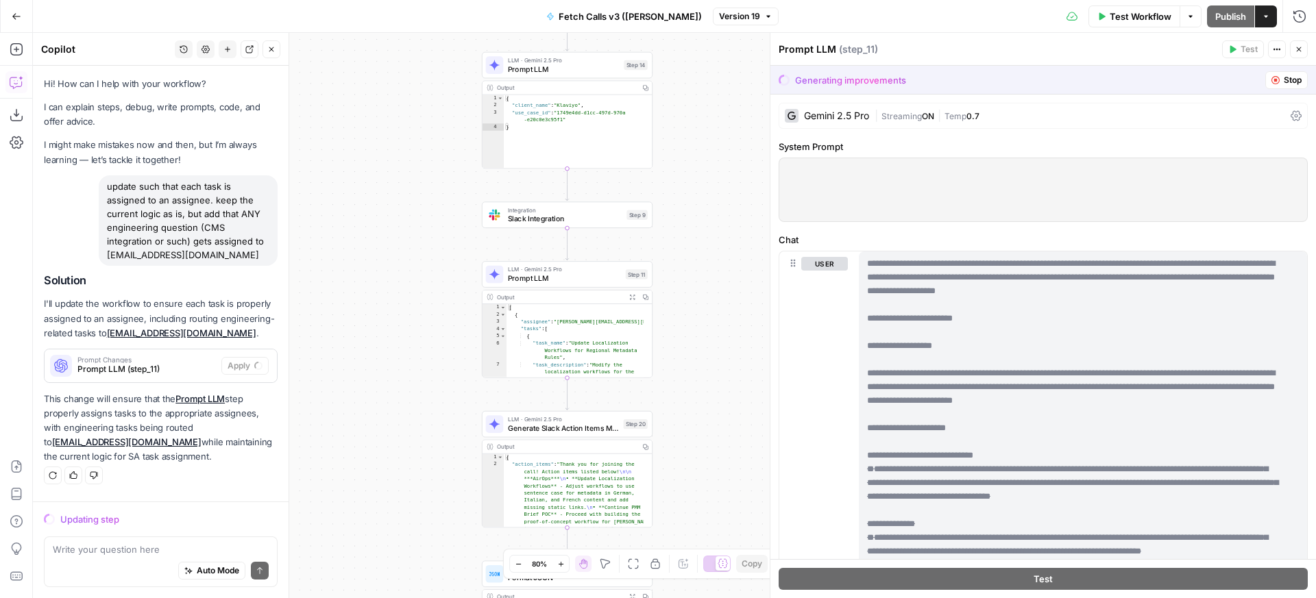
drag, startPoint x: 423, startPoint y: 325, endPoint x: 411, endPoint y: 320, distance: 12.6
click at [411, 320] on div "**********" at bounding box center [674, 316] width 1283 height 566
click at [239, 284] on h2 "Solution" at bounding box center [161, 280] width 234 height 13
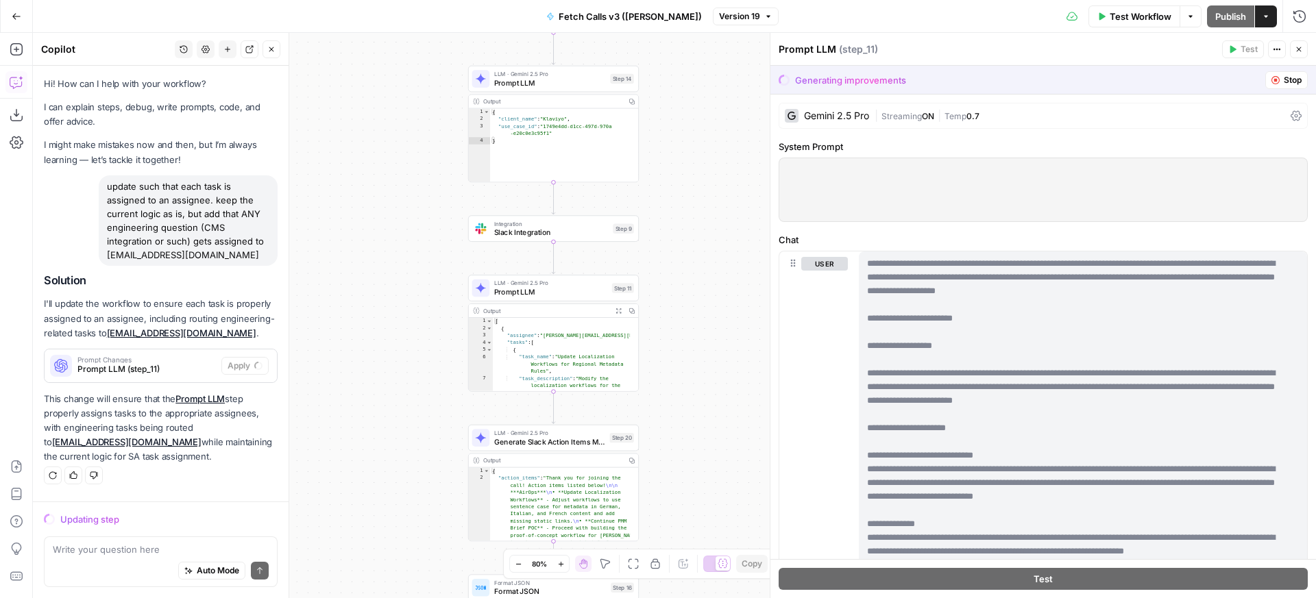
drag, startPoint x: 383, startPoint y: 231, endPoint x: 369, endPoint y: 245, distance: 19.4
click at [369, 245] on div "**********" at bounding box center [674, 316] width 1283 height 566
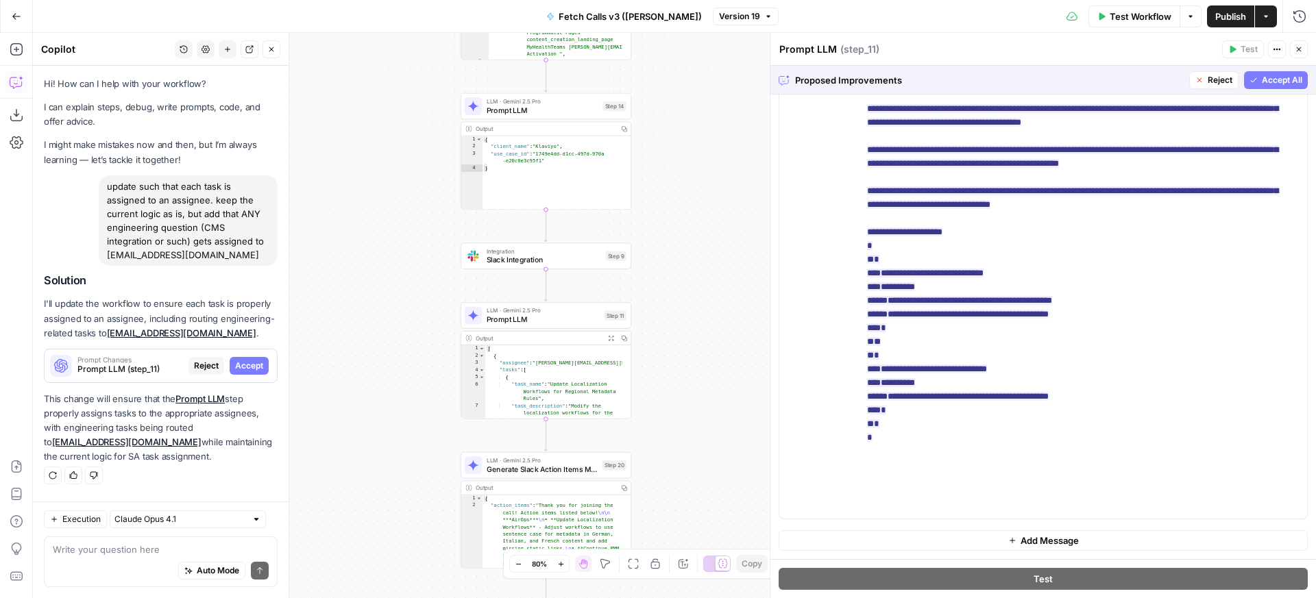
click at [1268, 90] on div "Proposed Improvements Reject Accept All" at bounding box center [1043, 80] width 546 height 28
click at [1272, 82] on span "Accept All" at bounding box center [1282, 80] width 40 height 12
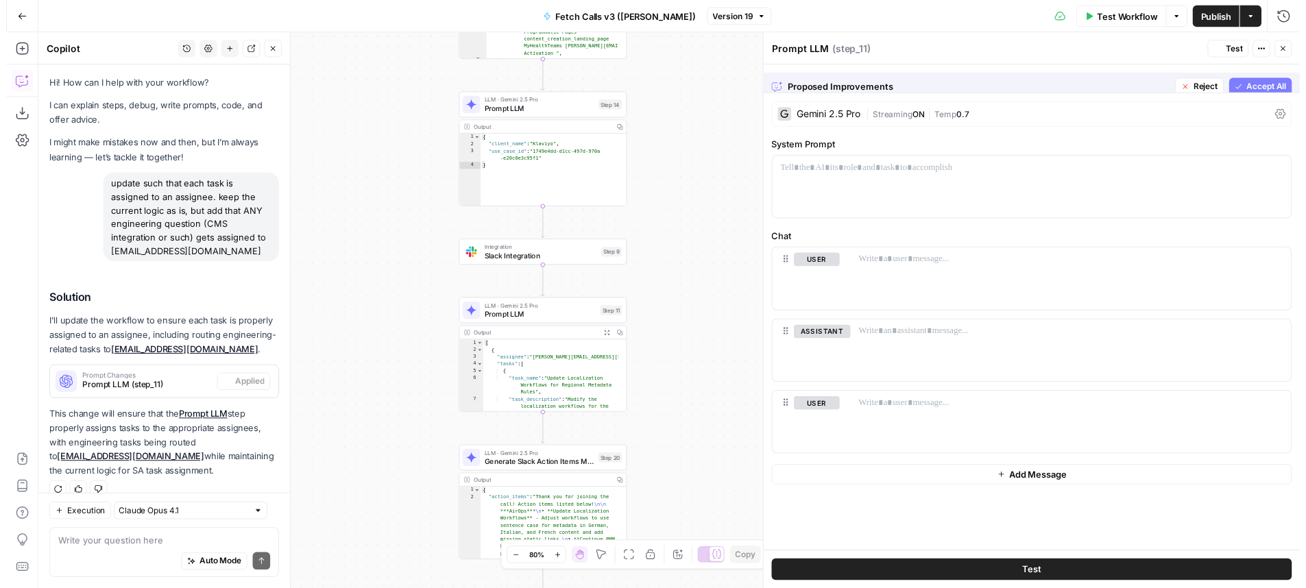
scroll to position [18, 0]
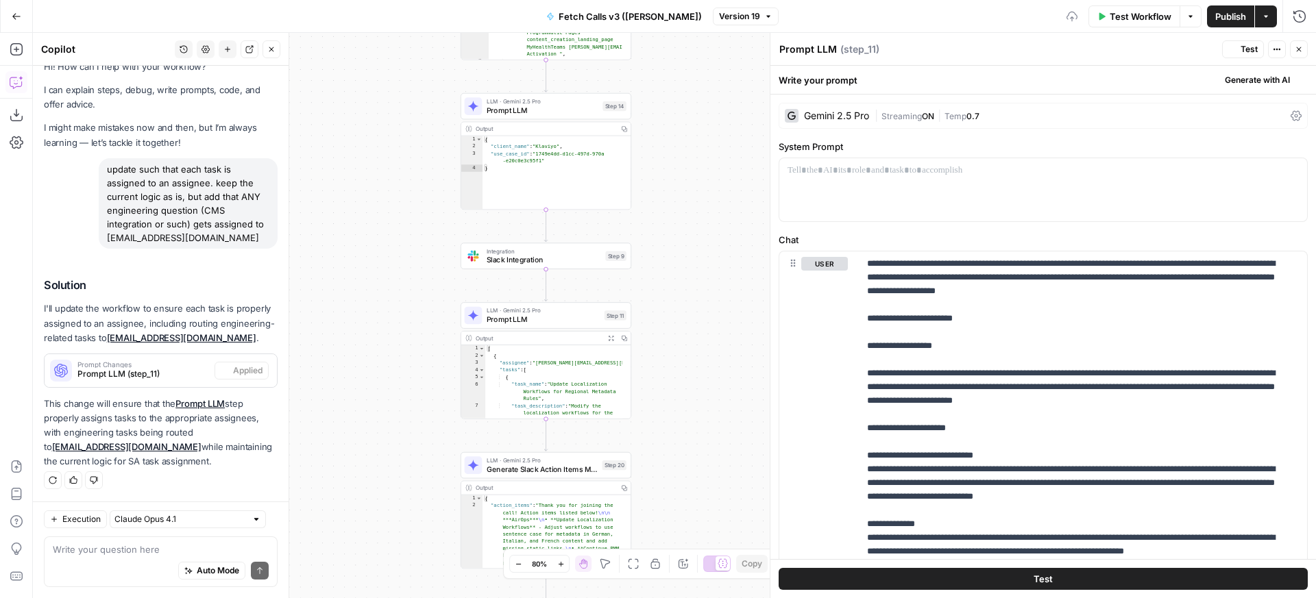
click at [1242, 56] on button "Test" at bounding box center [1243, 49] width 42 height 18
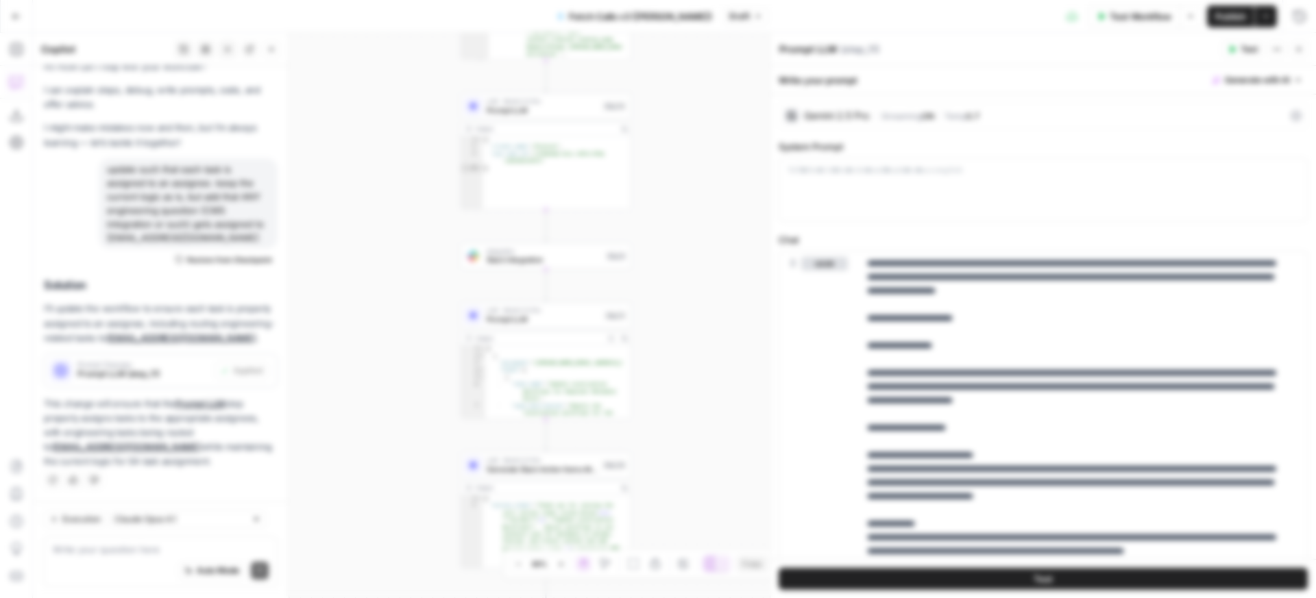
click at [957, 166] on div "Test Previous Steps Testing this step requires running previous untested steps …" at bounding box center [658, 299] width 1316 height 598
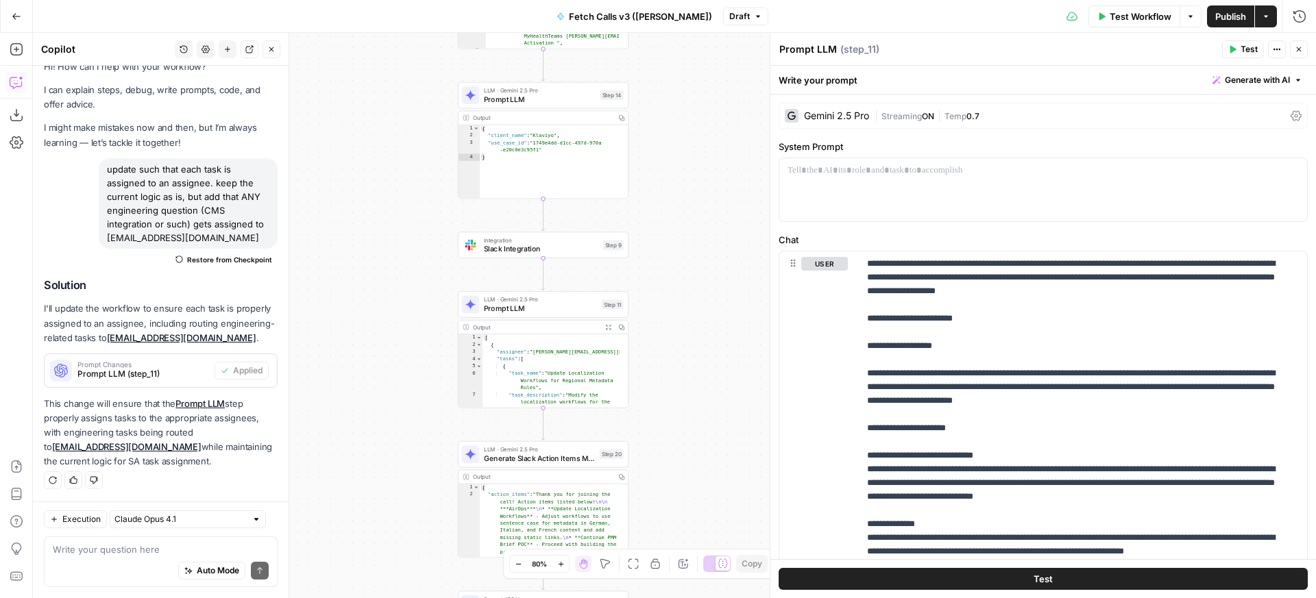
drag, startPoint x: 689, startPoint y: 264, endPoint x: 685, endPoint y: 252, distance: 12.8
click at [685, 252] on div "**********" at bounding box center [674, 316] width 1283 height 566
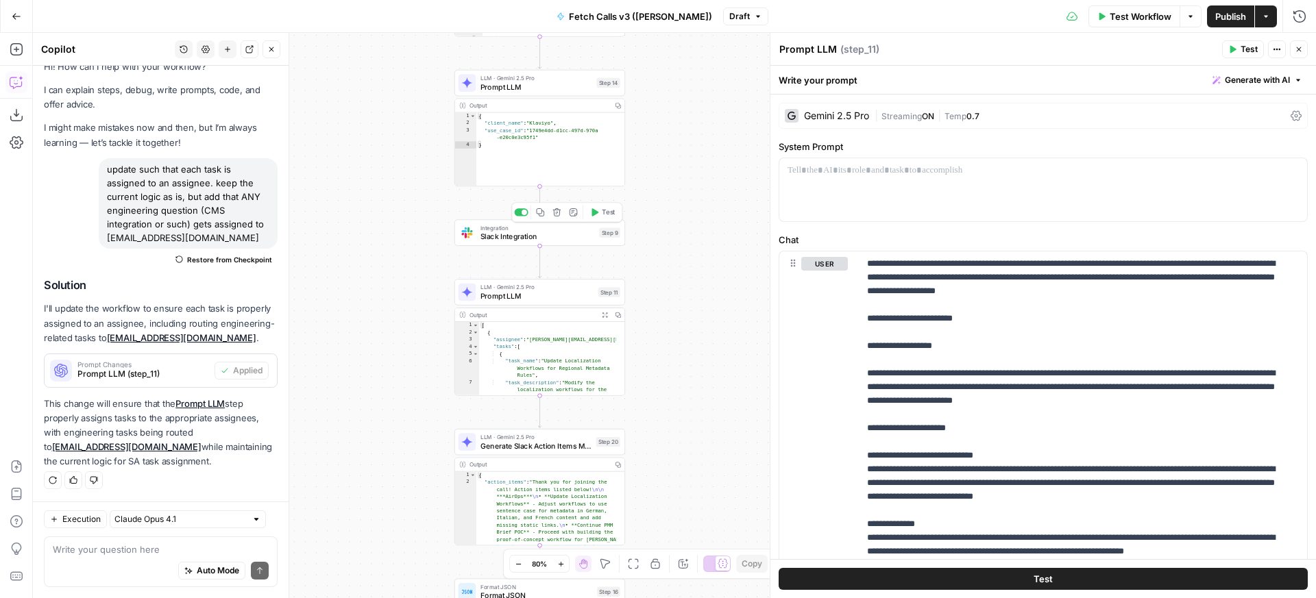
click at [524, 214] on div at bounding box center [524, 212] width 5 height 5
click at [609, 275] on span "Test" at bounding box center [608, 272] width 13 height 10
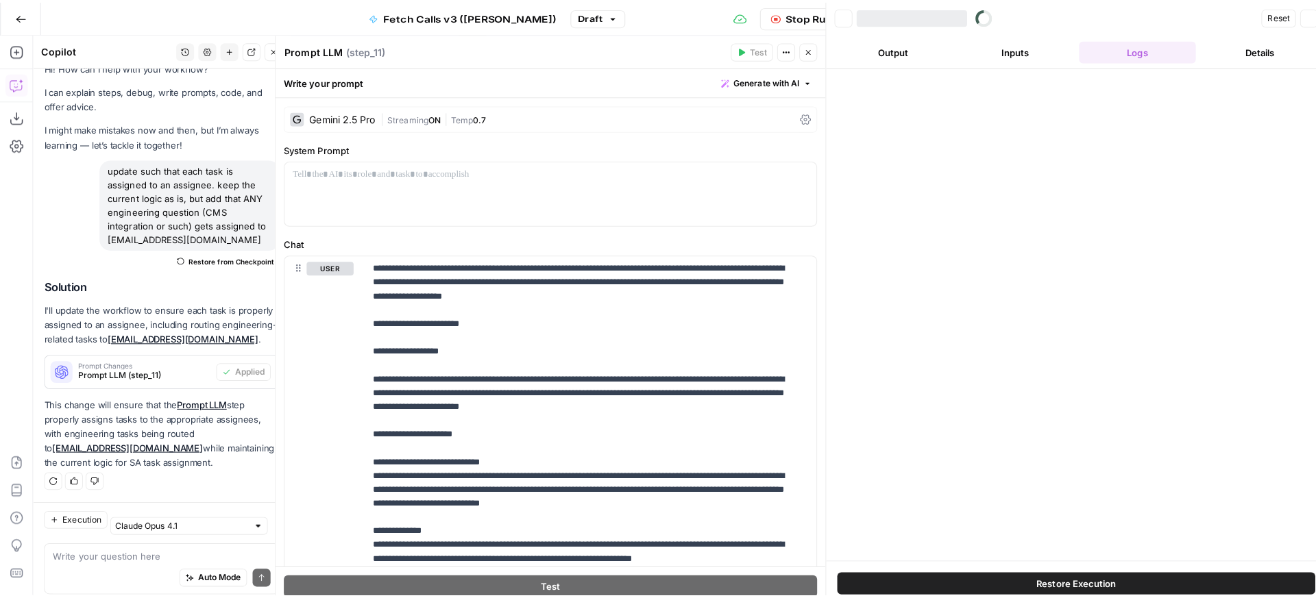
scroll to position [18, 0]
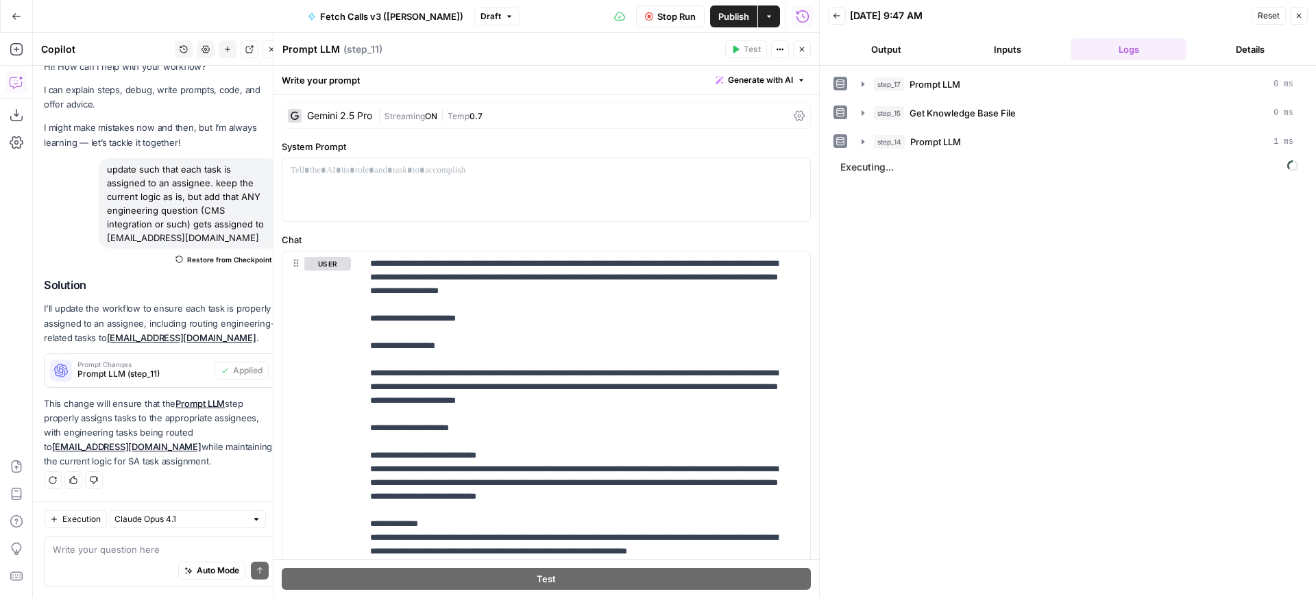
click at [805, 53] on button "Close" at bounding box center [802, 49] width 18 height 18
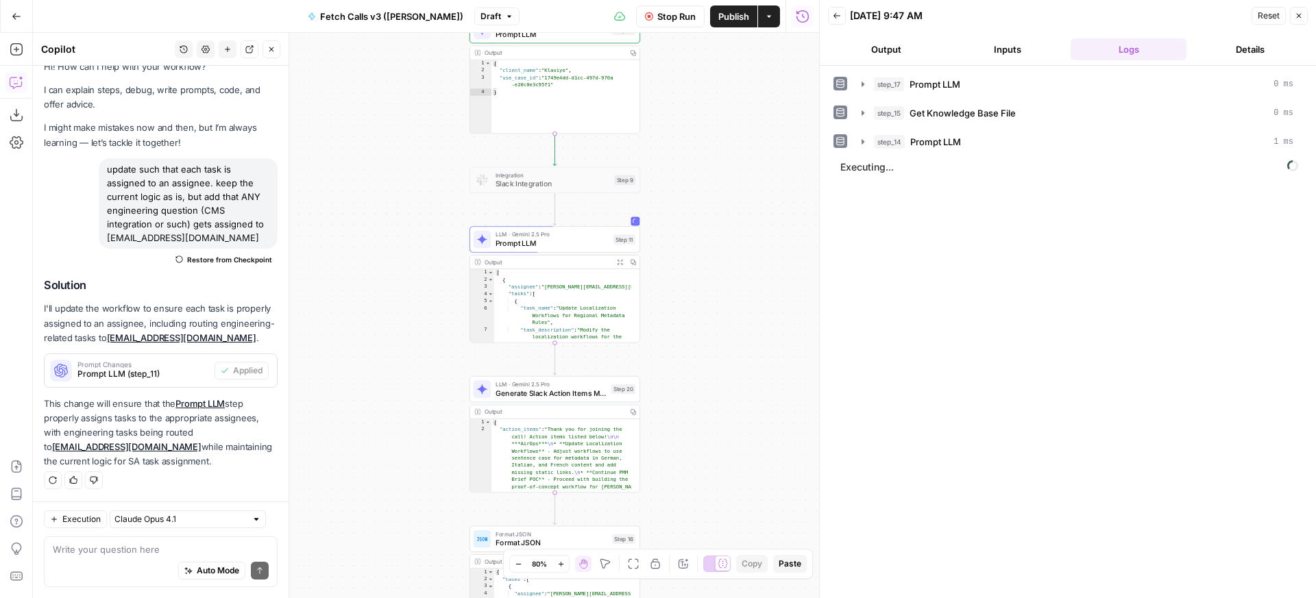
drag, startPoint x: 760, startPoint y: 306, endPoint x: 772, endPoint y: 263, distance: 44.3
click at [772, 263] on div "**********" at bounding box center [426, 316] width 786 height 566
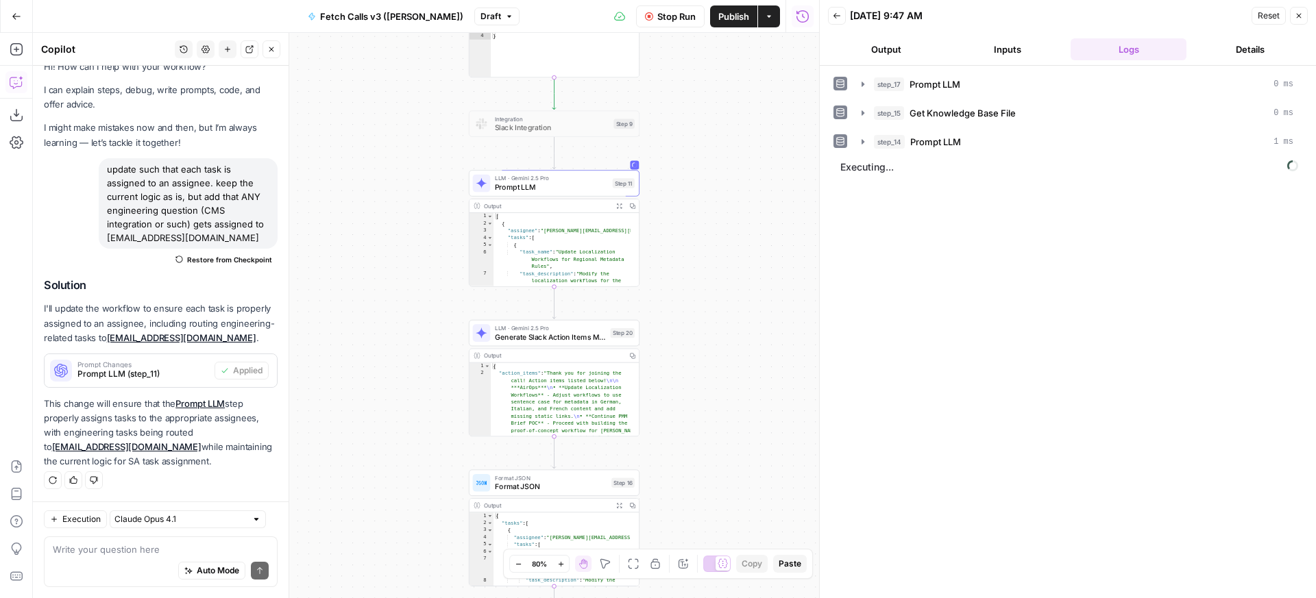
drag, startPoint x: 766, startPoint y: 274, endPoint x: 762, endPoint y: 226, distance: 48.8
click at [762, 226] on div "**********" at bounding box center [426, 316] width 786 height 566
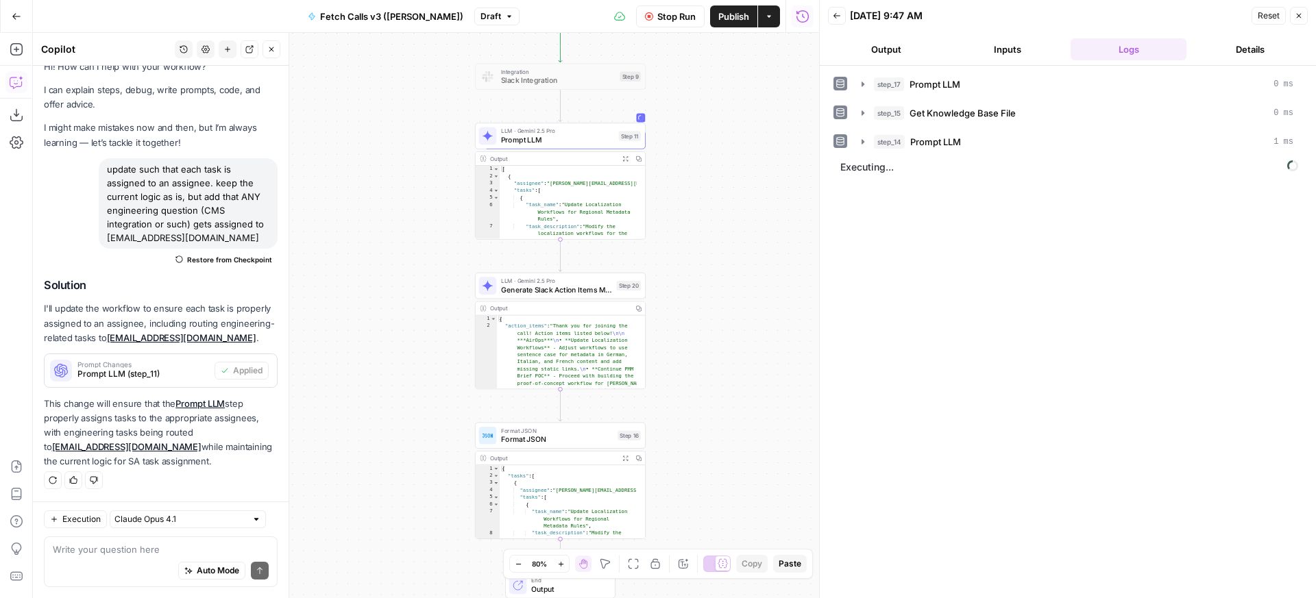
drag, startPoint x: 681, startPoint y: 322, endPoint x: 690, endPoint y: 228, distance: 94.3
click at [690, 228] on div "**********" at bounding box center [426, 316] width 786 height 566
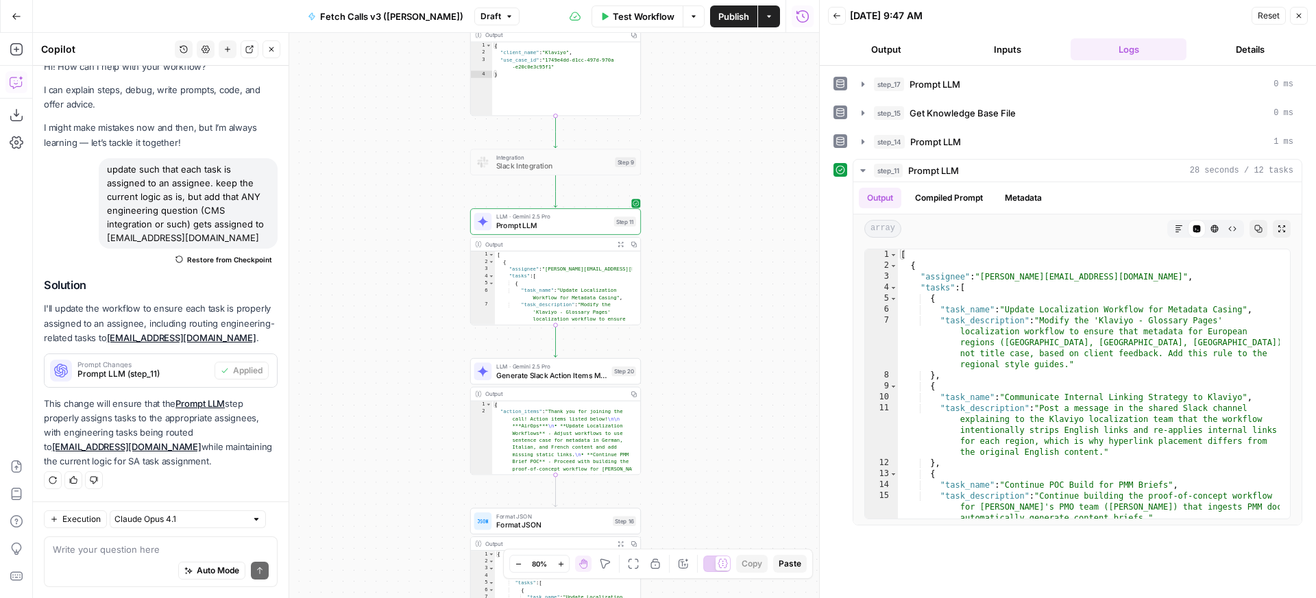
drag, startPoint x: 749, startPoint y: 404, endPoint x: 788, endPoint y: 314, distance: 98.2
click at [733, 309] on div "**********" at bounding box center [426, 316] width 786 height 566
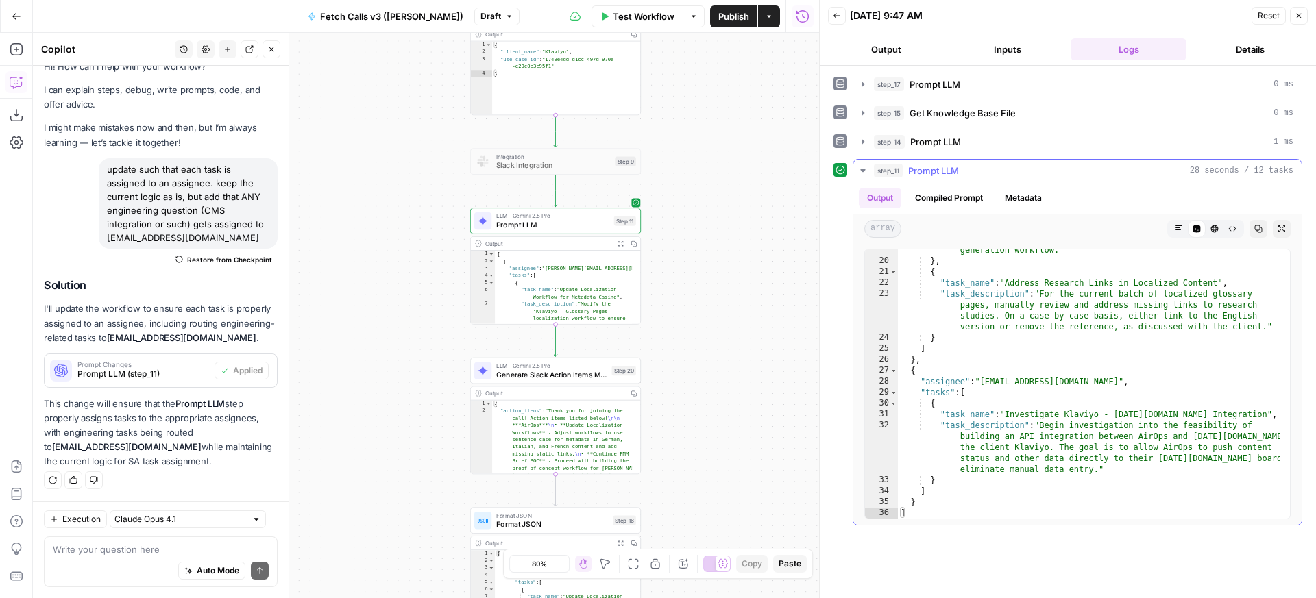
scroll to position [344, 0]
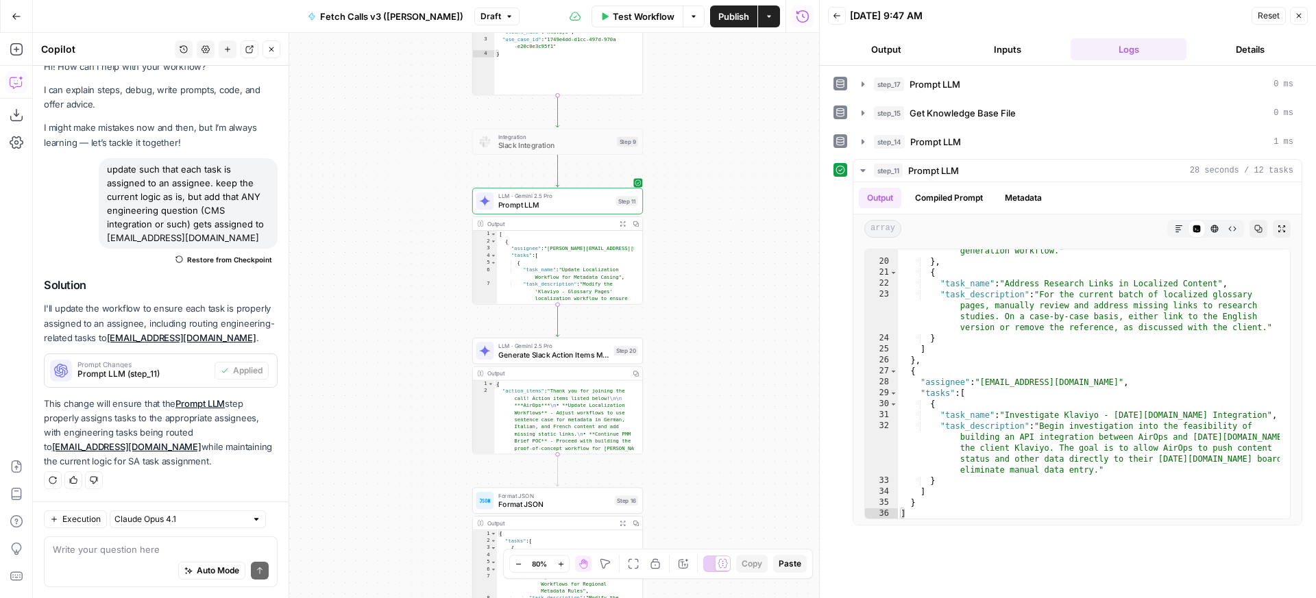
drag, startPoint x: 701, startPoint y: 401, endPoint x: 707, endPoint y: 334, distance: 67.5
click at [707, 334] on div "**********" at bounding box center [426, 316] width 786 height 566
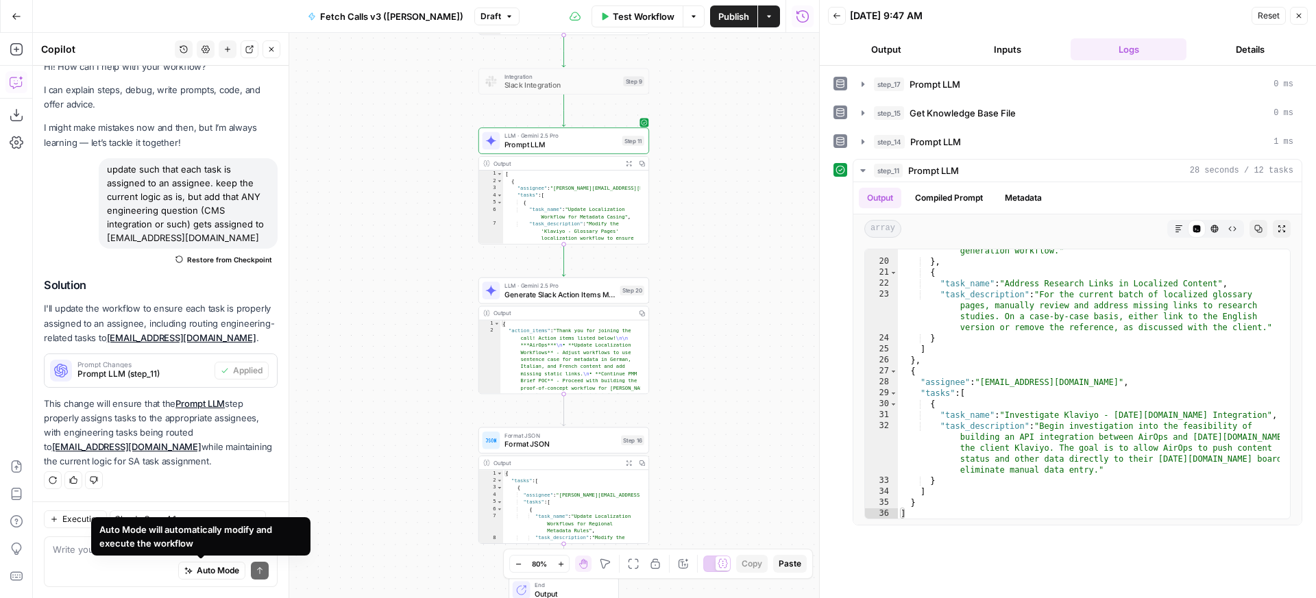
click at [196, 550] on div "Auto Mode will automatically modify and execute the workflow" at bounding box center [200, 537] width 219 height 38
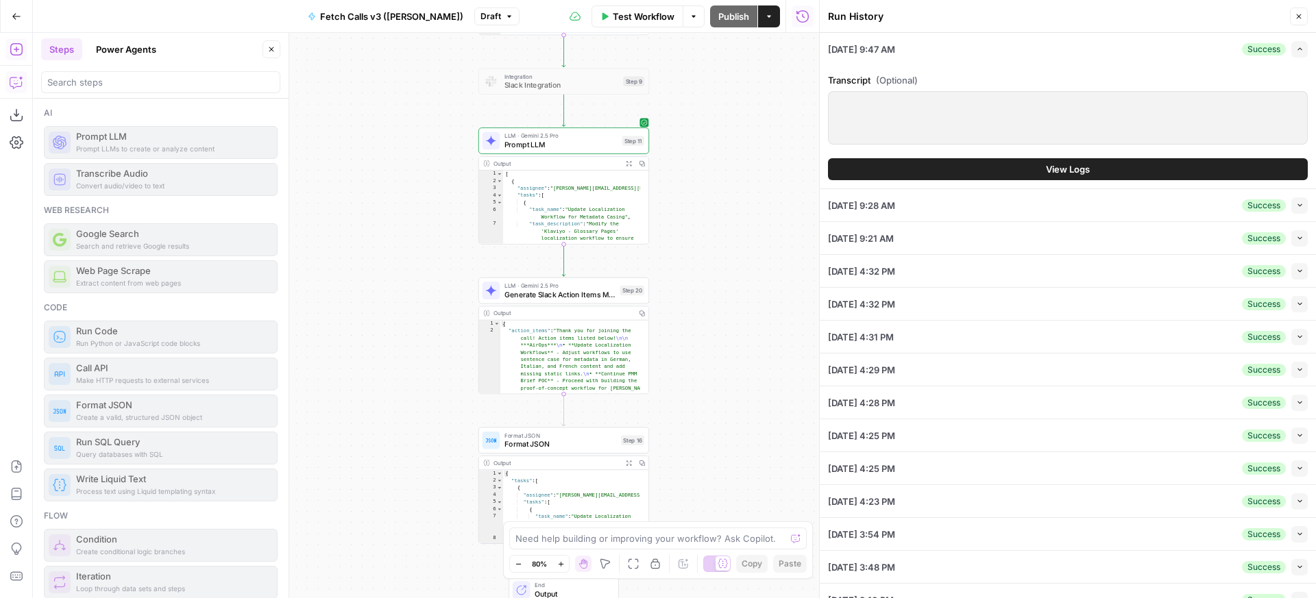
click at [13, 89] on button "Copilot" at bounding box center [16, 82] width 22 height 22
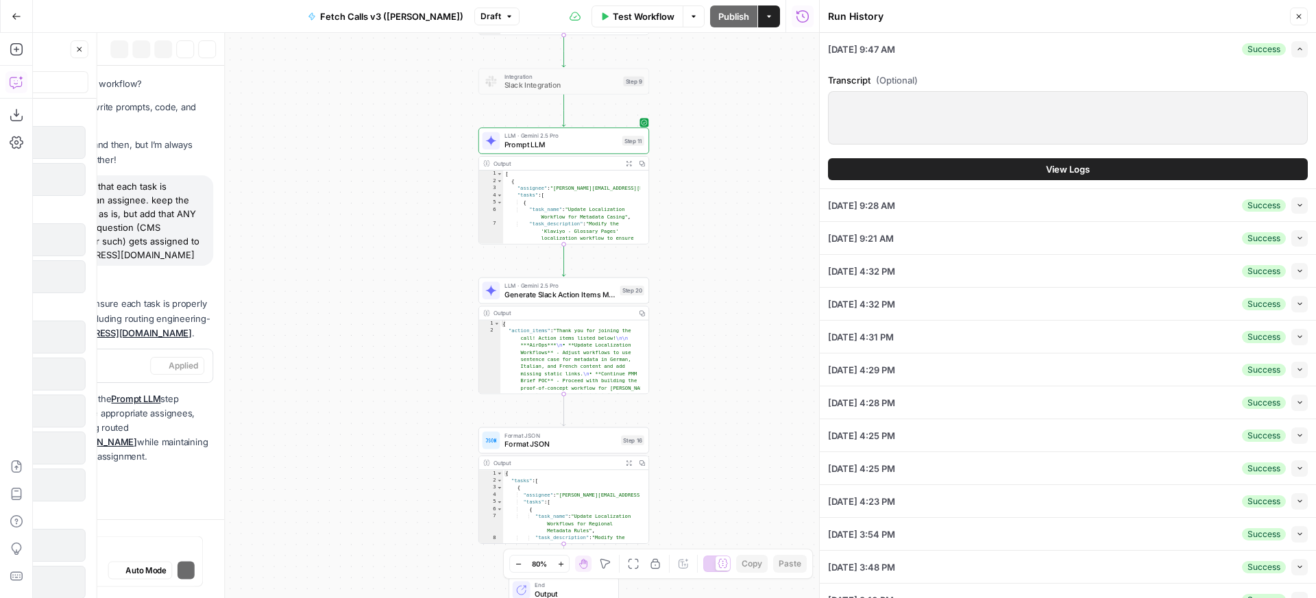
scroll to position [18, 0]
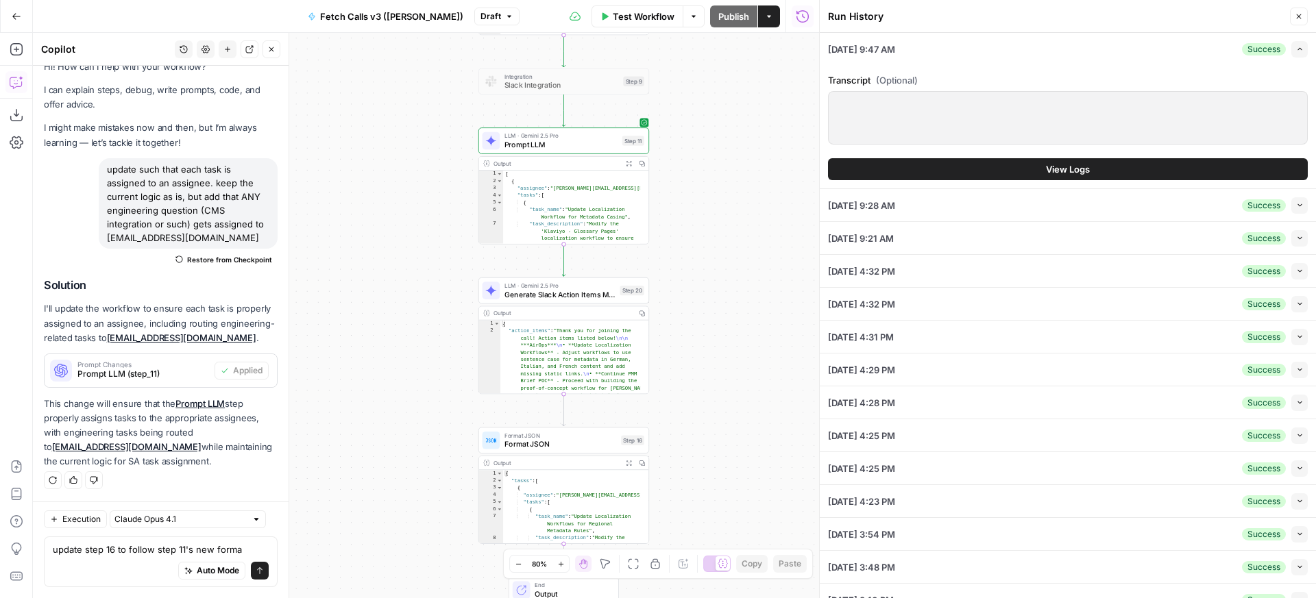
type textarea "update step 16 to follow step 11's new format"
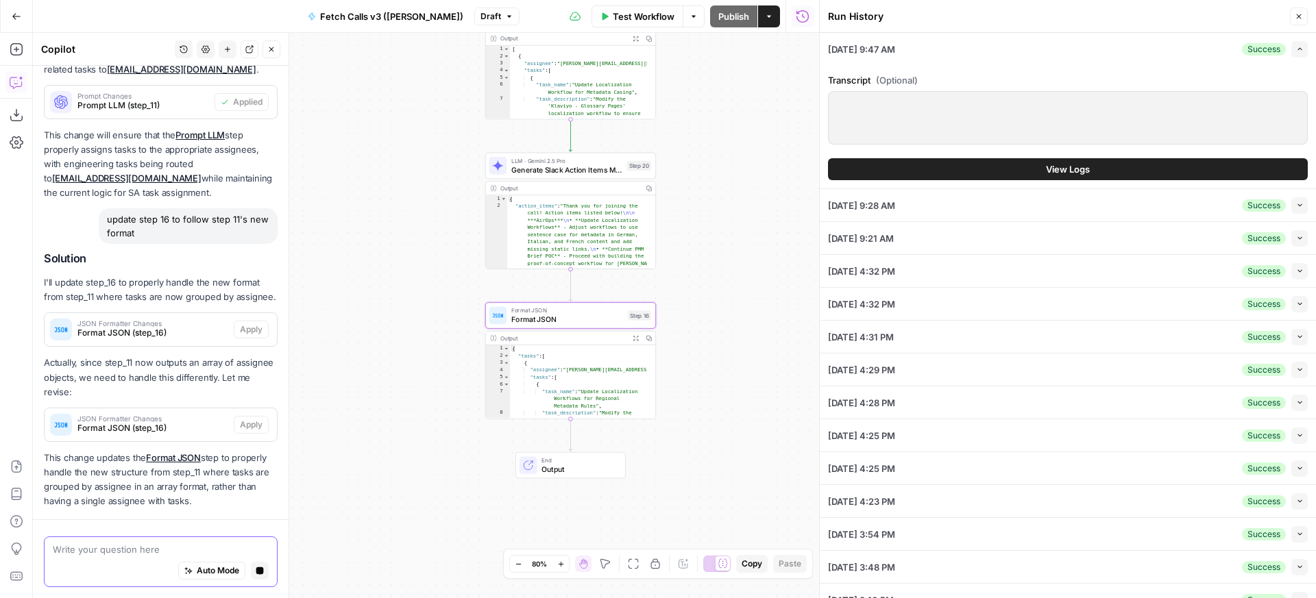
scroll to position [341, 0]
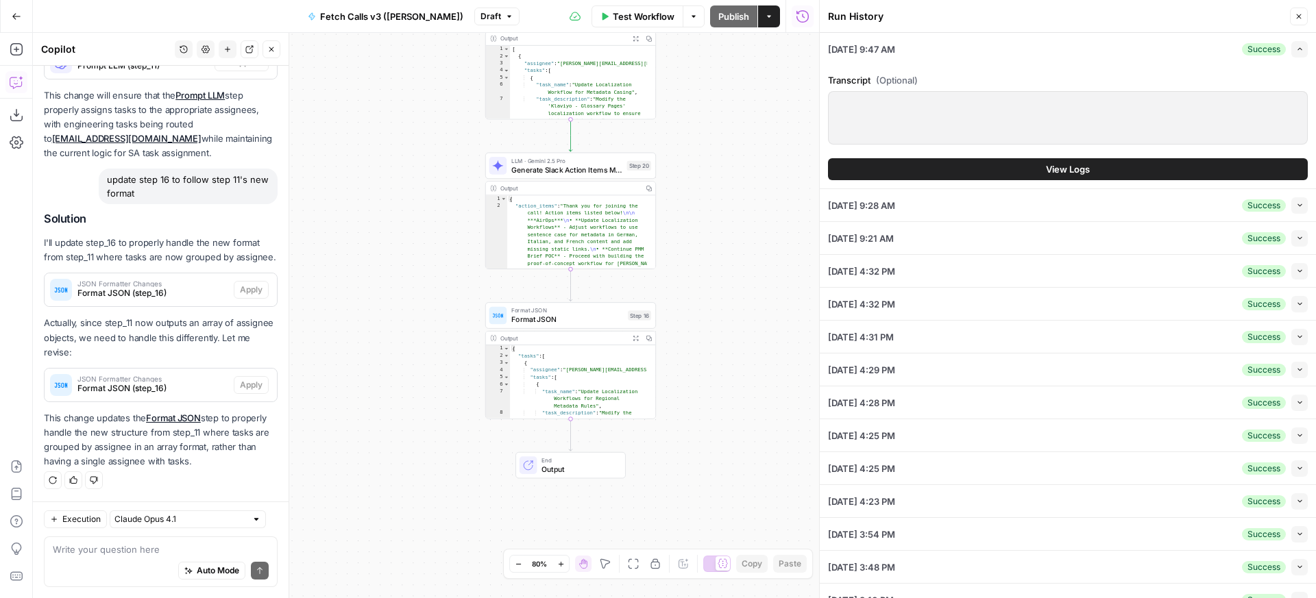
click at [58, 481] on button "Regenerate" at bounding box center [53, 481] width 18 height 18
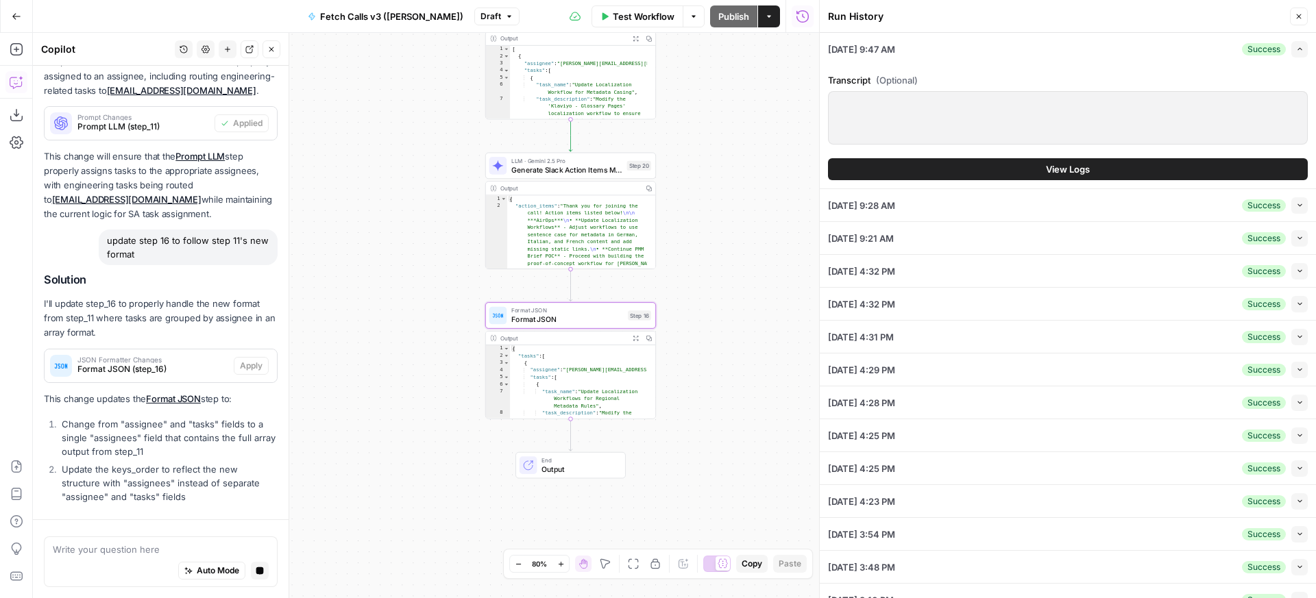
scroll to position [304, 0]
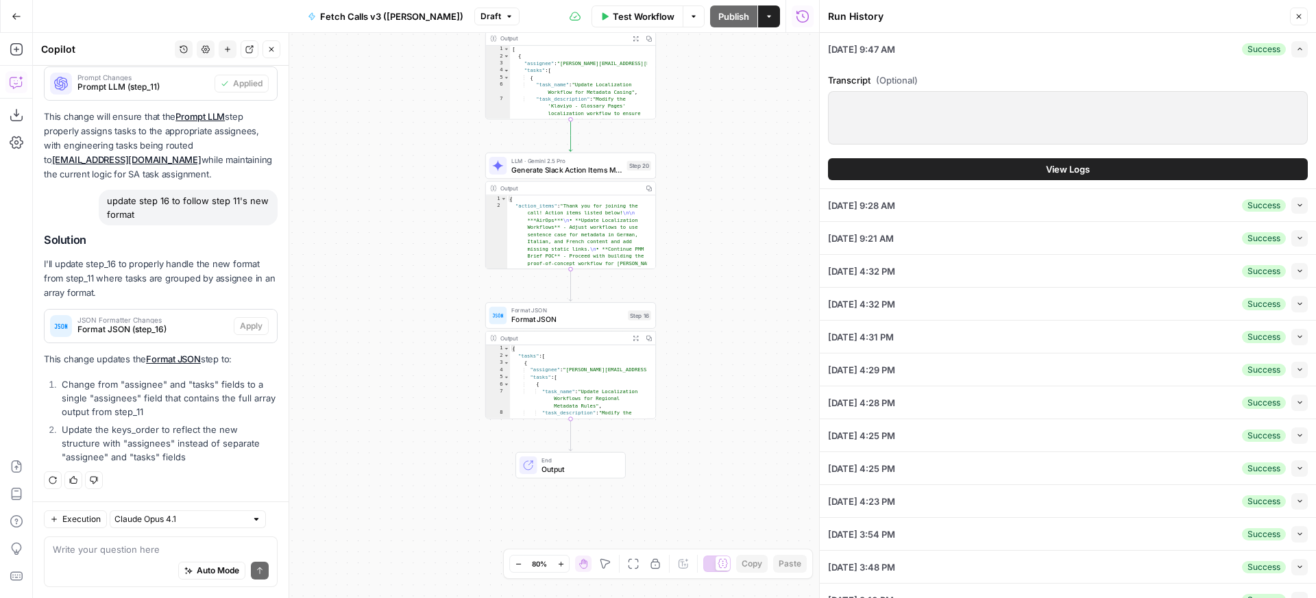
click at [355, 336] on div "**********" at bounding box center [426, 316] width 786 height 566
click at [189, 276] on p "I'll update step_16 to properly handle the new format from step_11 where tasks …" at bounding box center [161, 278] width 234 height 43
click at [1296, 15] on icon "button" at bounding box center [1299, 16] width 8 height 8
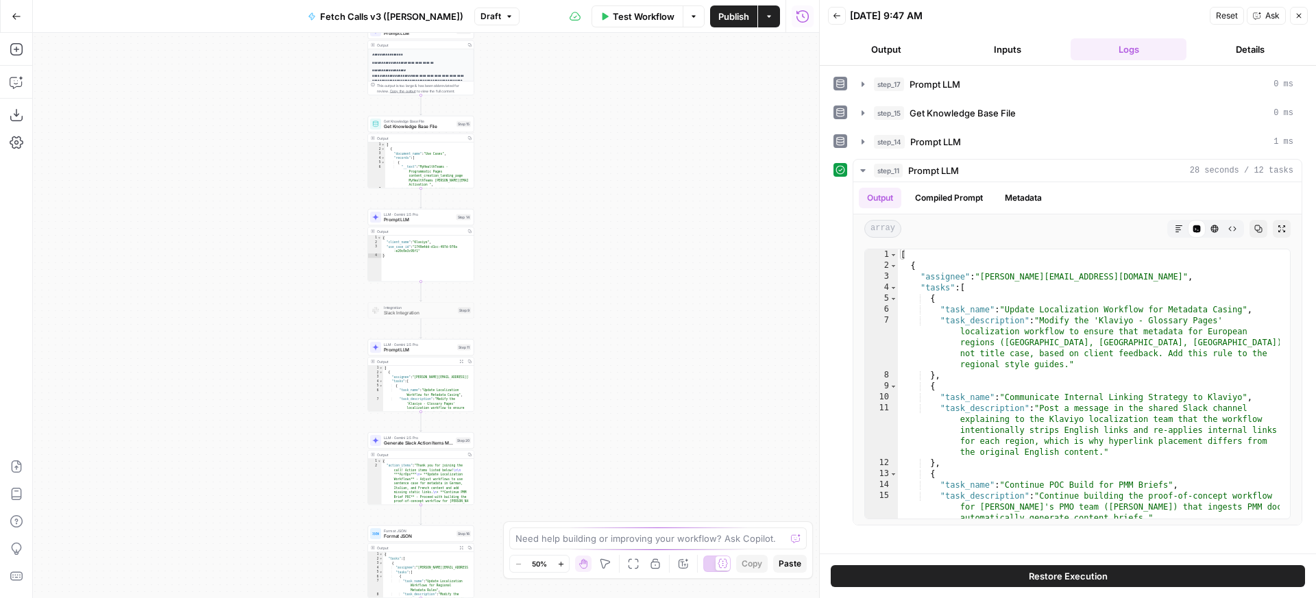
click at [12, 95] on div "Add Steps Copilot Download as JSON Settings Import JSON AirOps Academy Help Giv…" at bounding box center [16, 316] width 33 height 566
click at [14, 90] on button "Copilot" at bounding box center [16, 82] width 22 height 22
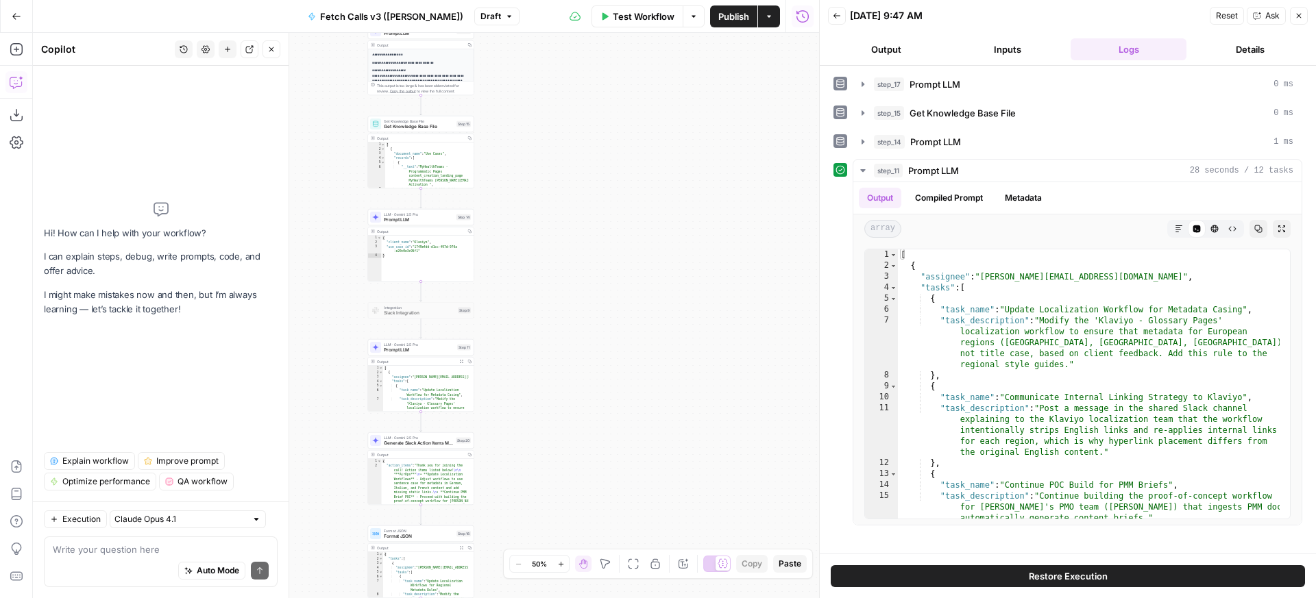
click at [184, 54] on button "History" at bounding box center [184, 49] width 18 height 18
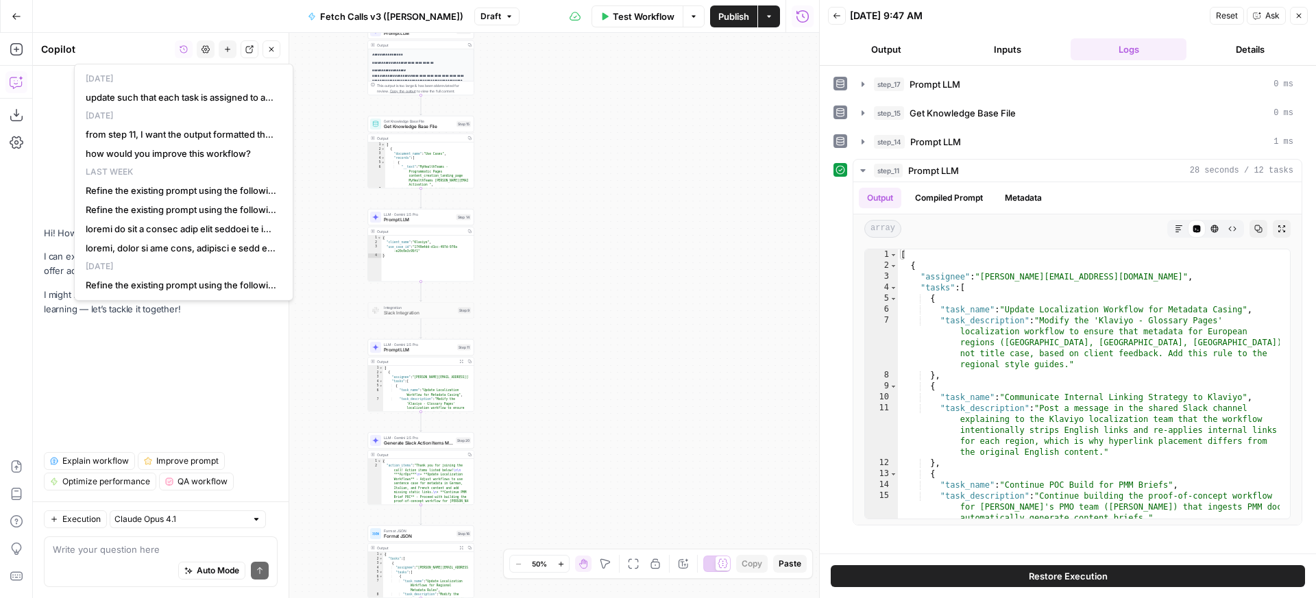
click at [171, 108] on p "[DATE]" at bounding box center [183, 116] width 207 height 18
click at [175, 104] on span "update such that each task is assigned to an assignee. keep the current logic a…" at bounding box center [181, 97] width 191 height 14
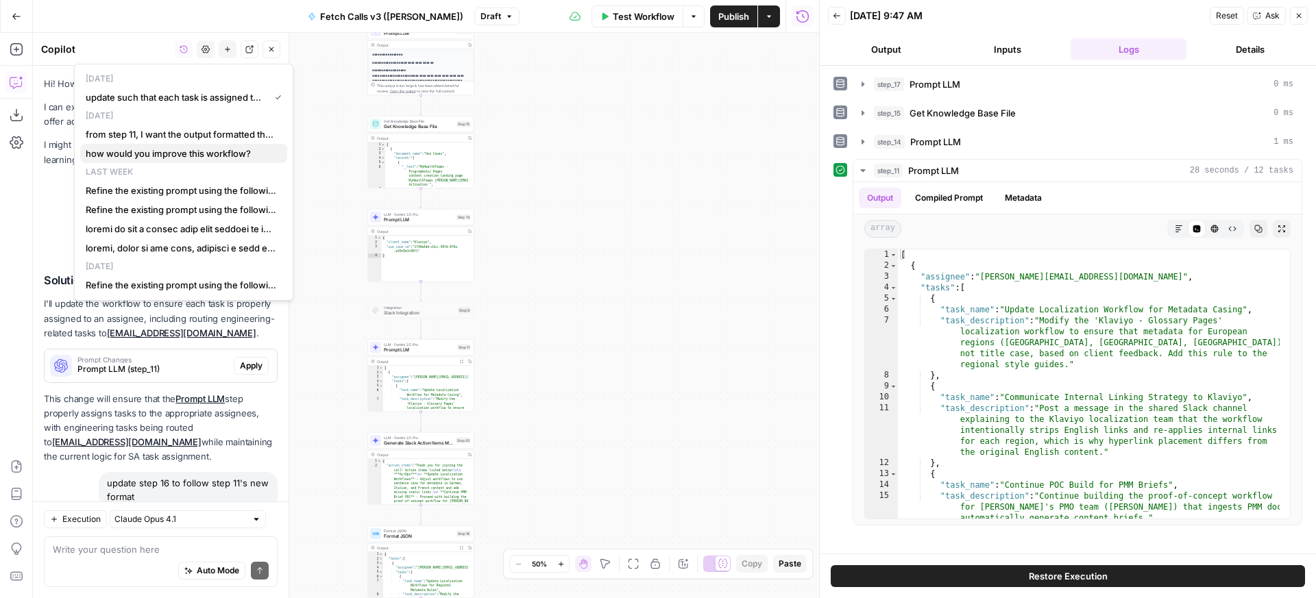
scroll to position [282, 0]
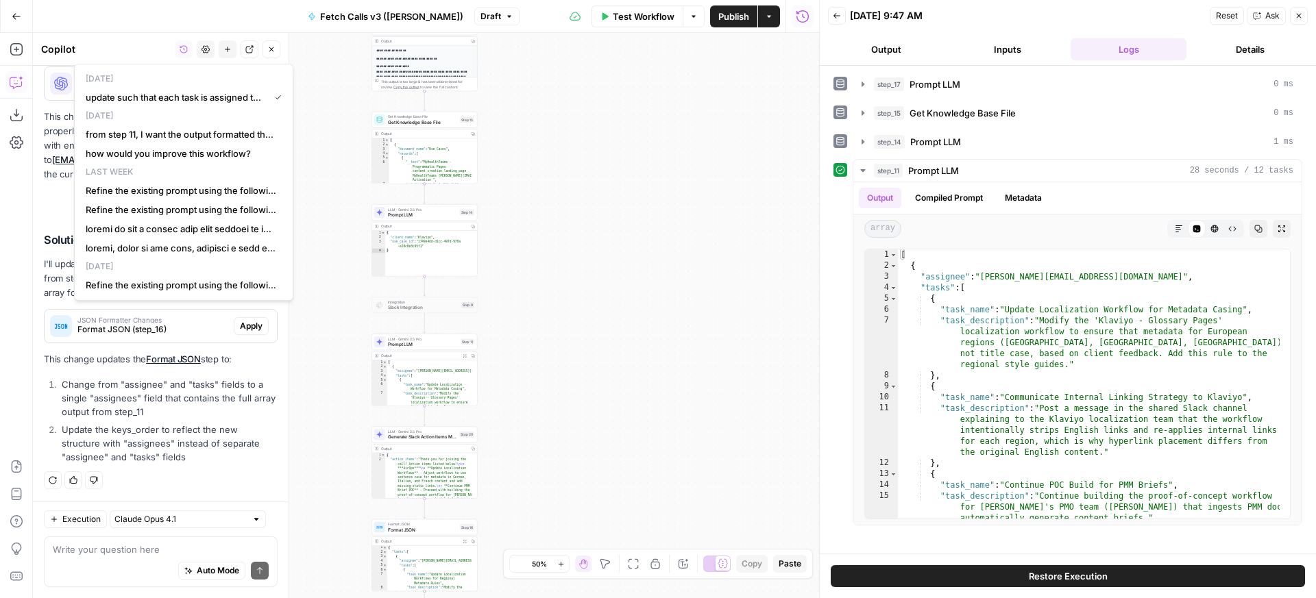
click at [228, 384] on li "Change from "assignee" and "tasks" fields to a single "assignees" field that co…" at bounding box center [167, 398] width 219 height 41
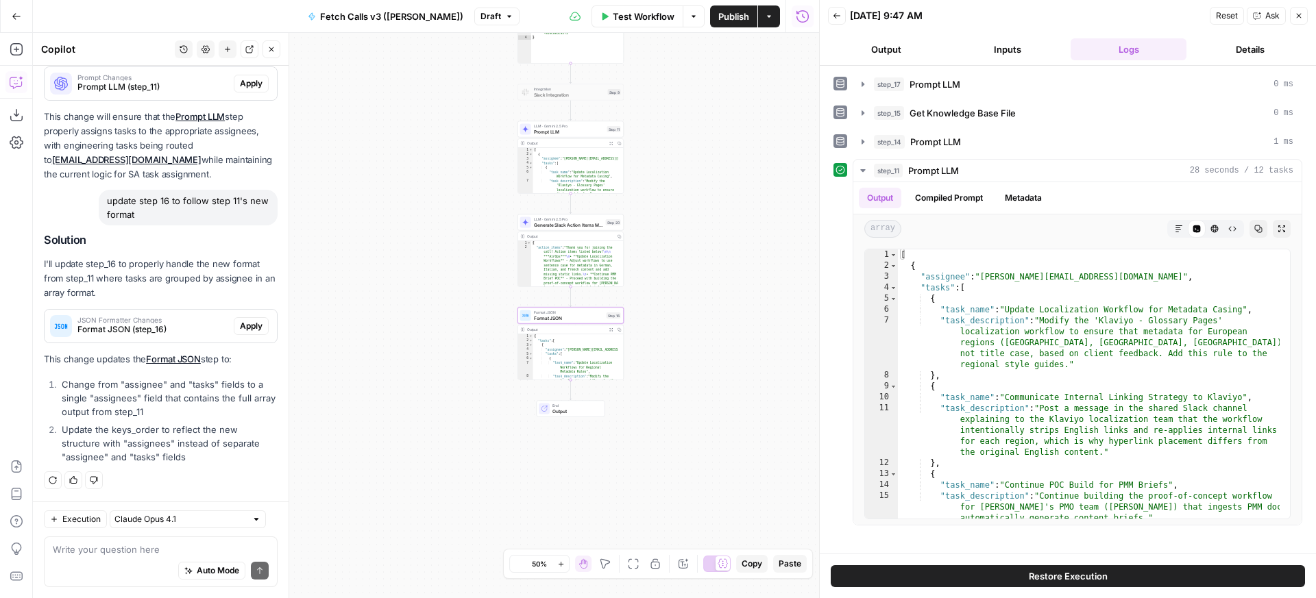
click at [240, 327] on span "Apply" at bounding box center [251, 326] width 23 height 12
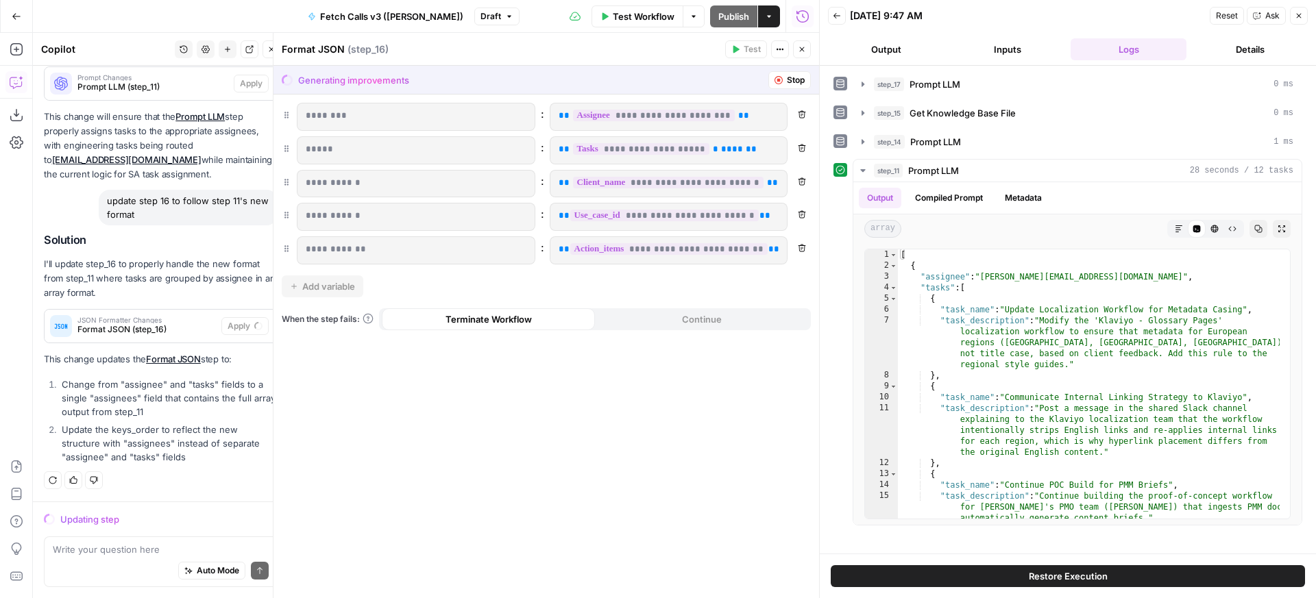
click at [1296, 10] on button "Close" at bounding box center [1299, 16] width 18 height 18
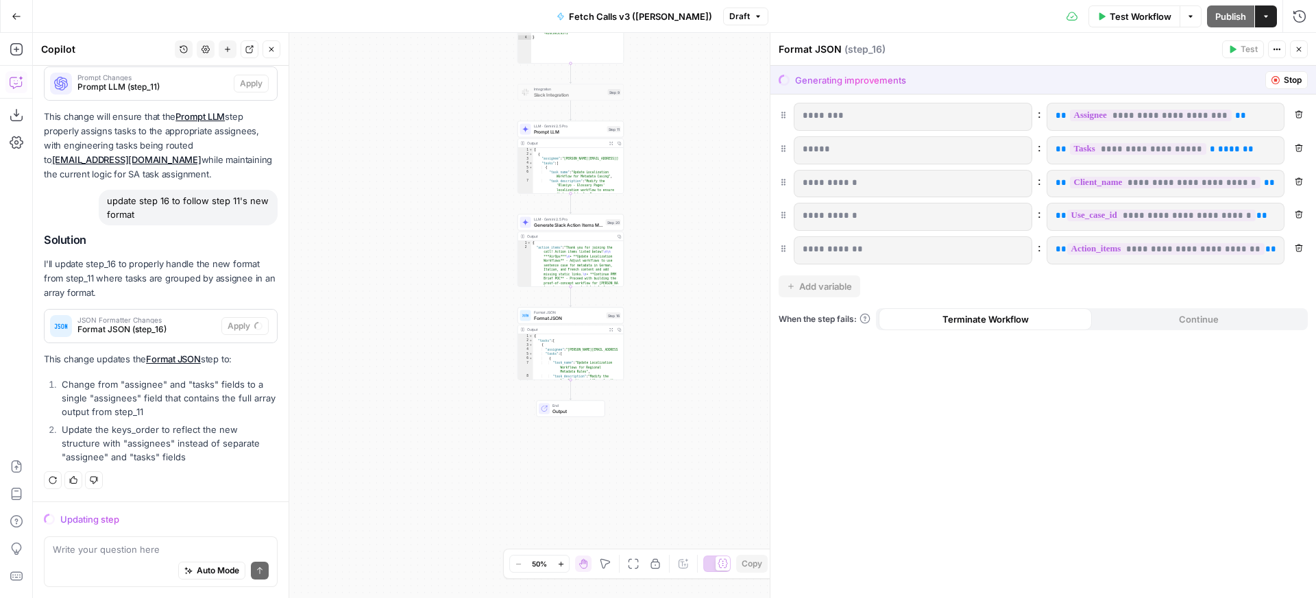
click at [679, 278] on div "**********" at bounding box center [674, 316] width 1283 height 566
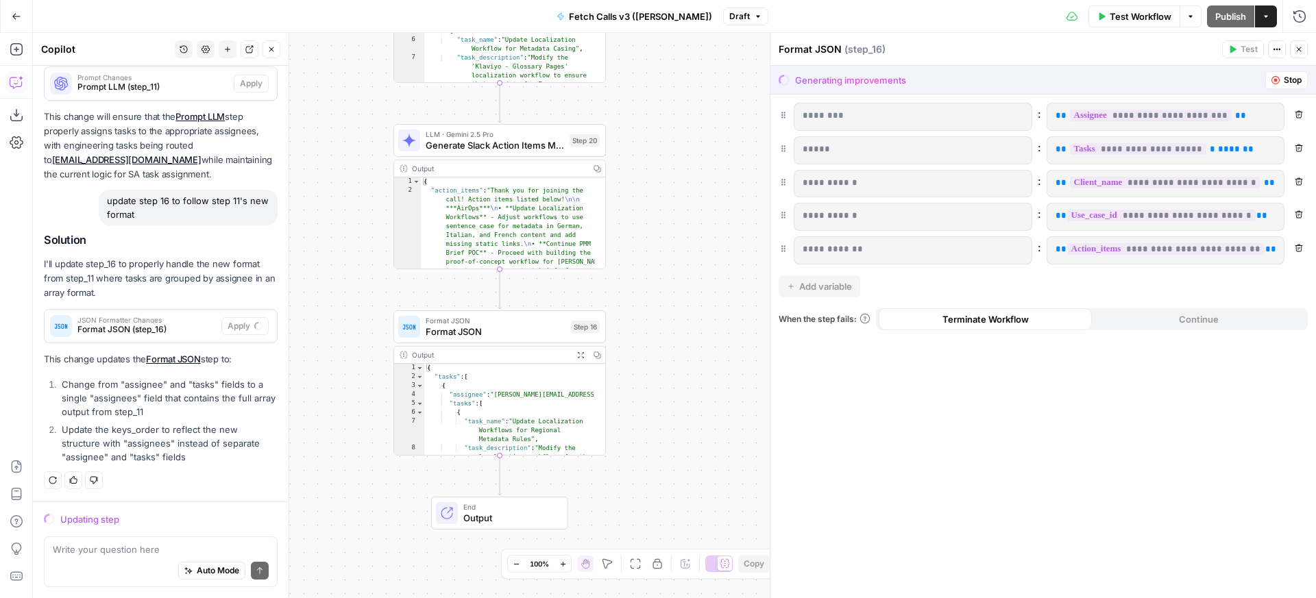
drag, startPoint x: 623, startPoint y: 439, endPoint x: 655, endPoint y: 416, distance: 38.8
click at [655, 416] on div "**********" at bounding box center [674, 316] width 1283 height 566
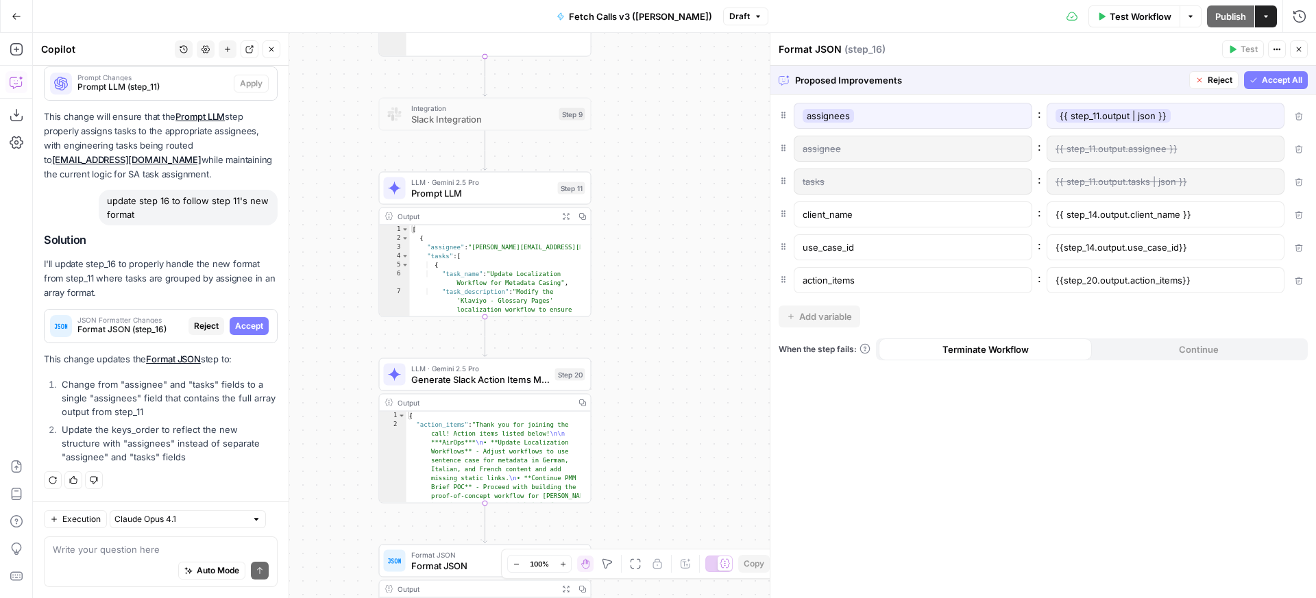
drag, startPoint x: 749, startPoint y: 220, endPoint x: 688, endPoint y: 465, distance: 252.9
click at [688, 465] on div "**********" at bounding box center [674, 316] width 1283 height 566
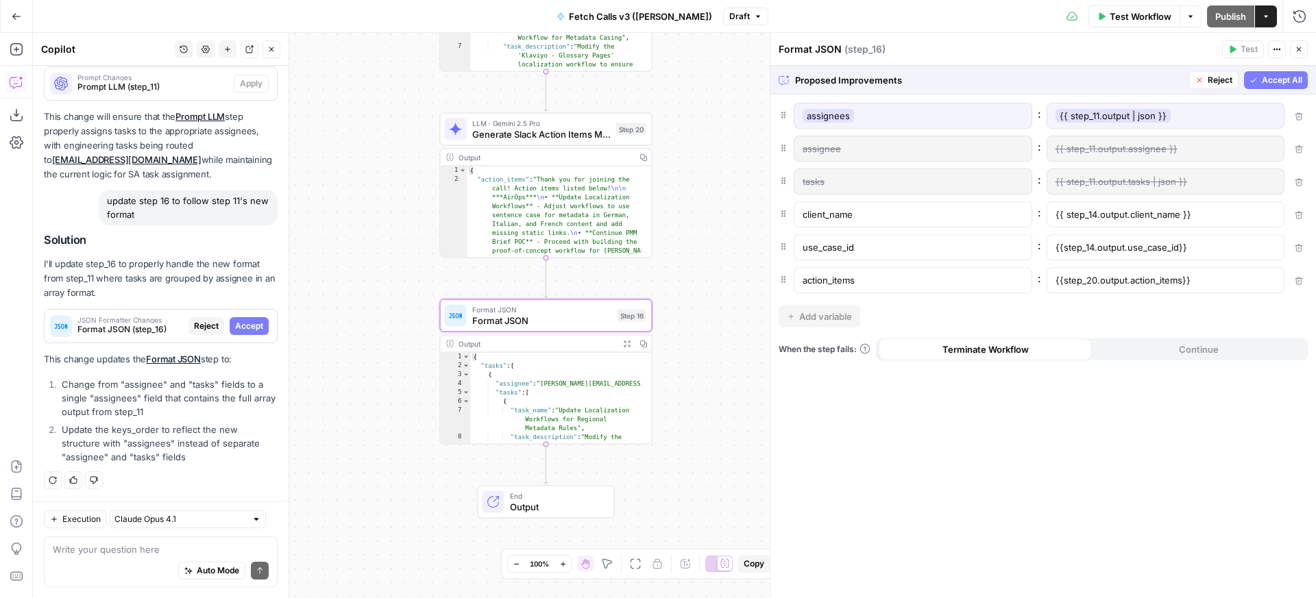
click at [194, 330] on span "Reject" at bounding box center [206, 326] width 25 height 12
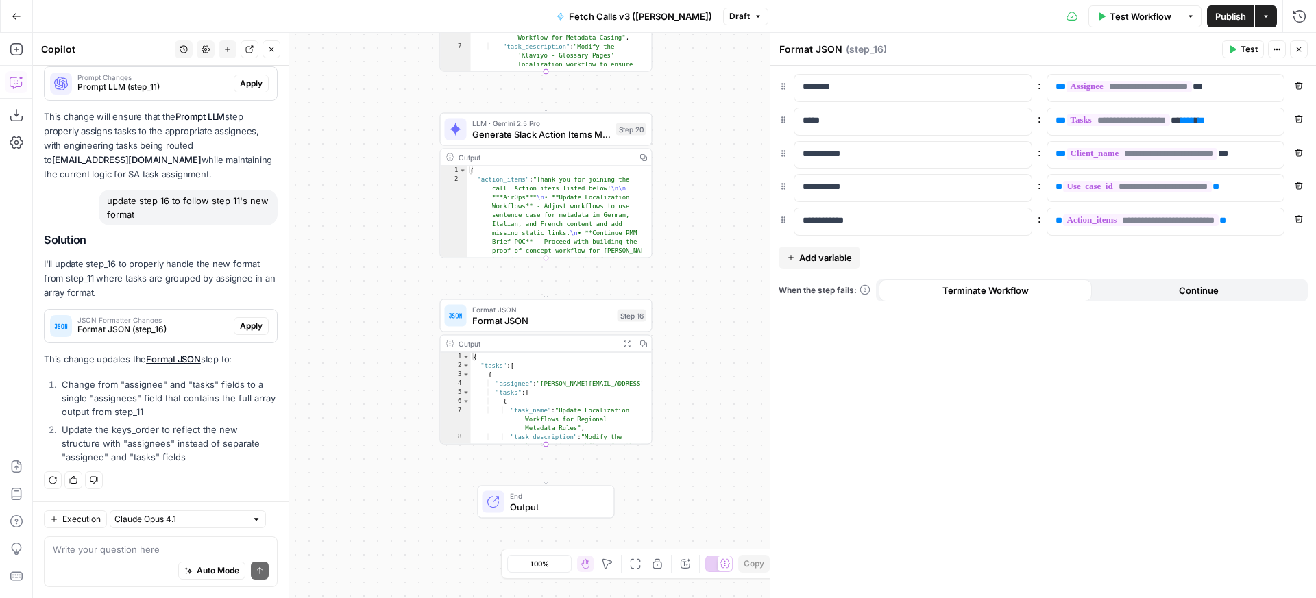
click at [53, 477] on icon "button" at bounding box center [53, 480] width 8 height 8
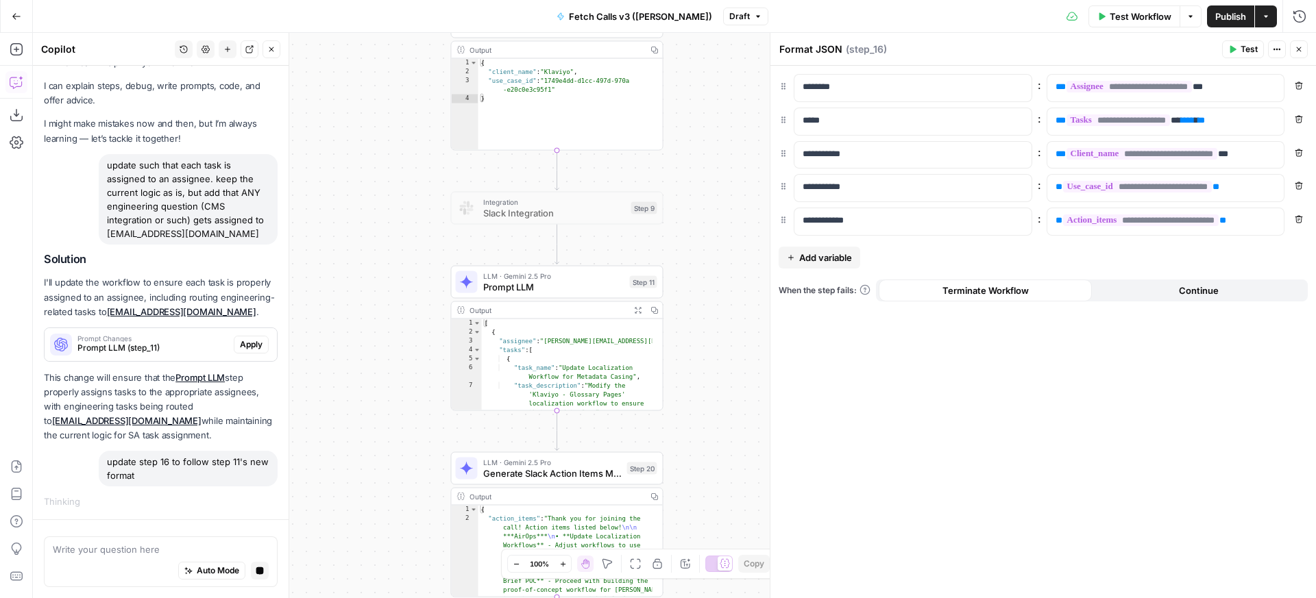
drag, startPoint x: 723, startPoint y: 335, endPoint x: 744, endPoint y: 279, distance: 59.2
click at [744, 279] on div "**********" at bounding box center [674, 316] width 1283 height 566
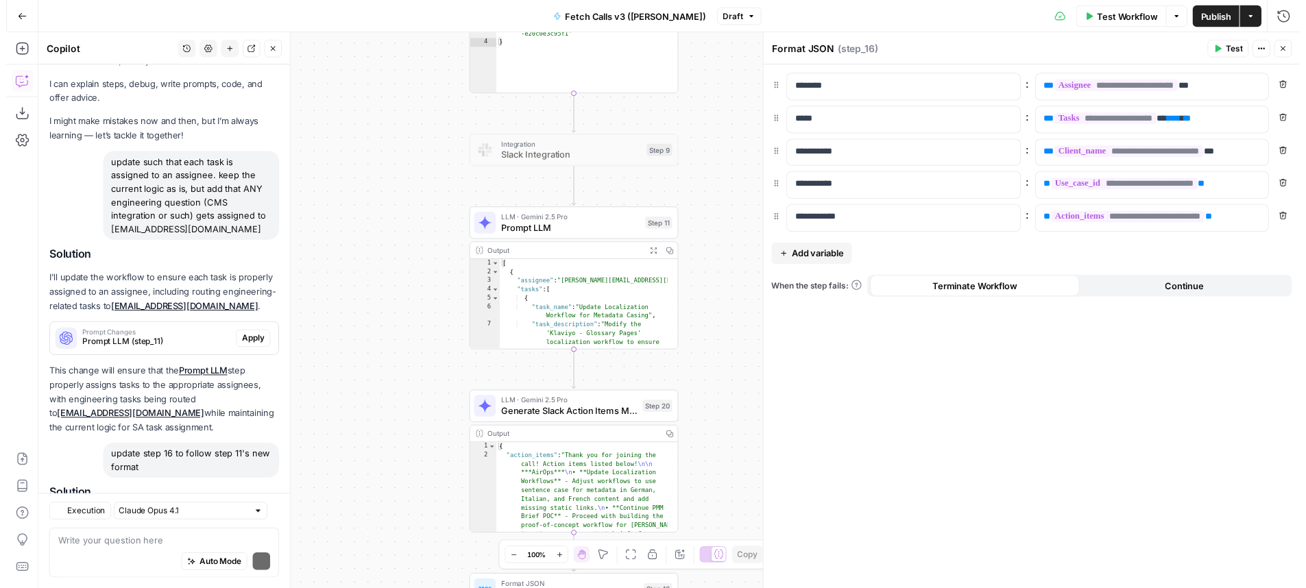
scroll to position [269, 0]
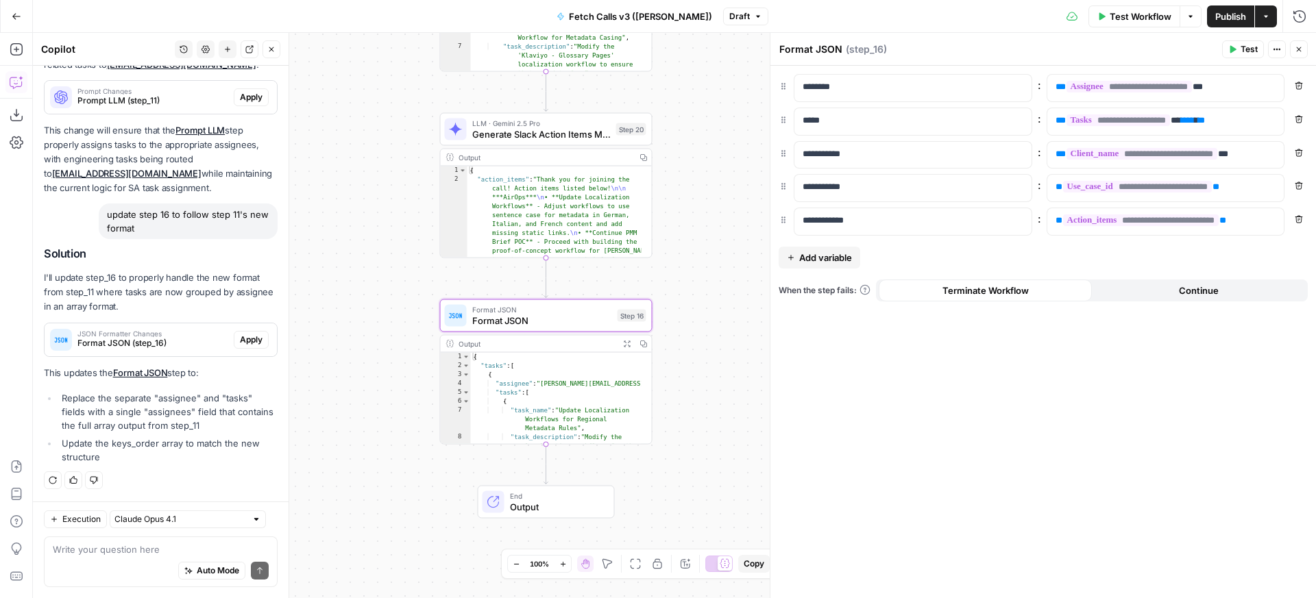
click at [240, 339] on span "Apply" at bounding box center [251, 340] width 23 height 12
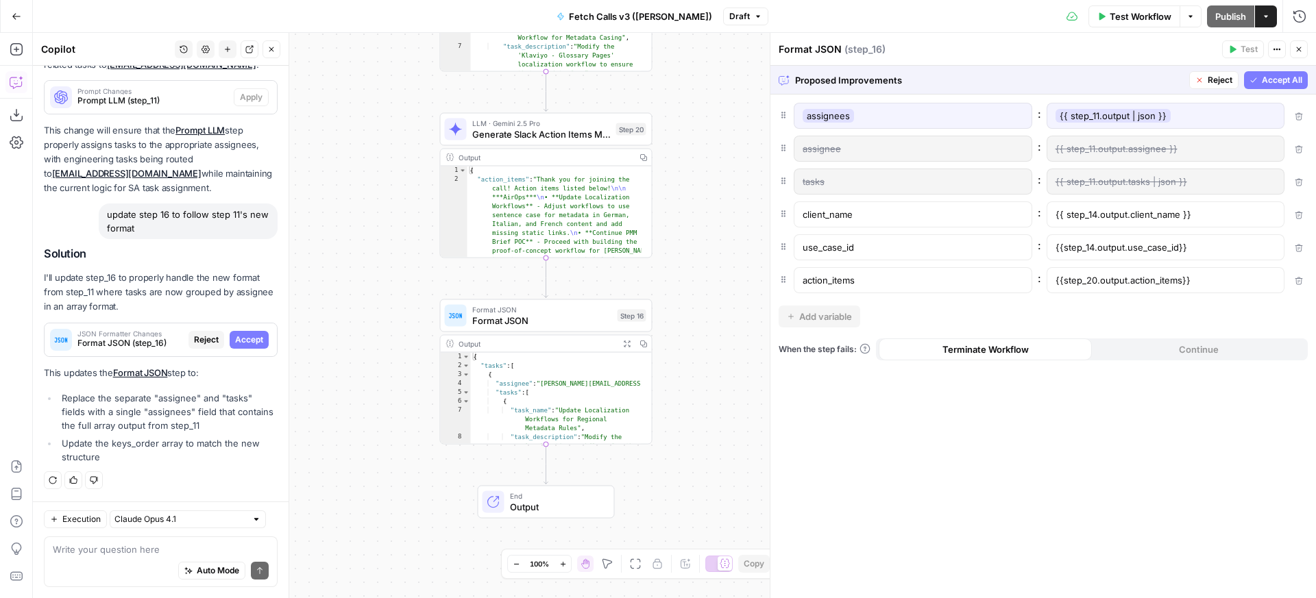
click at [1278, 79] on span "Accept All" at bounding box center [1282, 80] width 40 height 12
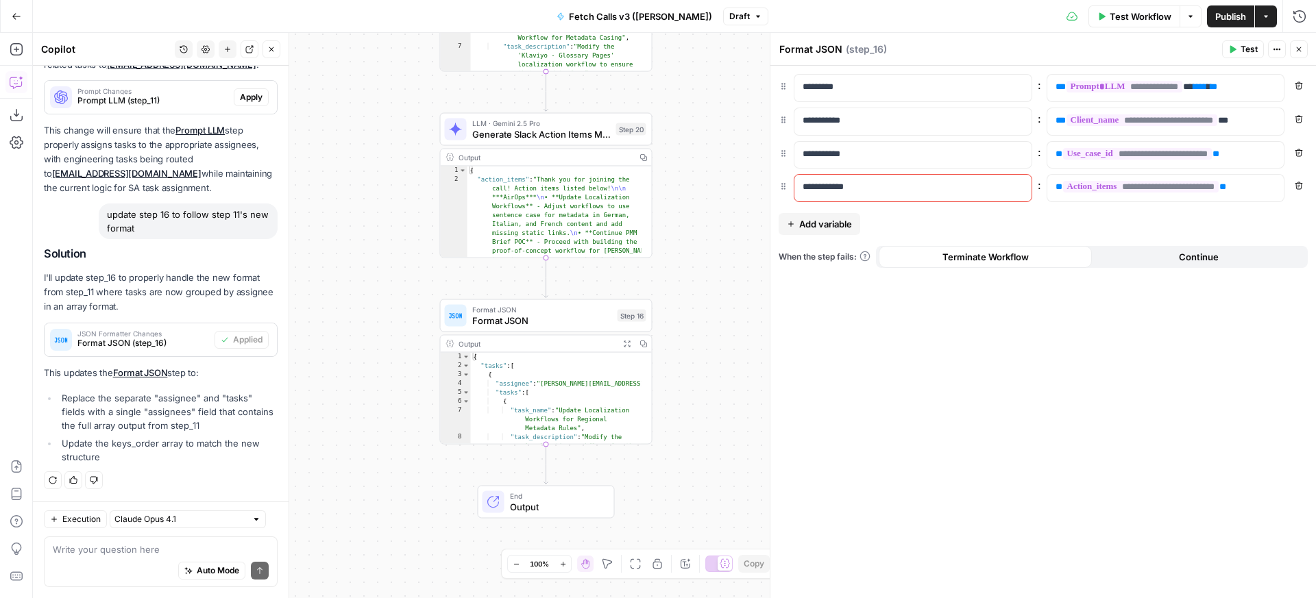
click at [1230, 48] on icon "button" at bounding box center [1233, 50] width 6 height 8
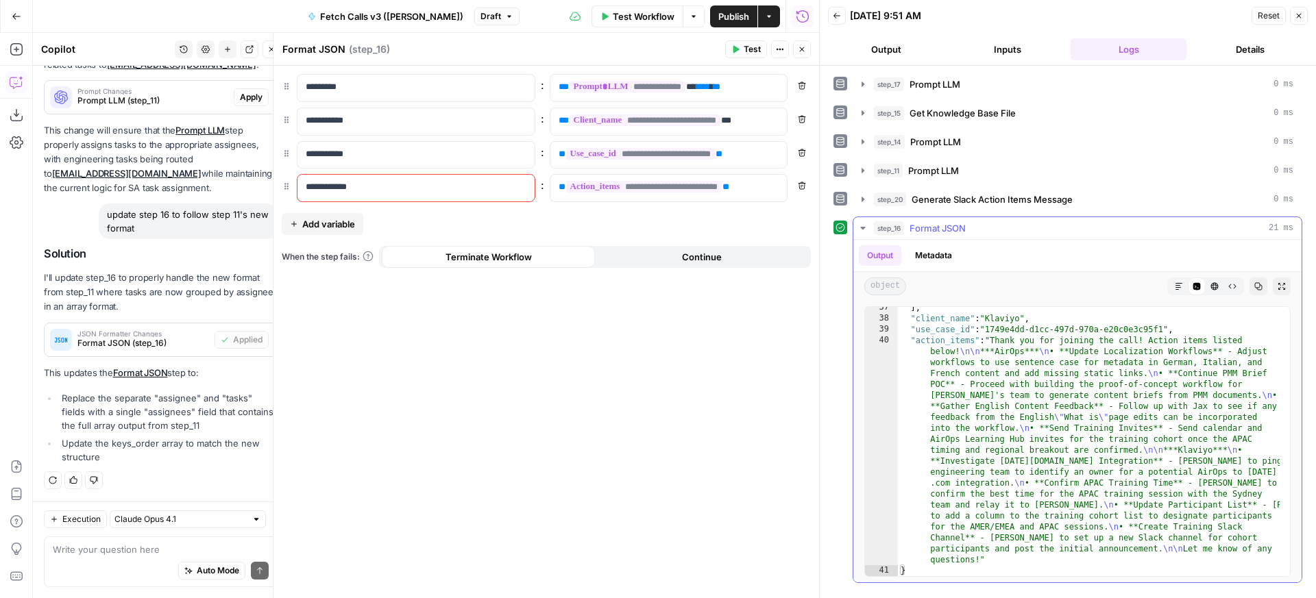
scroll to position [630, 0]
click at [808, 53] on button "Close" at bounding box center [802, 49] width 18 height 18
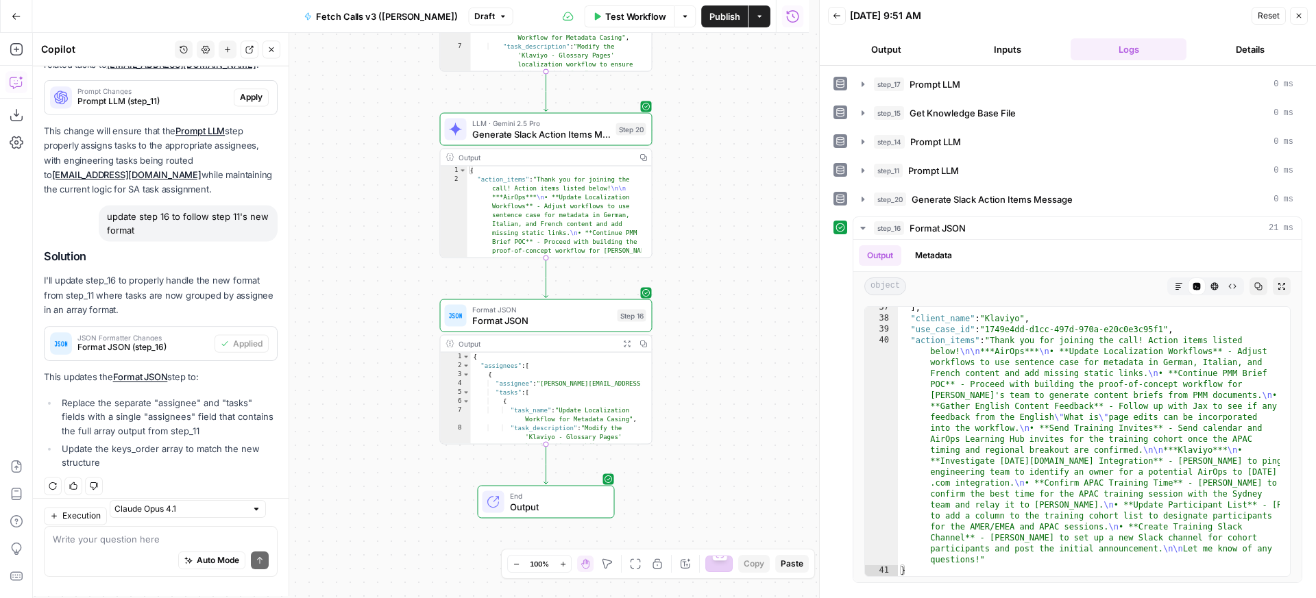
scroll to position [269, 0]
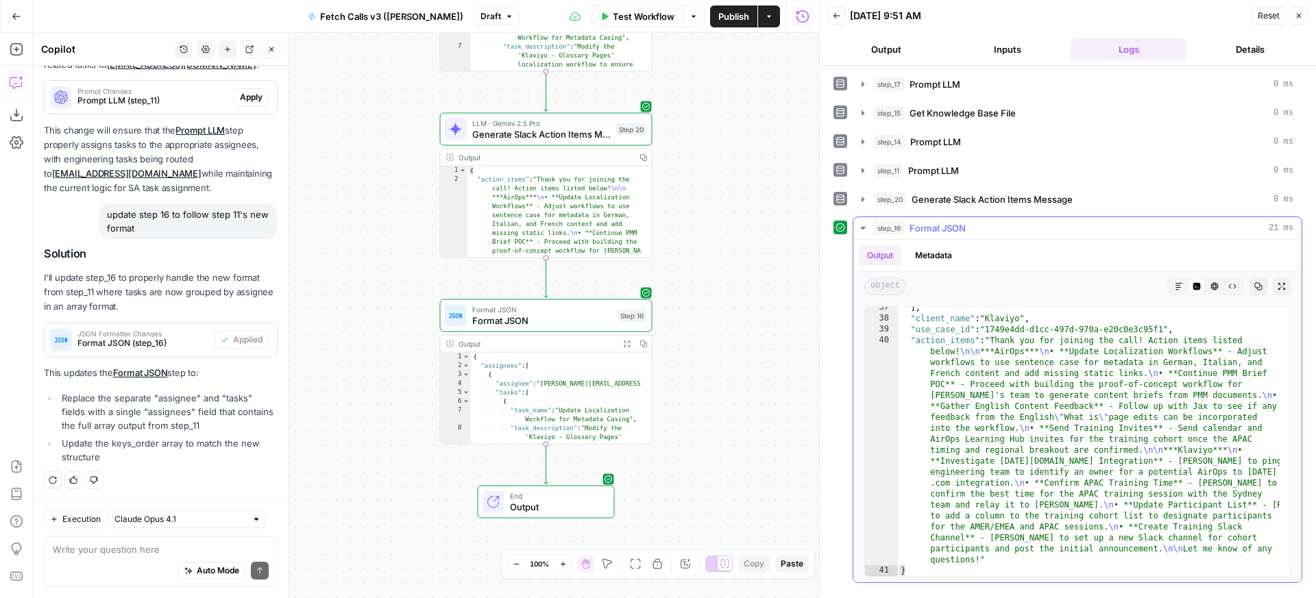
type textarea "**********"
click at [955, 376] on div "] , "client_name" : "Klaviyo" , "use_case_id" : "1749e4dd-d1cc-497d-970a-e20c0e…" at bounding box center [1089, 447] width 382 height 291
